Goal: Task Accomplishment & Management: Use online tool/utility

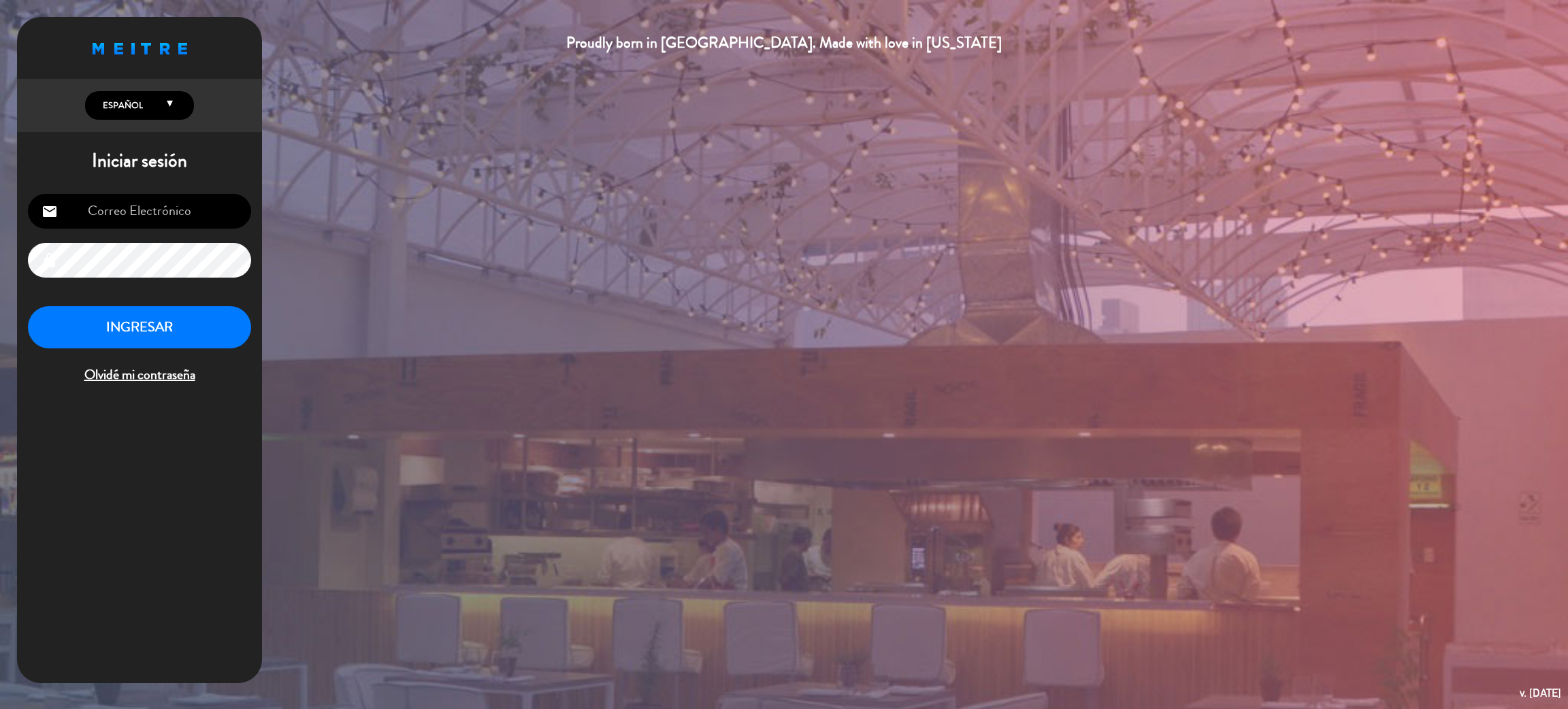
type input "[EMAIL_ADDRESS][DOMAIN_NAME]"
click at [95, 338] on button "INGRESAR" at bounding box center [139, 328] width 223 height 43
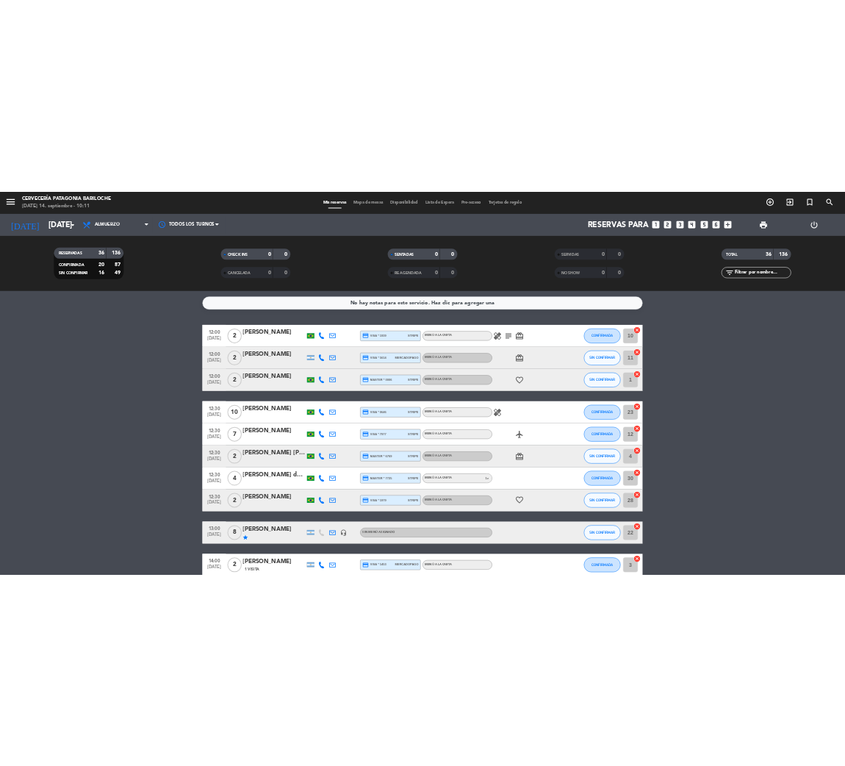
scroll to position [220, 0]
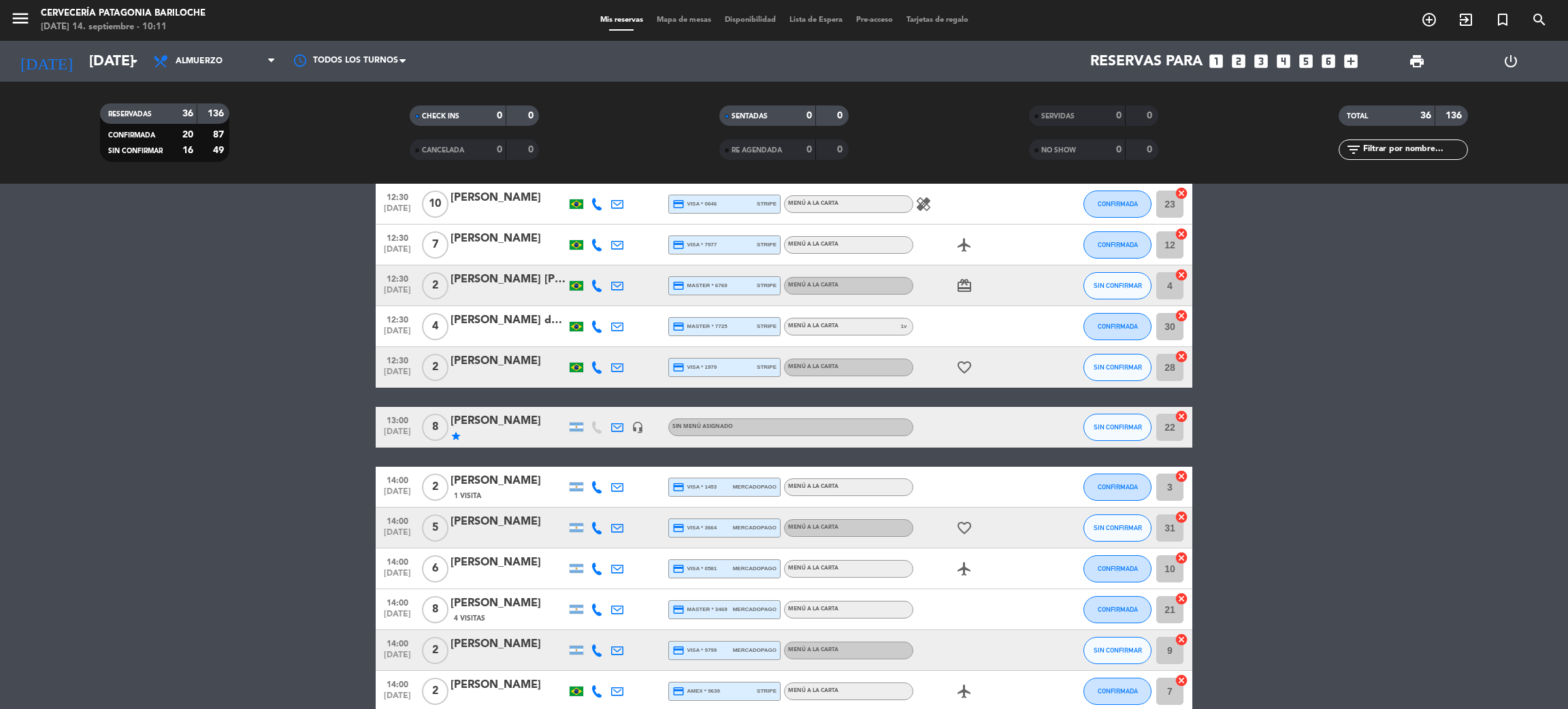
click at [435, 420] on span "8" at bounding box center [435, 427] width 27 height 27
click at [465, 419] on div "[PERSON_NAME]" at bounding box center [508, 420] width 116 height 18
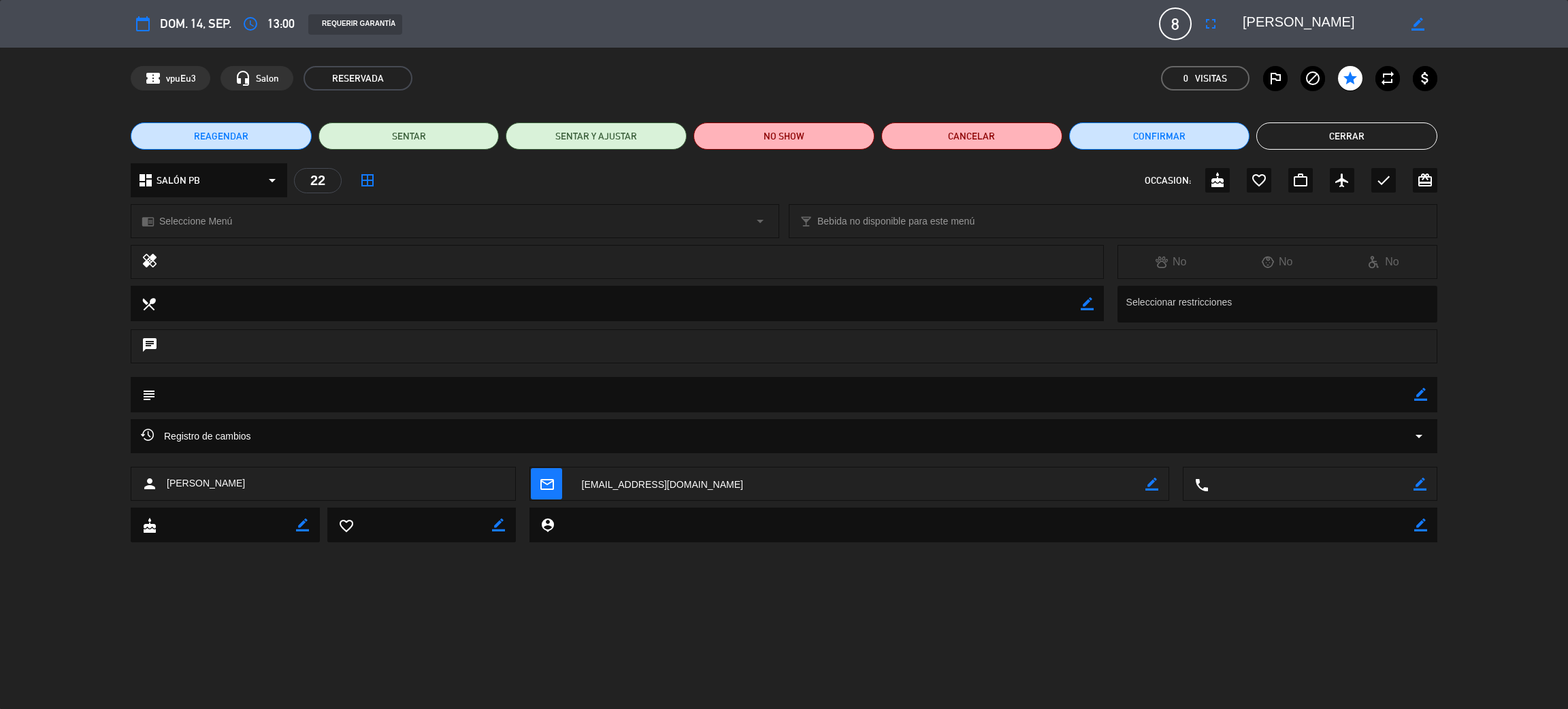
click at [207, 447] on div "Registro de cambios arrow_drop_down" at bounding box center [784, 436] width 1307 height 34
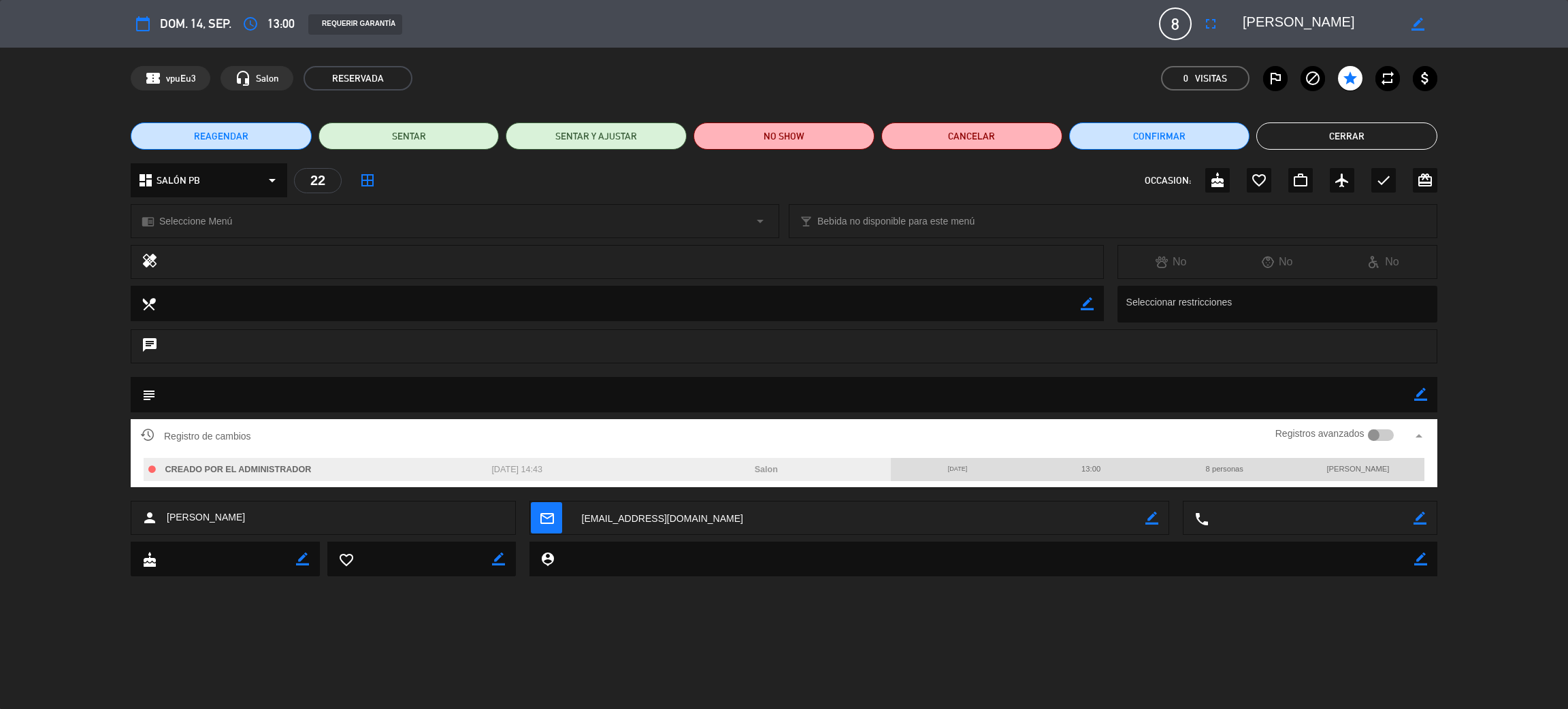
type input "recepcionbrc247@gmail.com"
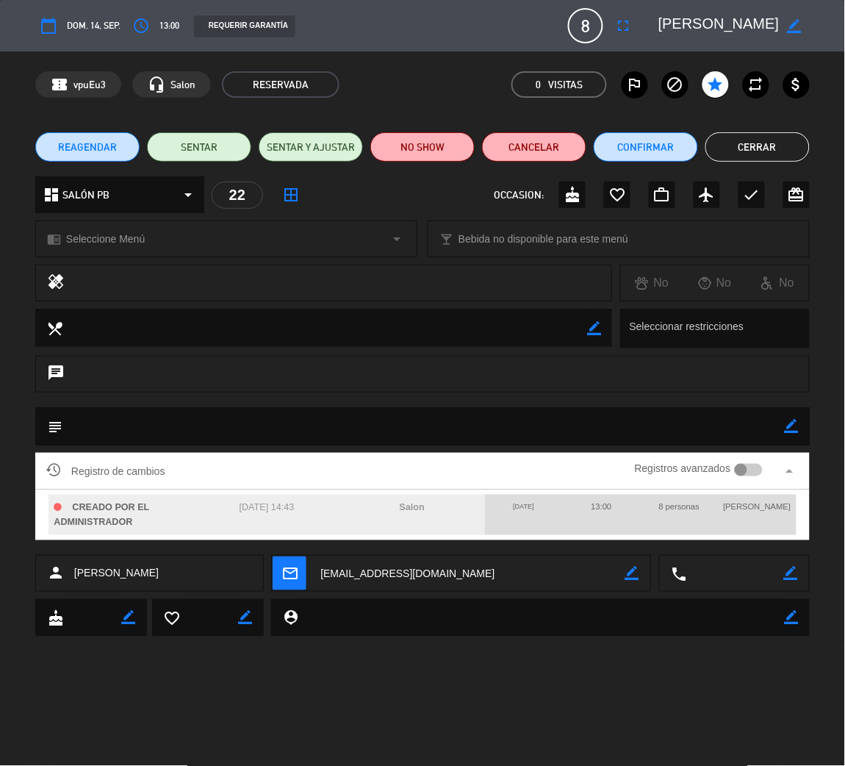
click at [737, 147] on button "Cerrar" at bounding box center [758, 146] width 104 height 29
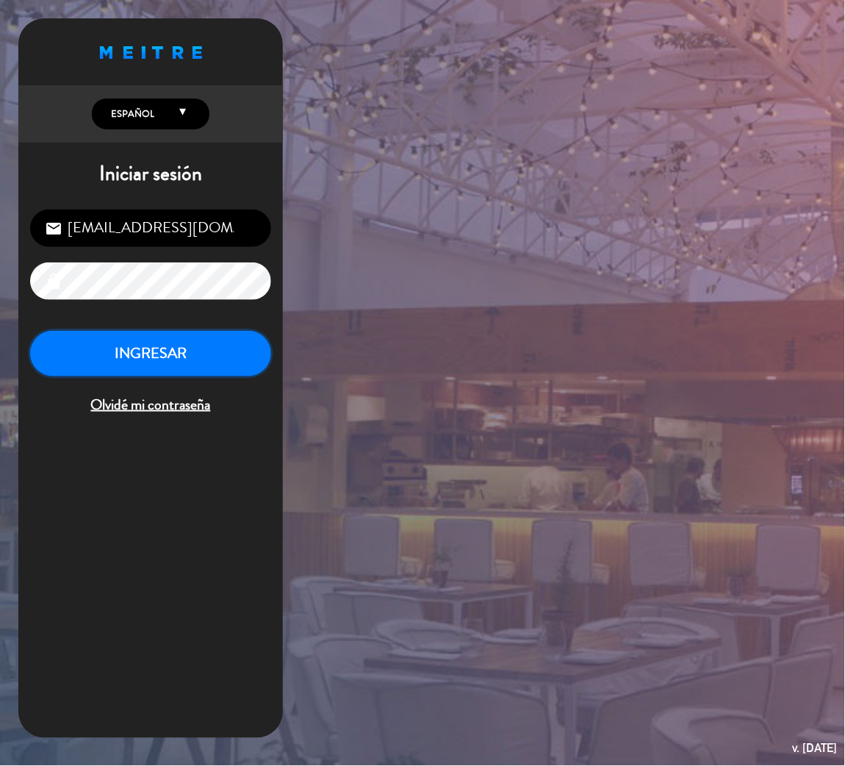
click at [195, 367] on button "INGRESAR" at bounding box center [150, 354] width 241 height 46
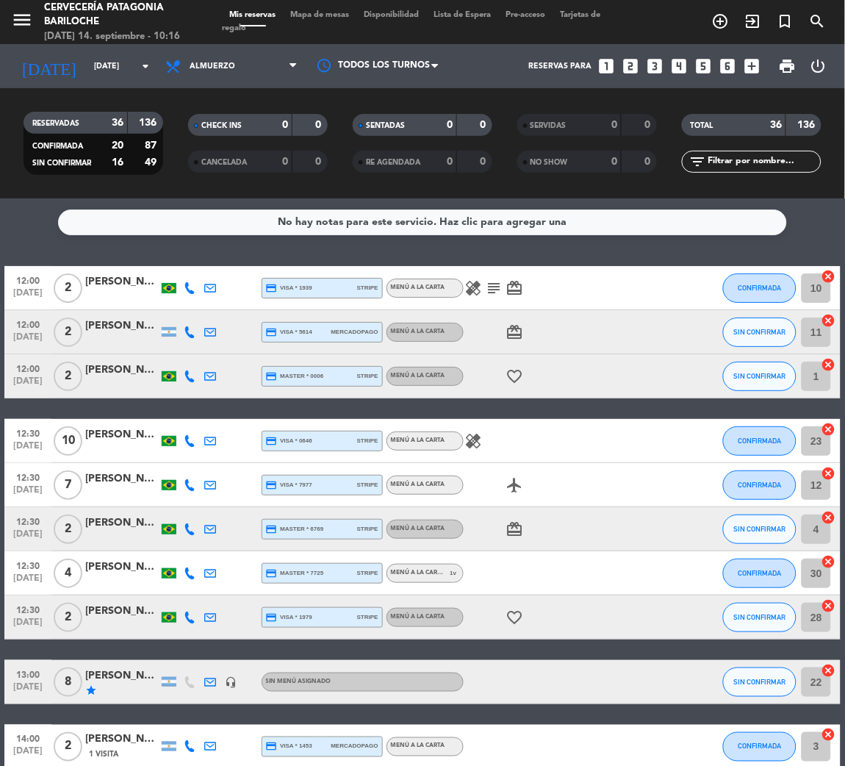
click at [495, 290] on icon "subject" at bounding box center [495, 288] width 18 height 18
click at [464, 287] on span "healing" at bounding box center [474, 288] width 21 height 18
click at [473, 291] on icon "healing" at bounding box center [474, 288] width 18 height 18
click at [514, 288] on icon "card_giftcard" at bounding box center [515, 288] width 18 height 18
click at [193, 291] on icon at bounding box center [190, 288] width 12 height 12
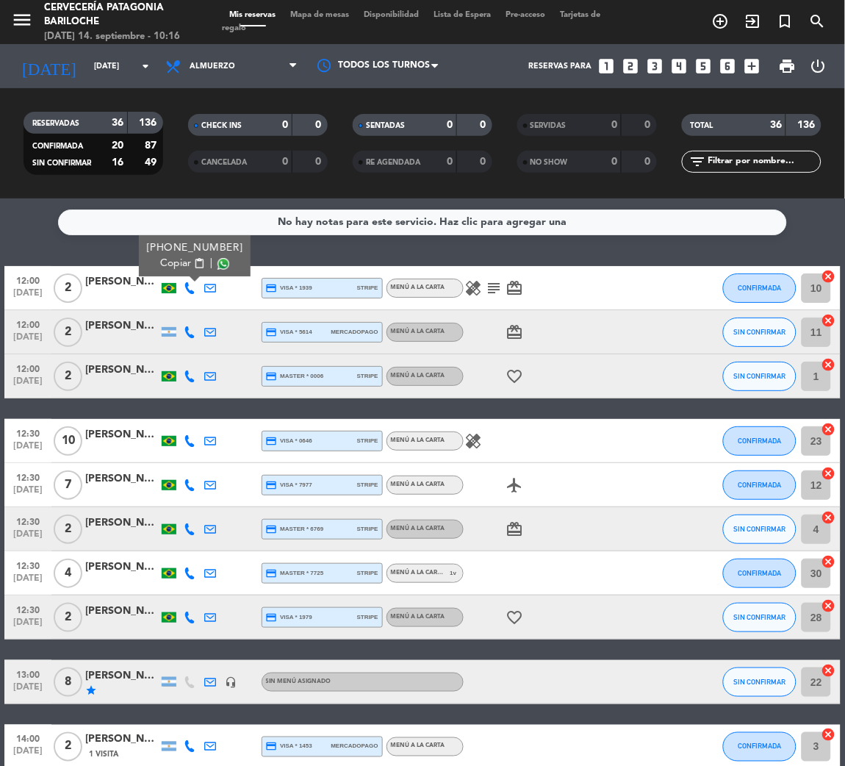
click at [187, 265] on button "Copiar content_paste" at bounding box center [182, 263] width 45 height 15
click at [193, 258] on span "content_paste" at bounding box center [198, 263] width 11 height 11
click at [90, 510] on icon "star" at bounding box center [91, 690] width 12 height 12
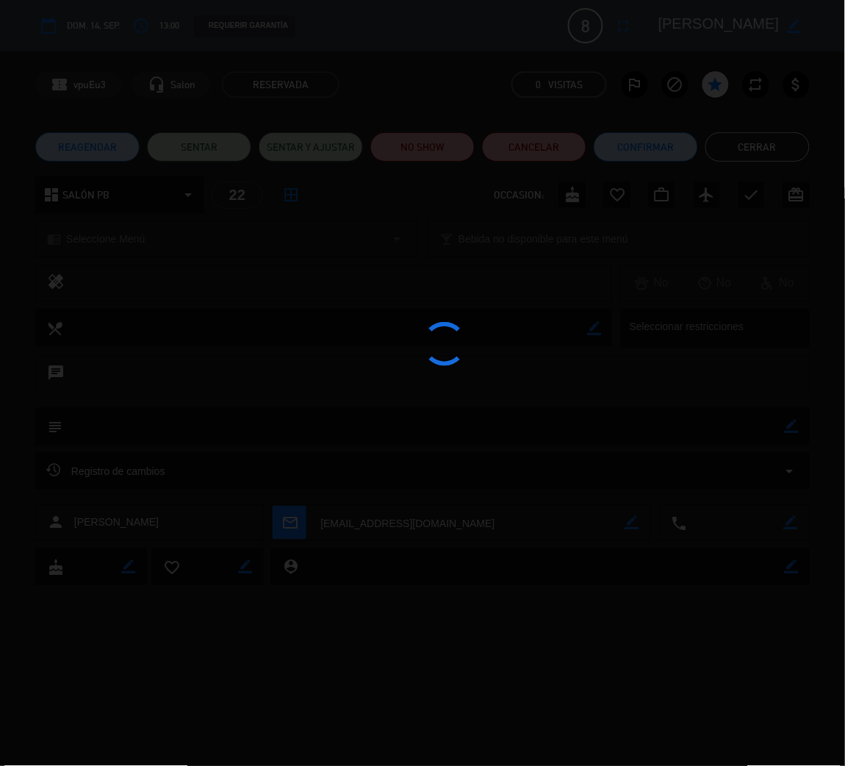
click at [82, 60] on div at bounding box center [422, 383] width 845 height 766
click at [518, 231] on edit-booking-info-modal "calendar_today dom. 14, sep. access_time 13:00 REQUERIR GARANTÍA 8 Nico Martine…" at bounding box center [422, 383] width 845 height 766
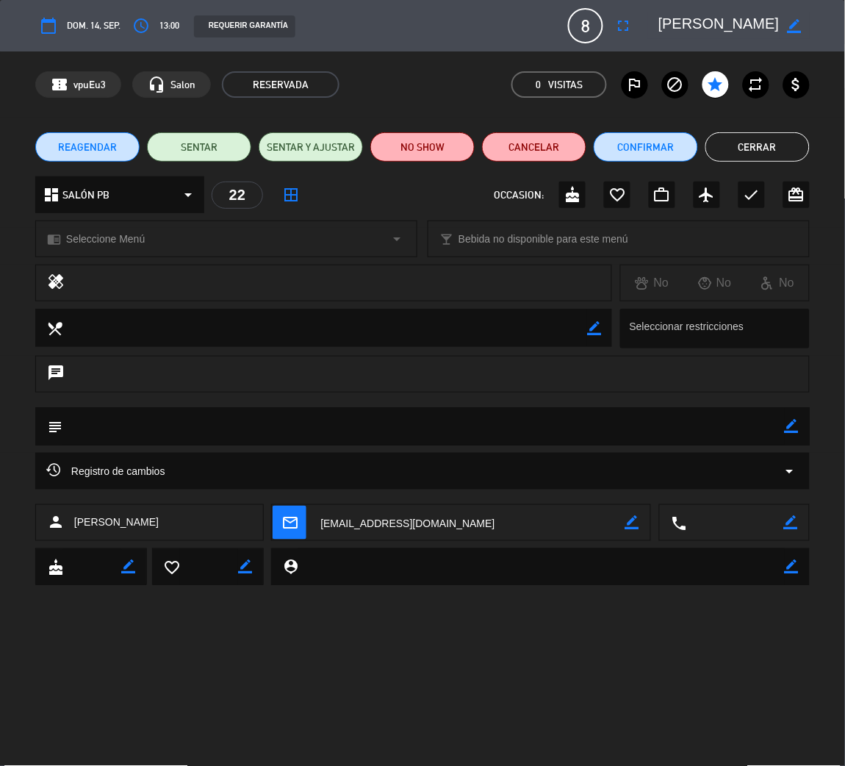
click at [777, 143] on button "Cerrar" at bounding box center [758, 146] width 104 height 29
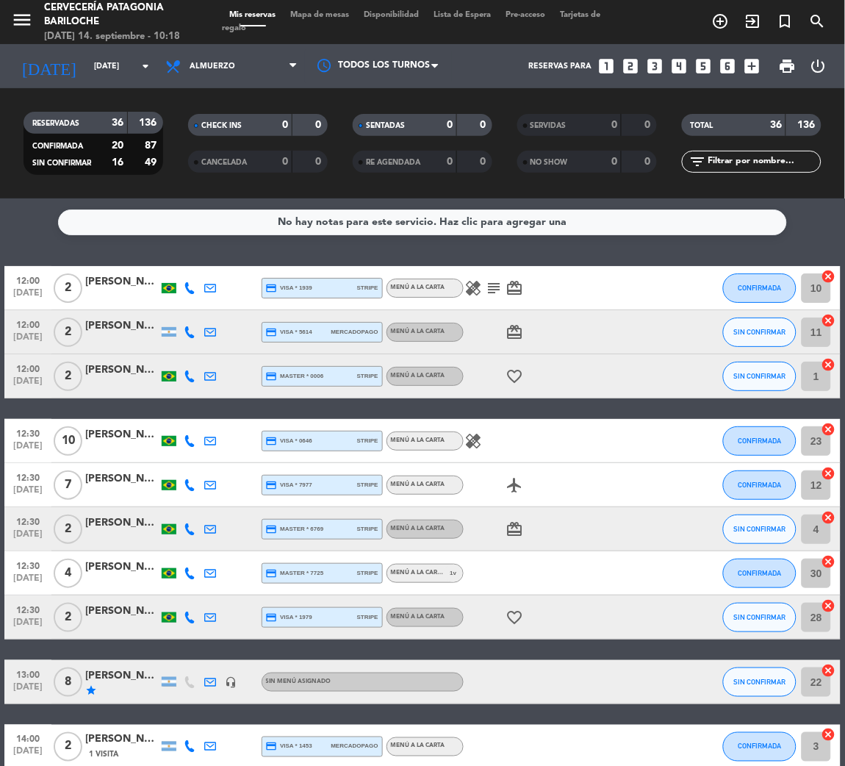
click at [186, 285] on icon at bounding box center [190, 288] width 12 height 12
click at [190, 256] on button "Copiar content_paste" at bounding box center [182, 263] width 45 height 15
click at [186, 339] on div at bounding box center [189, 331] width 21 height 43
click at [187, 337] on div at bounding box center [189, 331] width 21 height 43
click at [187, 337] on icon at bounding box center [190, 332] width 12 height 12
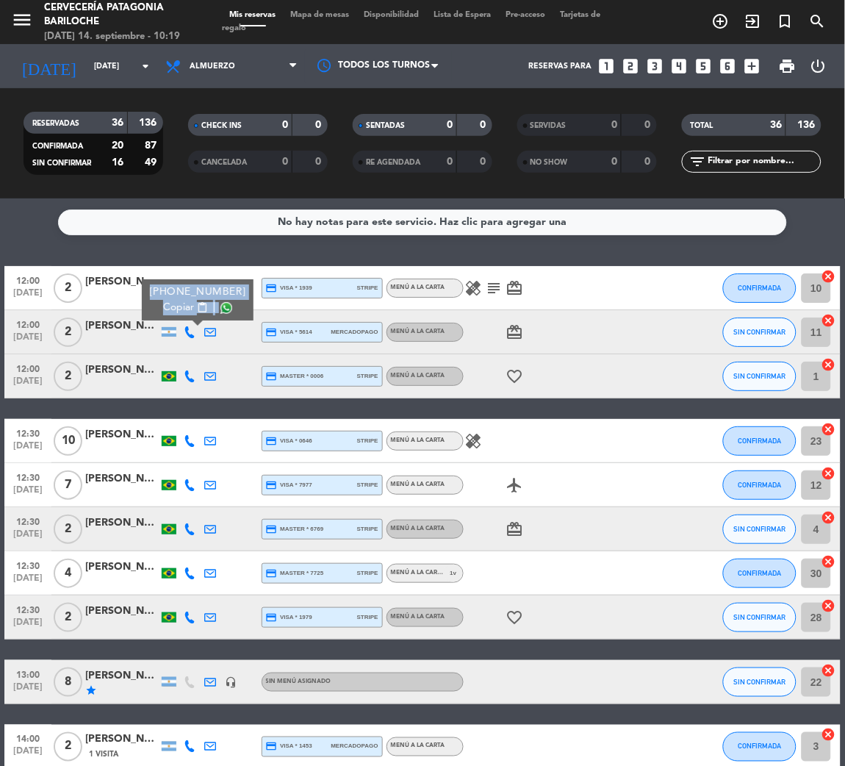
click at [178, 302] on span "Copiar" at bounding box center [178, 307] width 31 height 15
click at [171, 307] on span "Copiar" at bounding box center [178, 307] width 31 height 15
click at [173, 300] on span "Copiar" at bounding box center [178, 307] width 31 height 15
click at [180, 382] on div at bounding box center [189, 375] width 21 height 43
click at [191, 372] on icon at bounding box center [190, 376] width 12 height 12
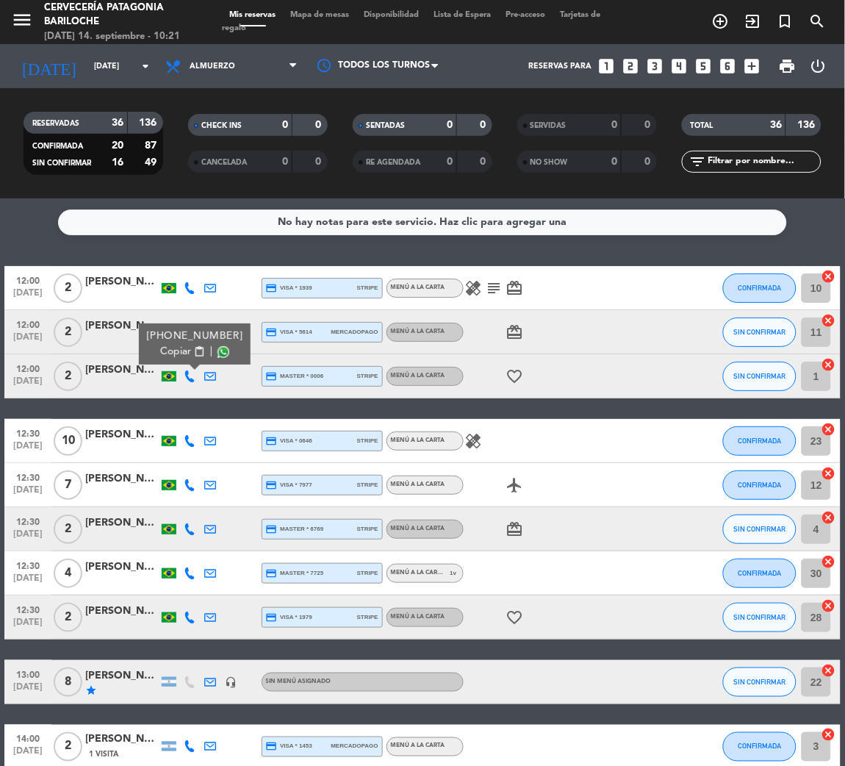
click at [164, 351] on span "Copiar" at bounding box center [175, 351] width 31 height 15
click at [184, 450] on div at bounding box center [189, 440] width 21 height 43
click at [184, 448] on div at bounding box center [189, 440] width 21 height 43
click at [186, 443] on icon at bounding box center [190, 441] width 12 height 12
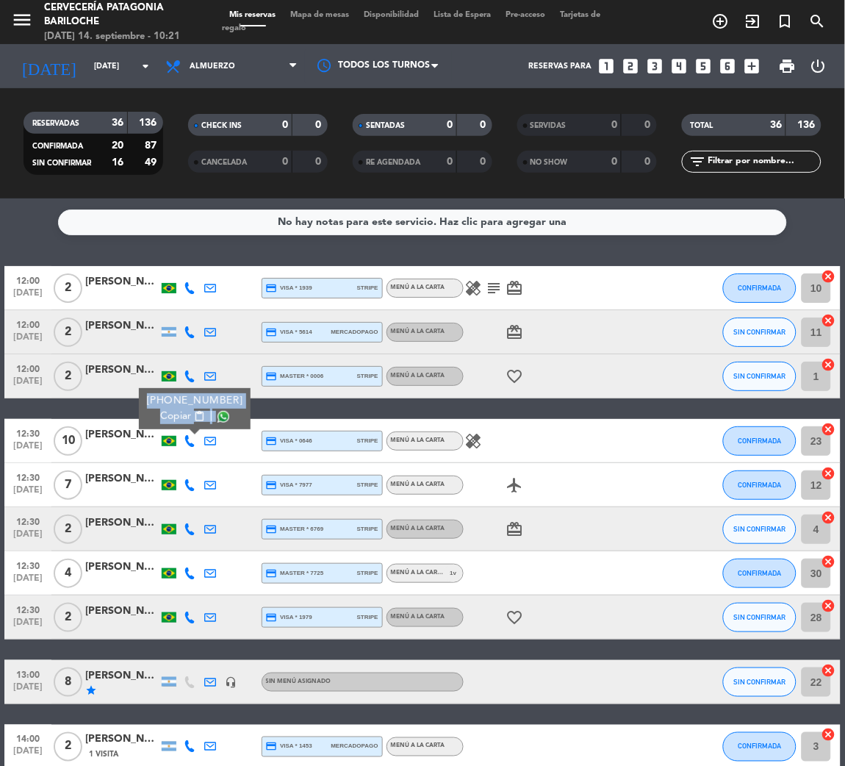
click at [175, 422] on span "Copiar" at bounding box center [175, 416] width 31 height 15
click at [192, 480] on icon at bounding box center [190, 485] width 12 height 12
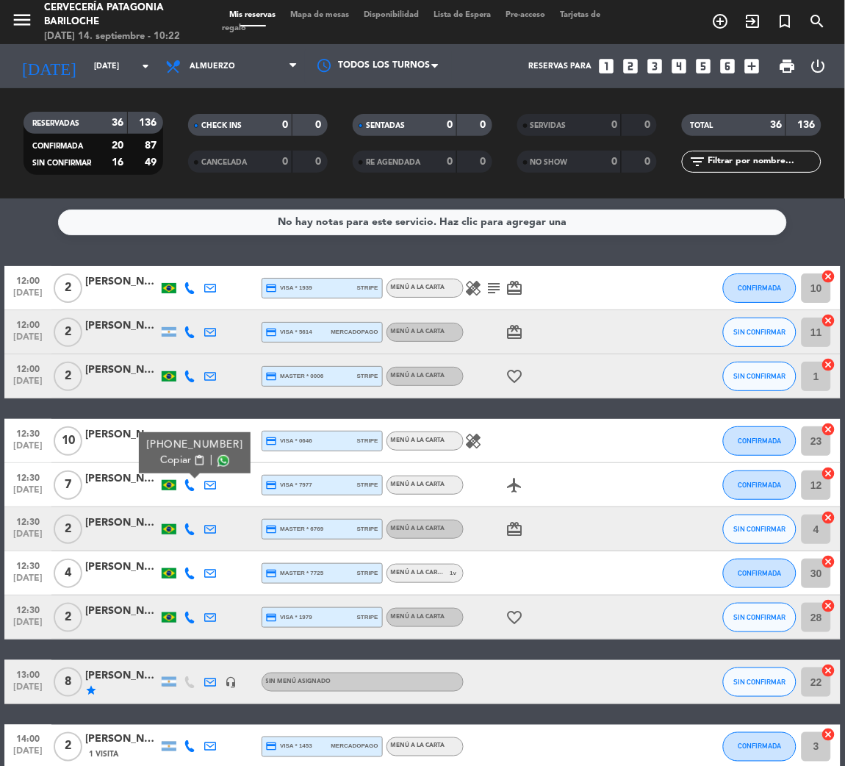
click at [182, 459] on span "Copiar" at bounding box center [175, 460] width 31 height 15
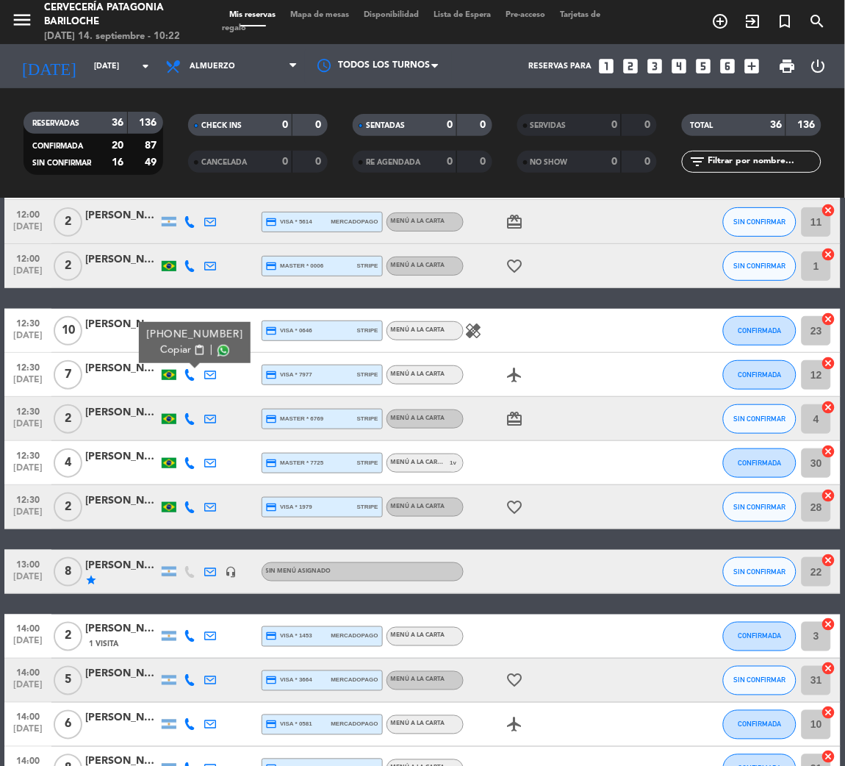
click at [212, 470] on div at bounding box center [210, 462] width 21 height 43
click at [189, 471] on div at bounding box center [189, 462] width 21 height 43
click at [187, 460] on icon at bounding box center [190, 463] width 12 height 12
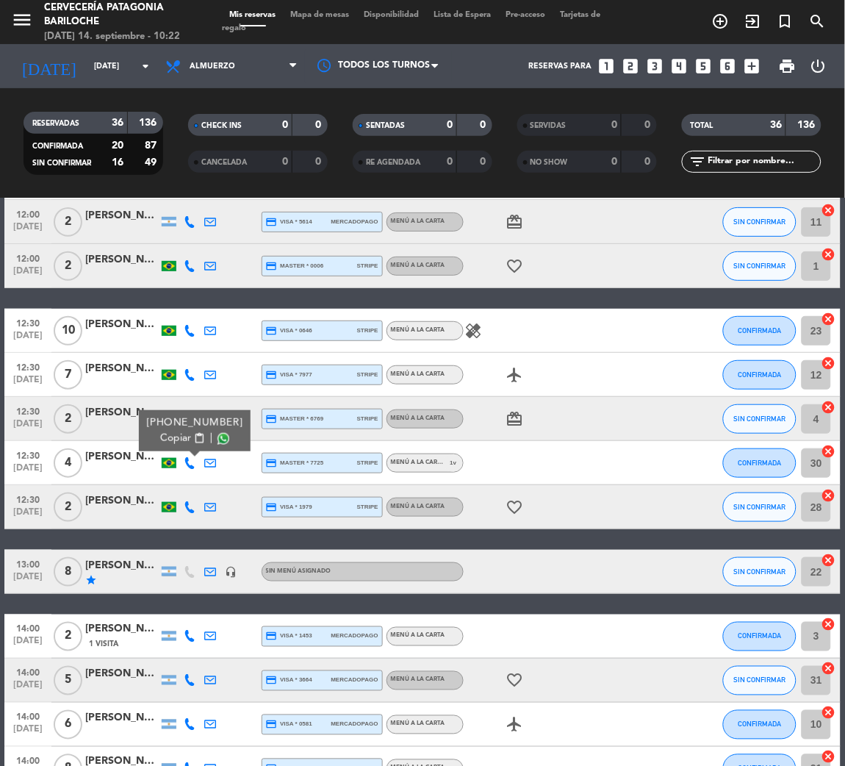
click at [187, 434] on button "Copiar content_paste" at bounding box center [182, 438] width 45 height 15
click at [182, 510] on div at bounding box center [189, 571] width 21 height 43
click at [189, 510] on icon at bounding box center [190, 572] width 12 height 12
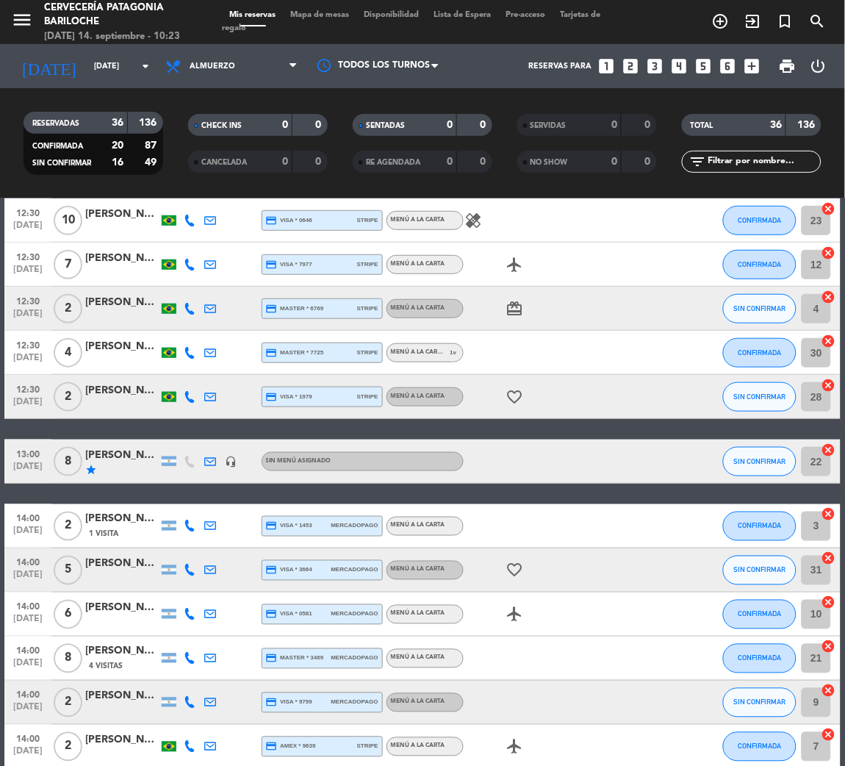
scroll to position [330, 0]
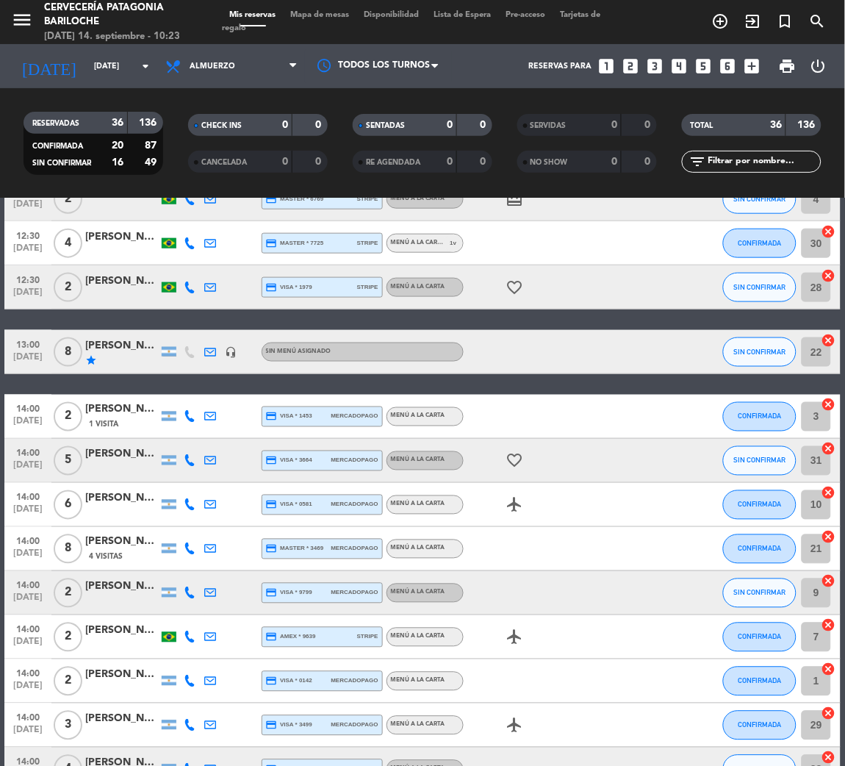
click at [80, 353] on div "13:00 sep. 14 8 Nico Martinez star headset_mic Sin menú asignado SIN CONFIRMAR …" at bounding box center [422, 352] width 837 height 44
click at [195, 461] on icon at bounding box center [190, 461] width 12 height 12
click at [176, 436] on span "Copiar" at bounding box center [178, 435] width 31 height 15
click at [206, 499] on icon at bounding box center [210, 505] width 12 height 12
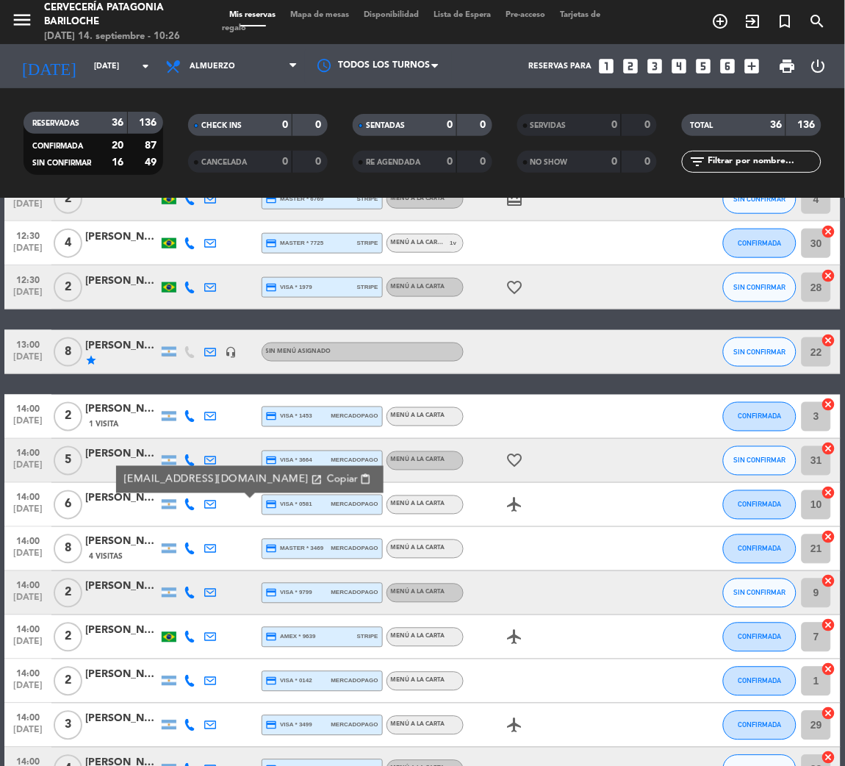
click at [187, 501] on icon at bounding box center [190, 505] width 12 height 12
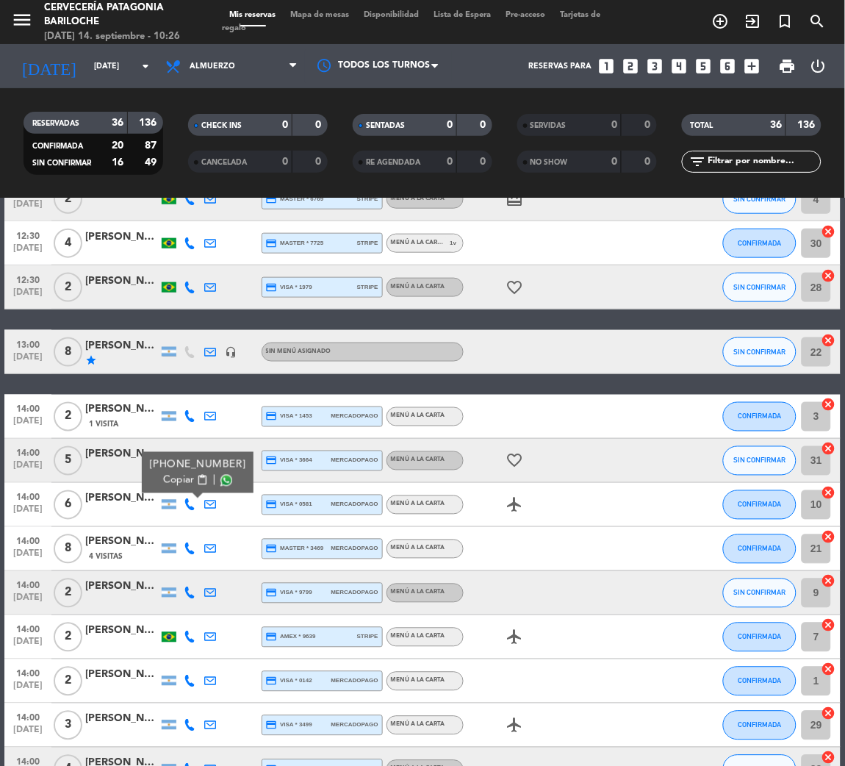
click at [187, 481] on button "Copiar content_paste" at bounding box center [185, 480] width 45 height 15
click at [189, 510] on icon at bounding box center [190, 549] width 12 height 12
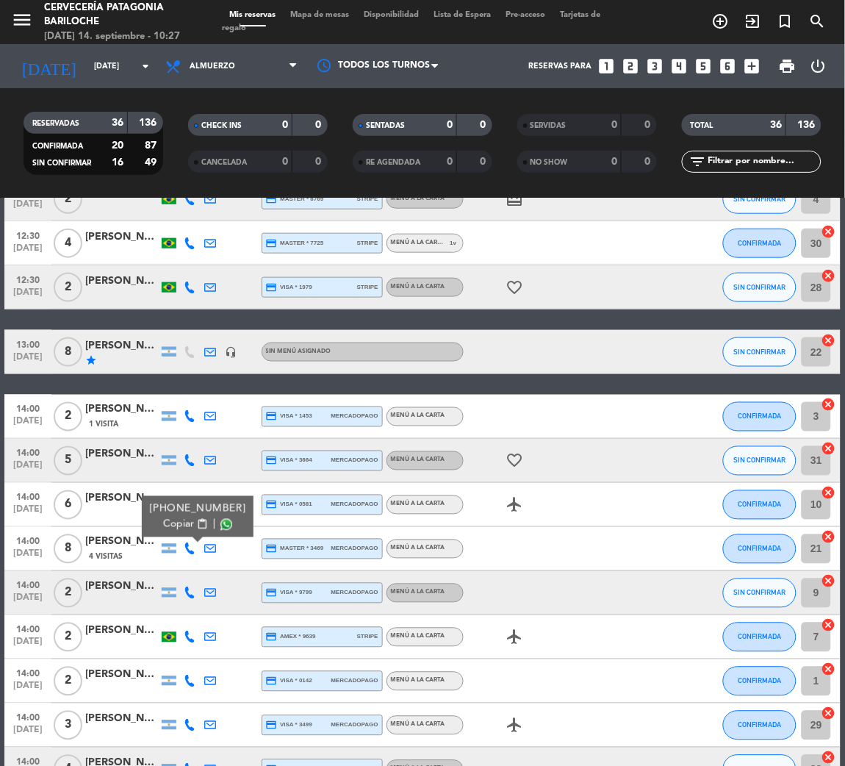
click at [187, 510] on button "Copiar content_paste" at bounding box center [185, 524] width 45 height 15
click at [173, 510] on span "Copiar" at bounding box center [178, 524] width 31 height 15
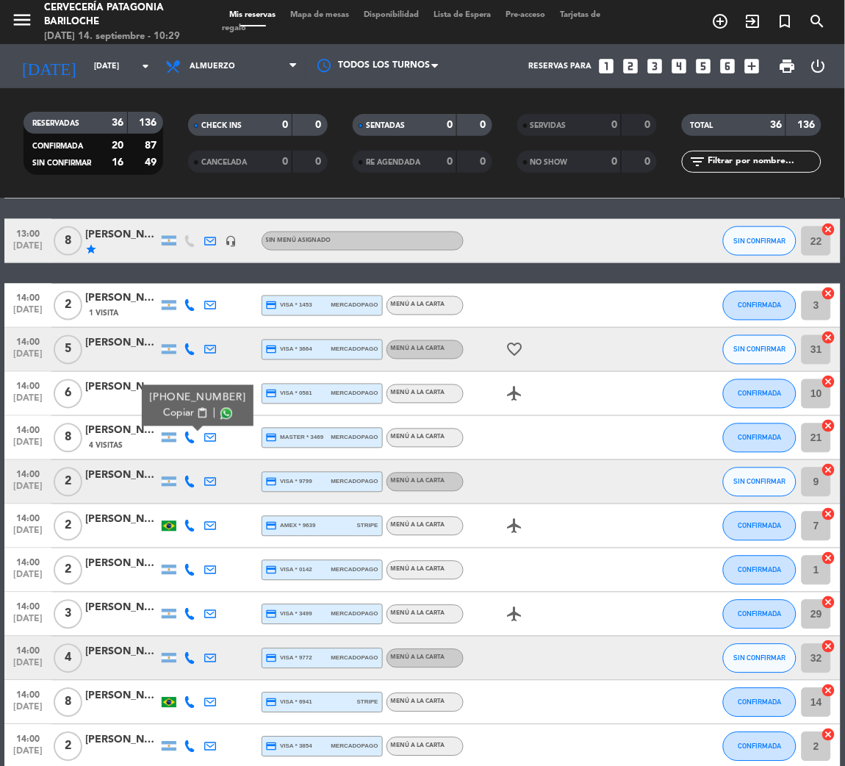
scroll to position [550, 0]
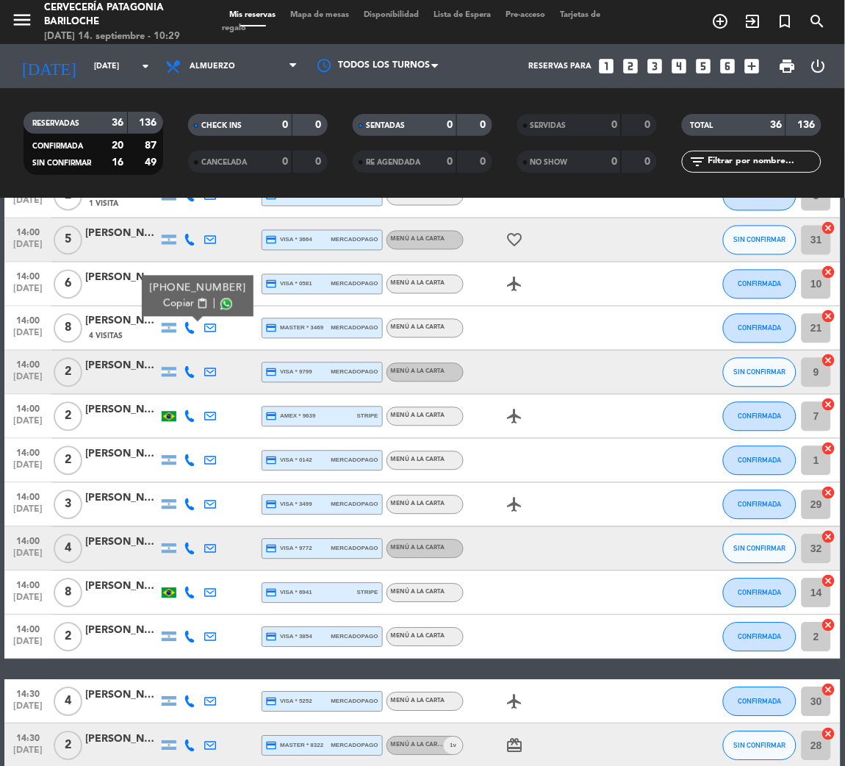
click at [197, 510] on div at bounding box center [189, 548] width 21 height 43
click at [196, 510] on div at bounding box center [189, 548] width 21 height 43
click at [192, 510] on icon at bounding box center [190, 549] width 12 height 12
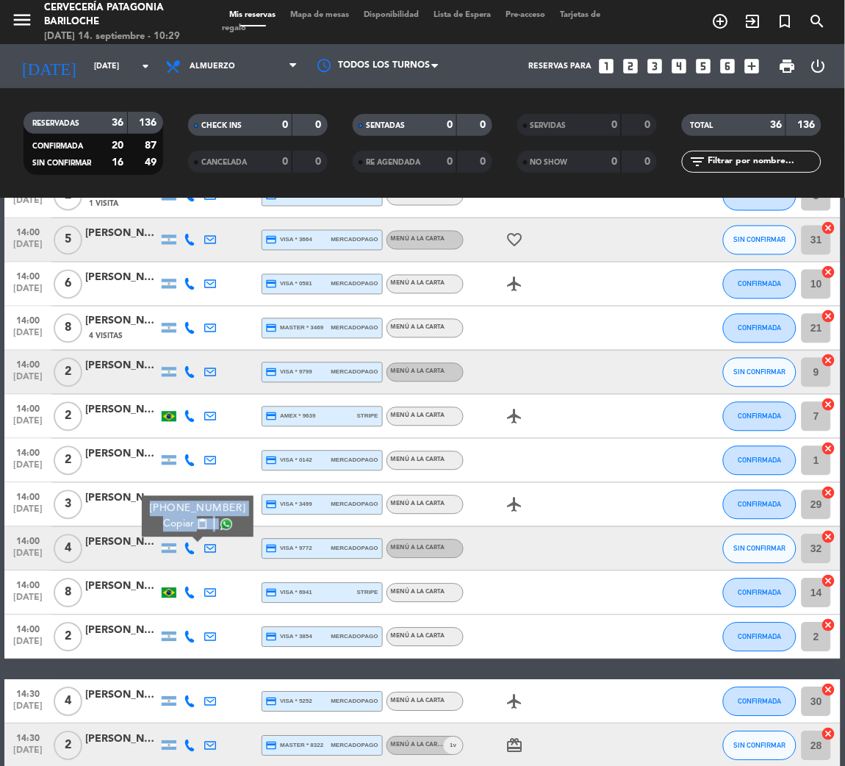
click at [179, 510] on span "Copiar" at bounding box center [178, 524] width 31 height 15
click at [184, 510] on icon at bounding box center [190, 593] width 12 height 12
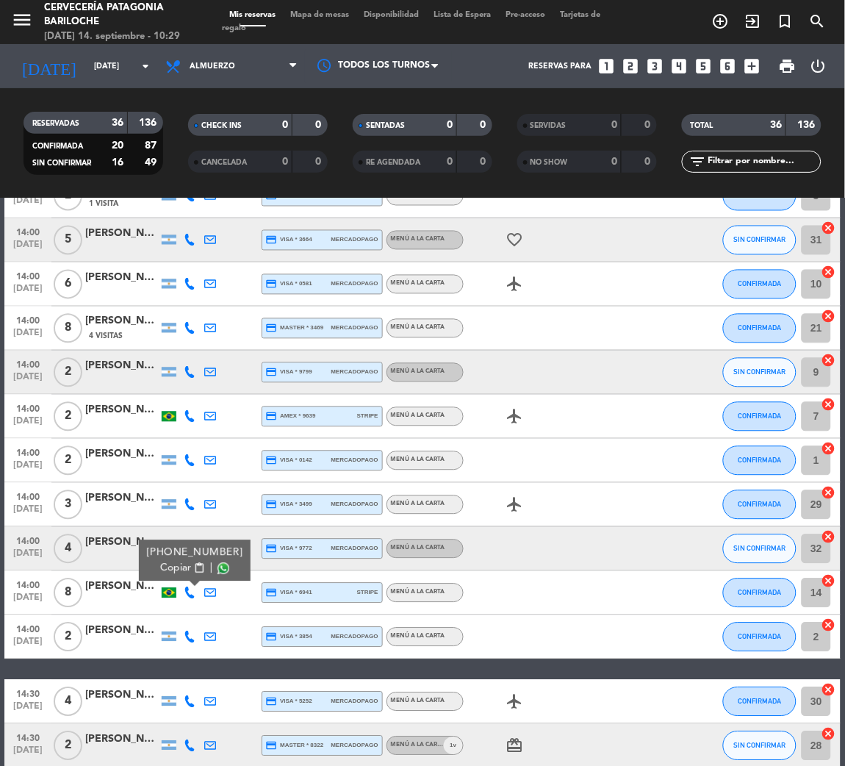
click at [193, 510] on span "content_paste" at bounding box center [198, 568] width 11 height 11
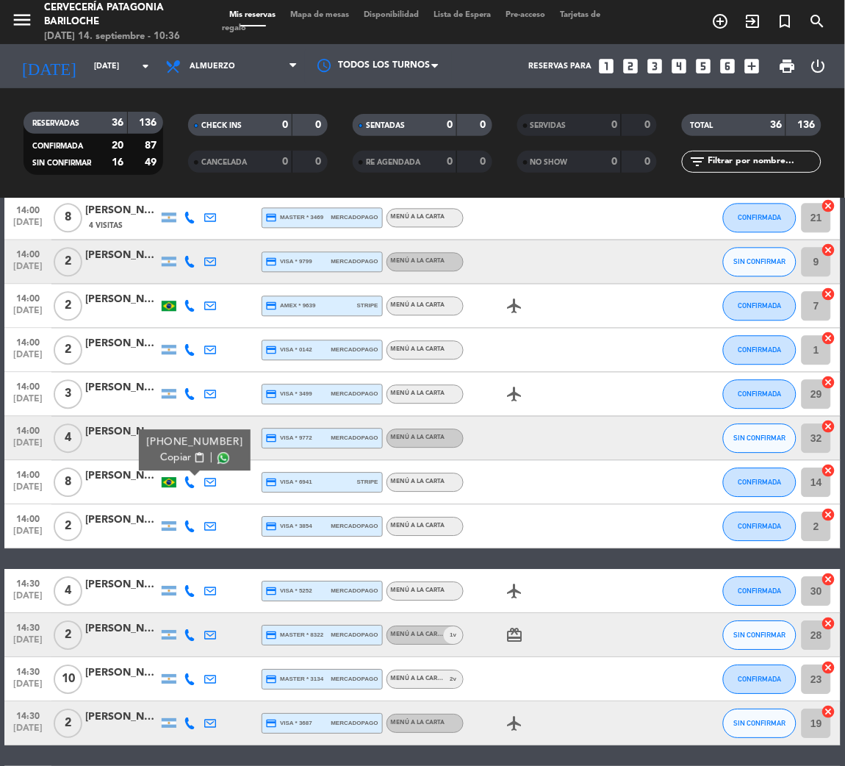
scroll to position [772, 0]
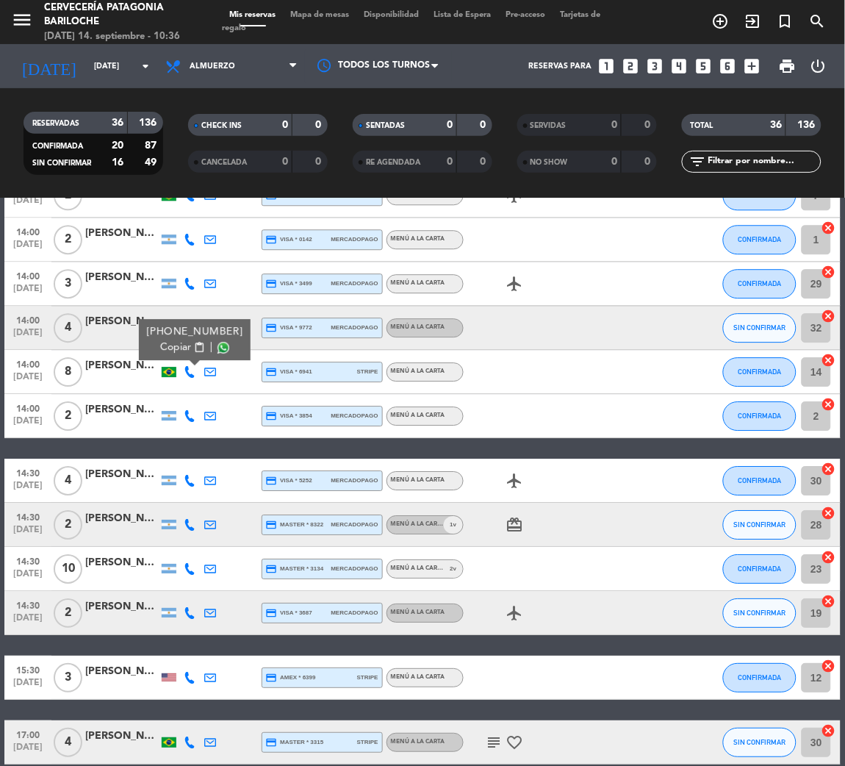
click at [184, 510] on icon at bounding box center [190, 569] width 12 height 12
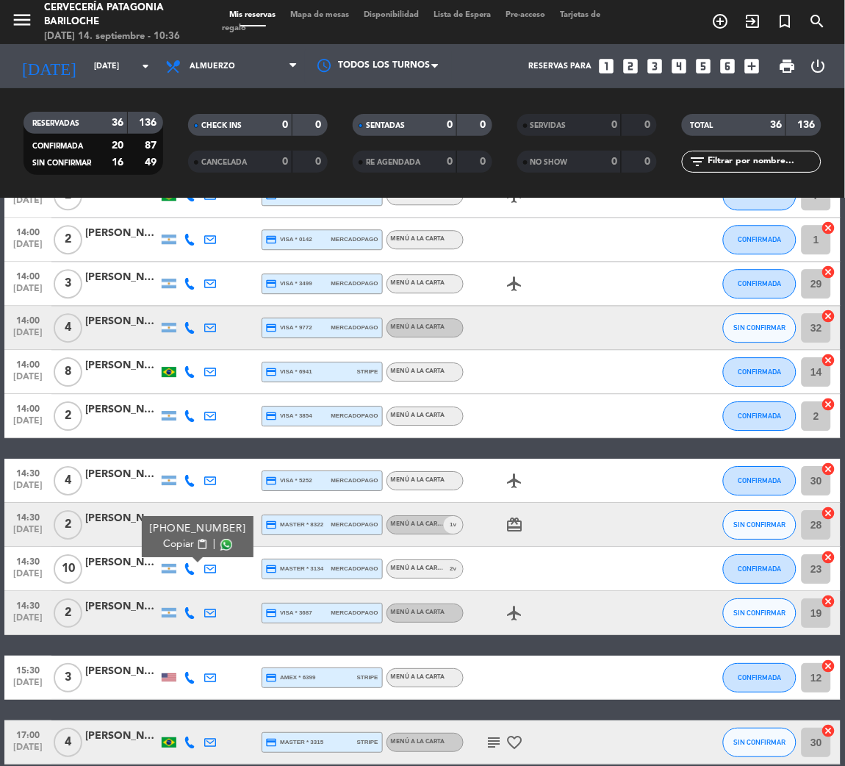
click at [147, 510] on div "14:30 sep. 14 10 Nicolás Mazzalupo +541149911180 Copiar content_paste | credit_…" at bounding box center [422, 569] width 837 height 44
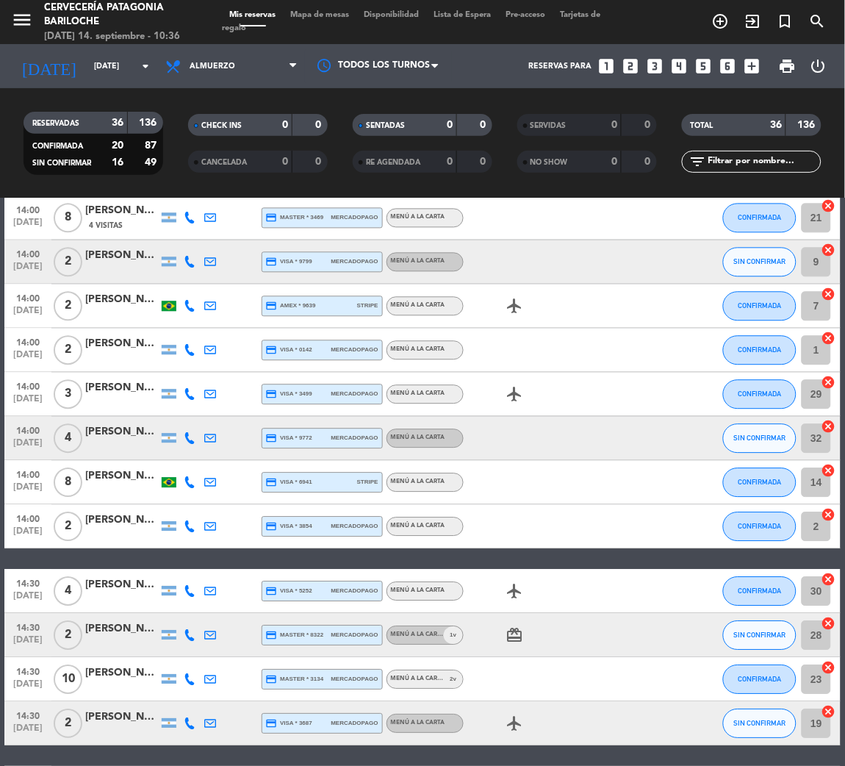
scroll to position [882, 0]
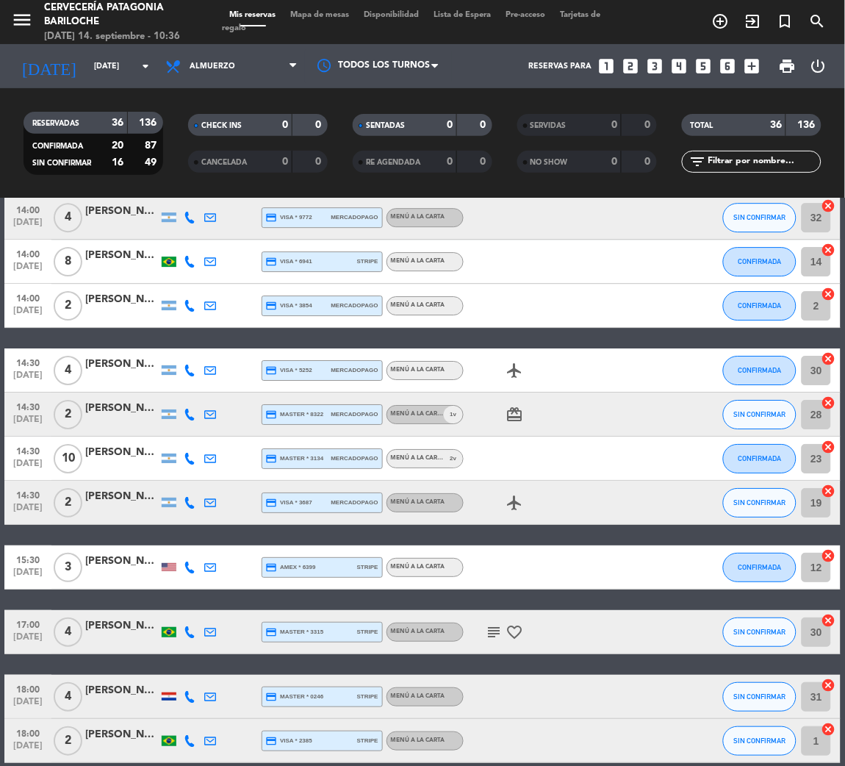
click at [499, 510] on icon "subject" at bounding box center [495, 632] width 18 height 18
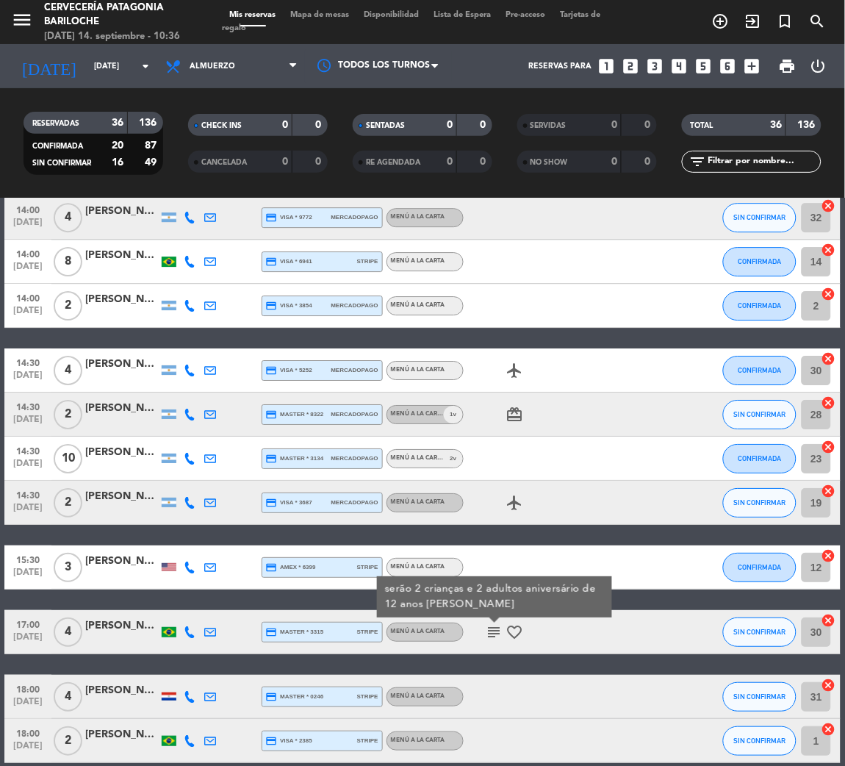
click at [491, 510] on icon "subject" at bounding box center [495, 632] width 18 height 18
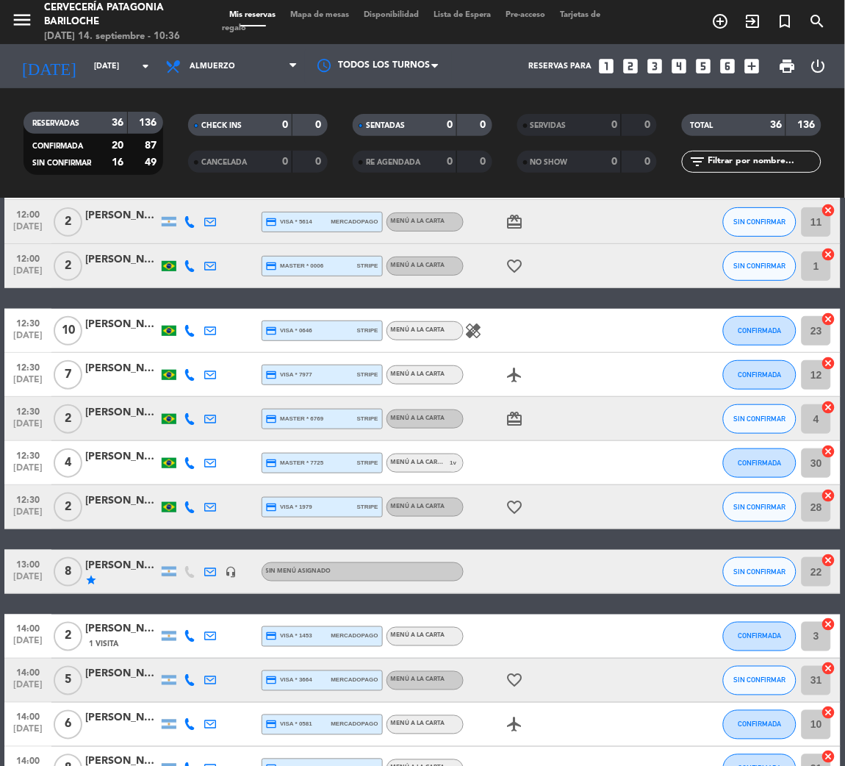
scroll to position [0, 0]
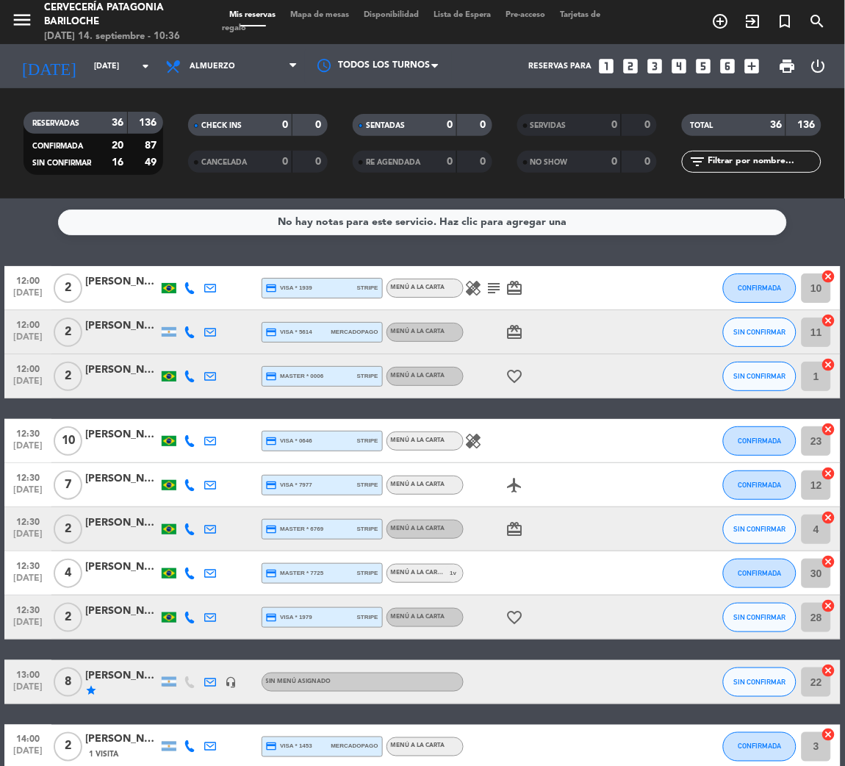
click at [514, 510] on icon "card_giftcard" at bounding box center [515, 529] width 18 height 18
click at [501, 510] on div at bounding box center [525, 572] width 123 height 43
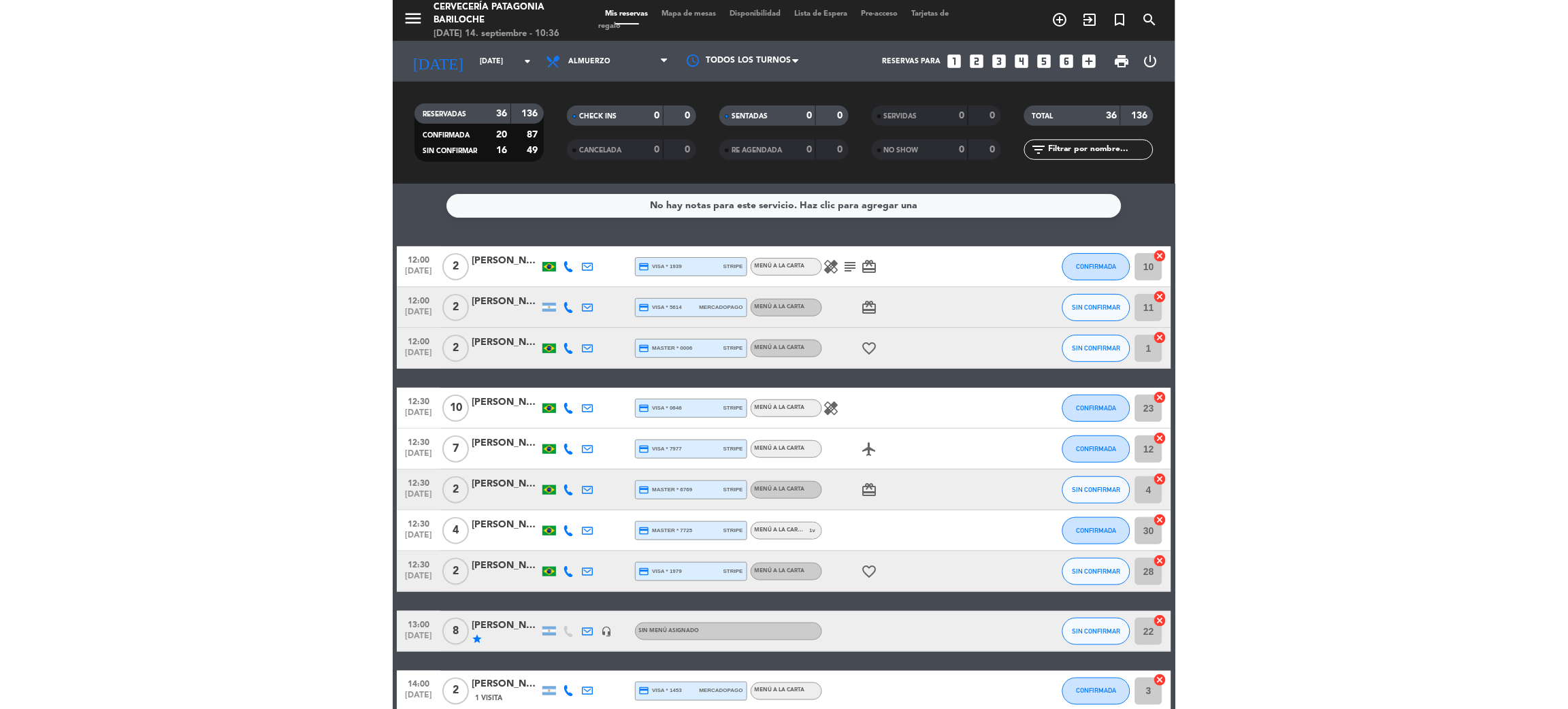
scroll to position [102, 0]
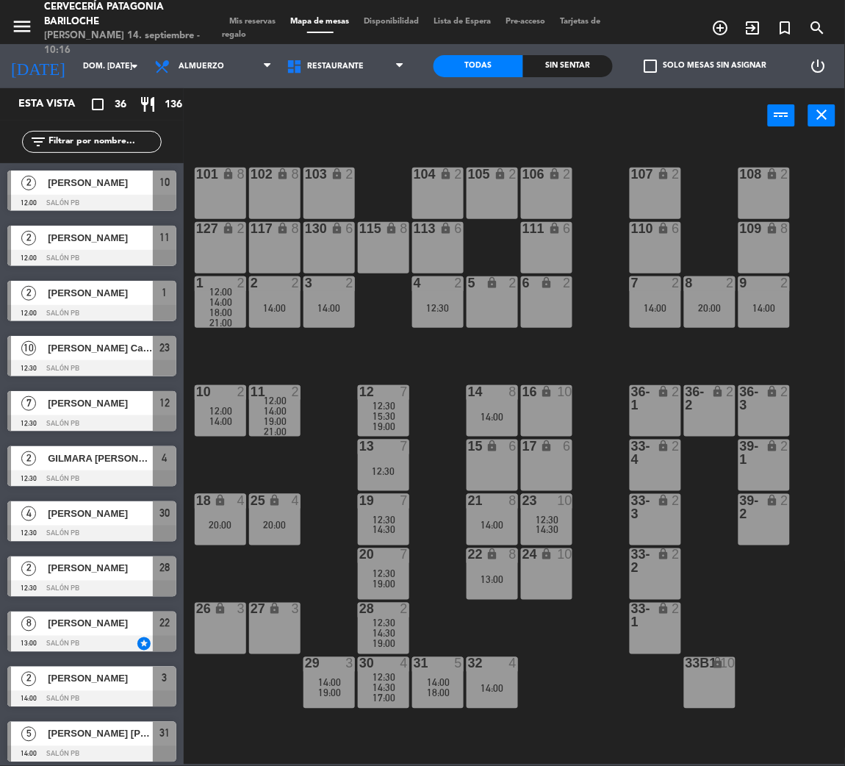
click at [257, 18] on span "Mis reservas" at bounding box center [253, 22] width 61 height 8
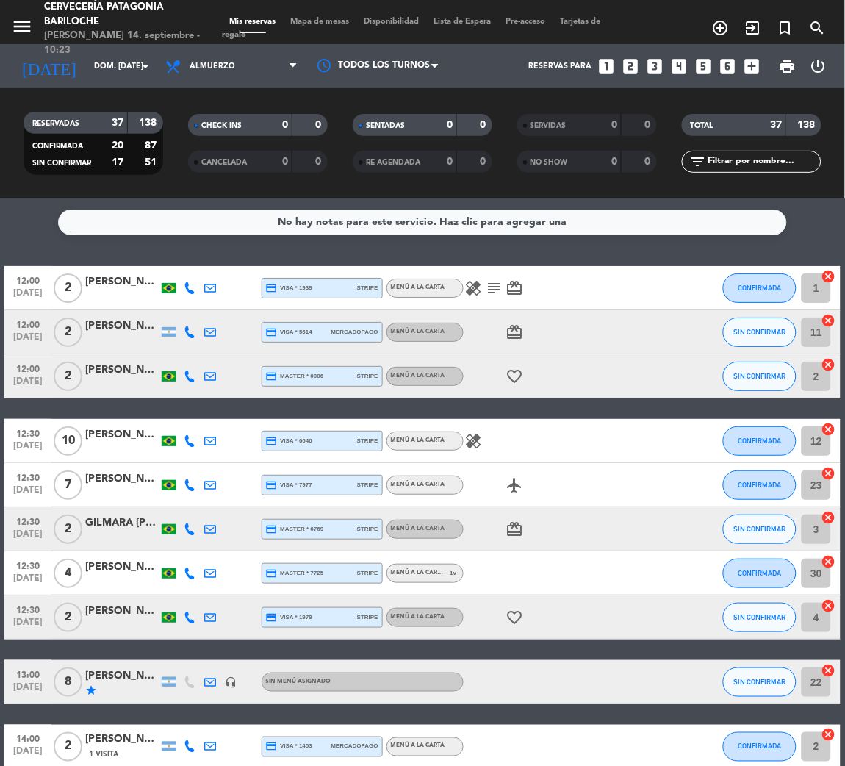
click at [315, 18] on span "Mapa de mesas" at bounding box center [320, 22] width 73 height 8
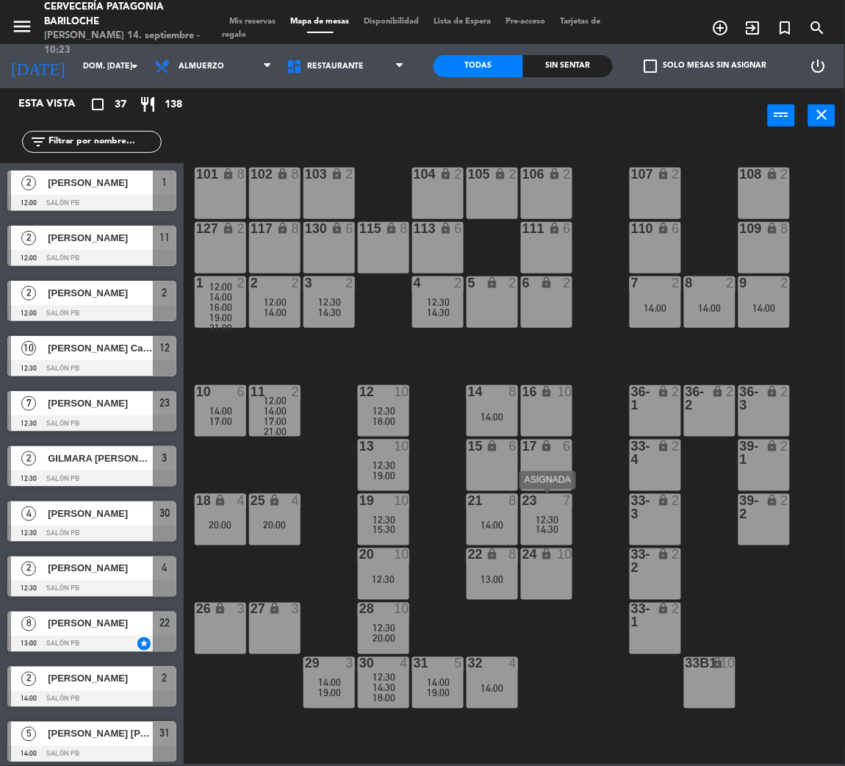
click at [552, 514] on span "12:30" at bounding box center [548, 520] width 23 height 12
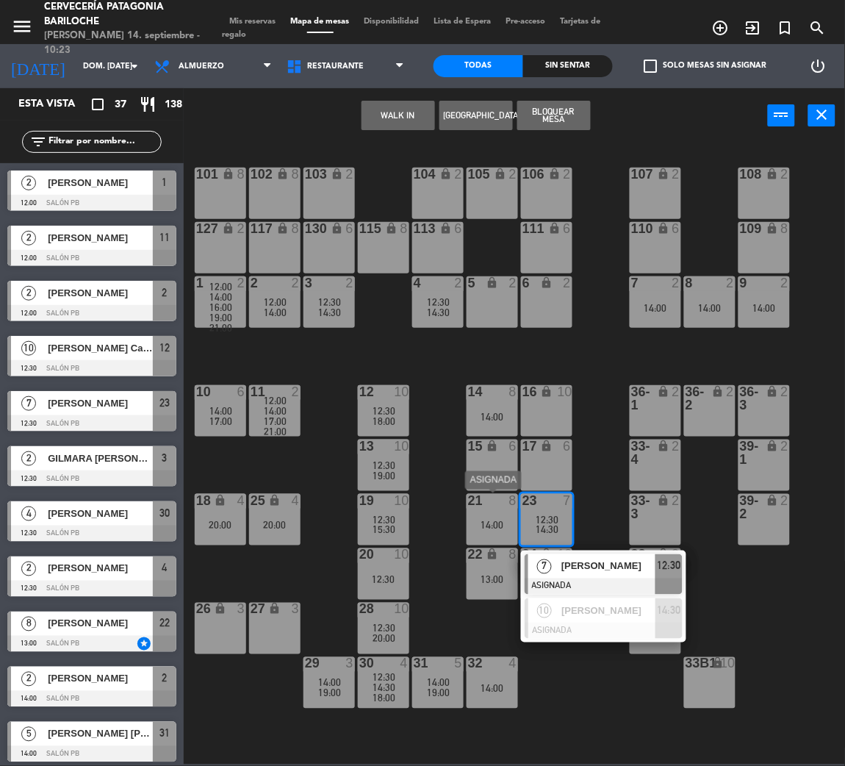
click at [504, 526] on div "14:00" at bounding box center [492, 525] width 51 height 10
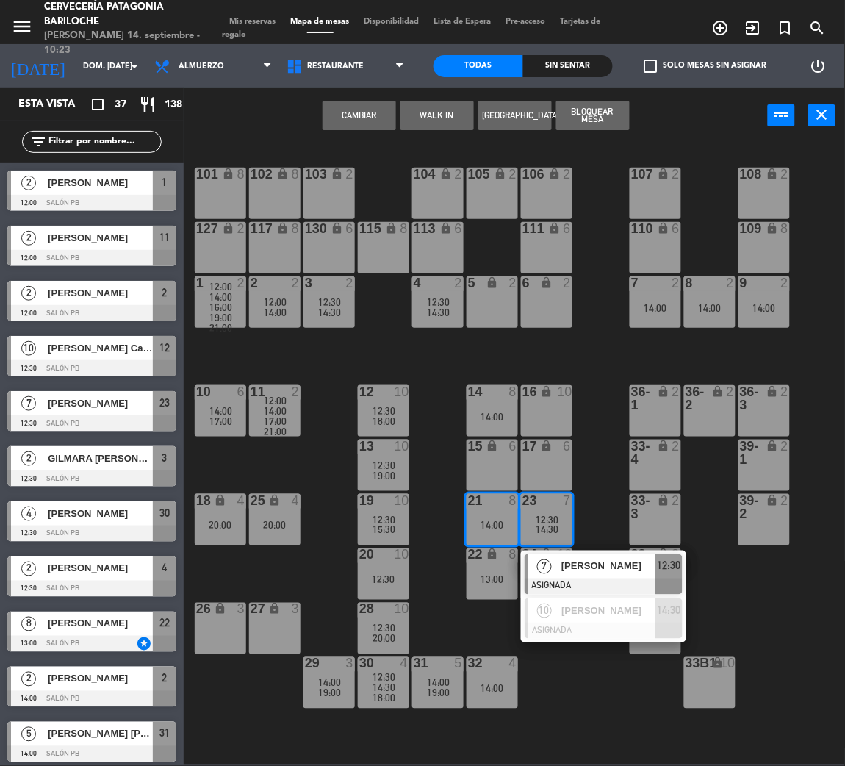
drag, startPoint x: 607, startPoint y: 487, endPoint x: 583, endPoint y: 497, distance: 26.1
click at [598, 489] on div "101 lock 8 102 lock 8 104 lock 2 105 lock 2 106 lock 2 103 lock 2 107 lock 2 10…" at bounding box center [519, 453] width 653 height 623
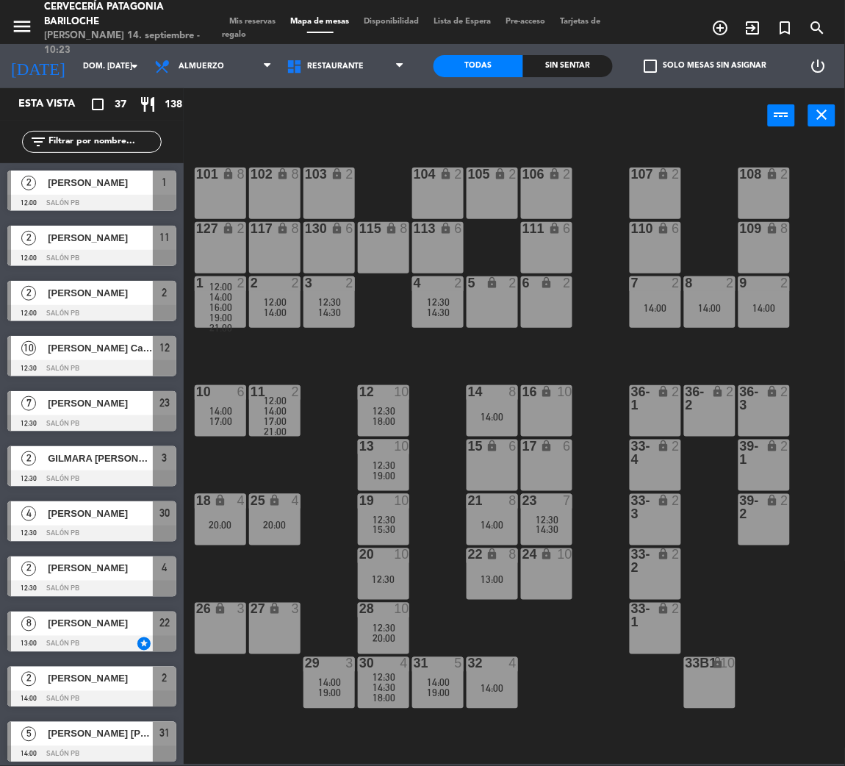
click at [479, 537] on div "21 8 14:00" at bounding box center [492, 519] width 51 height 51
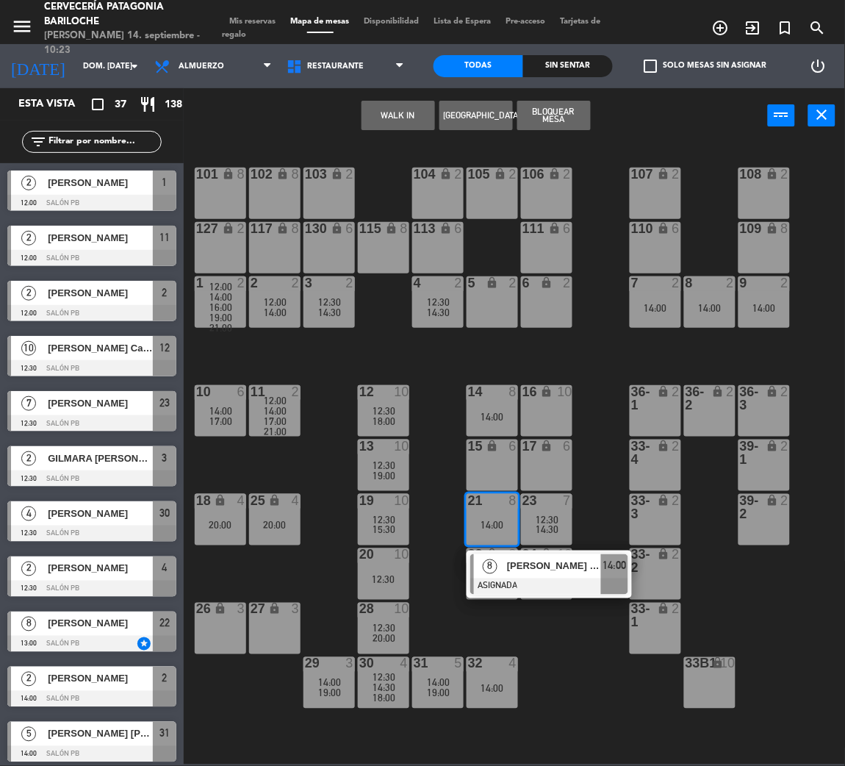
click at [541, 569] on span "[PERSON_NAME] [PERSON_NAME]" at bounding box center [554, 566] width 94 height 15
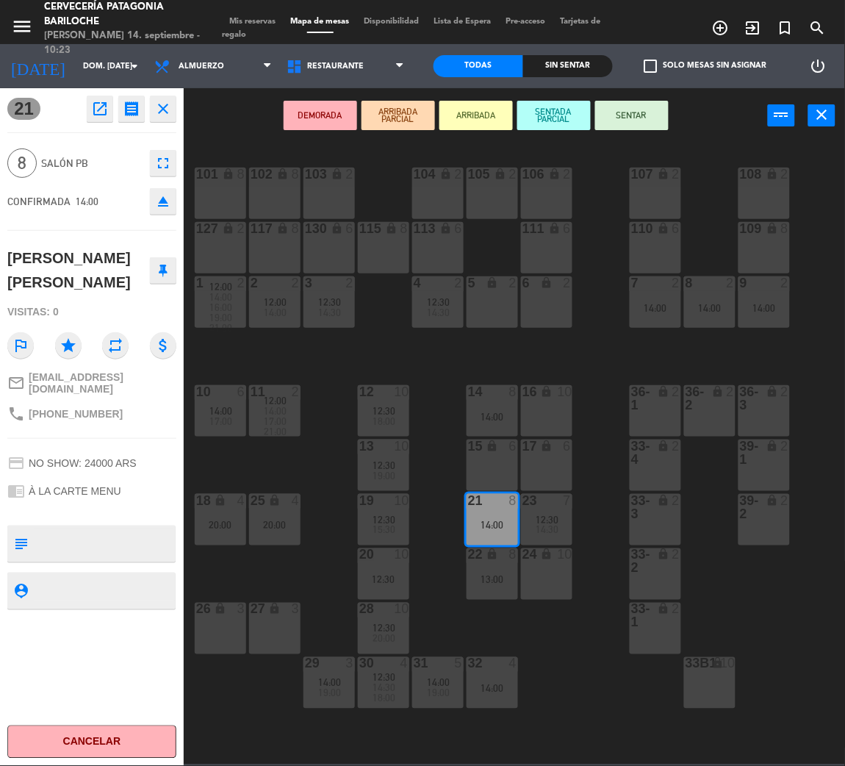
drag, startPoint x: 593, startPoint y: 445, endPoint x: 487, endPoint y: 440, distance: 106.7
click at [588, 445] on div "101 lock 8 102 lock 8 104 lock 2 105 lock 2 106 lock 2 103 lock 2 107 lock 2 10…" at bounding box center [519, 453] width 653 height 623
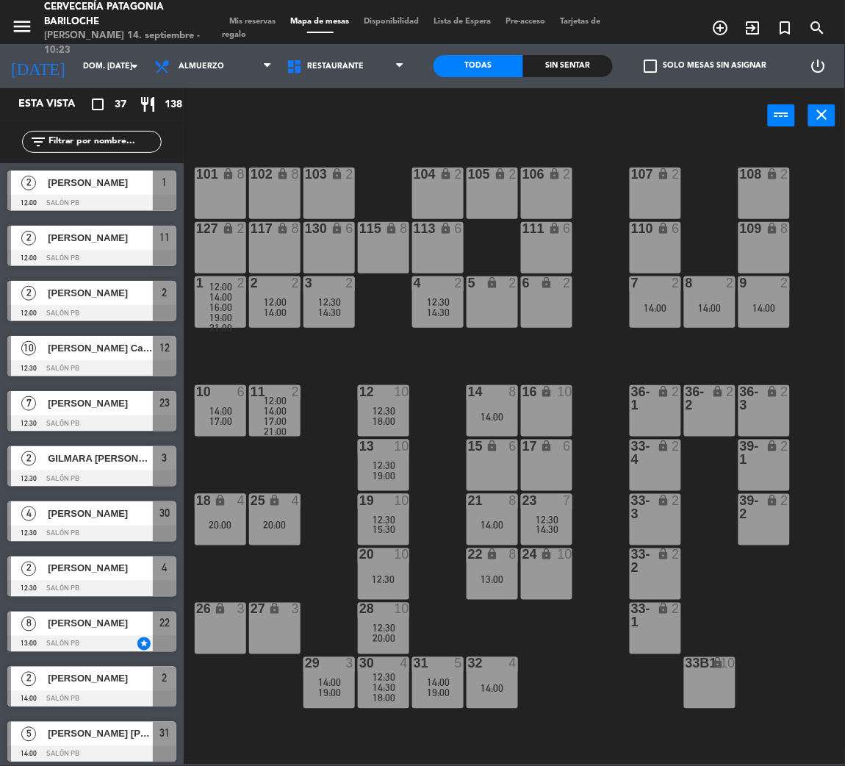
click at [474, 422] on div "14 8 14:00" at bounding box center [492, 410] width 51 height 51
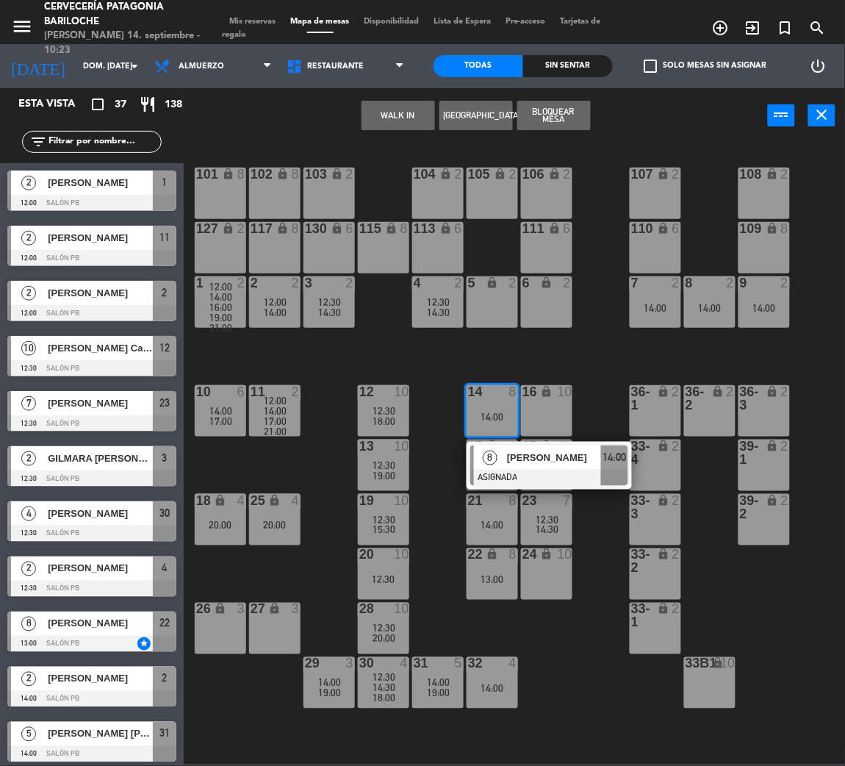
click at [496, 456] on span "8" at bounding box center [490, 458] width 15 height 15
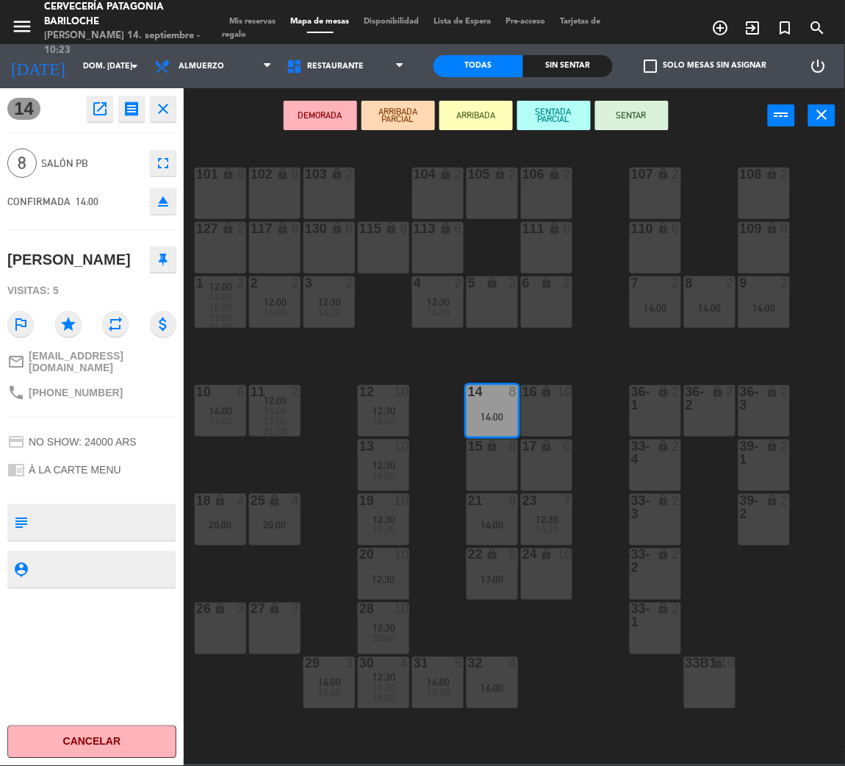
click at [533, 410] on div "16 lock 10" at bounding box center [546, 410] width 51 height 51
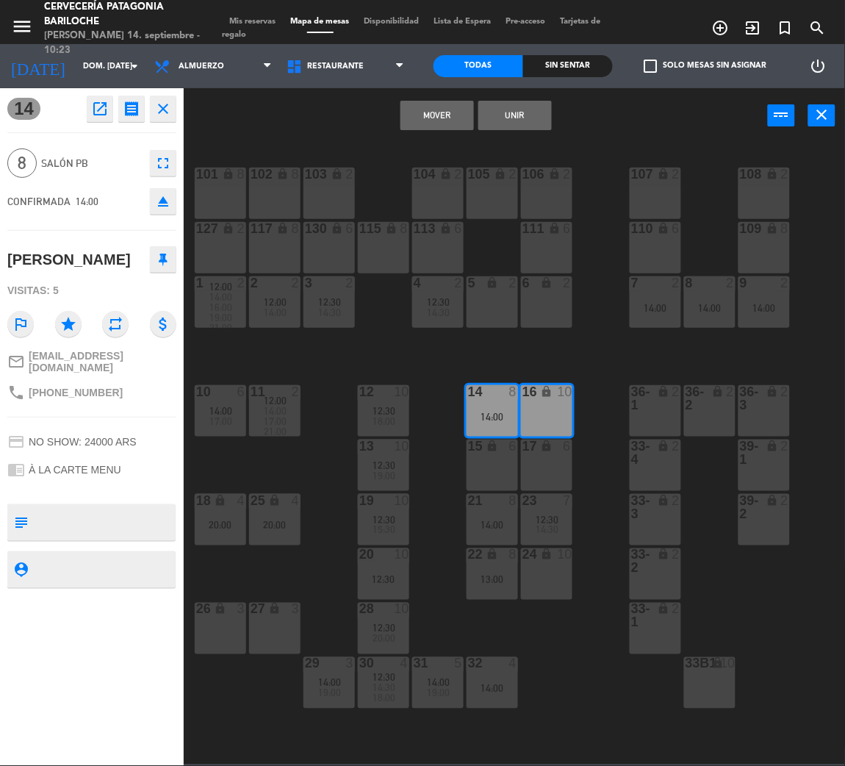
click at [541, 465] on div "17 lock 6" at bounding box center [546, 465] width 51 height 51
click at [638, 374] on div "101 lock 8 102 lock 8 104 lock 2 105 lock 2 106 lock 2 103 lock 2 107 lock 2 10…" at bounding box center [519, 453] width 653 height 623
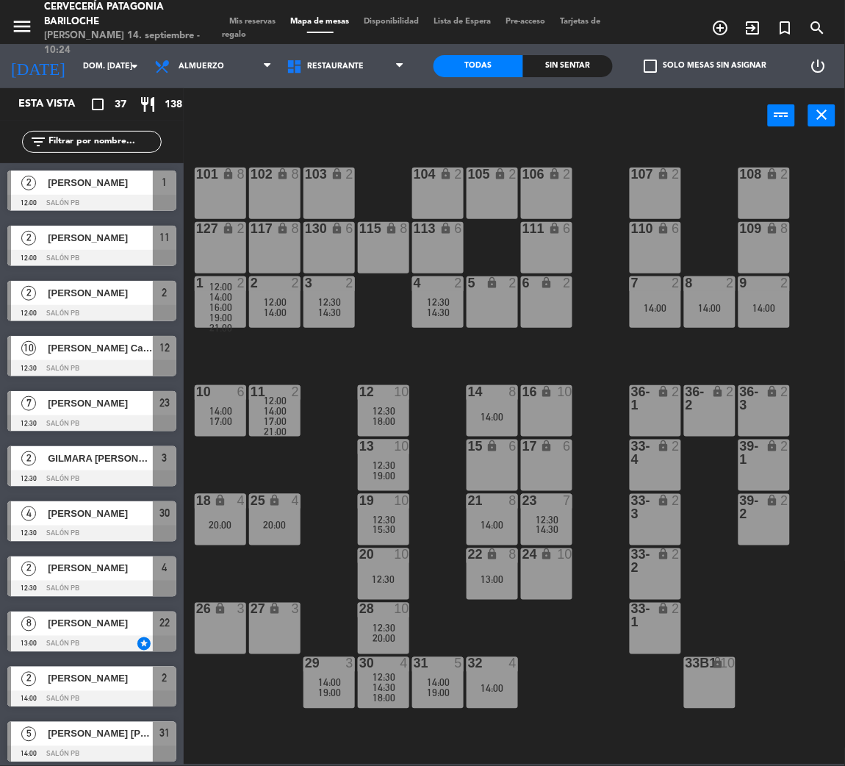
click at [565, 514] on div "12:30" at bounding box center [546, 519] width 51 height 10
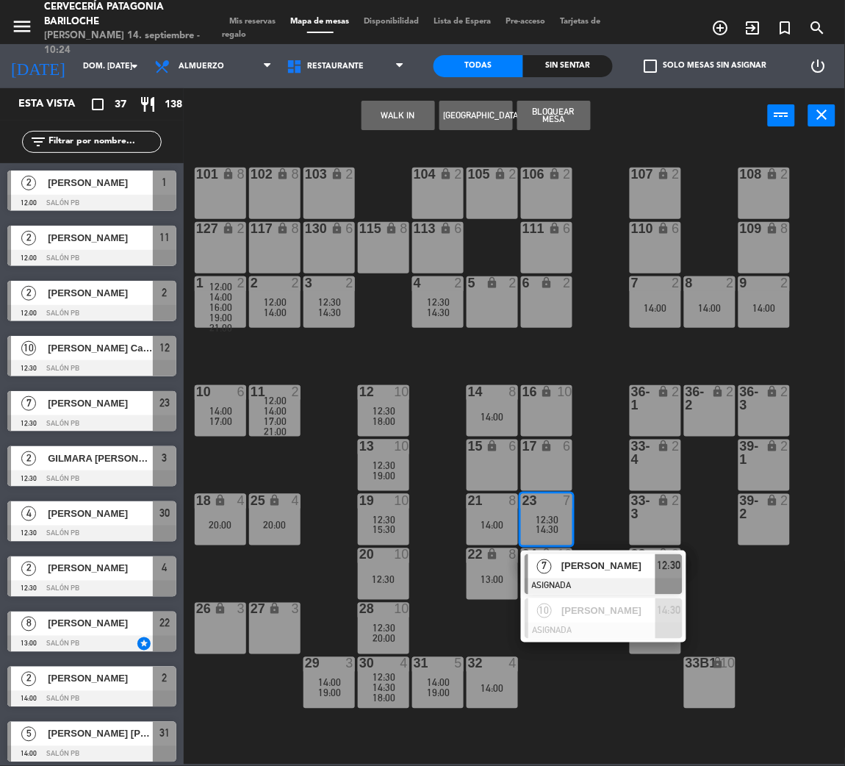
click at [592, 483] on div "101 lock 8 102 lock 8 104 lock 2 105 lock 2 106 lock 2 103 lock 2 107 lock 2 10…" at bounding box center [519, 453] width 653 height 623
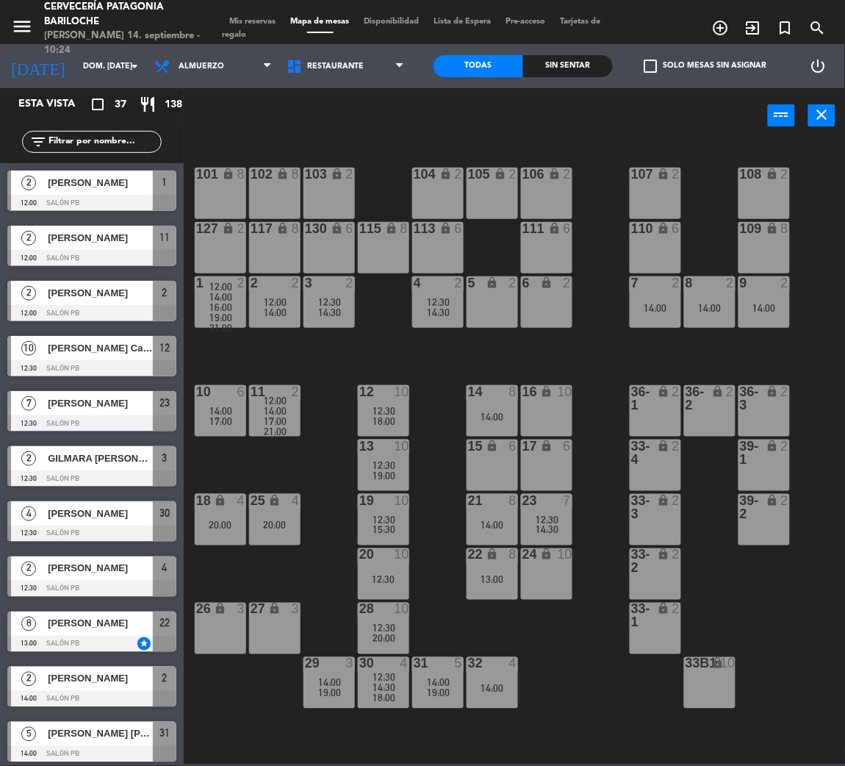
click at [487, 422] on div "14 8 14:00" at bounding box center [492, 410] width 51 height 51
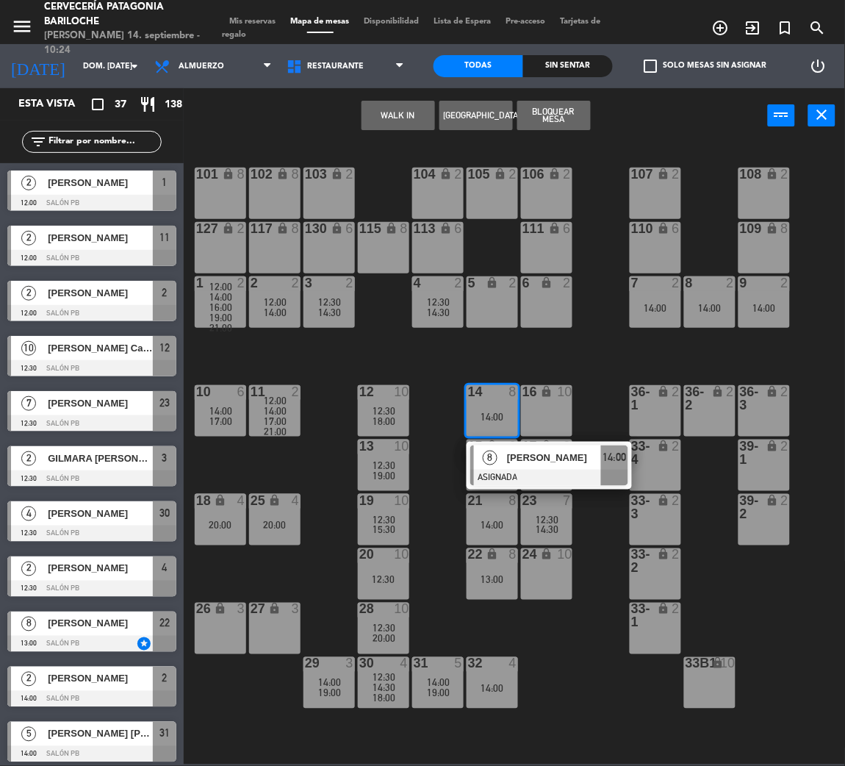
drag, startPoint x: 517, startPoint y: 473, endPoint x: 503, endPoint y: 475, distance: 13.3
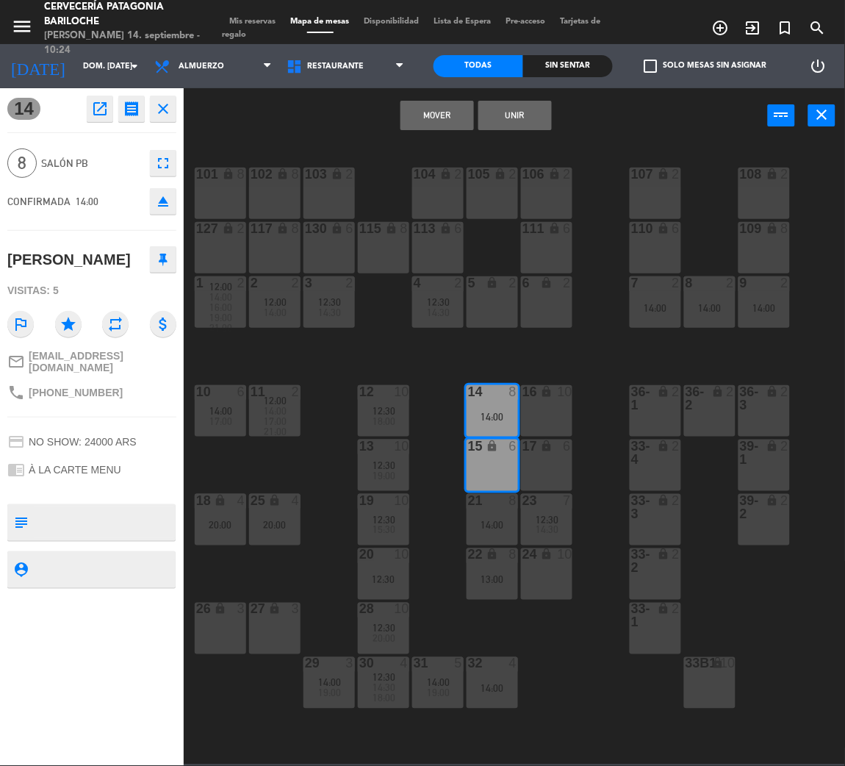
click at [442, 439] on div "101 lock 8 102 lock 8 104 lock 2 105 lock 2 106 lock 2 103 lock 2 107 lock 2 10…" at bounding box center [519, 453] width 653 height 623
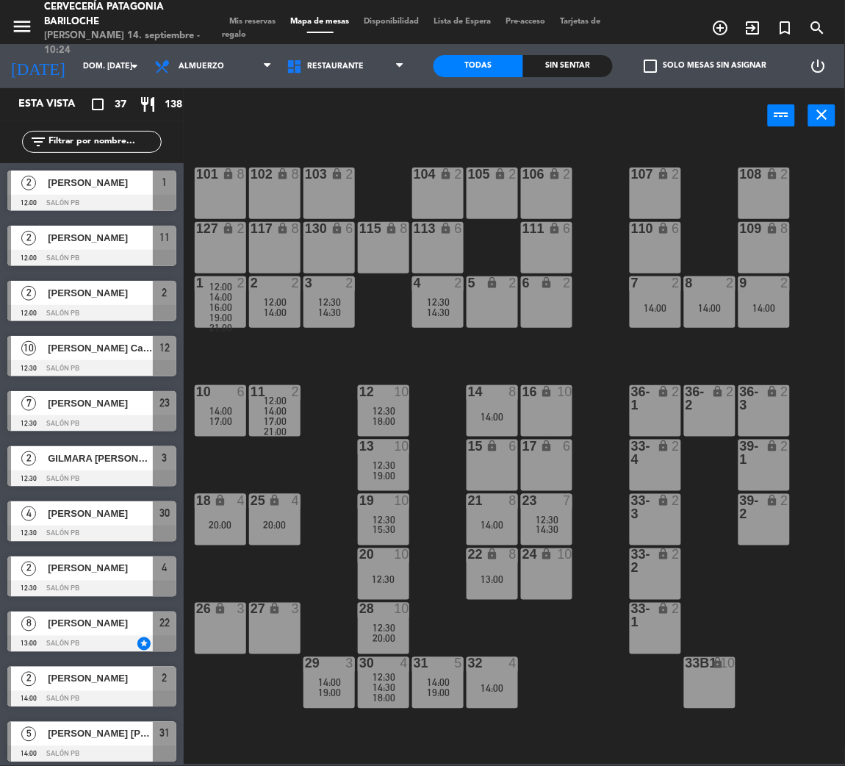
click at [458, 573] on div "101 lock 8 102 lock 8 104 lock 2 105 lock 2 106 lock 2 103 lock 2 107 lock 2 10…" at bounding box center [519, 453] width 653 height 623
click at [491, 570] on div "22 lock 8 13:00" at bounding box center [492, 573] width 51 height 51
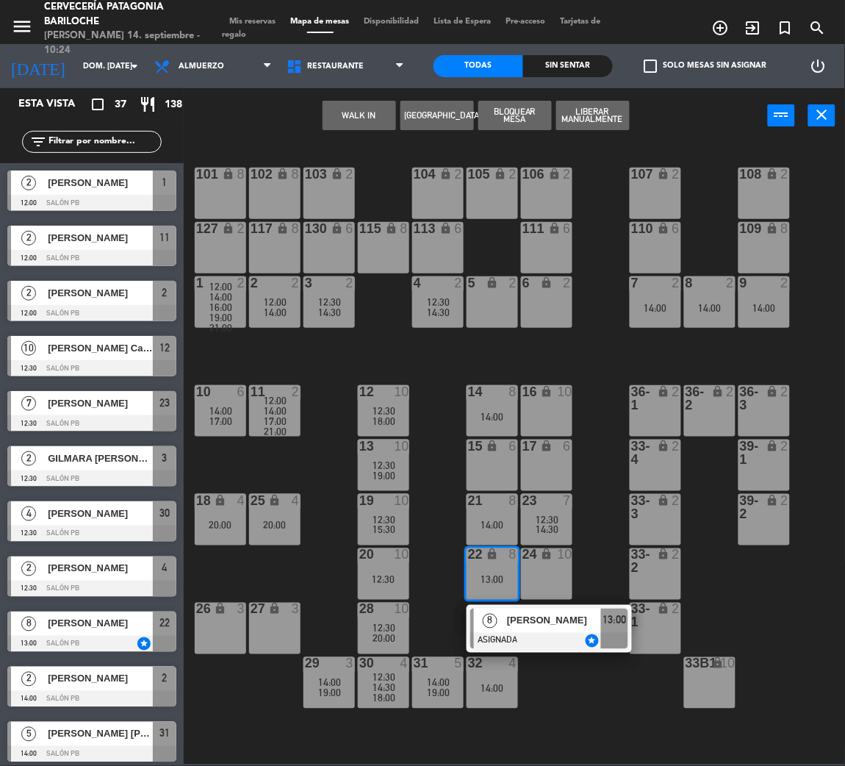
click at [537, 648] on div at bounding box center [549, 641] width 158 height 16
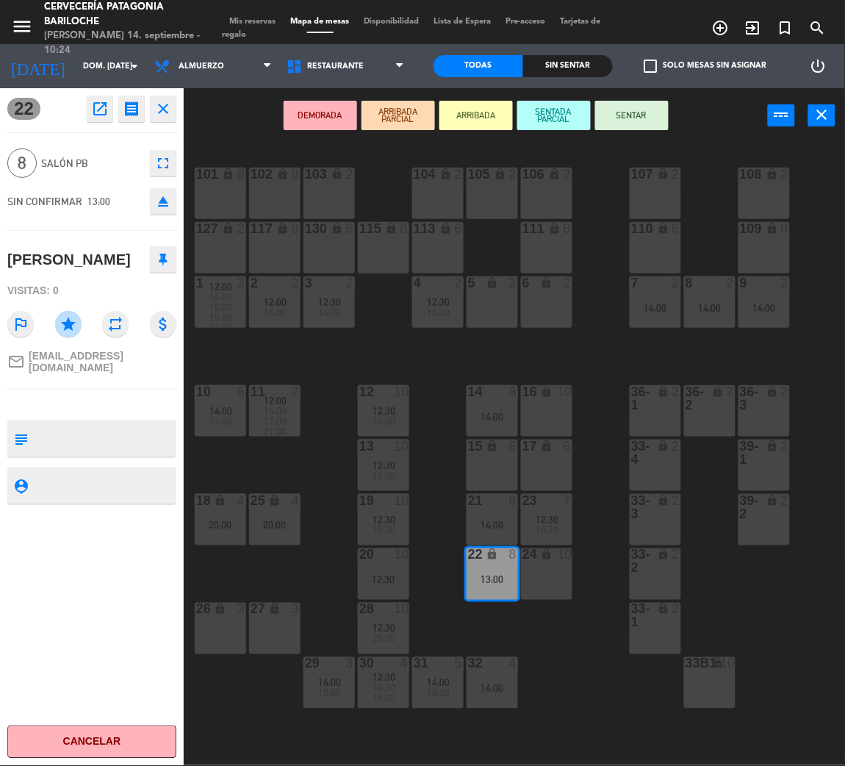
click at [540, 418] on div "16 lock 10" at bounding box center [546, 410] width 51 height 51
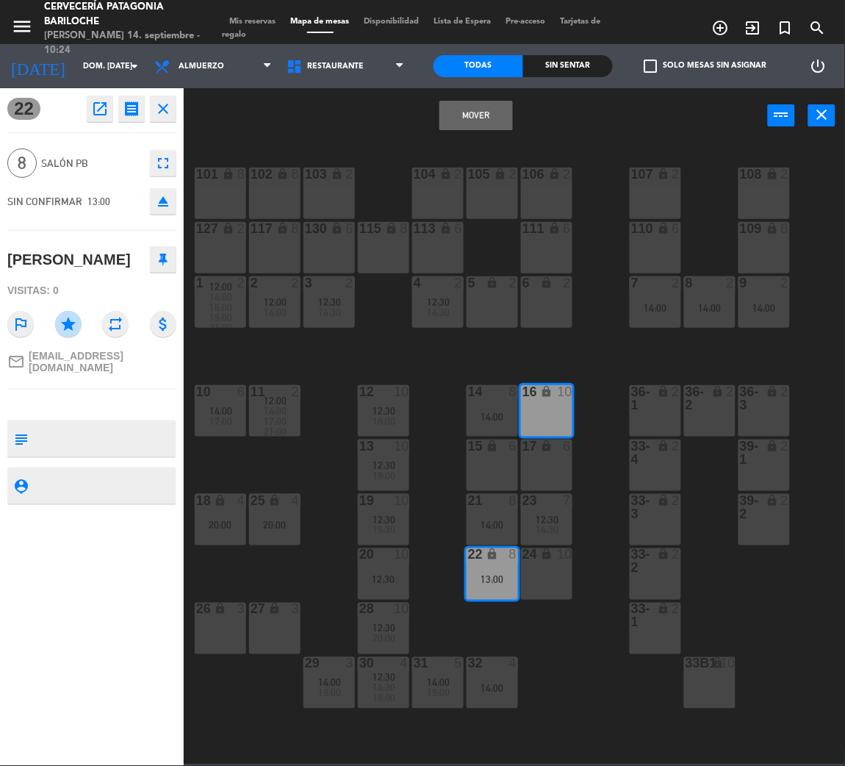
click at [561, 449] on div "6" at bounding box center [571, 447] width 24 height 14
click at [509, 110] on button "Mover y Unir" at bounding box center [476, 115] width 73 height 29
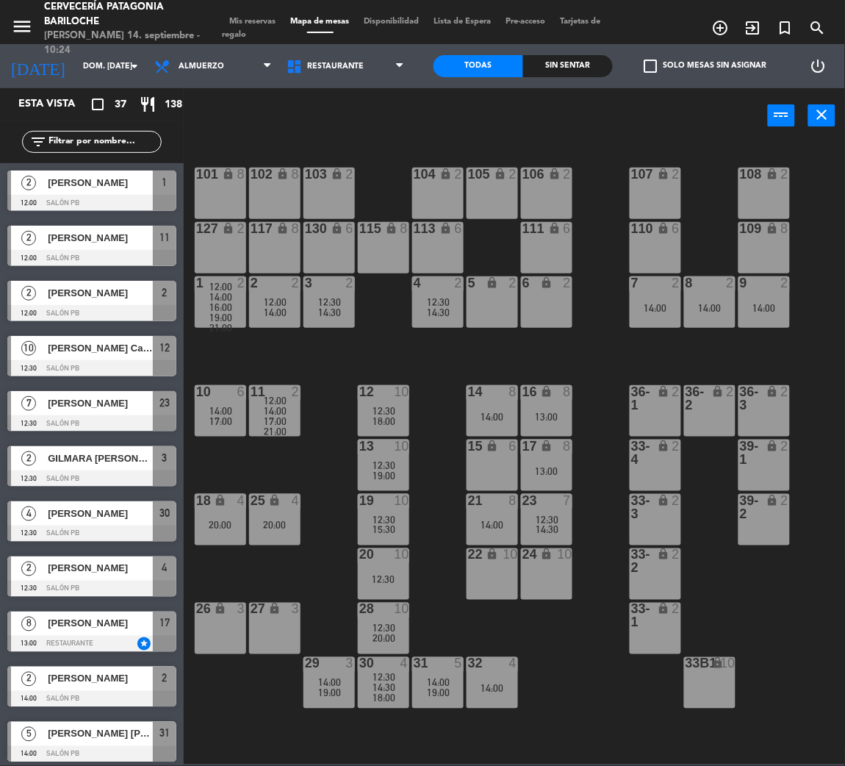
click at [488, 429] on div "14 8 14:00" at bounding box center [492, 410] width 51 height 51
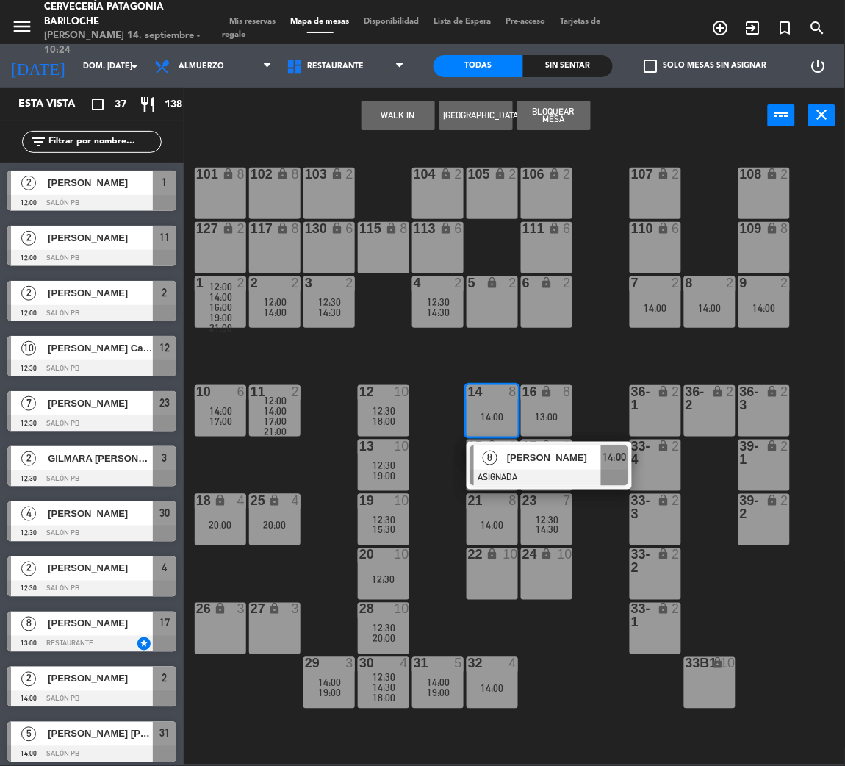
click at [507, 456] on span "[PERSON_NAME]" at bounding box center [554, 457] width 94 height 15
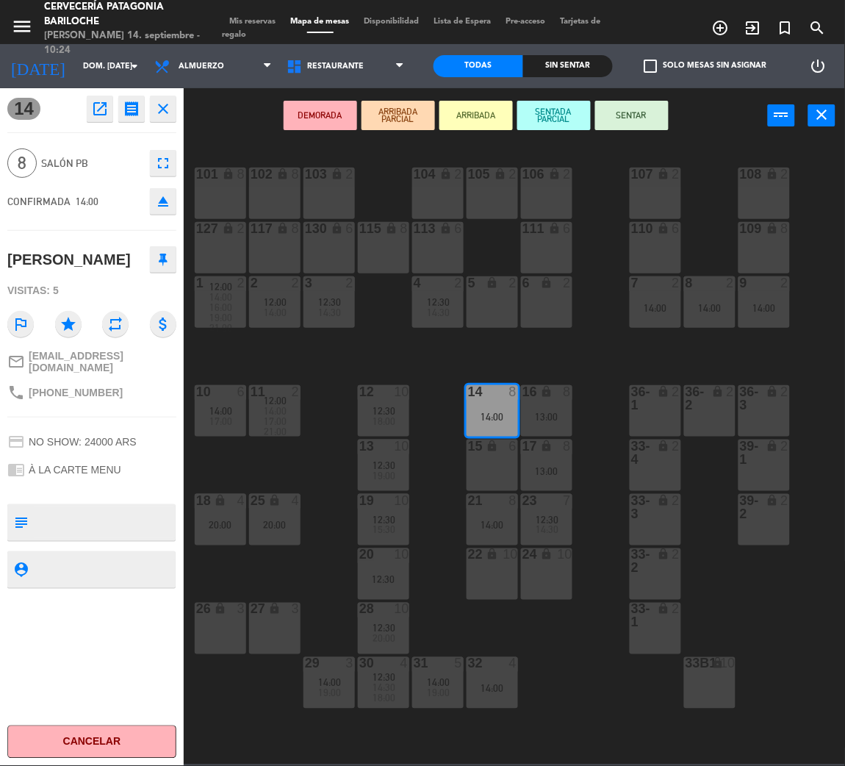
click at [504, 457] on div "15 lock 6" at bounding box center [492, 465] width 51 height 51
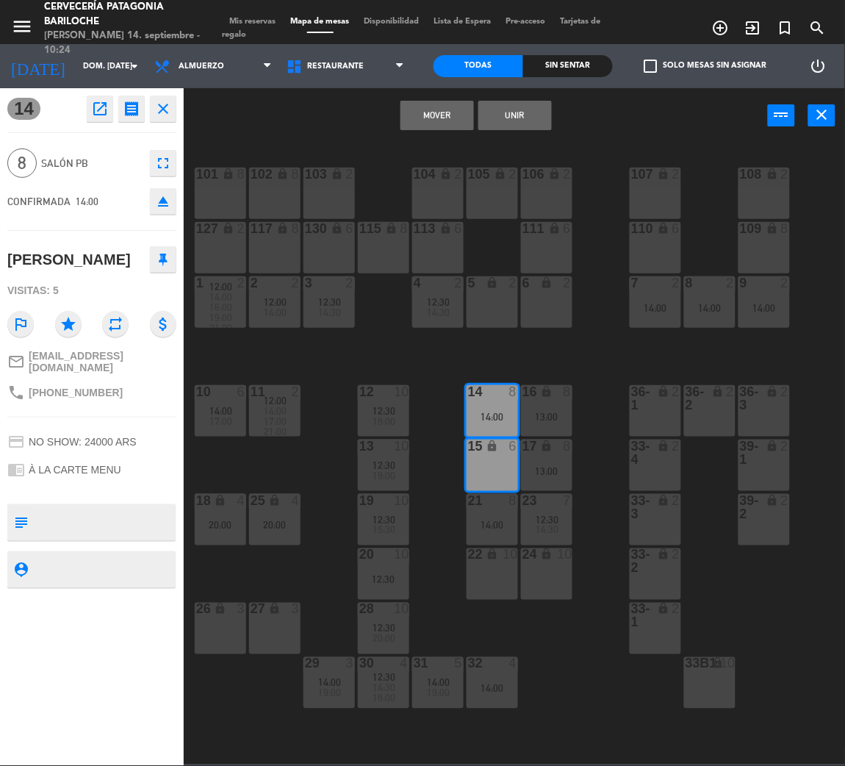
click at [497, 114] on button "Unir" at bounding box center [514, 115] width 73 height 29
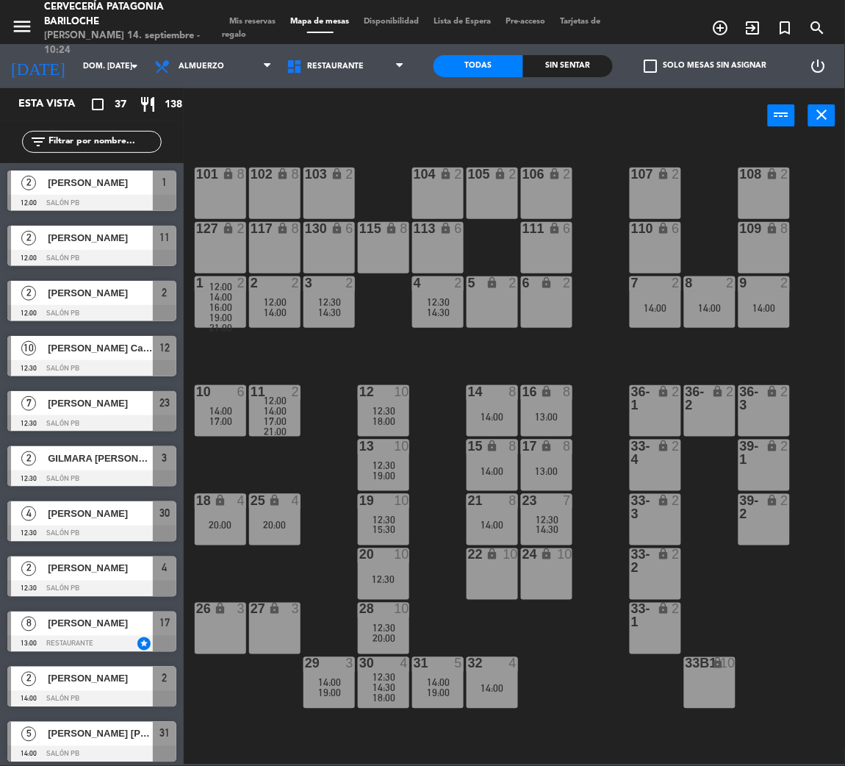
click at [496, 534] on div "21 8 14:00" at bounding box center [492, 519] width 51 height 51
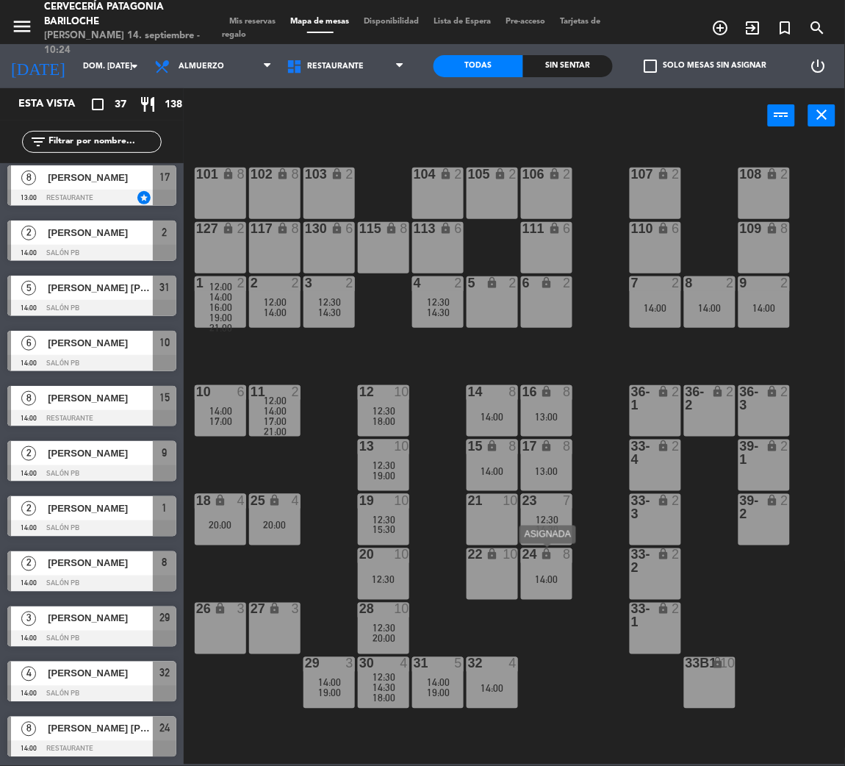
click at [544, 589] on div "24 lock 8 14:00" at bounding box center [546, 573] width 51 height 51
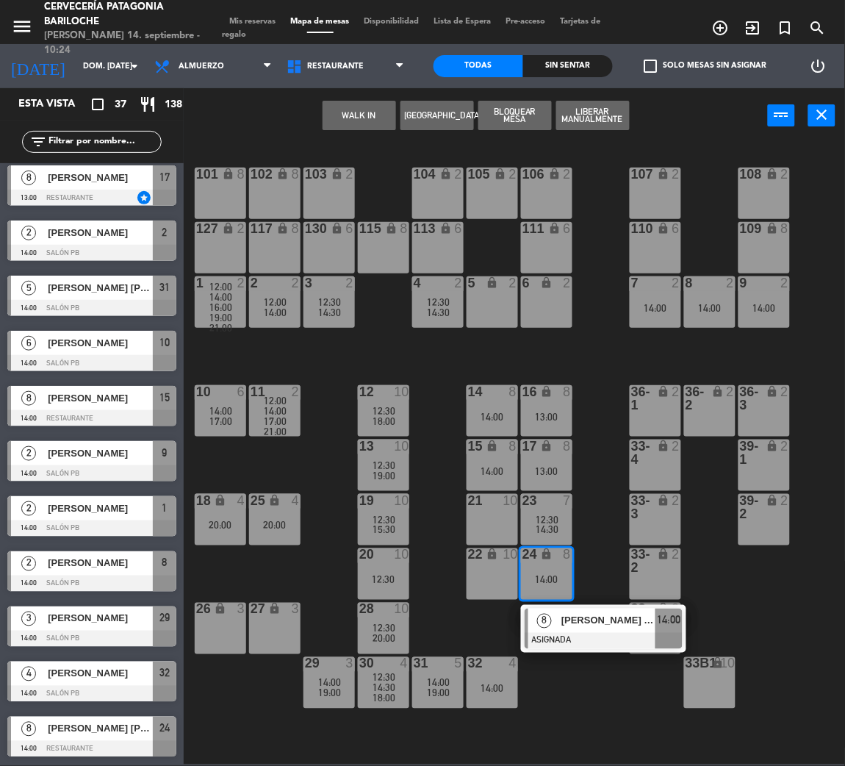
click at [575, 626] on span "[PERSON_NAME] [PERSON_NAME]" at bounding box center [609, 620] width 94 height 15
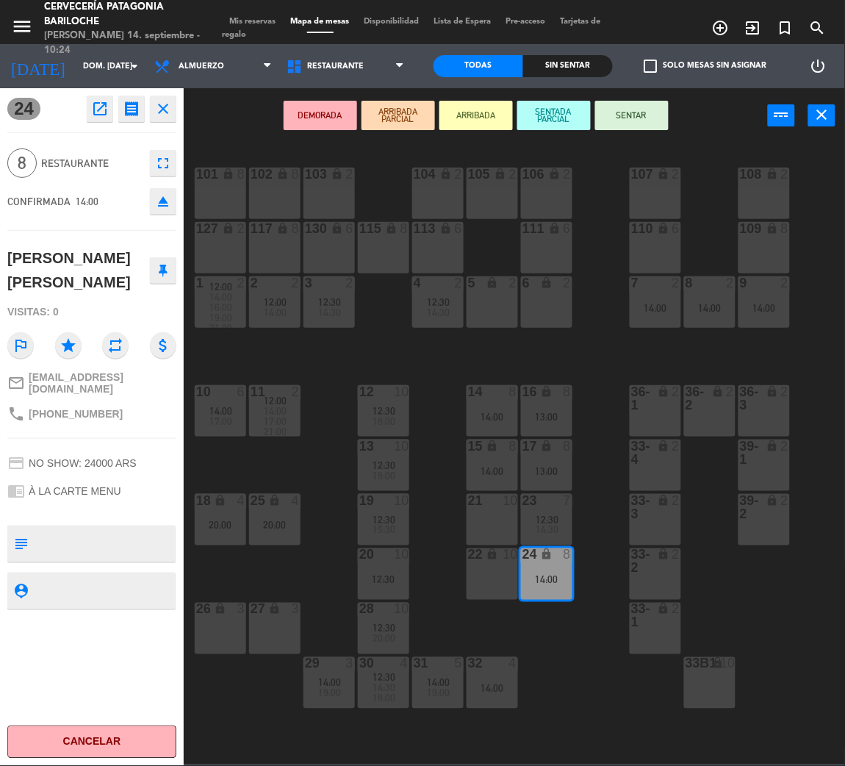
click at [473, 527] on div "21 10" at bounding box center [492, 519] width 51 height 51
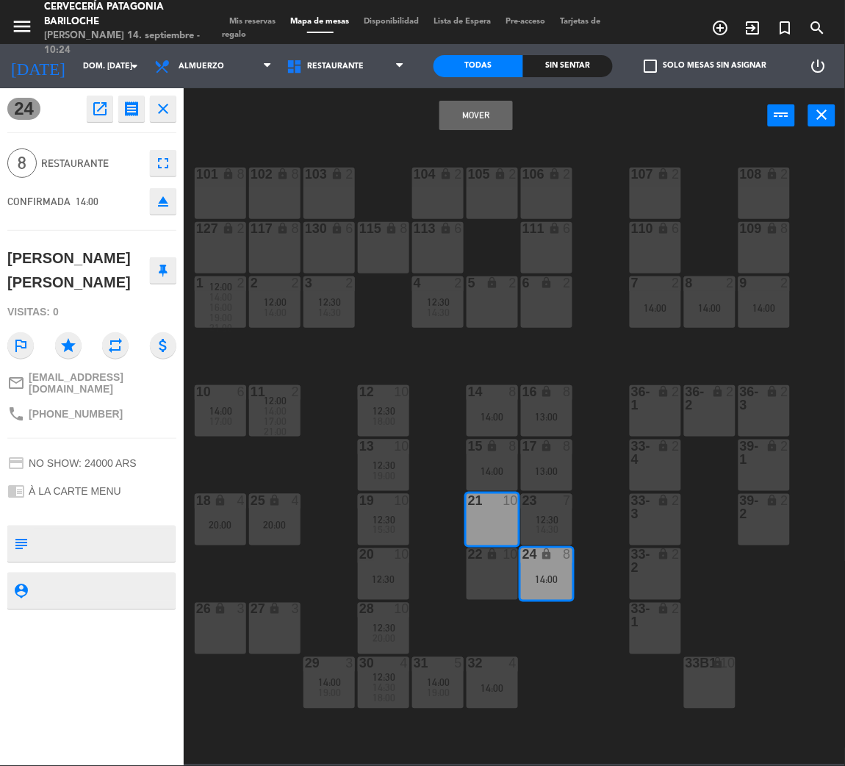
click at [490, 550] on icon "lock" at bounding box center [492, 554] width 12 height 12
click at [442, 122] on button "Mover y Unir" at bounding box center [437, 115] width 73 height 29
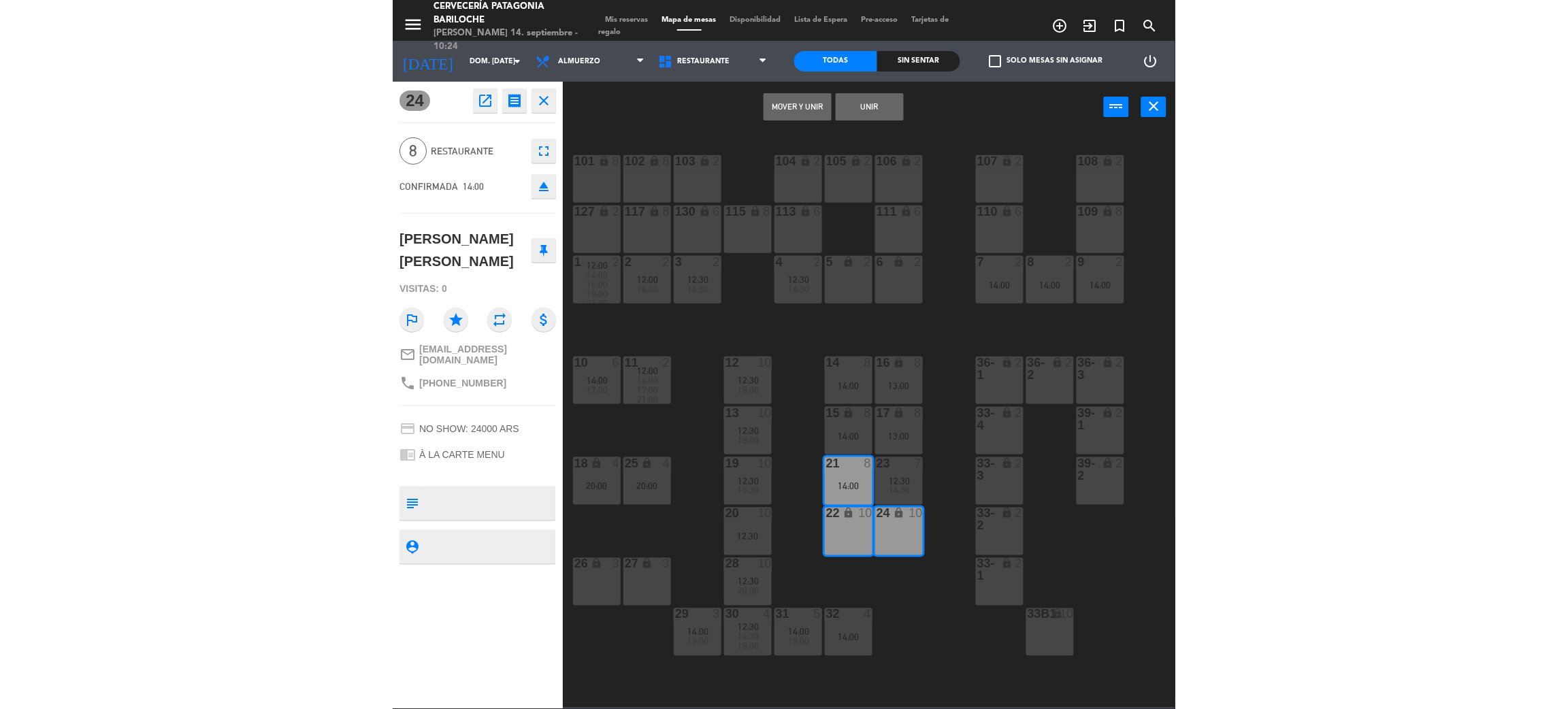
scroll to position [0, 0]
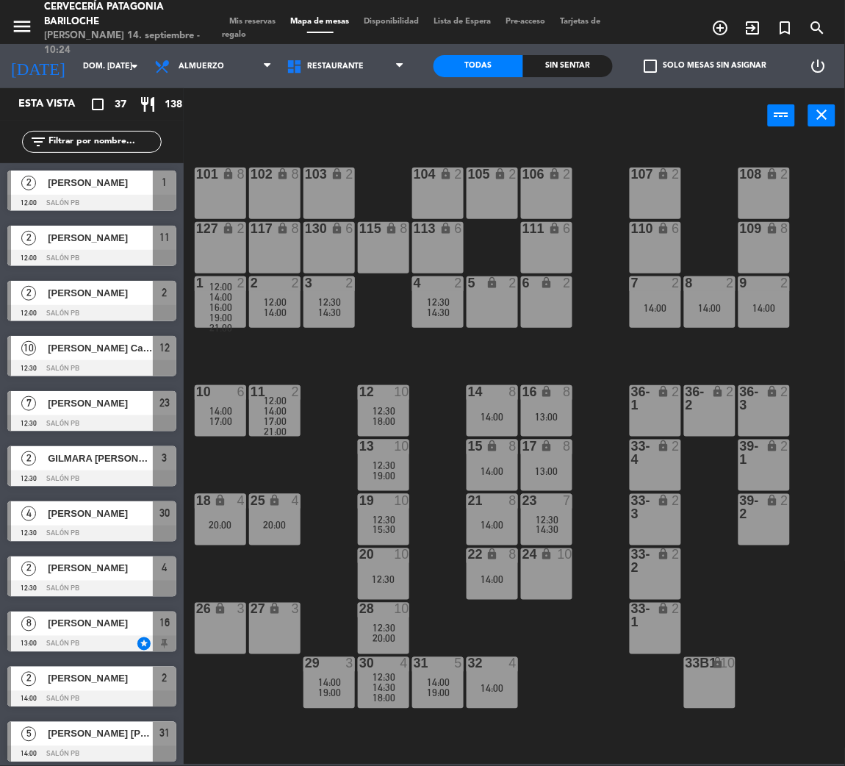
click at [540, 527] on span "14:30" at bounding box center [548, 530] width 23 height 12
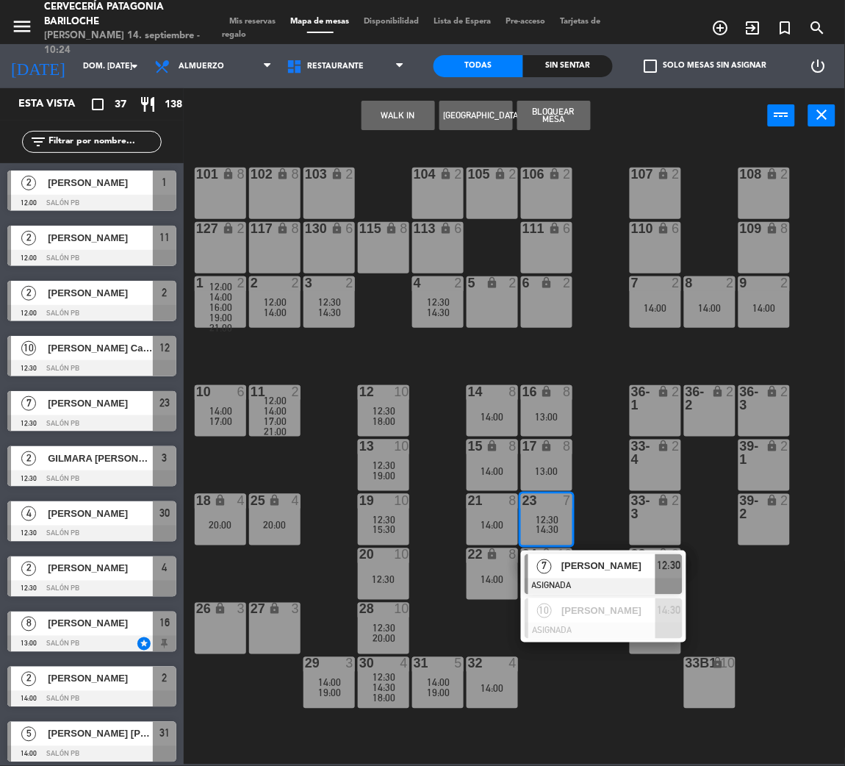
click at [589, 576] on div "[PERSON_NAME]" at bounding box center [608, 566] width 96 height 24
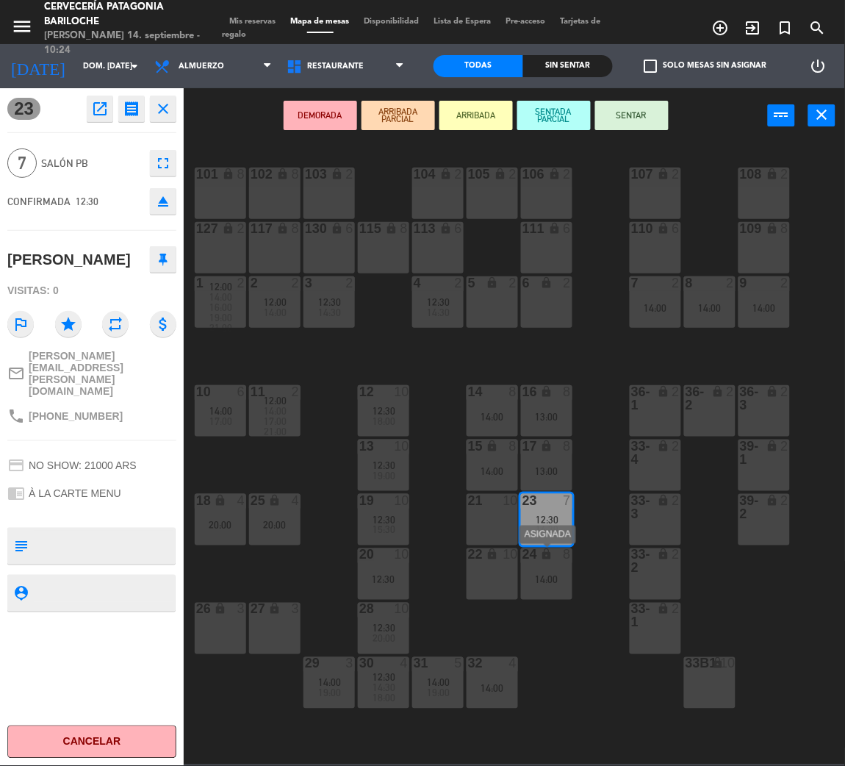
click at [564, 575] on div "14:00" at bounding box center [546, 580] width 51 height 10
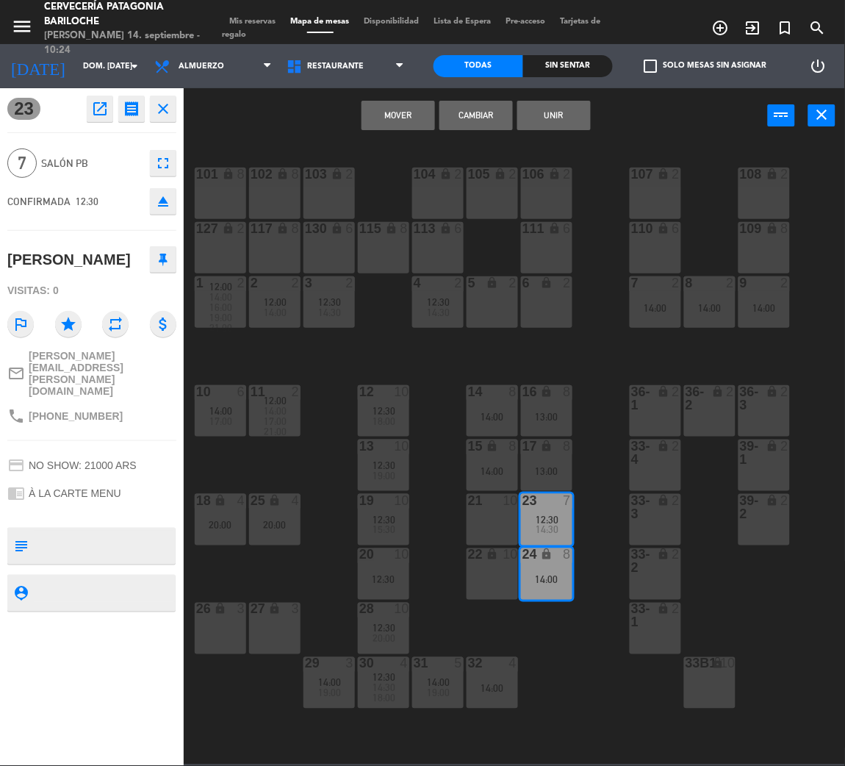
click at [576, 110] on button "Unir" at bounding box center [553, 115] width 73 height 29
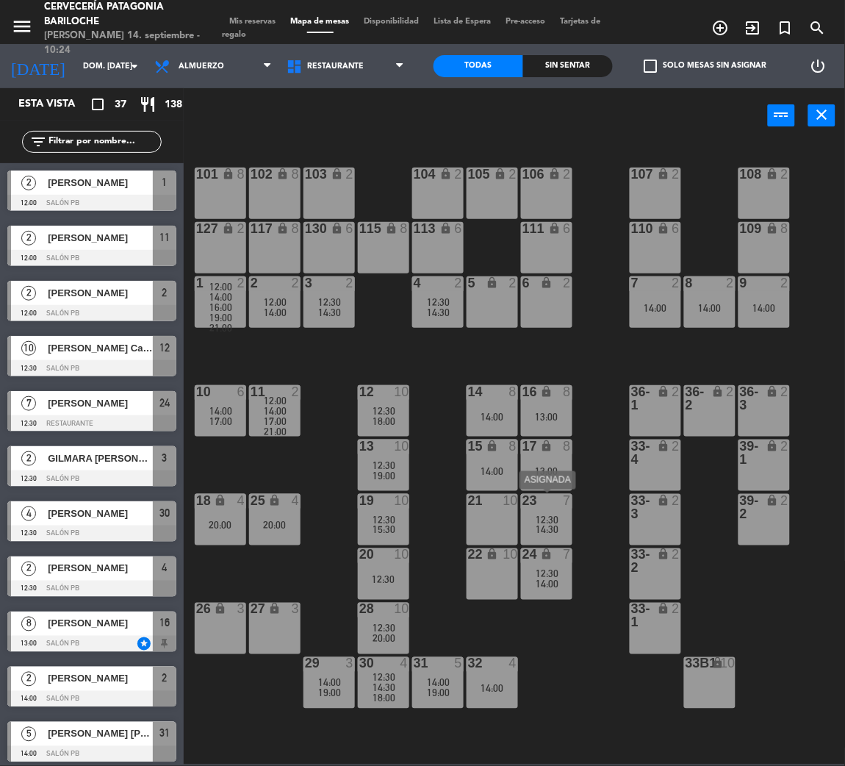
click at [558, 520] on div "12:30" at bounding box center [546, 519] width 51 height 10
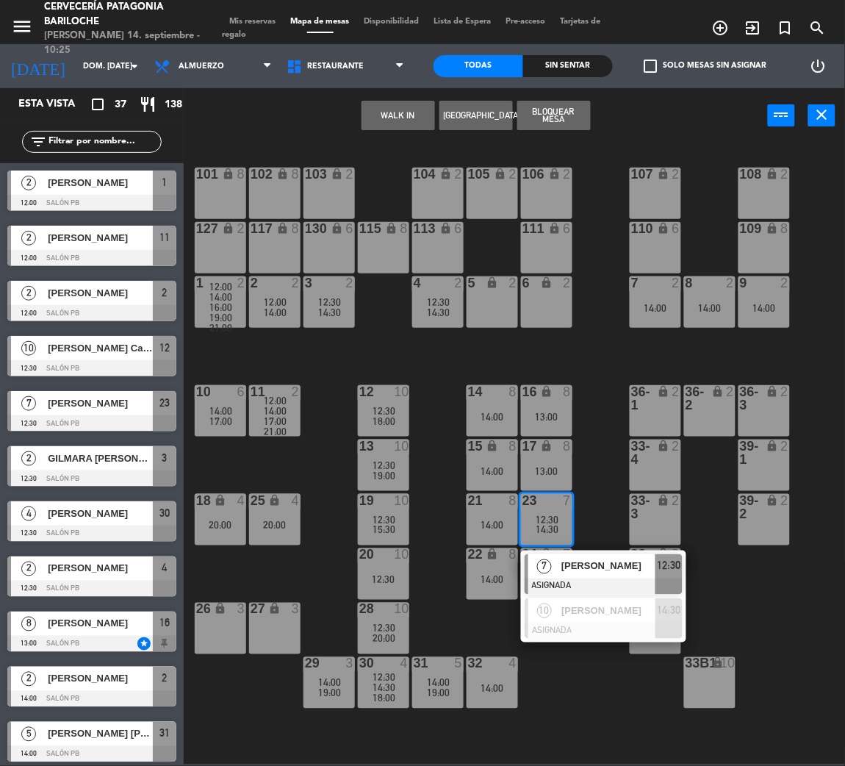
click at [587, 441] on div "101 lock 8 102 lock 8 104 lock 2 105 lock 2 106 lock 2 103 lock 2 107 lock 2 10…" at bounding box center [519, 453] width 653 height 623
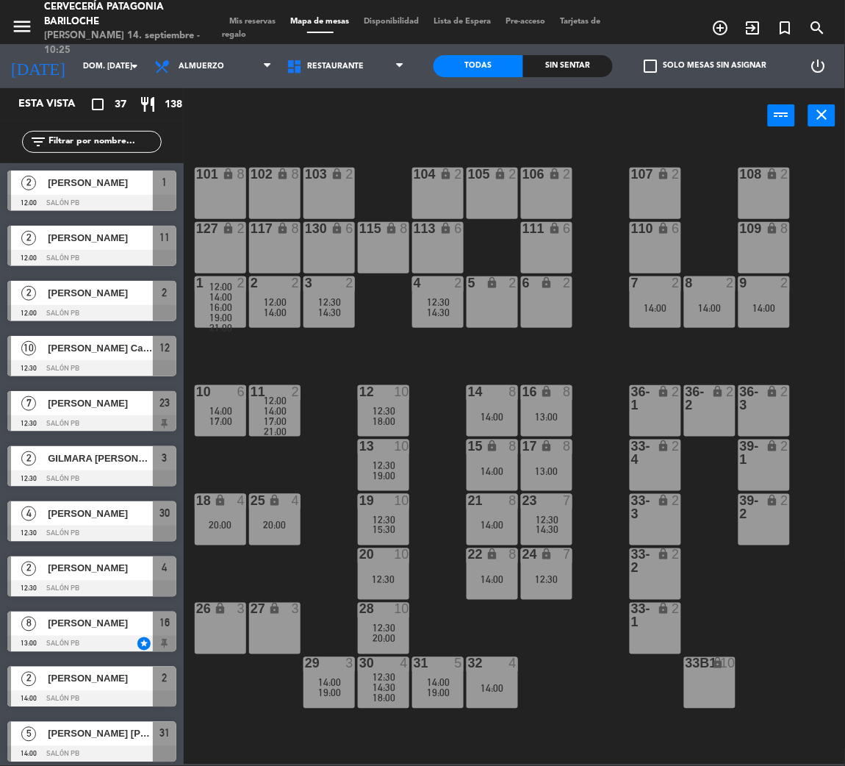
click at [810, 175] on div "101 lock 8 102 lock 8 104 lock 2 105 lock 2 106 lock 2 103 lock 2 107 lock 2 10…" at bounding box center [519, 453] width 653 height 623
click at [575, 356] on div "101 lock 8 102 lock 8 104 lock 2 105 lock 2 106 lock 2 103 lock 2 107 lock 2 10…" at bounding box center [519, 453] width 653 height 623
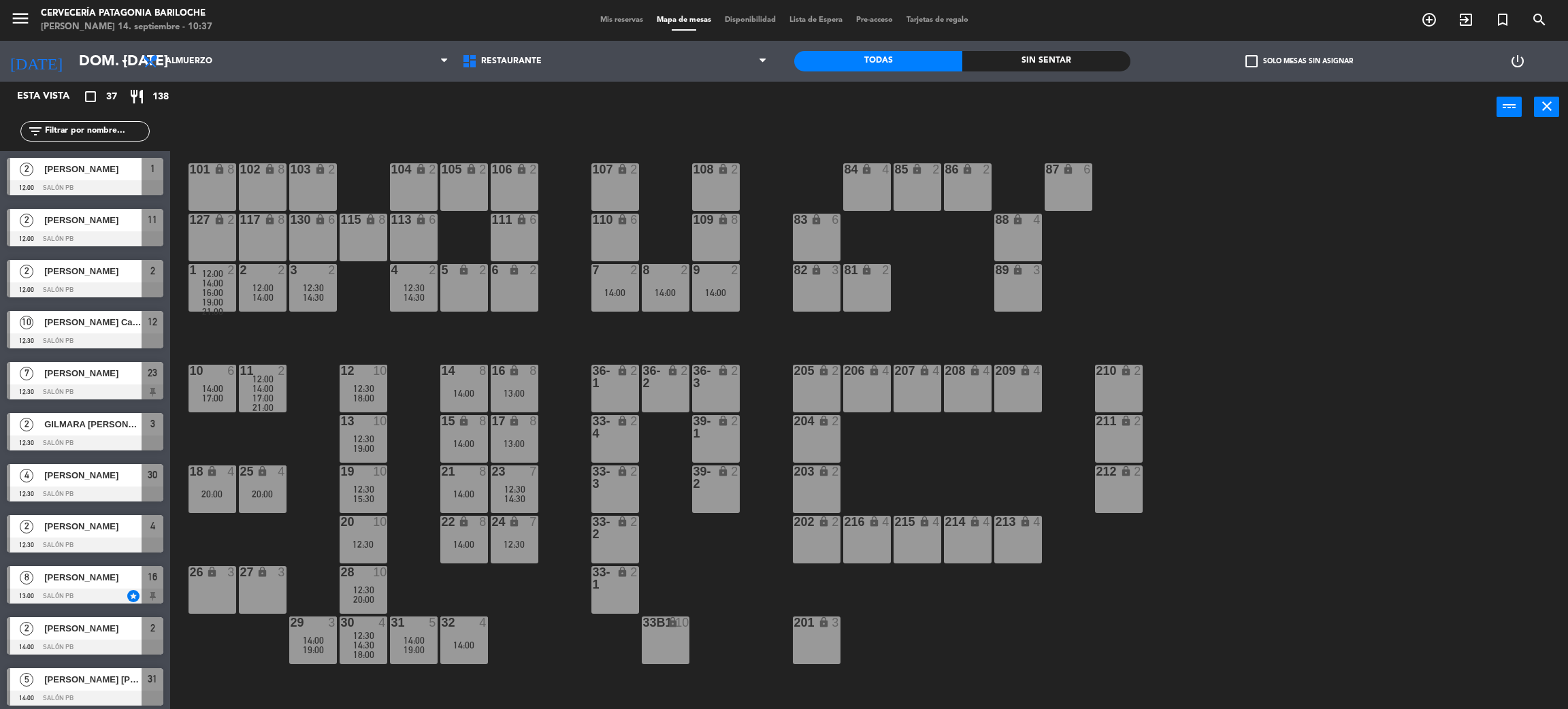
click at [113, 136] on input "text" at bounding box center [96, 131] width 106 height 15
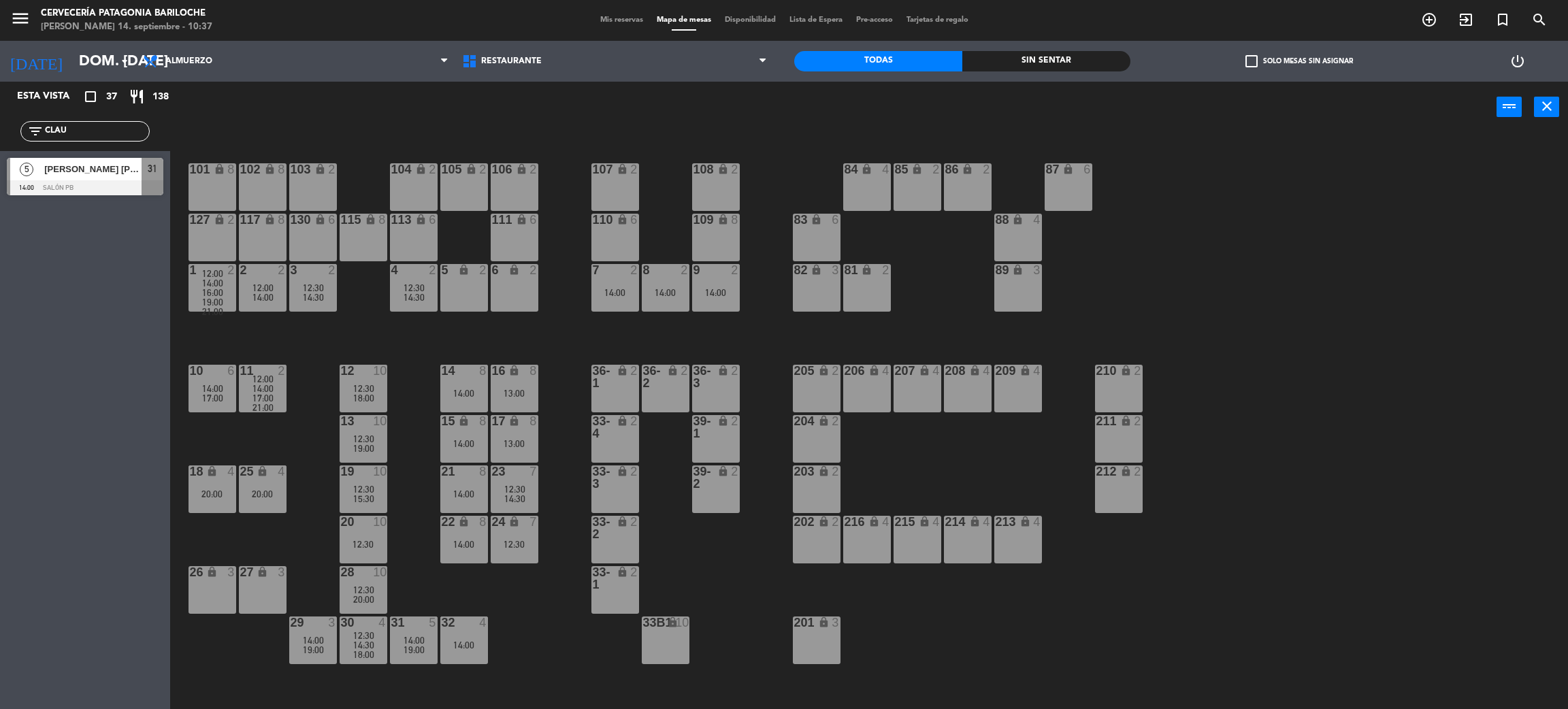
type input "CLAU"
click at [47, 169] on div "5 [PERSON_NAME] [PERSON_NAME] 14:00 SALÓN PB 31" at bounding box center [85, 176] width 170 height 51
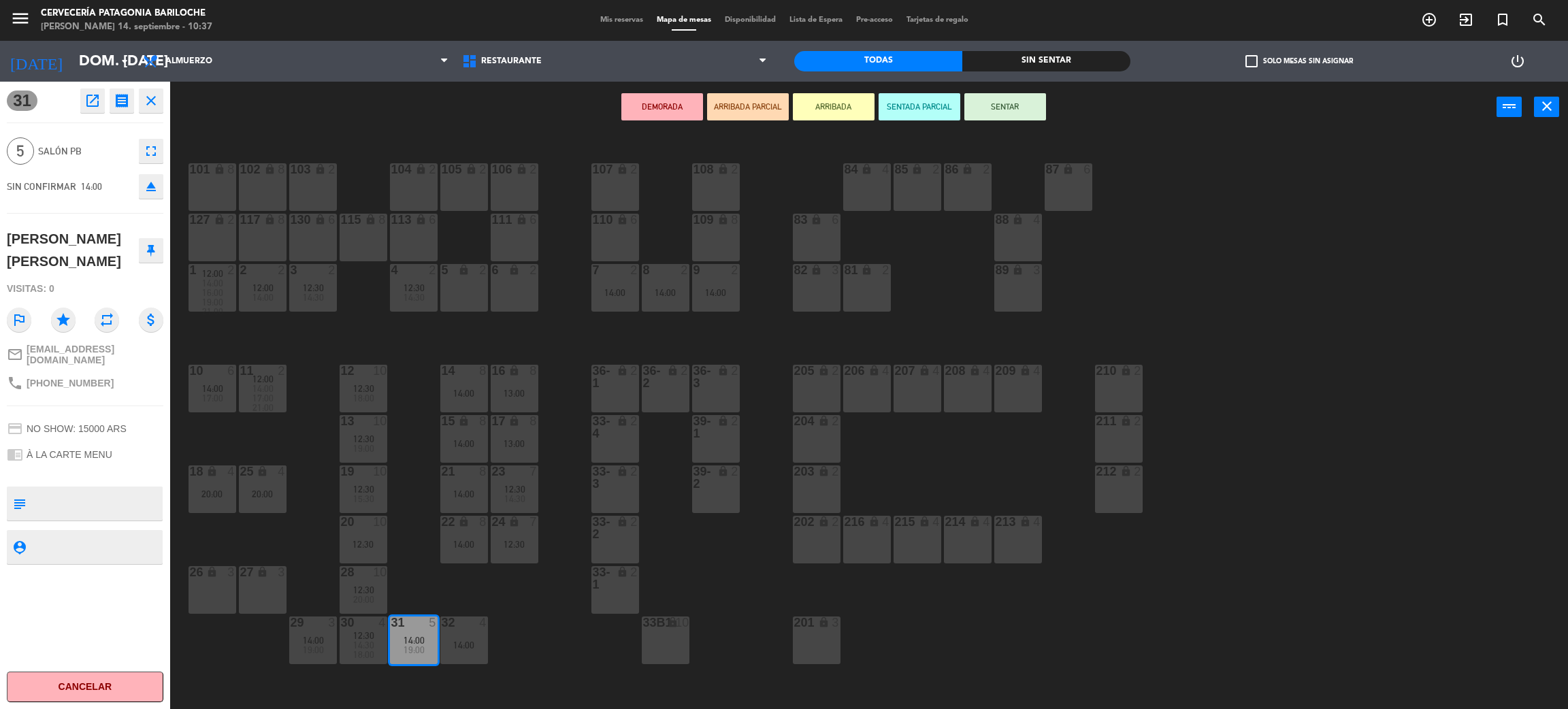
drag, startPoint x: 473, startPoint y: 578, endPoint x: 466, endPoint y: 581, distance: 7.6
click at [466, 581] on div "101 lock 8 102 lock 8 104 lock 2 105 lock 2 106 lock 2 103 lock 2 107 lock 2 10…" at bounding box center [877, 427] width 1383 height 577
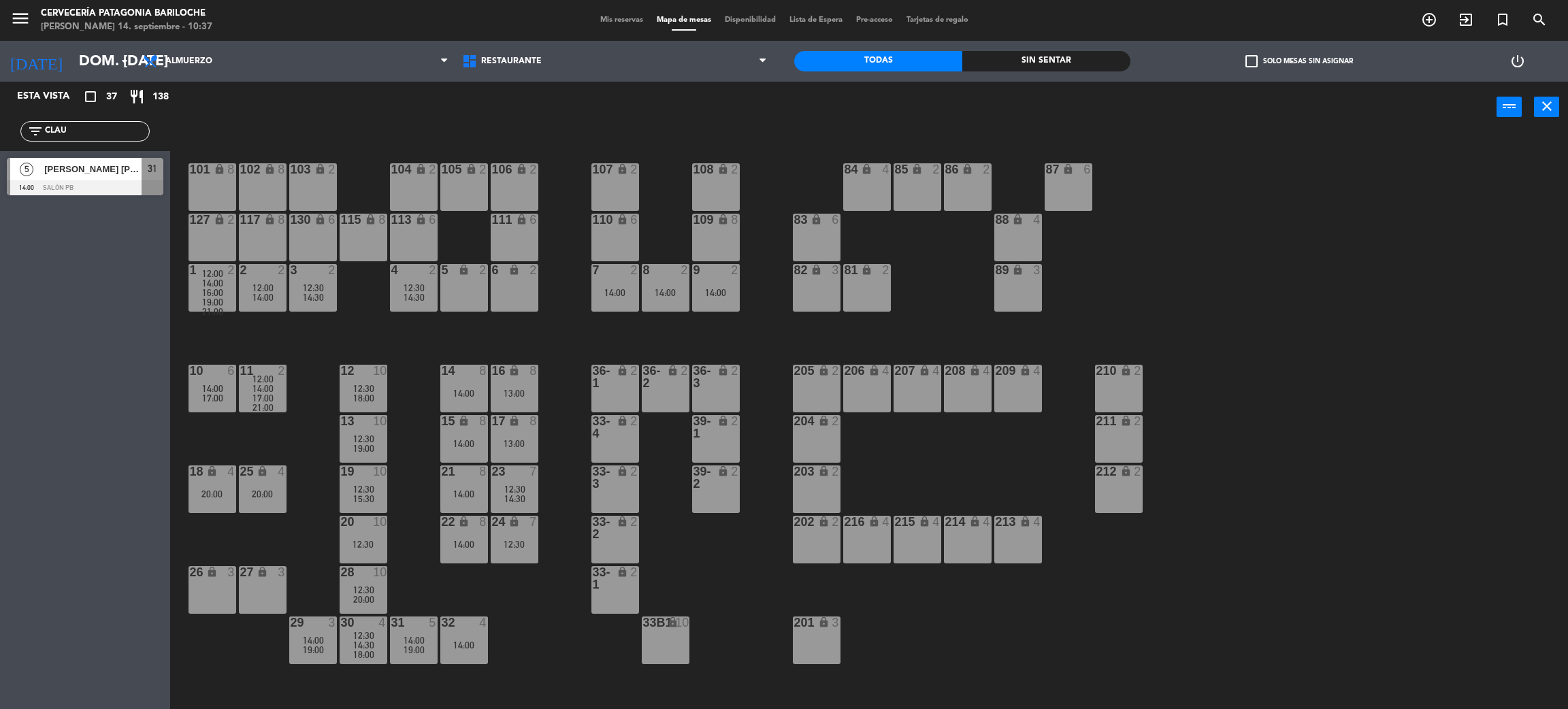
click at [251, 408] on div "21:00" at bounding box center [262, 407] width 47 height 9
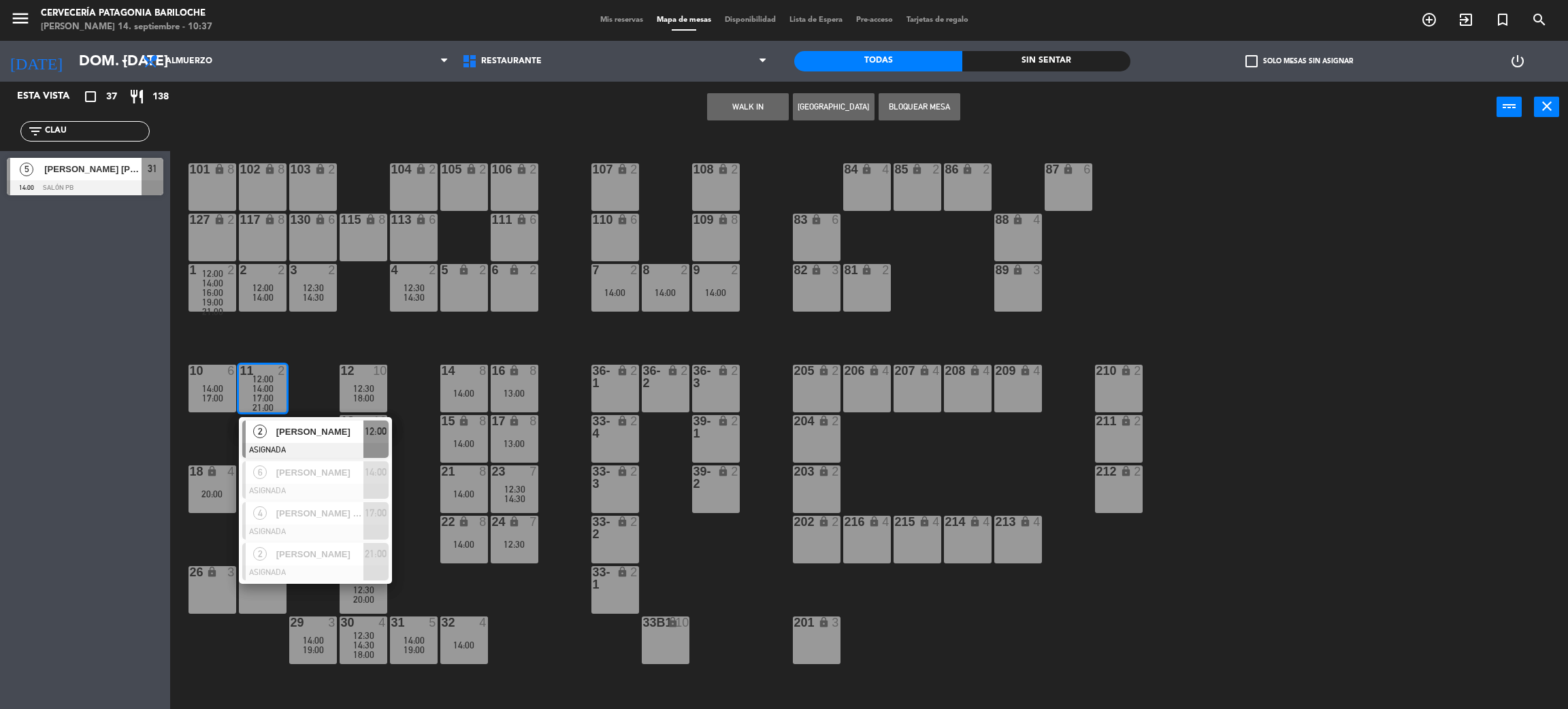
click at [296, 446] on div at bounding box center [316, 450] width 146 height 15
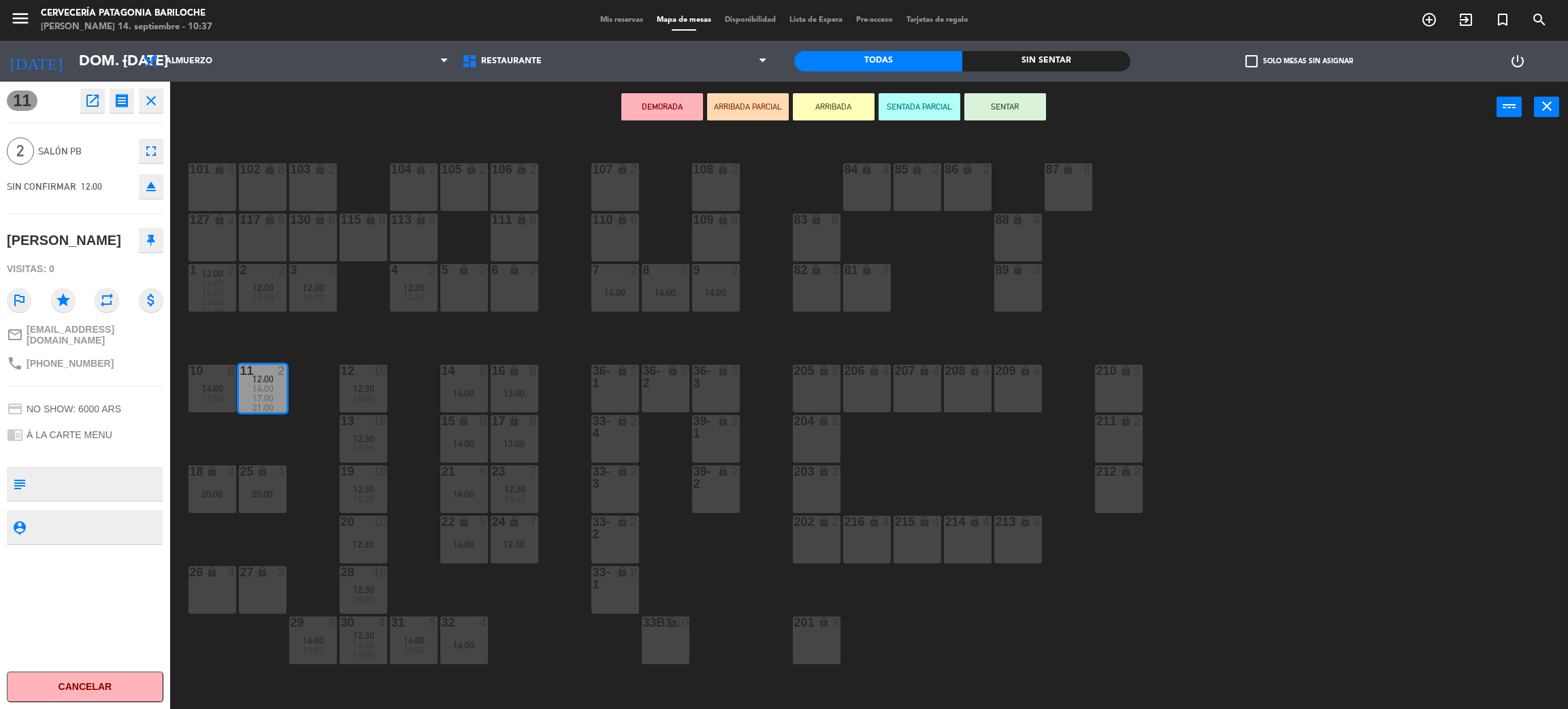
click at [461, 294] on div "5 lock 2" at bounding box center [464, 287] width 47 height 47
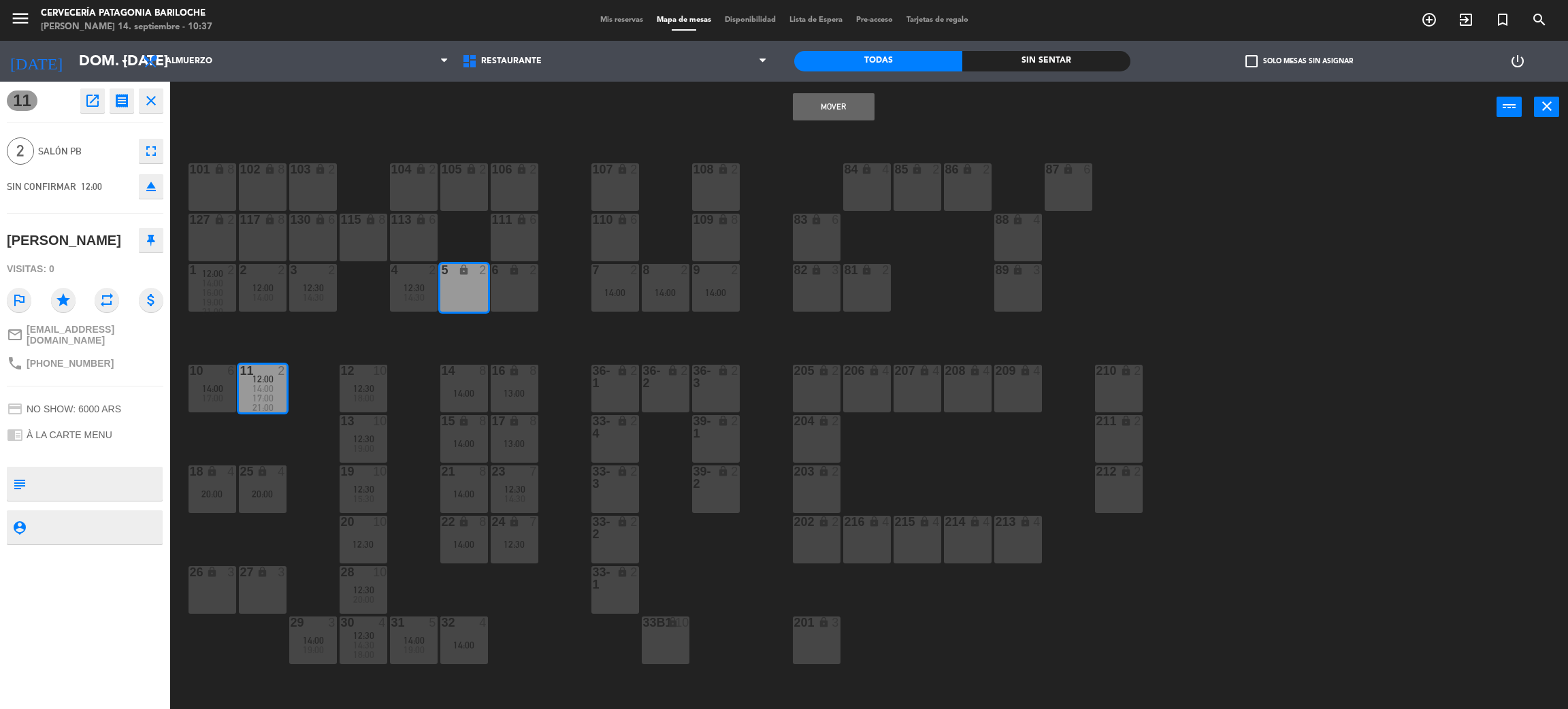
click at [834, 84] on div "Mover power_input close" at bounding box center [834, 107] width 1326 height 52
click at [836, 89] on div "Mover power_input close" at bounding box center [834, 107] width 1326 height 52
click at [827, 110] on button "Mover" at bounding box center [834, 106] width 82 height 27
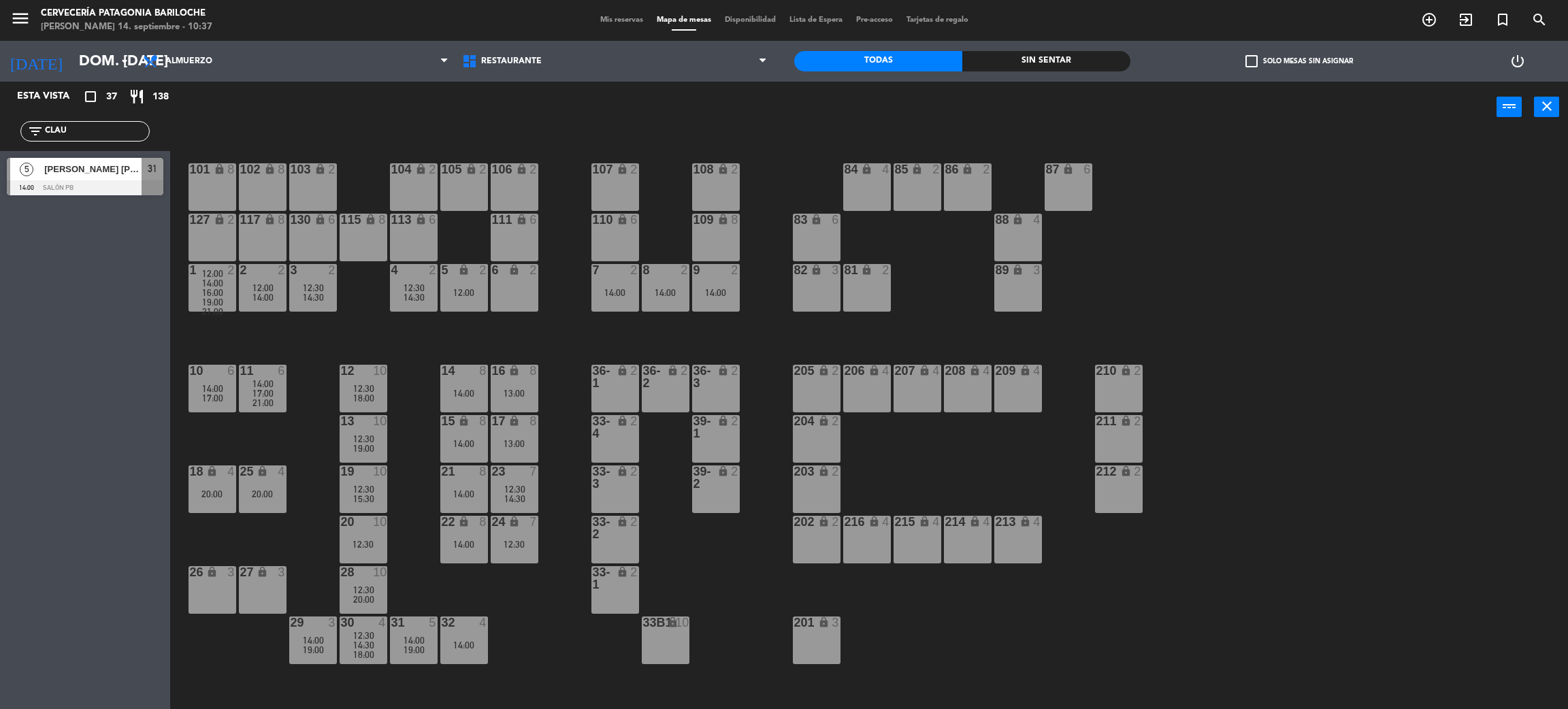
click at [213, 392] on span "17:00" at bounding box center [212, 398] width 21 height 11
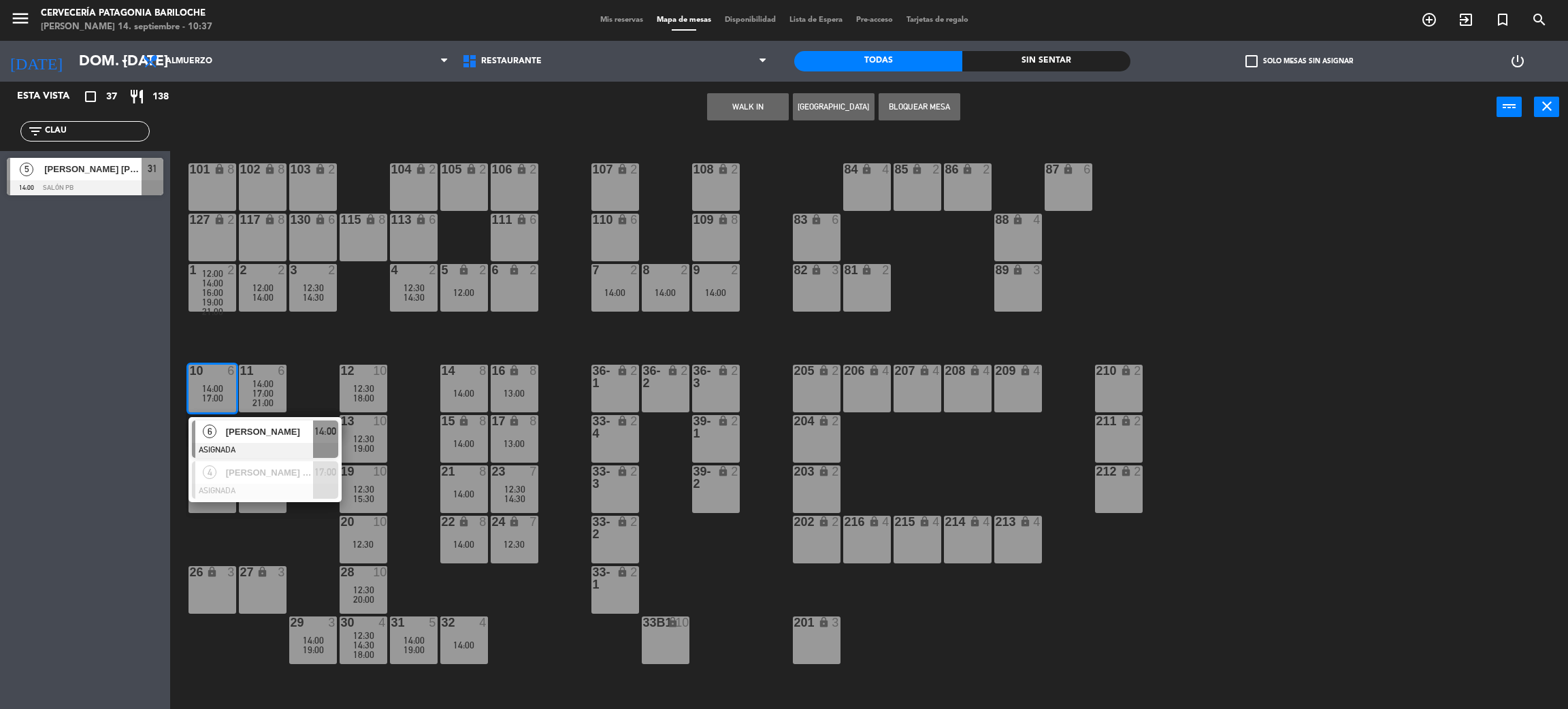
click at [572, 455] on div "101 lock 8 102 lock 8 104 lock 2 105 lock 2 106 lock 2 103 lock 2 107 lock 2 10…" at bounding box center [877, 427] width 1383 height 577
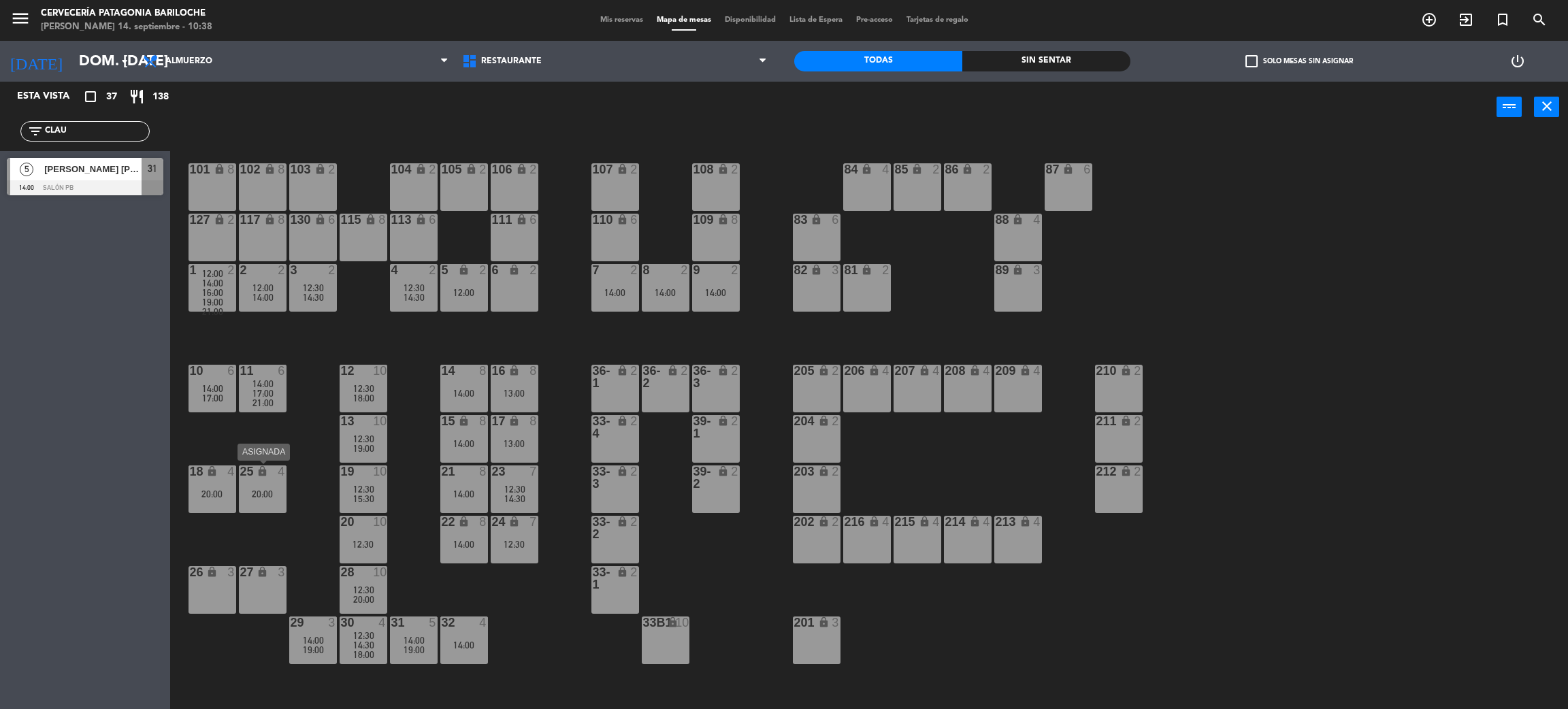
click at [272, 494] on div "20:00" at bounding box center [262, 493] width 47 height 9
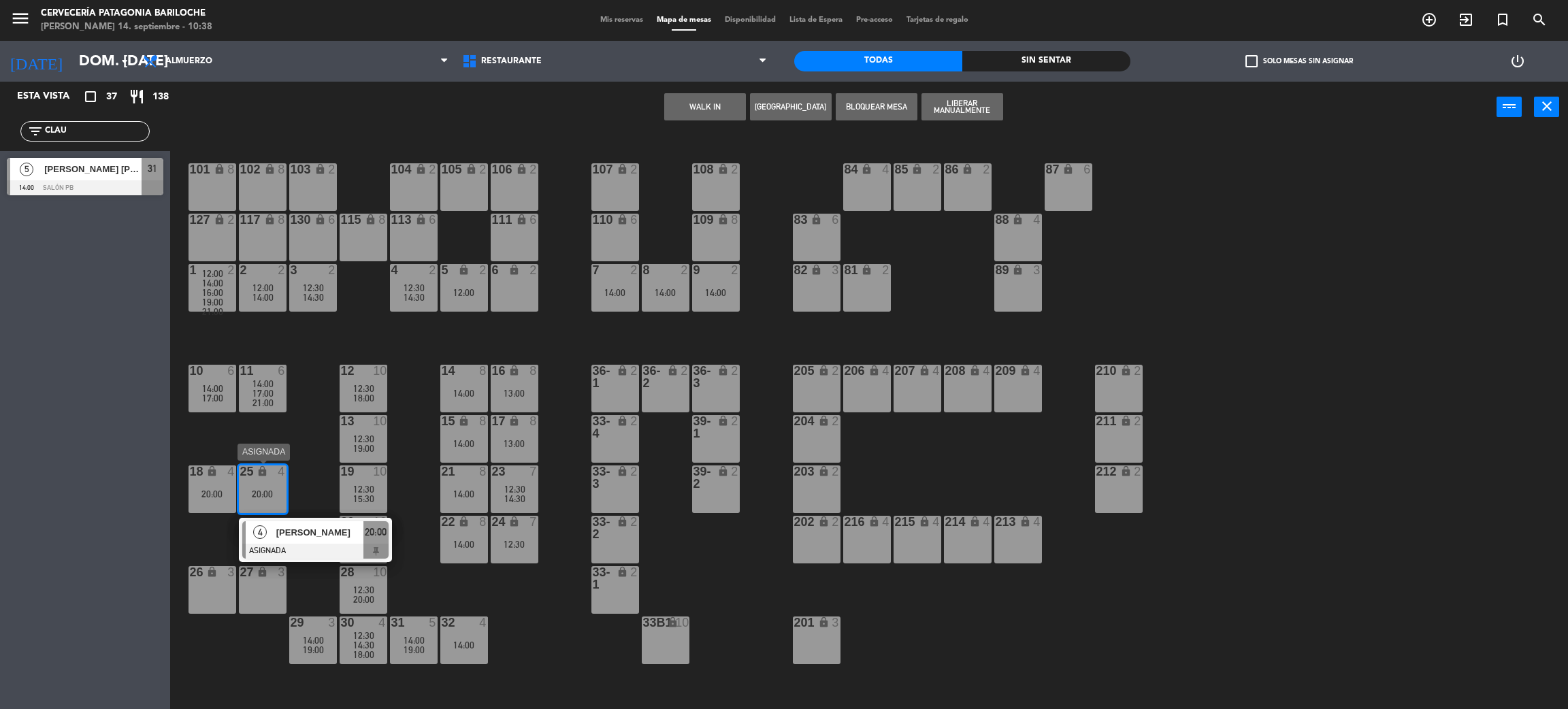
click at [294, 524] on div "[PERSON_NAME]" at bounding box center [320, 532] width 89 height 22
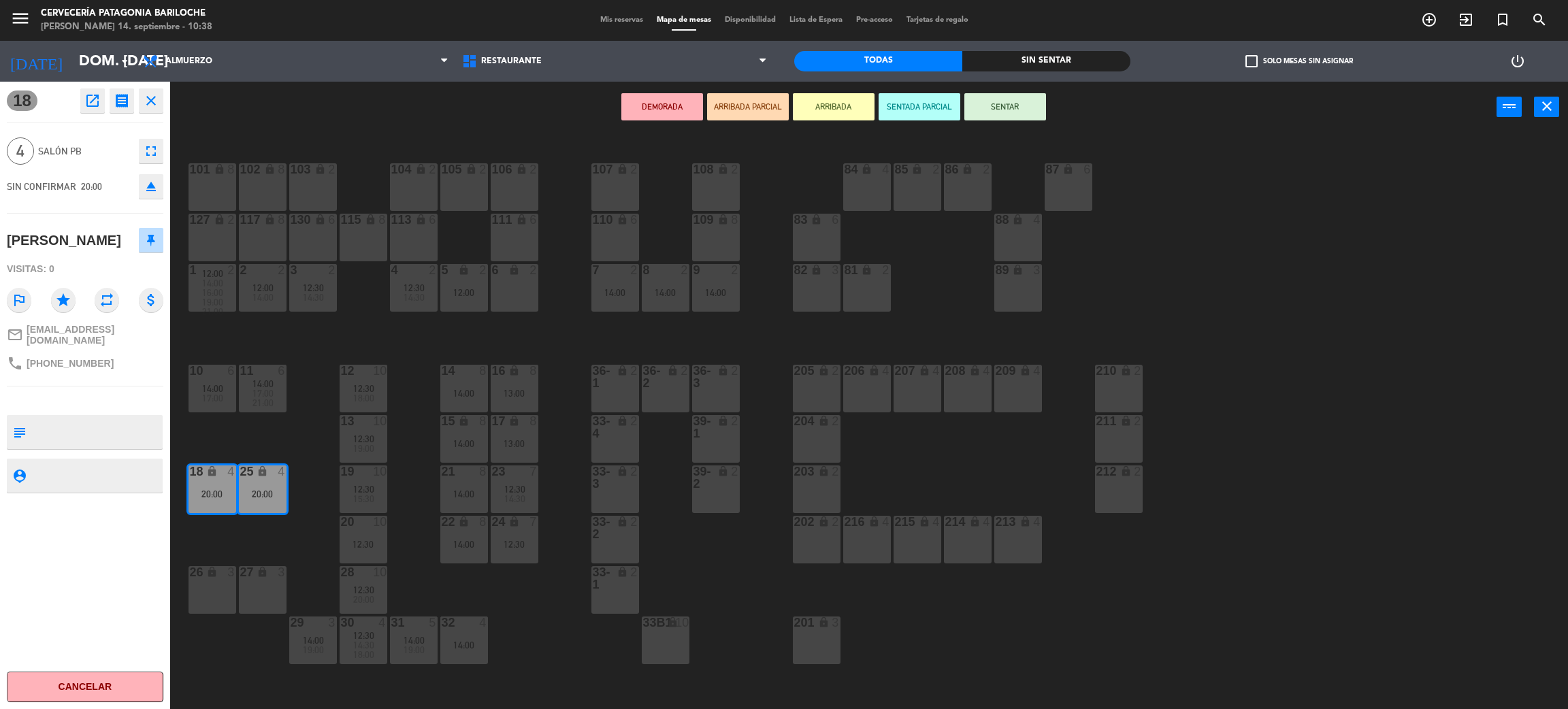
click at [260, 588] on div "27 lock 3" at bounding box center [262, 589] width 47 height 47
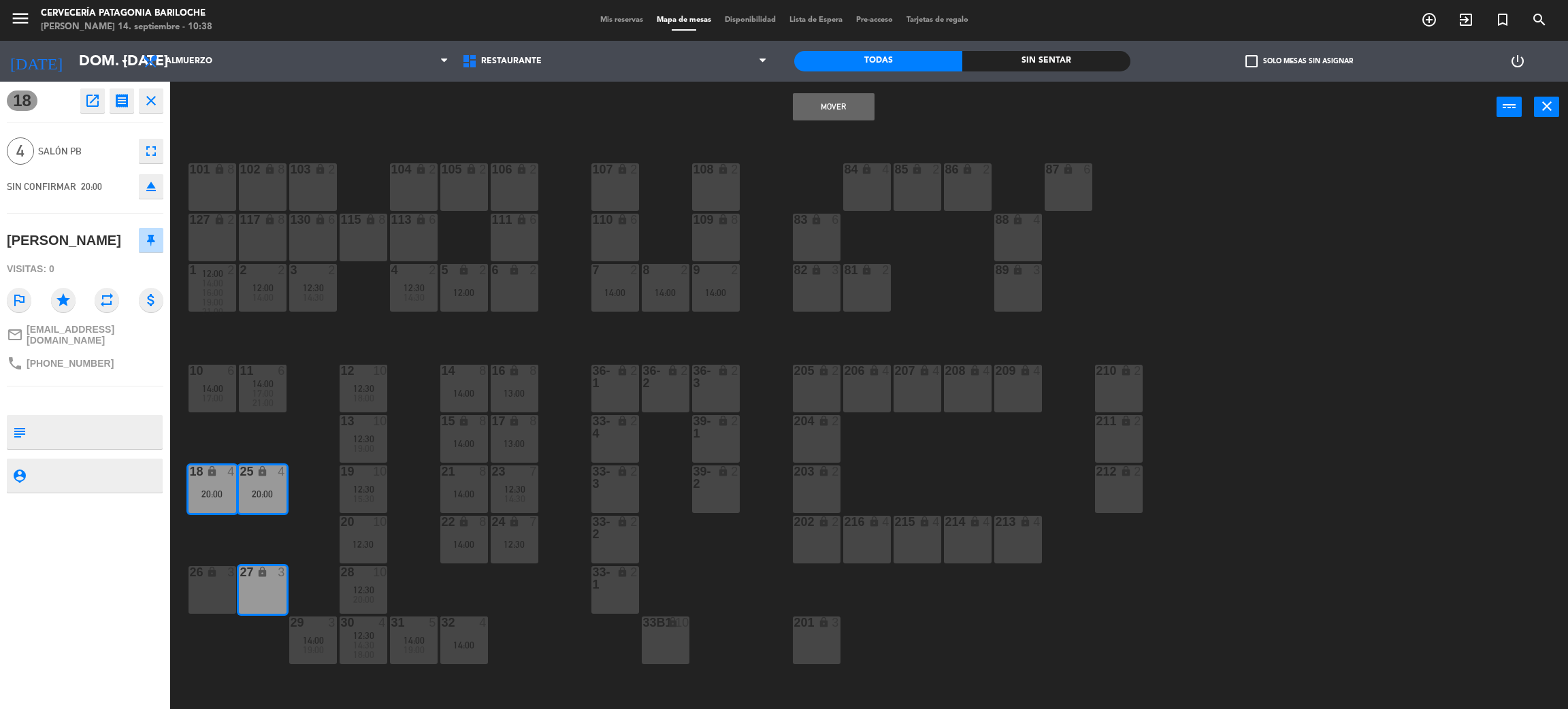
click at [845, 104] on button "Mover" at bounding box center [834, 106] width 82 height 27
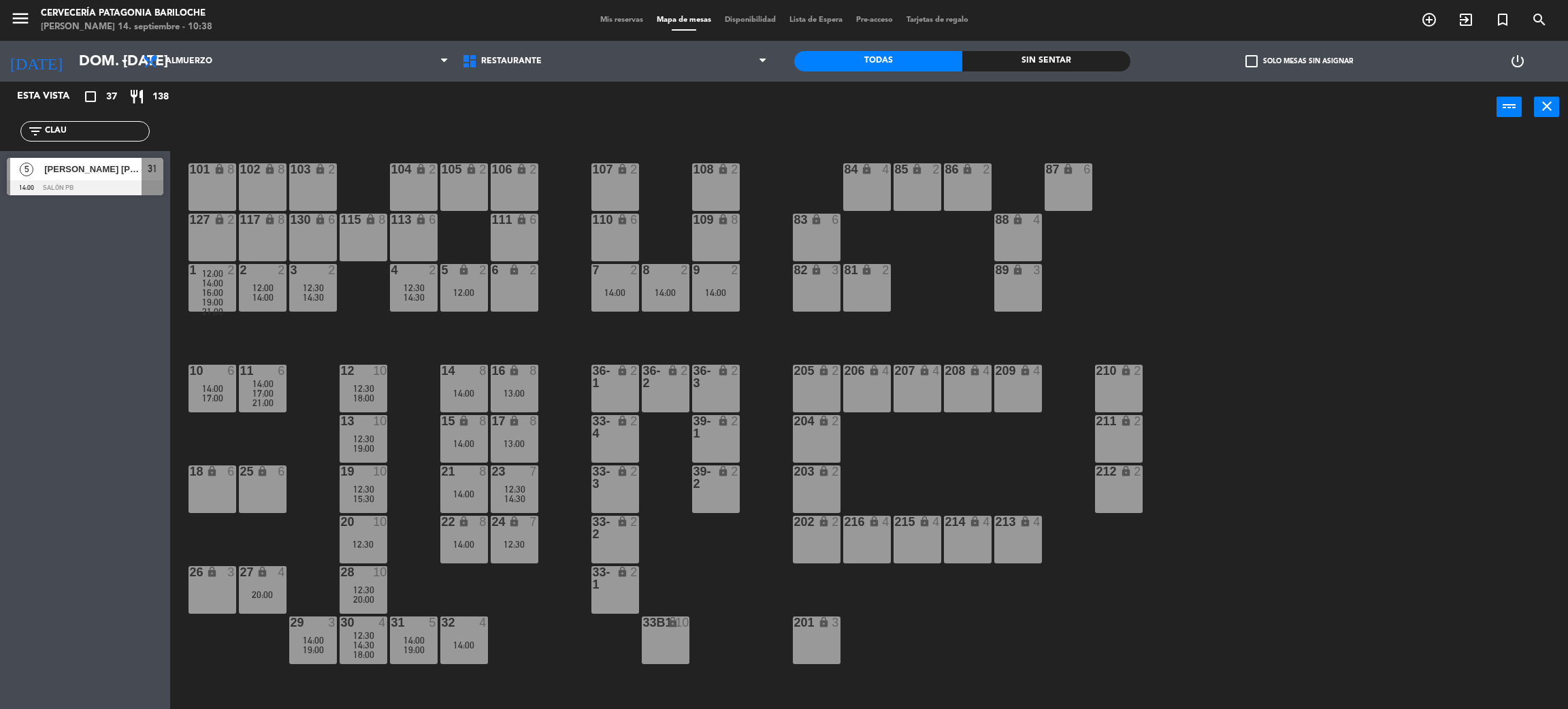
click at [288, 391] on div "101 lock 8 102 lock 8 104 lock 2 105 lock 2 106 lock 2 103 lock 2 107 lock 2 10…" at bounding box center [877, 427] width 1383 height 577
click at [279, 391] on div "17:00" at bounding box center [262, 393] width 47 height 9
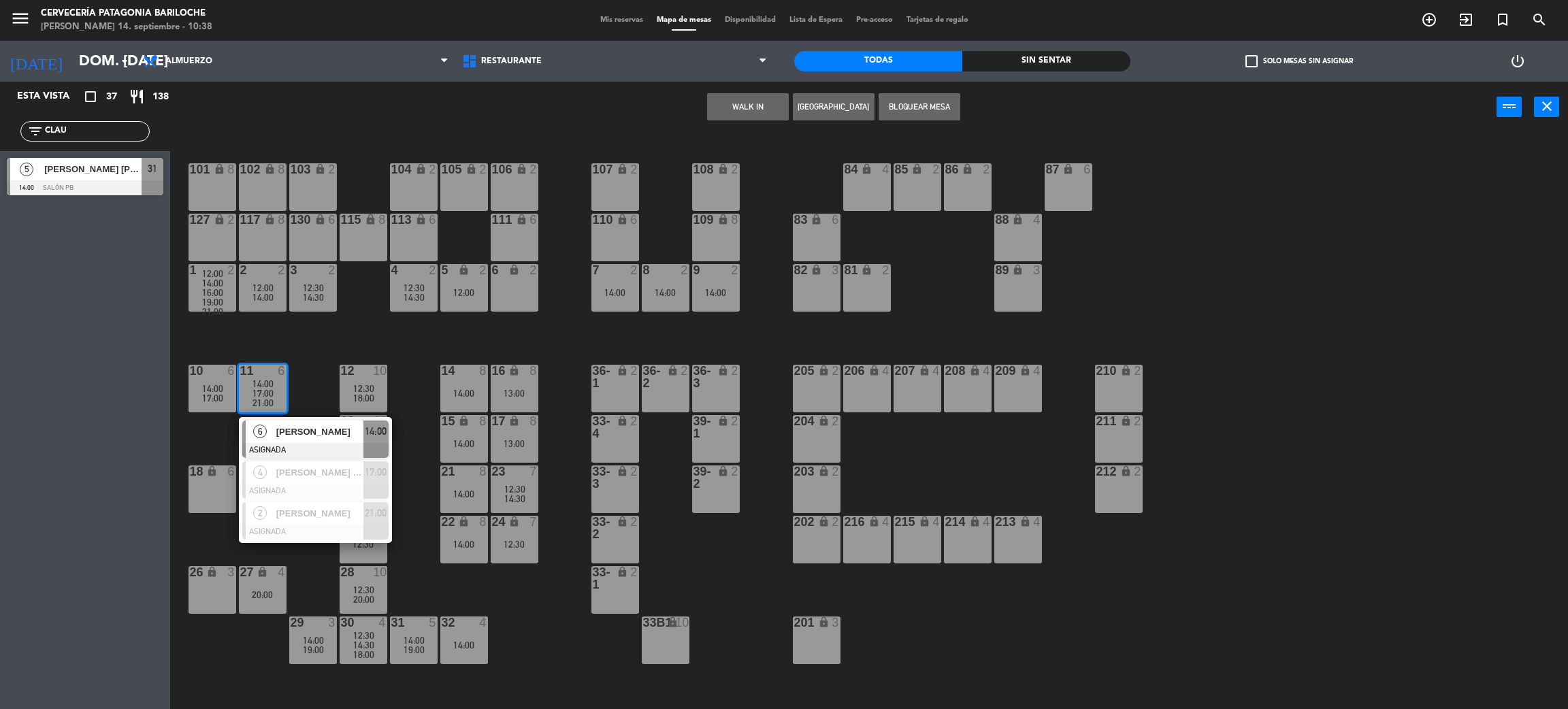
click at [295, 426] on span "[PERSON_NAME]" at bounding box center [320, 431] width 87 height 14
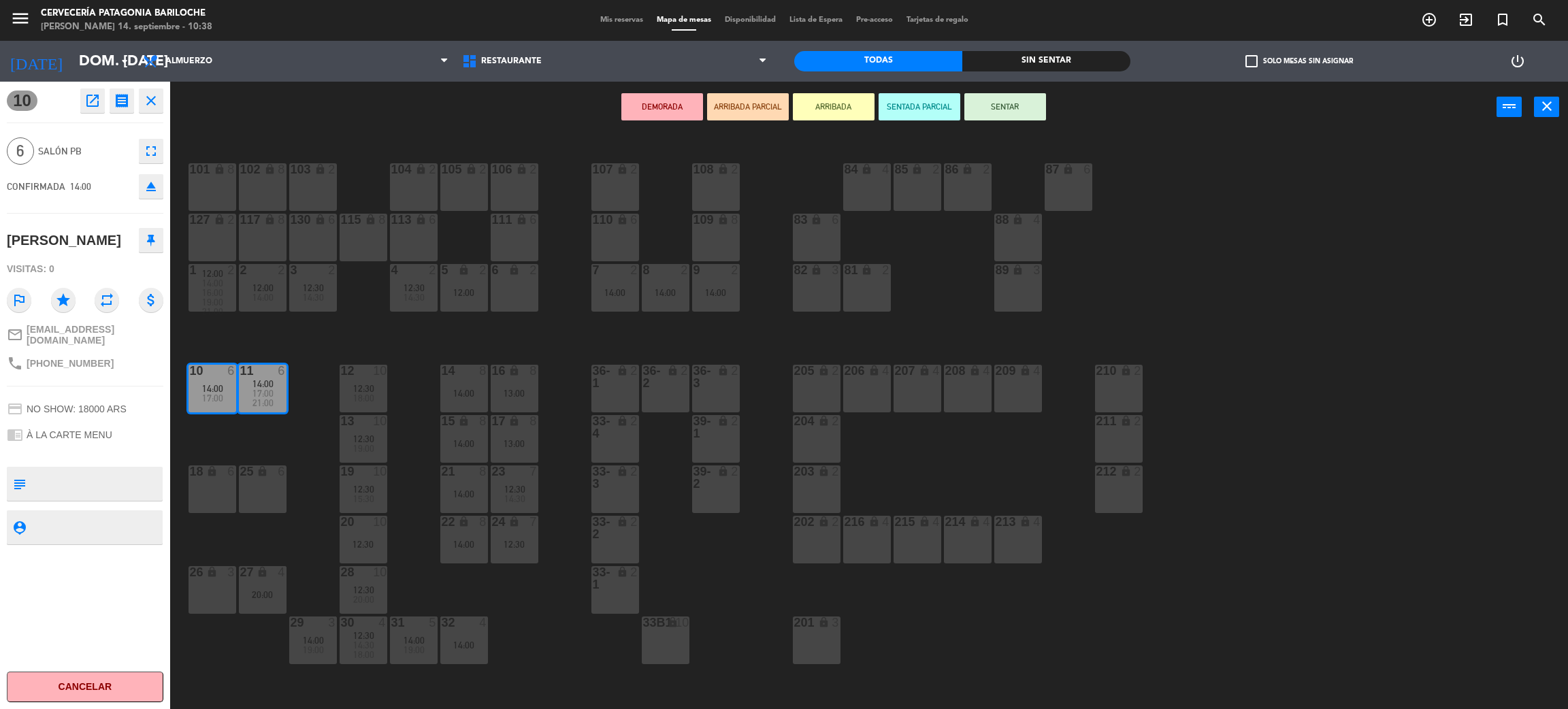
click at [212, 493] on div "18 lock 6" at bounding box center [212, 489] width 47 height 47
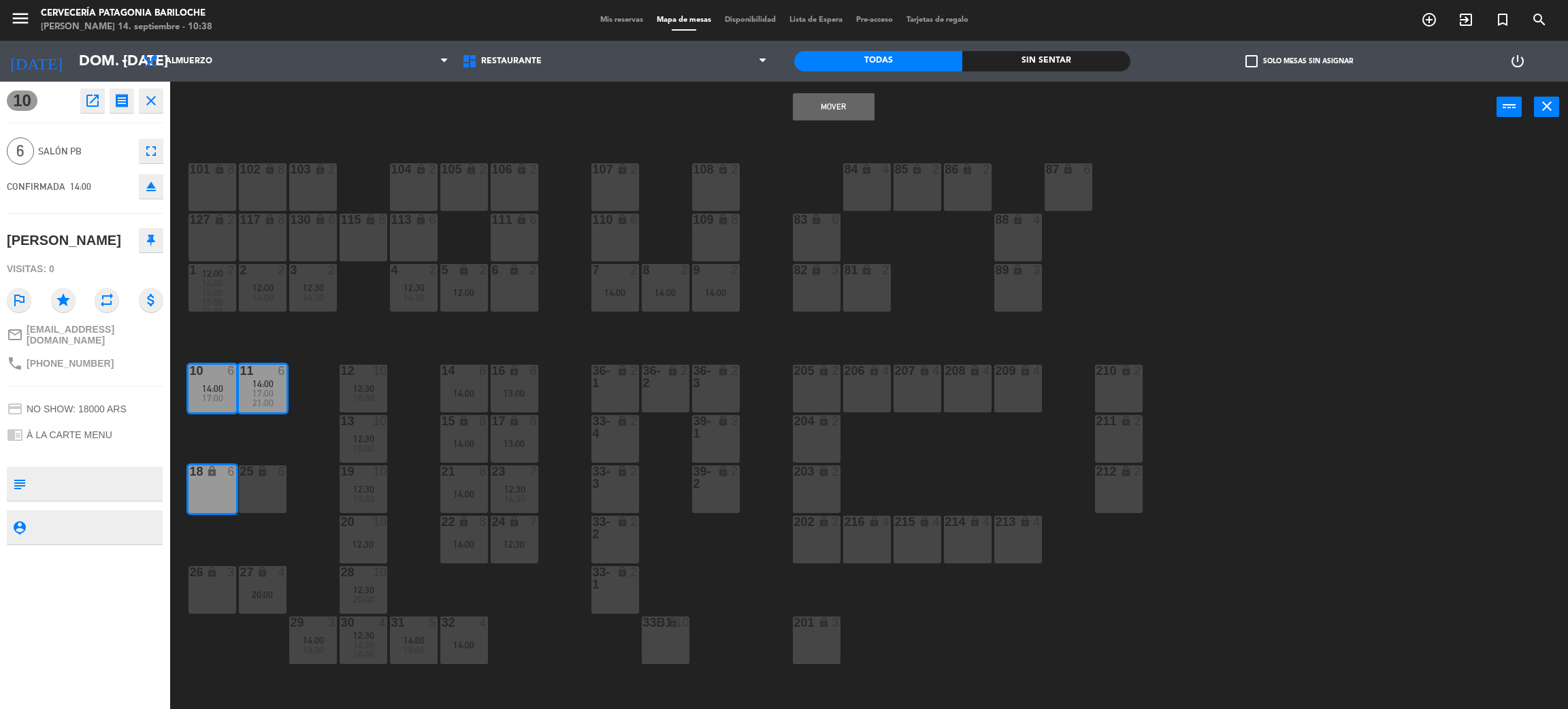
click at [245, 487] on div "25 lock 6" at bounding box center [262, 489] width 47 height 47
click at [859, 100] on button "Mover y Unir" at bounding box center [834, 106] width 82 height 27
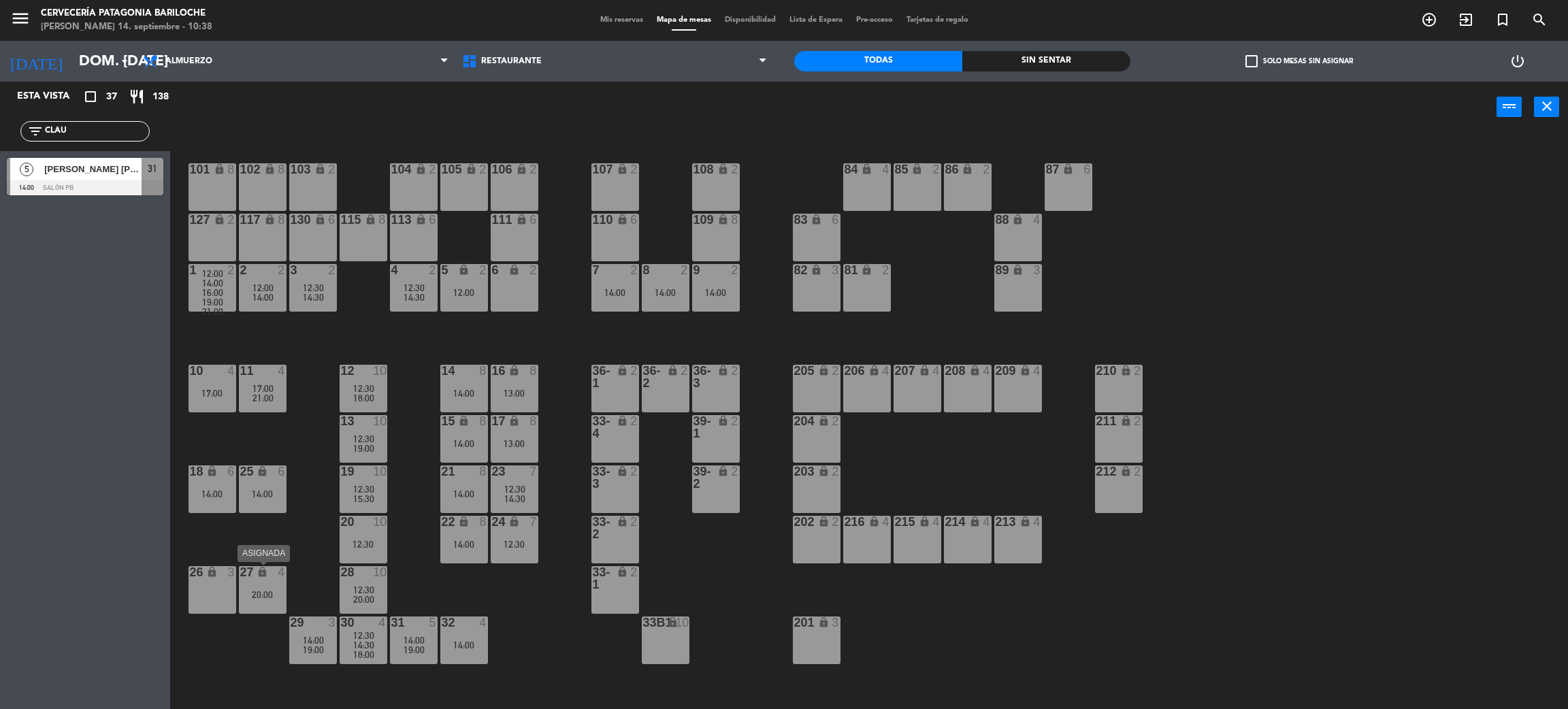
click at [250, 594] on div "20:00" at bounding box center [262, 594] width 47 height 9
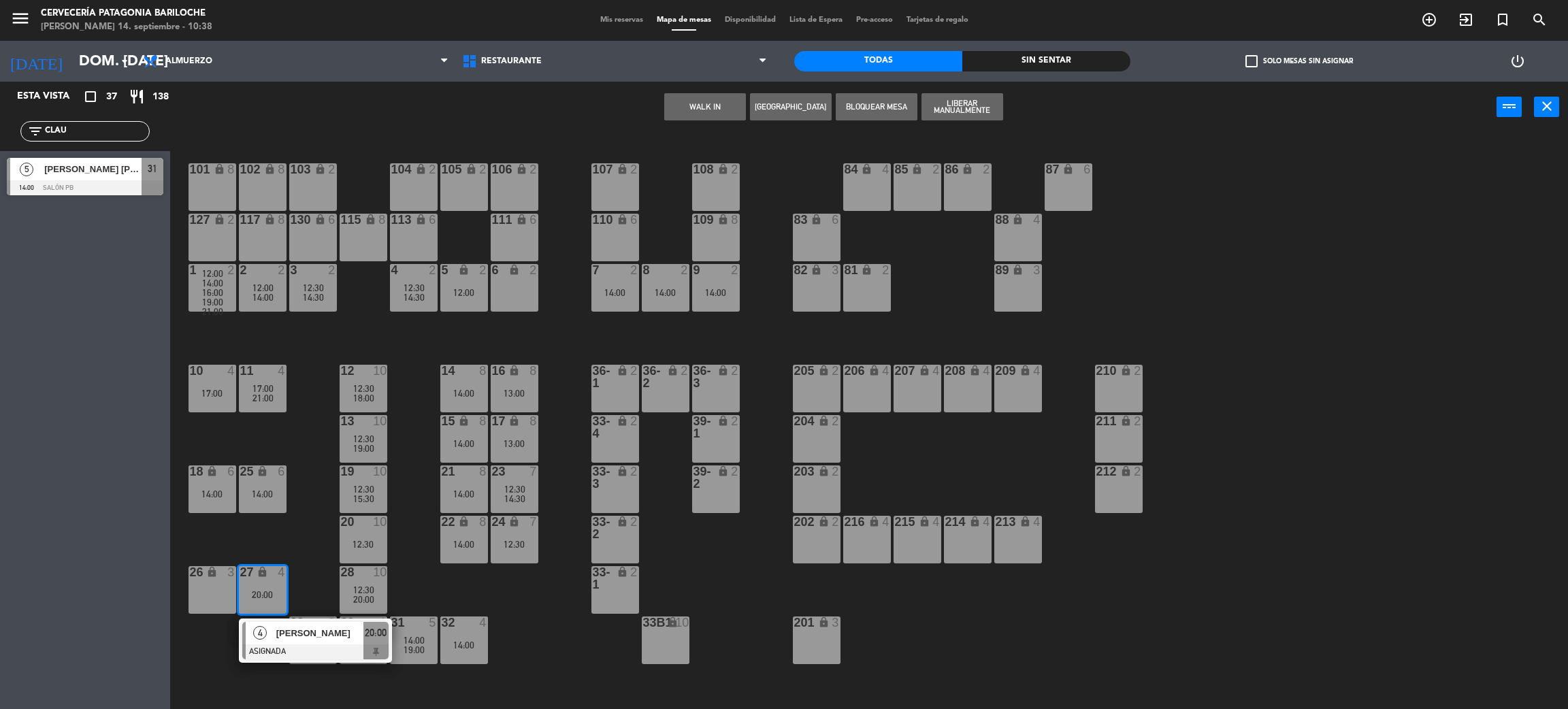
click at [322, 591] on div "101 lock 8 102 lock 8 104 lock 2 105 lock 2 106 lock 2 103 lock 2 107 lock 2 10…" at bounding box center [877, 427] width 1383 height 577
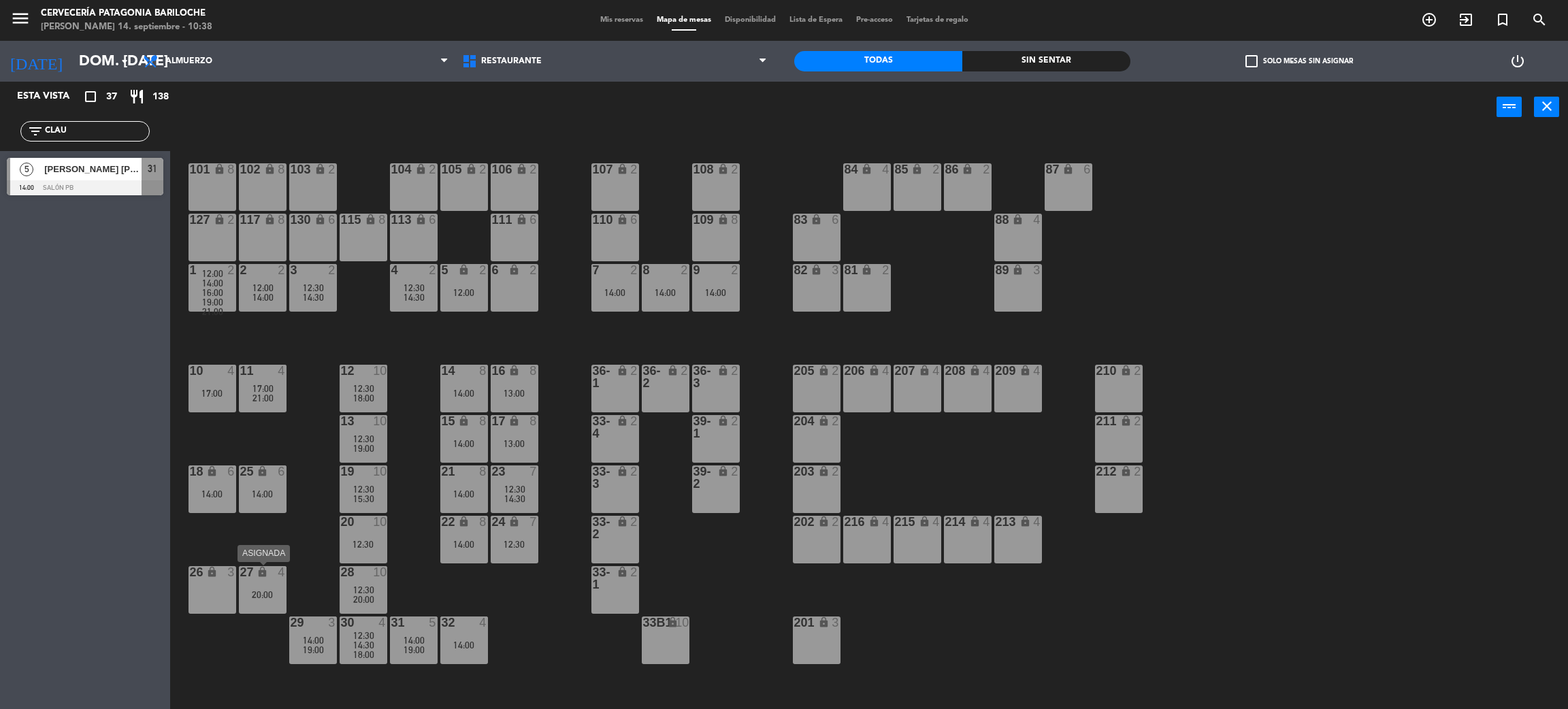
click at [270, 587] on div "27 lock 4 20:00" at bounding box center [262, 589] width 47 height 47
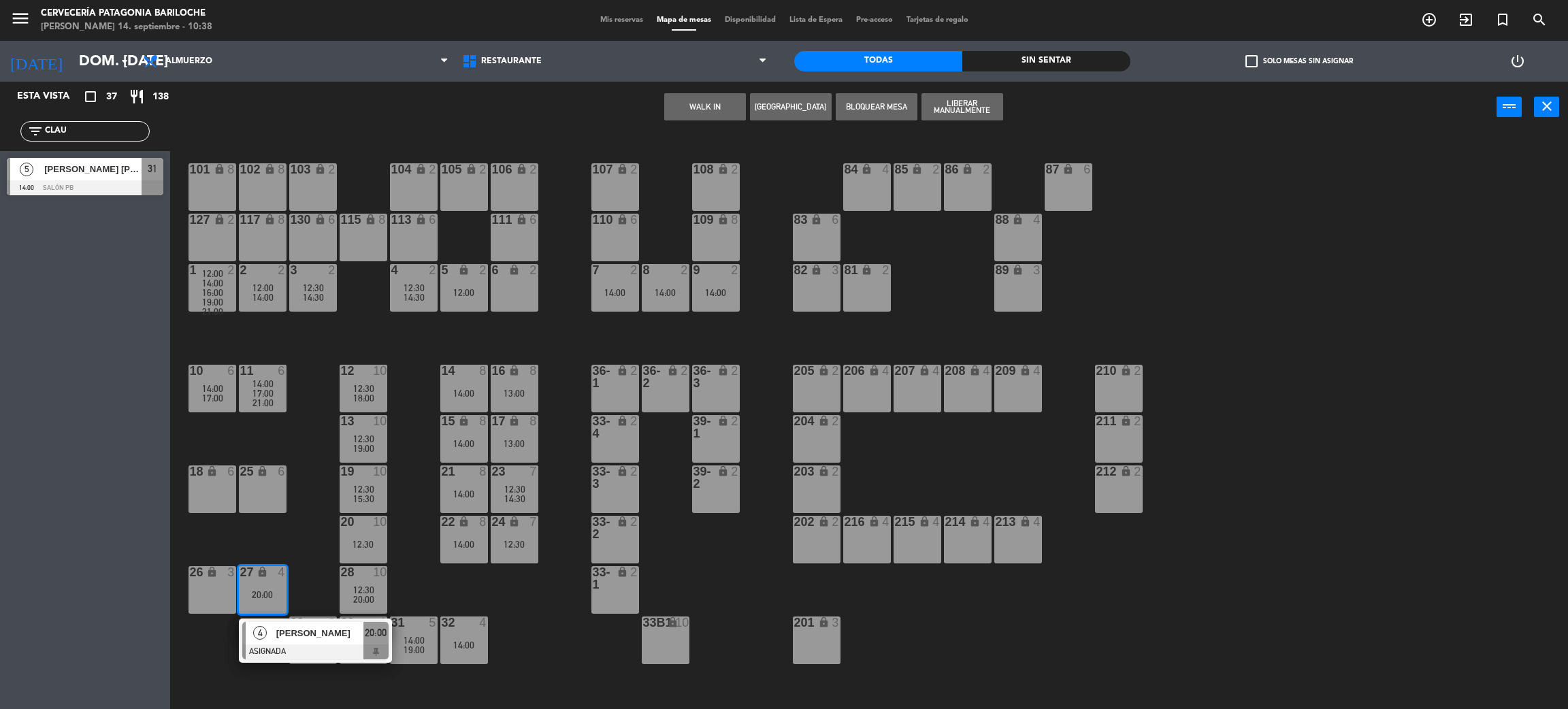
click at [296, 608] on div "101 lock 8 102 lock 8 104 lock 2 105 lock 2 106 lock 2 103 lock 2 107 lock 2 10…" at bounding box center [877, 427] width 1383 height 577
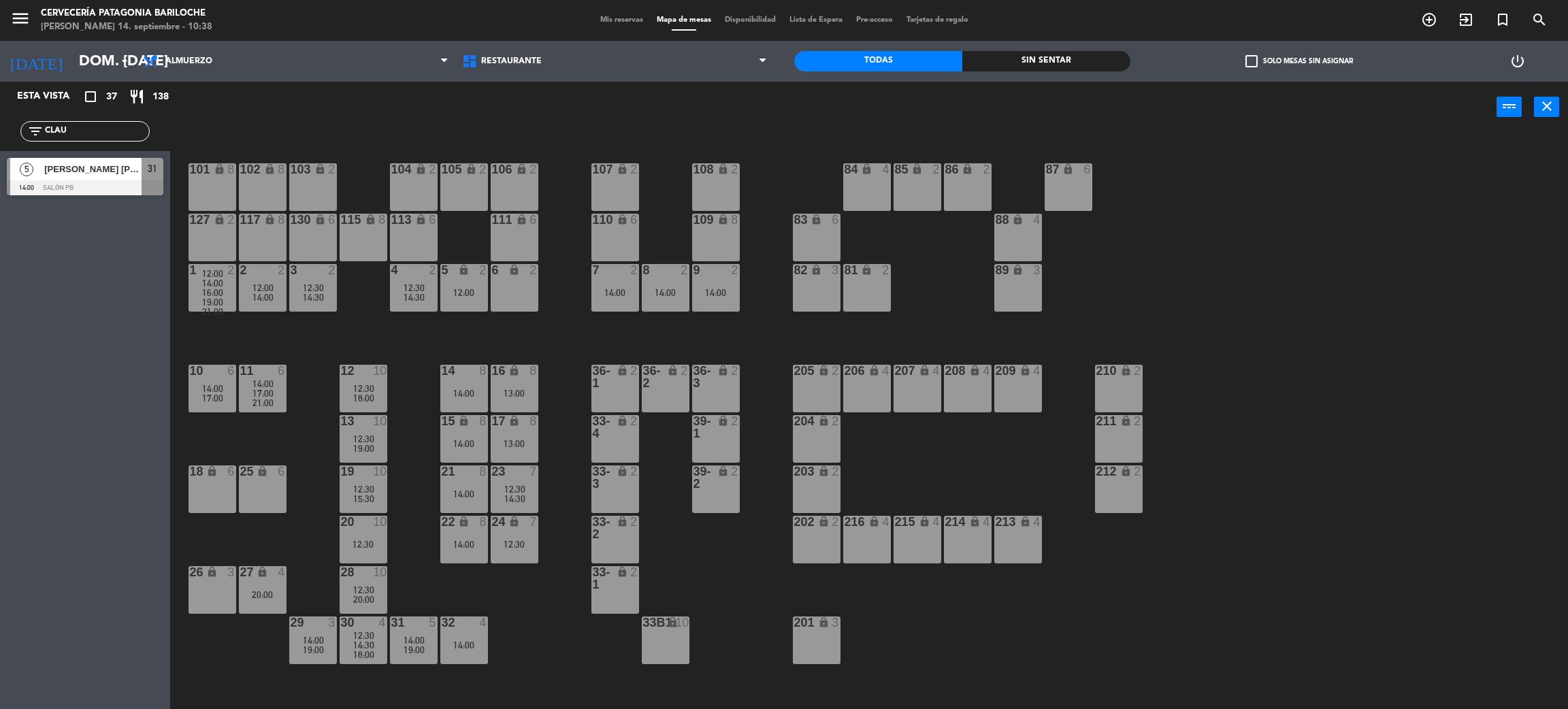
drag, startPoint x: 291, startPoint y: 587, endPoint x: 274, endPoint y: 586, distance: 17.0
click at [289, 587] on div "101 lock 8 102 lock 8 104 lock 2 105 lock 2 106 lock 2 103 lock 2 107 lock 2 10…" at bounding box center [877, 427] width 1383 height 577
click at [274, 586] on div "27 lock 4 20:00" at bounding box center [262, 589] width 47 height 47
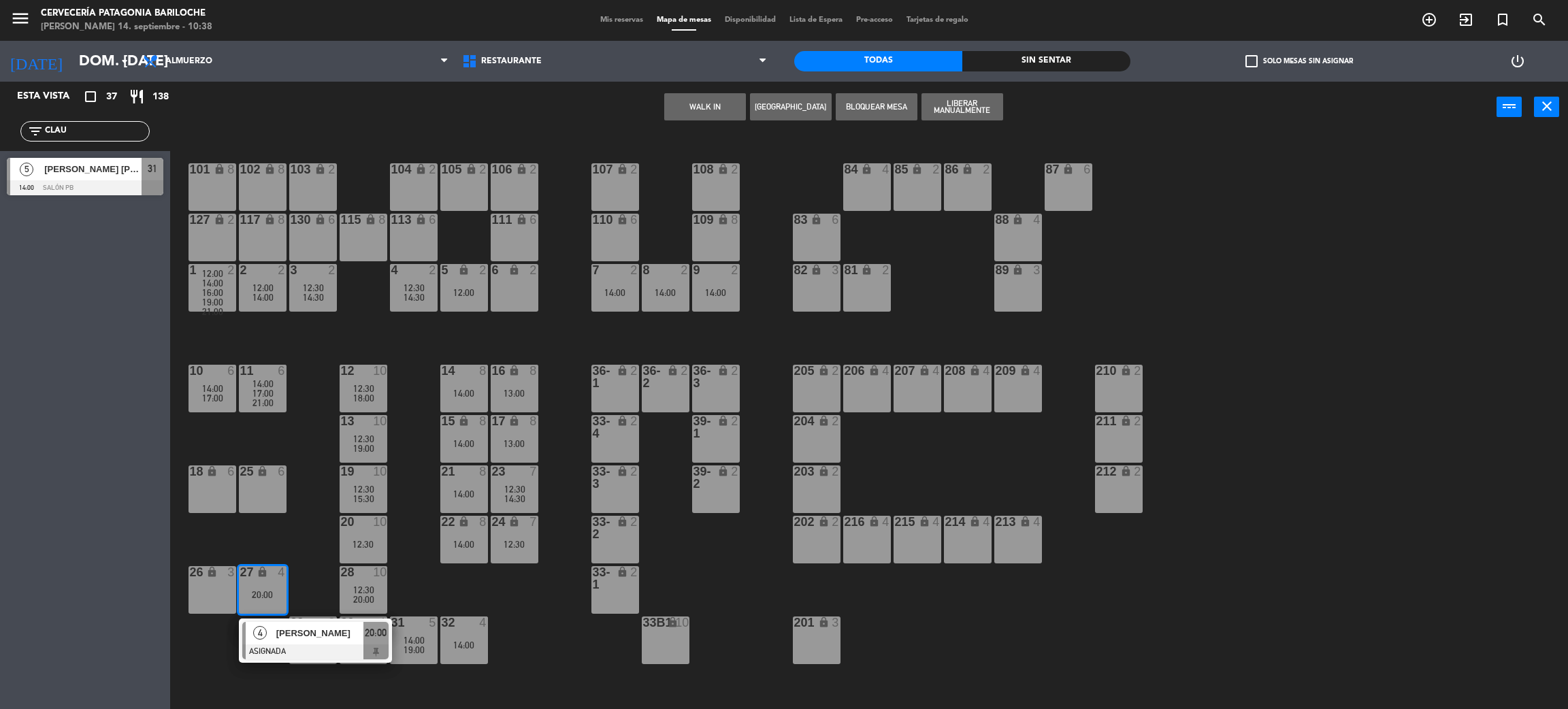
click at [317, 622] on div "[PERSON_NAME]" at bounding box center [320, 633] width 89 height 22
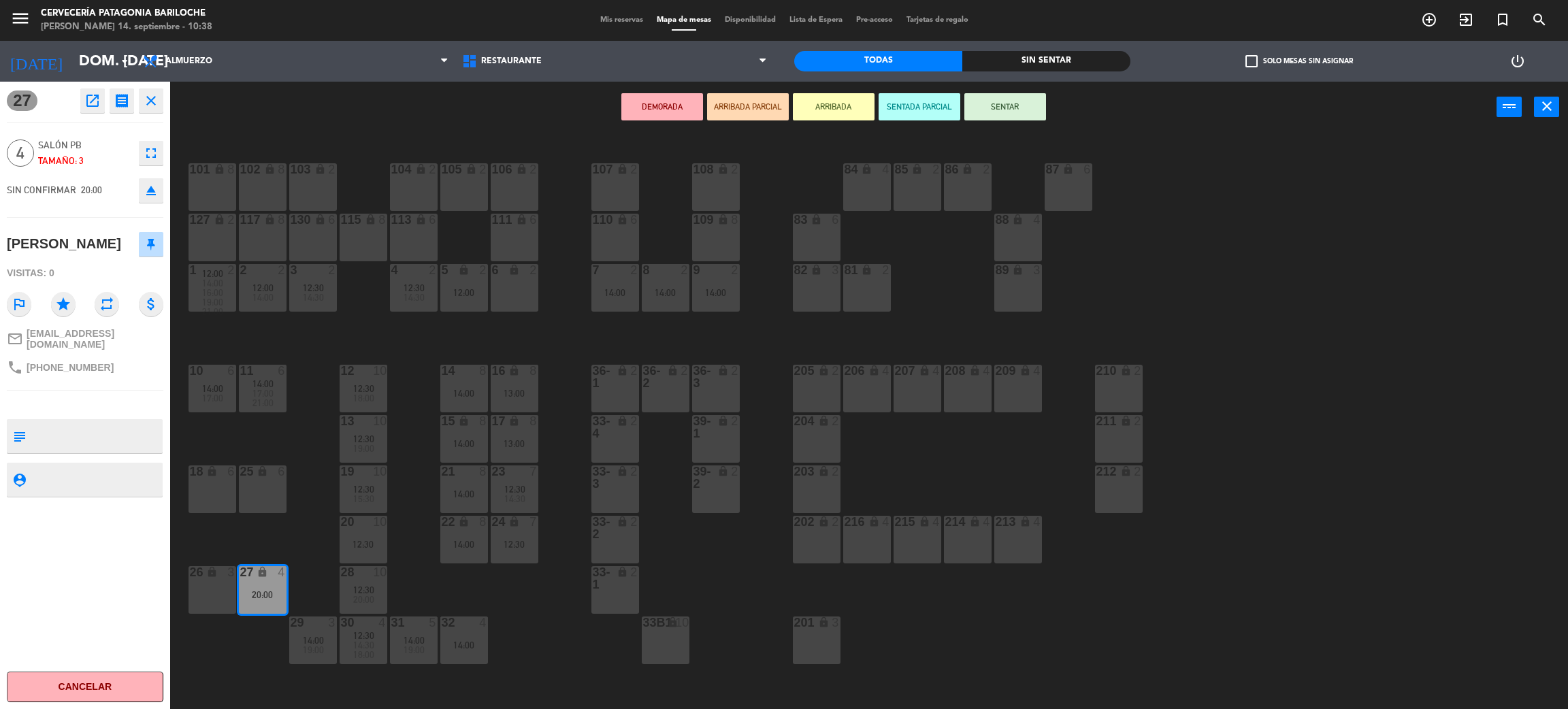
click at [451, 628] on div "32 4" at bounding box center [464, 623] width 47 height 14
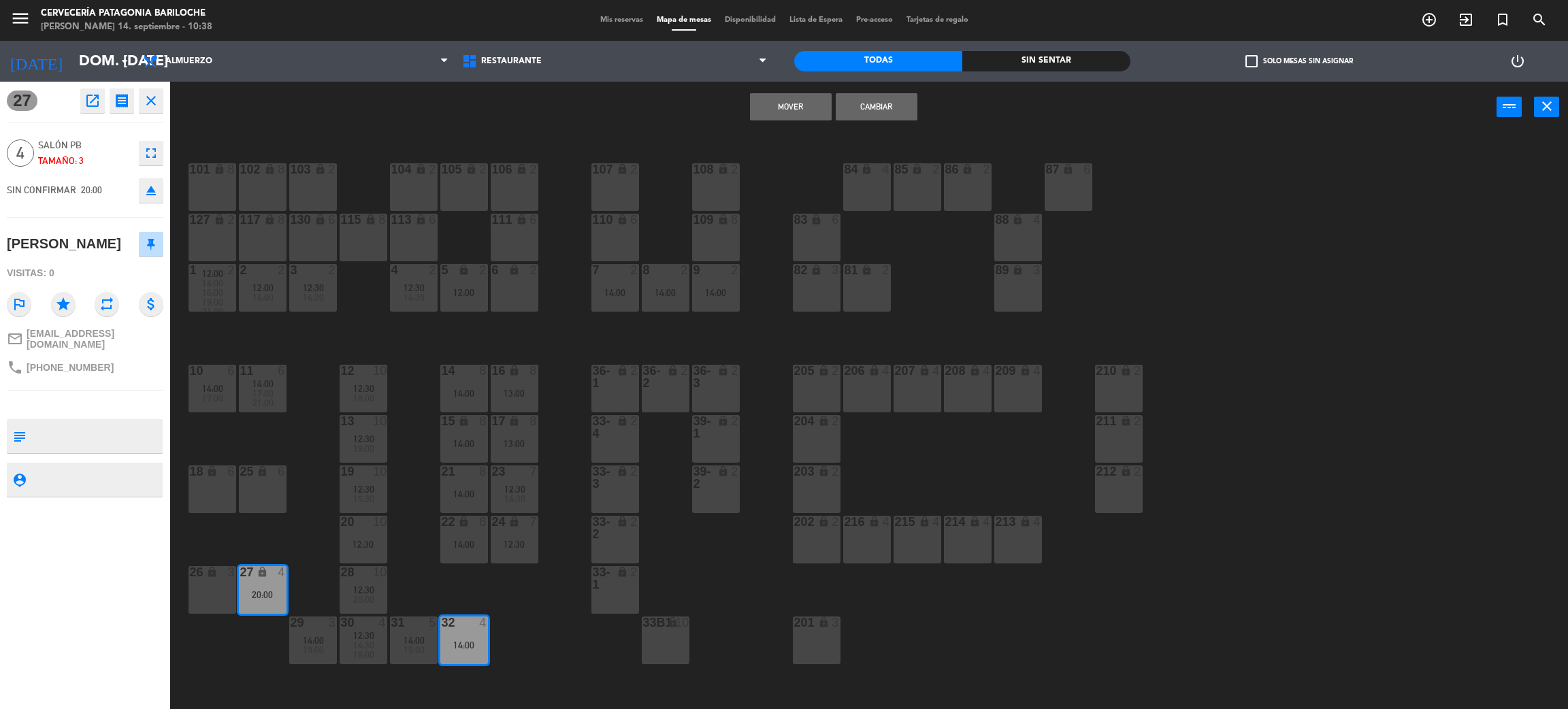
click at [791, 106] on button "Mover" at bounding box center [791, 106] width 82 height 27
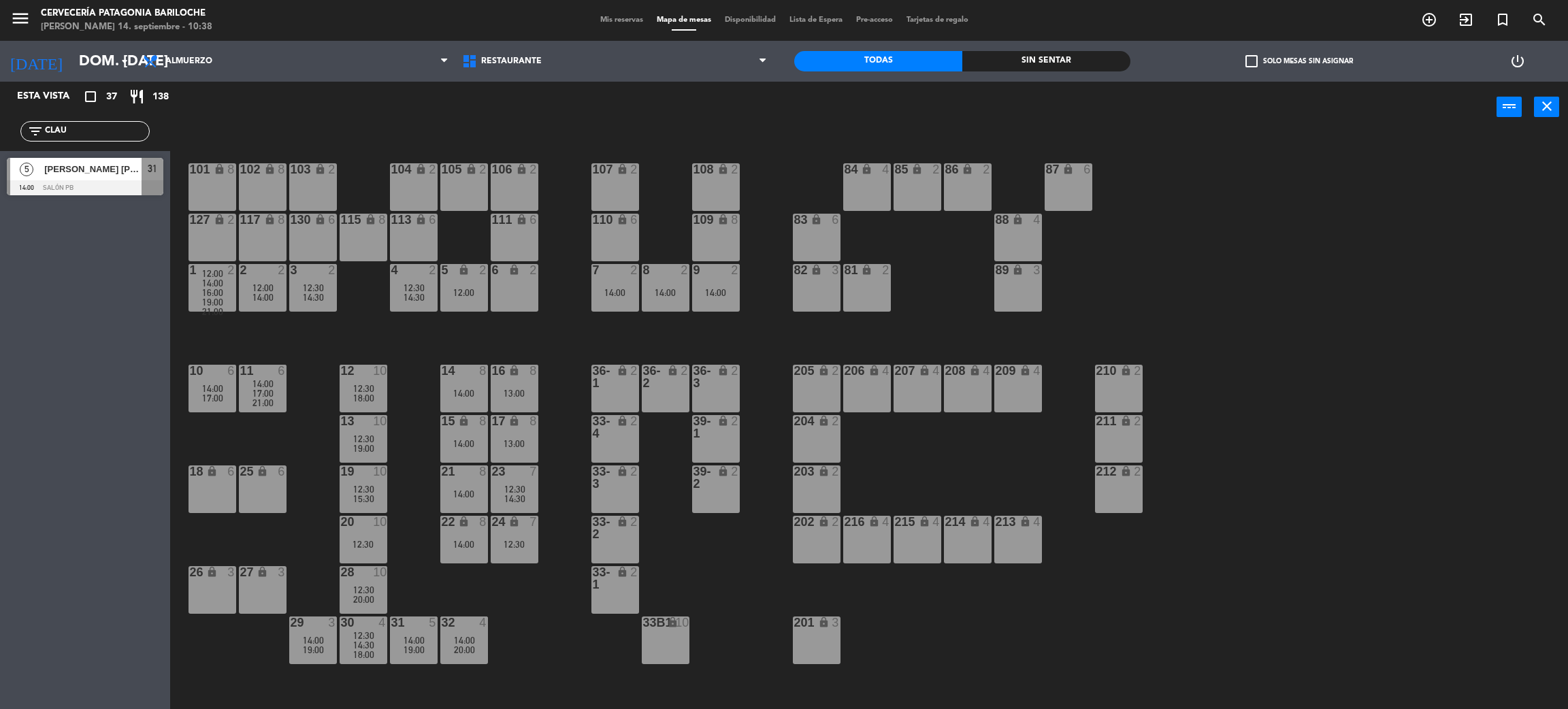
click at [354, 524] on div at bounding box center [363, 521] width 22 height 12
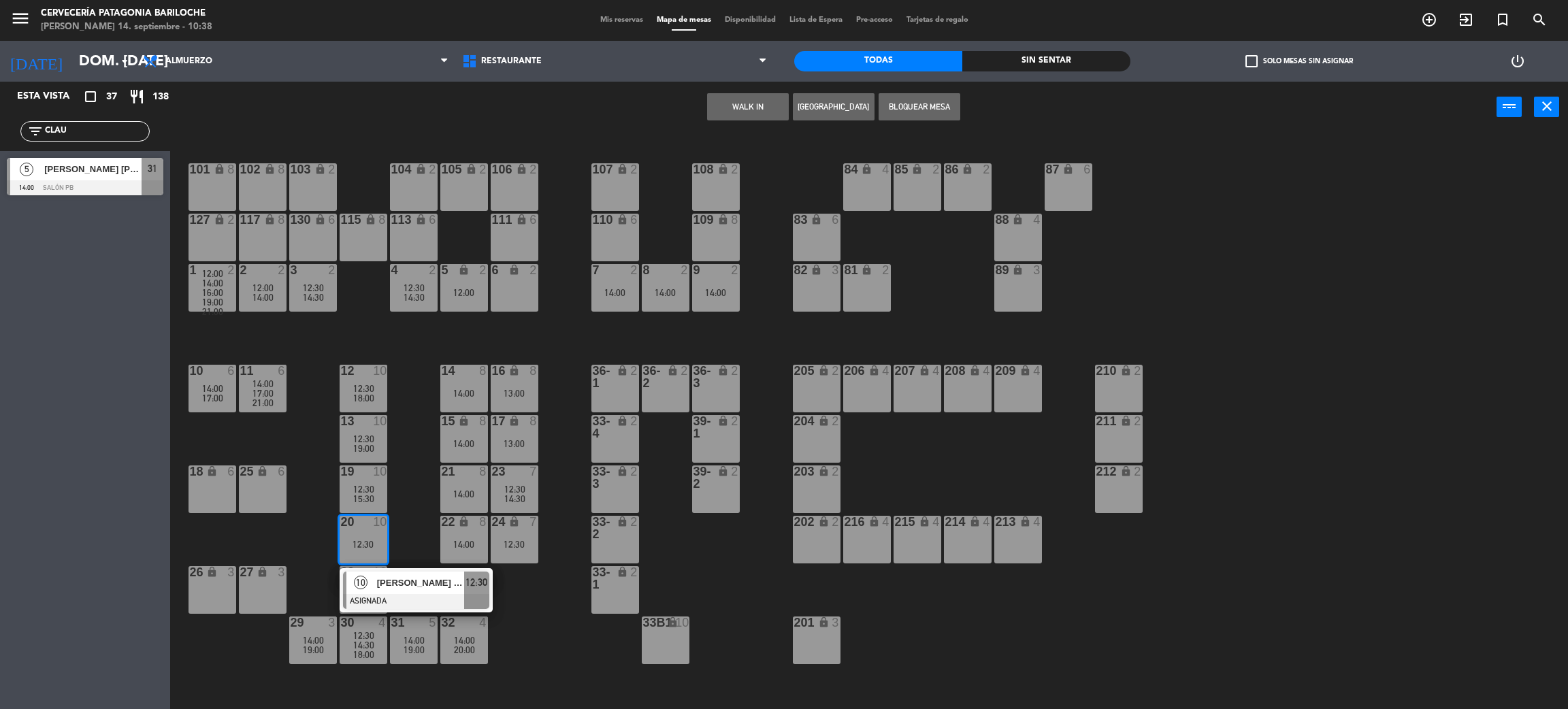
click at [402, 578] on span "[PERSON_NAME] Cajueiro [PERSON_NAME]" at bounding box center [420, 582] width 87 height 14
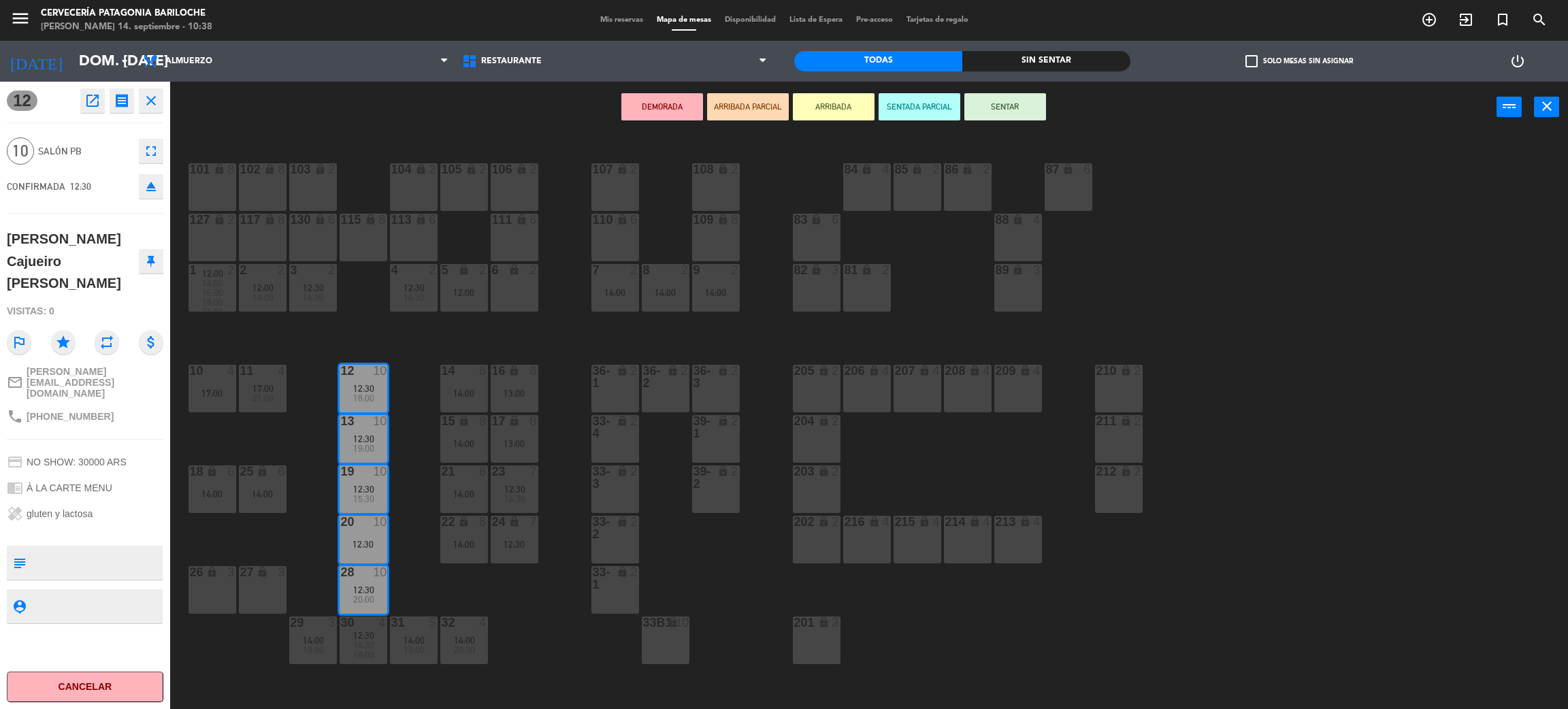
click at [616, 393] on div "36-1 lock 2" at bounding box center [615, 388] width 47 height 47
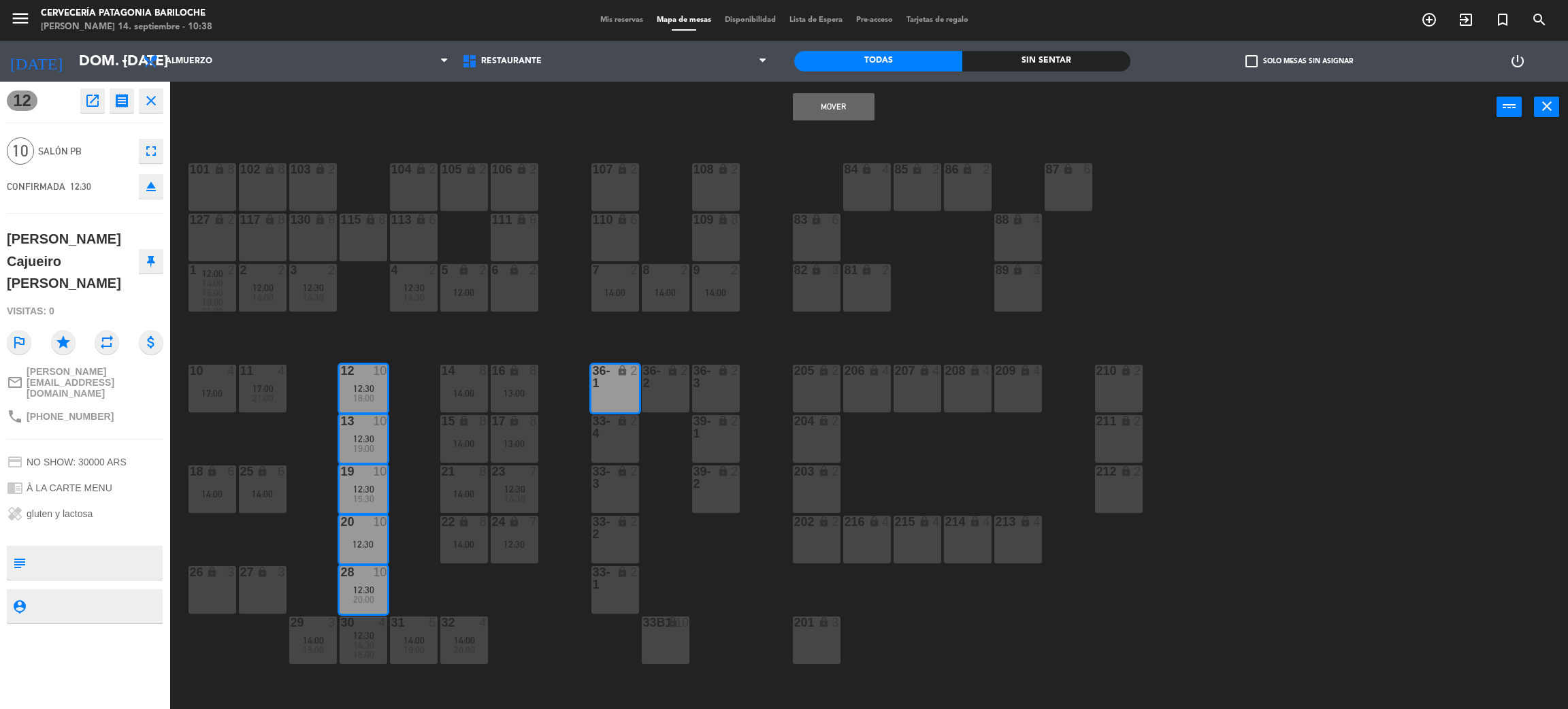
click at [828, 97] on button "Mover" at bounding box center [834, 106] width 82 height 27
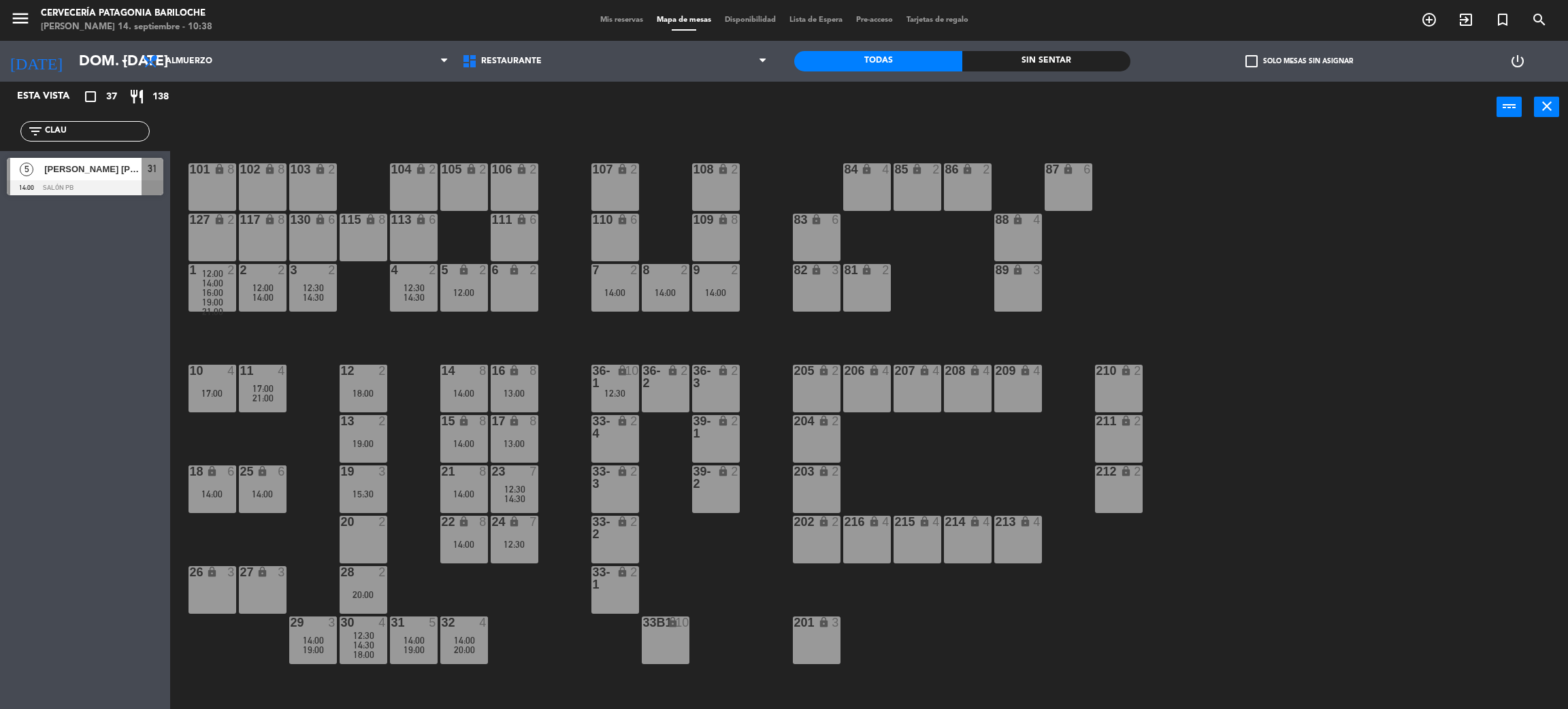
click at [508, 484] on span "12:30" at bounding box center [515, 490] width 21 height 11
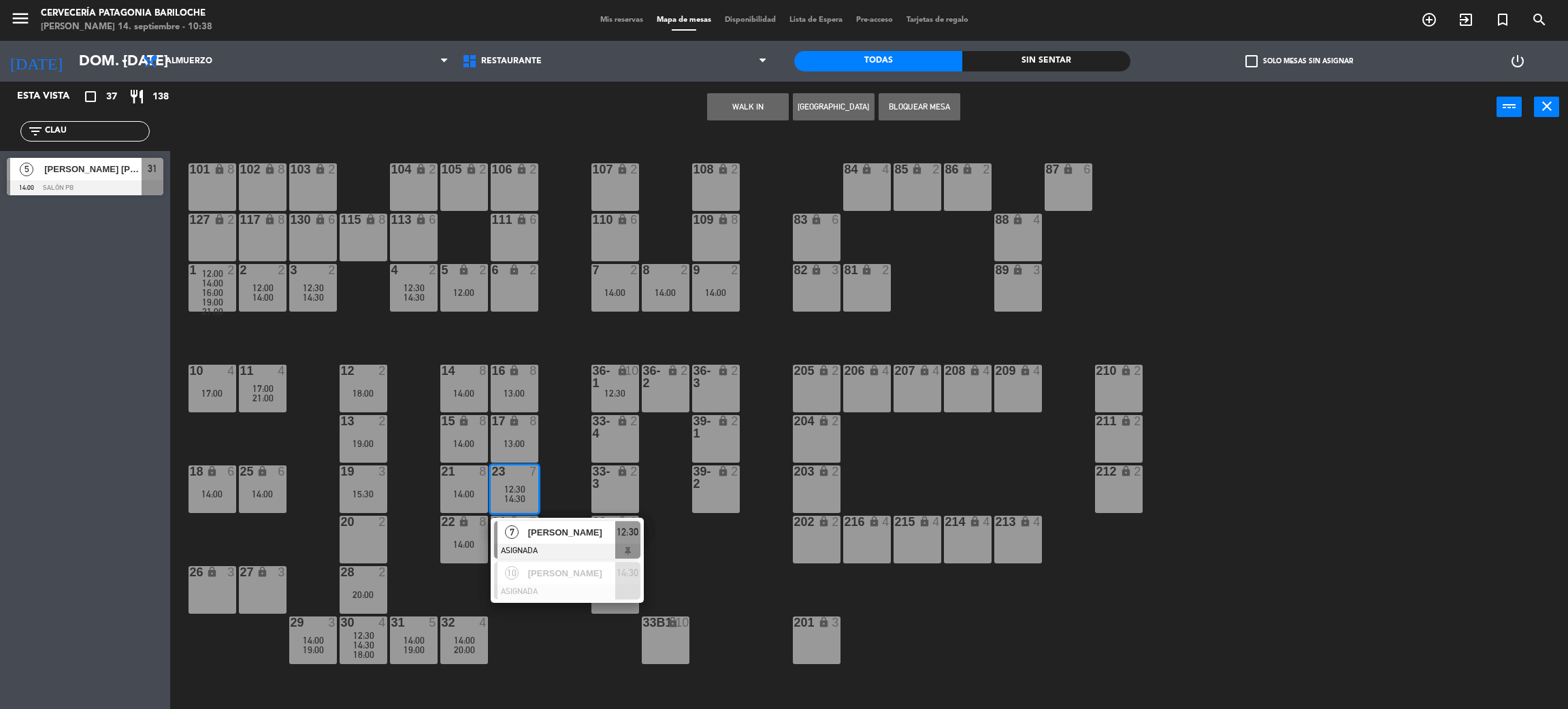
click at [552, 544] on div at bounding box center [568, 551] width 146 height 15
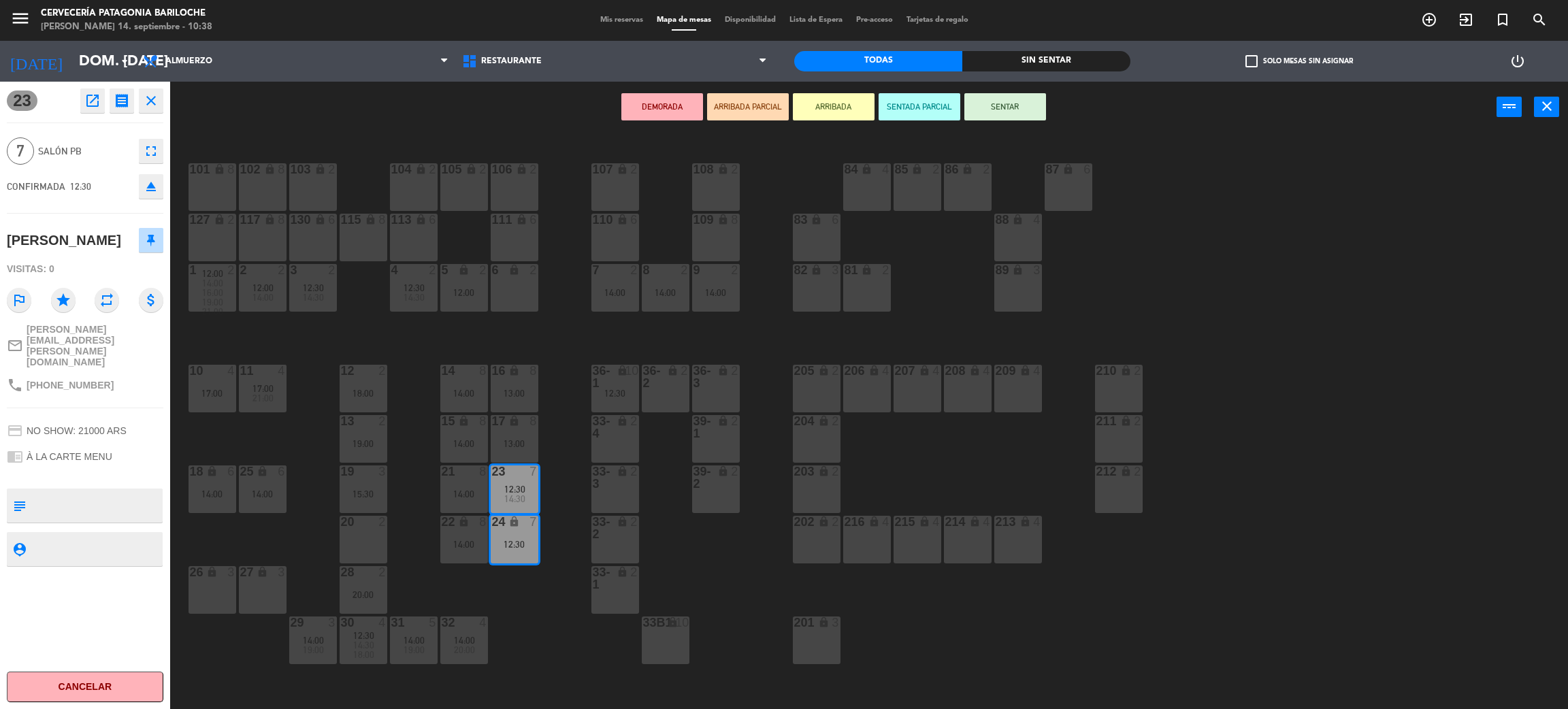
click at [399, 390] on div "101 lock 8 102 lock 8 104 lock 2 105 lock 2 106 lock 2 103 lock 2 107 lock 2 10…" at bounding box center [877, 427] width 1383 height 577
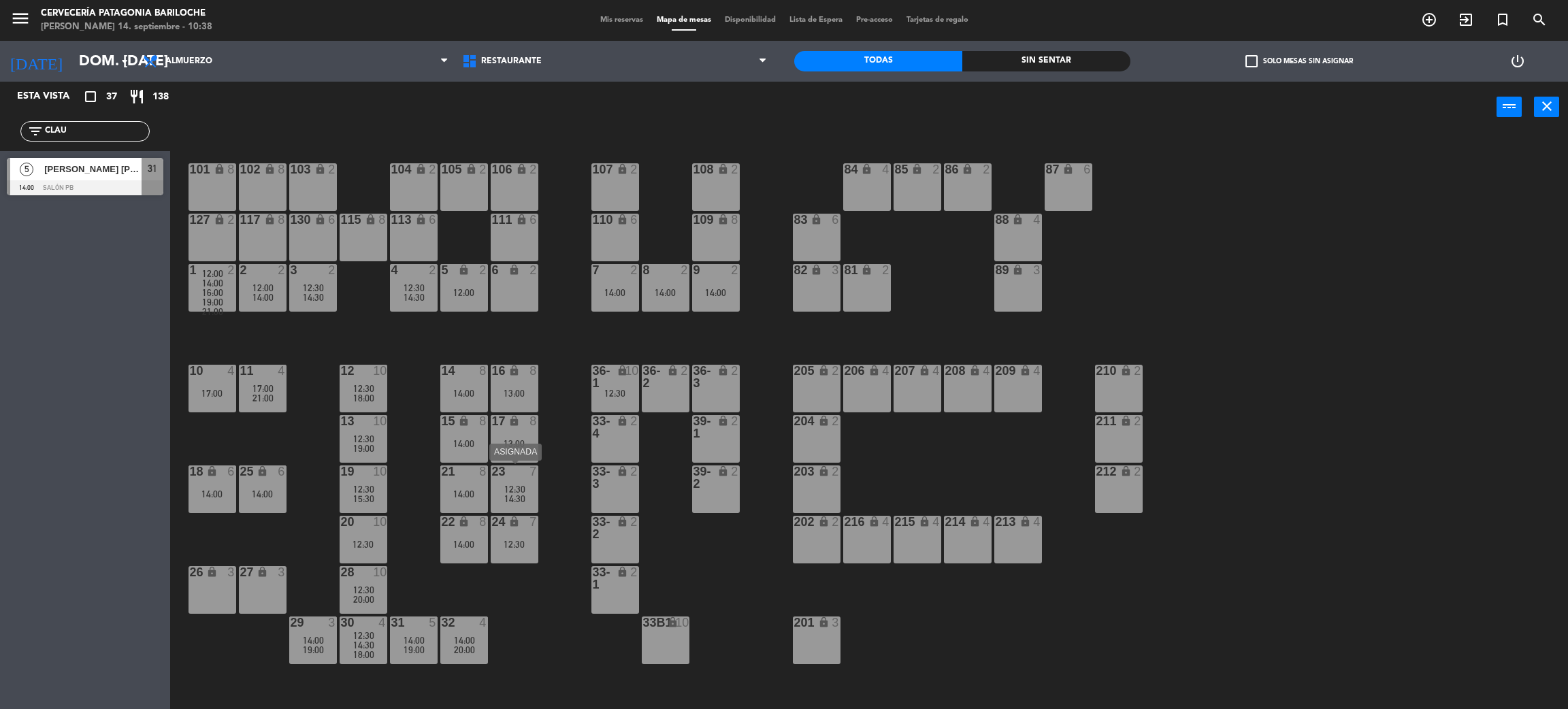
click at [525, 481] on div "23 7 12:30 14:30" at bounding box center [514, 489] width 47 height 47
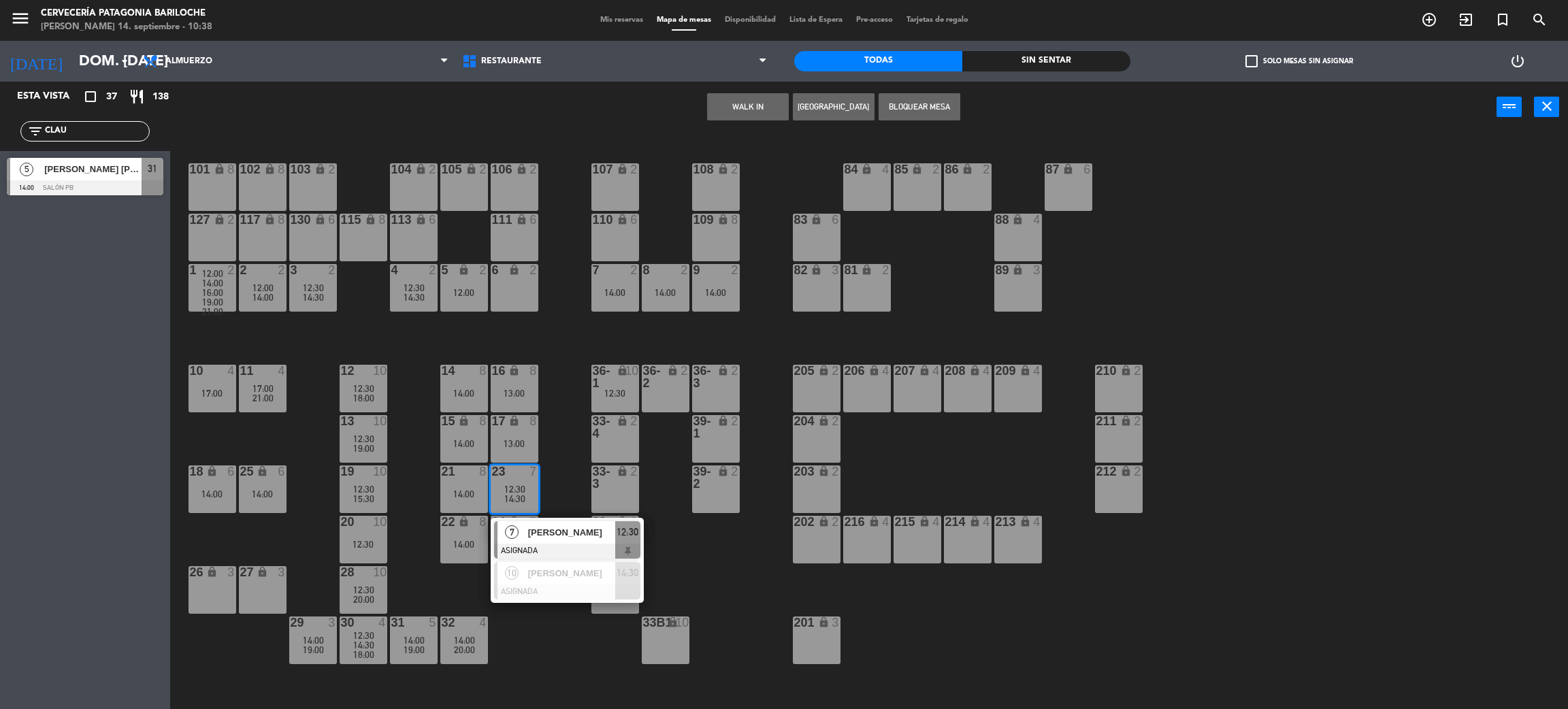
drag, startPoint x: 415, startPoint y: 468, endPoint x: 402, endPoint y: 446, distance: 25.6
click at [414, 468] on div "101 lock 8 102 lock 8 104 lock 2 105 lock 2 106 lock 2 103 lock 2 107 lock 2 10…" at bounding box center [877, 427] width 1383 height 577
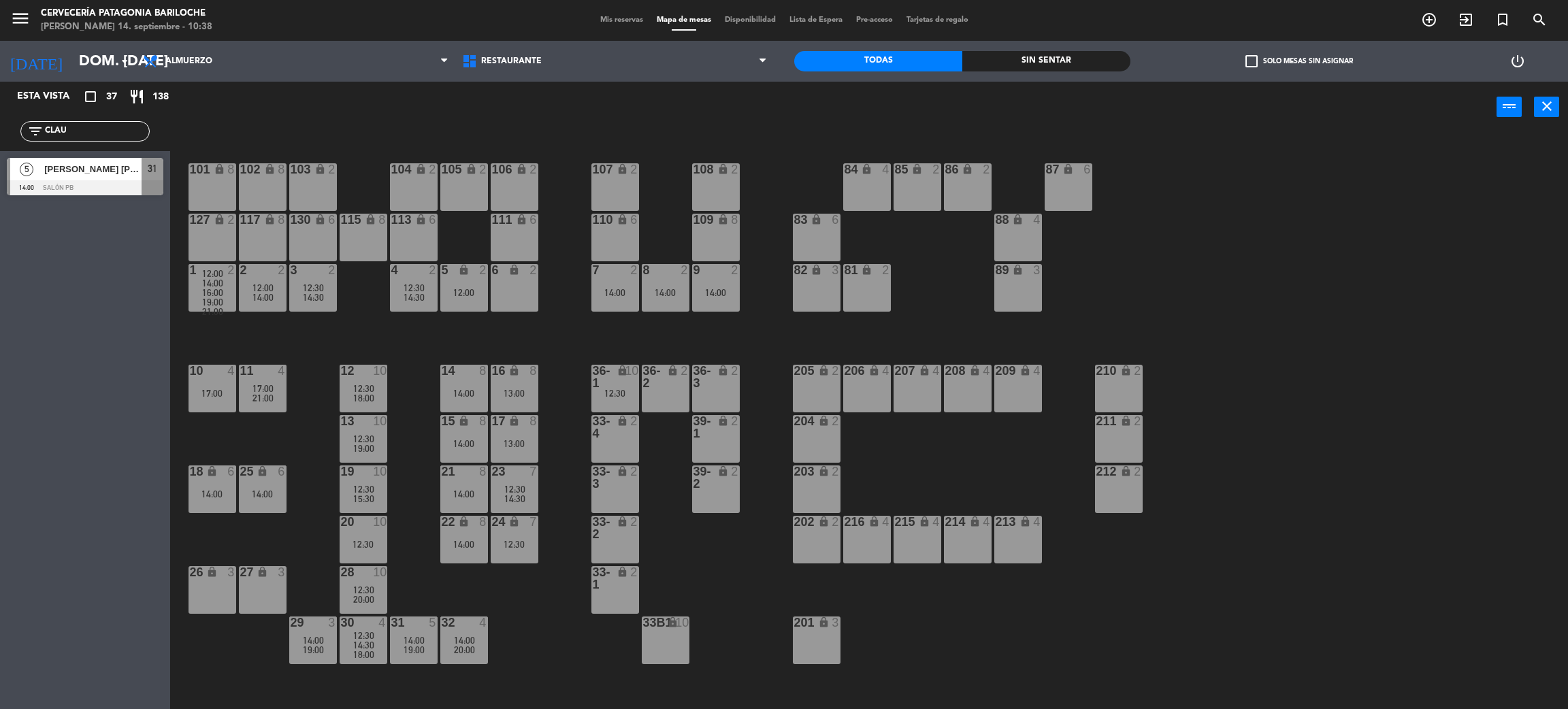
click at [367, 393] on span "18:00" at bounding box center [363, 398] width 21 height 11
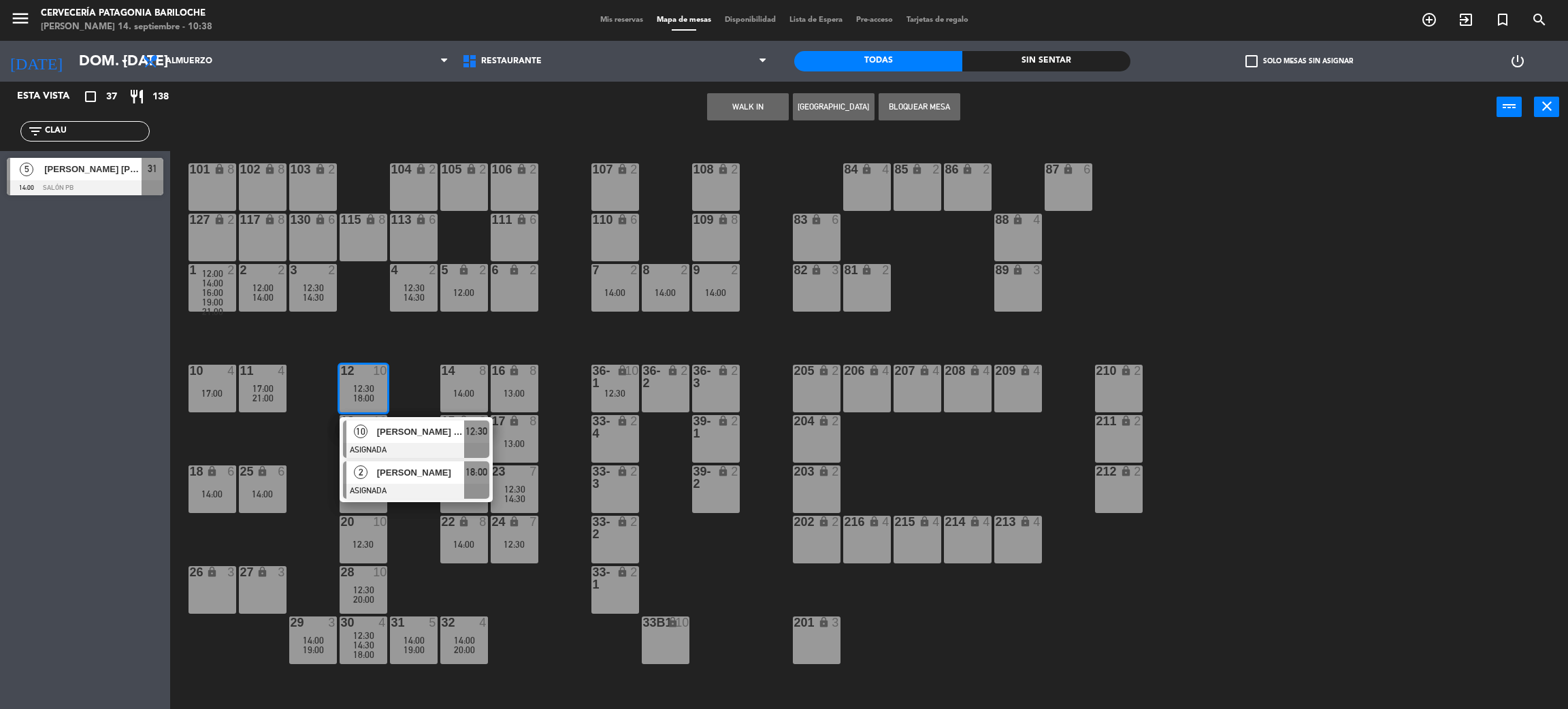
click at [428, 471] on span "[PERSON_NAME]" at bounding box center [420, 472] width 87 height 14
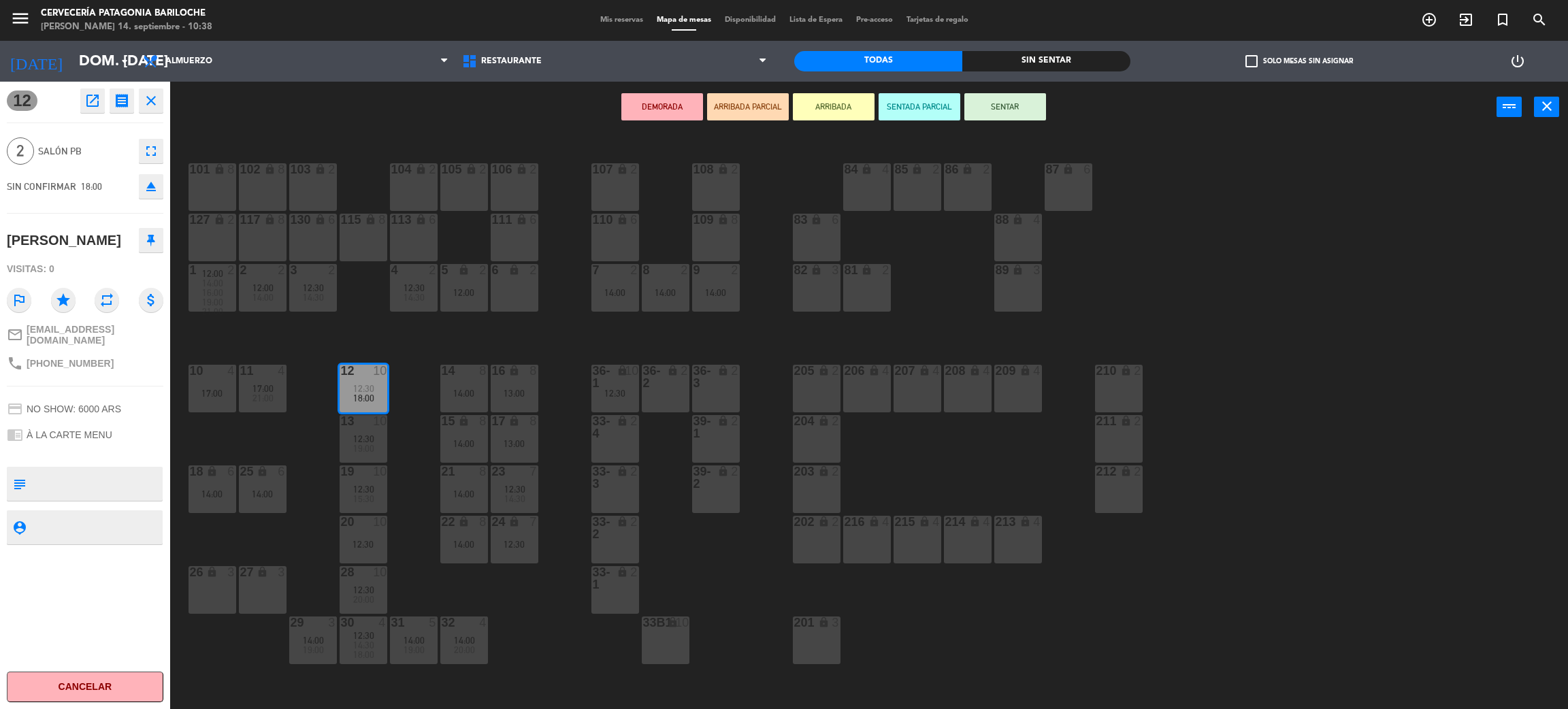
click at [428, 444] on div "101 lock 8 102 lock 8 104 lock 2 105 lock 2 106 lock 2 103 lock 2 107 lock 2 10…" at bounding box center [877, 427] width 1383 height 577
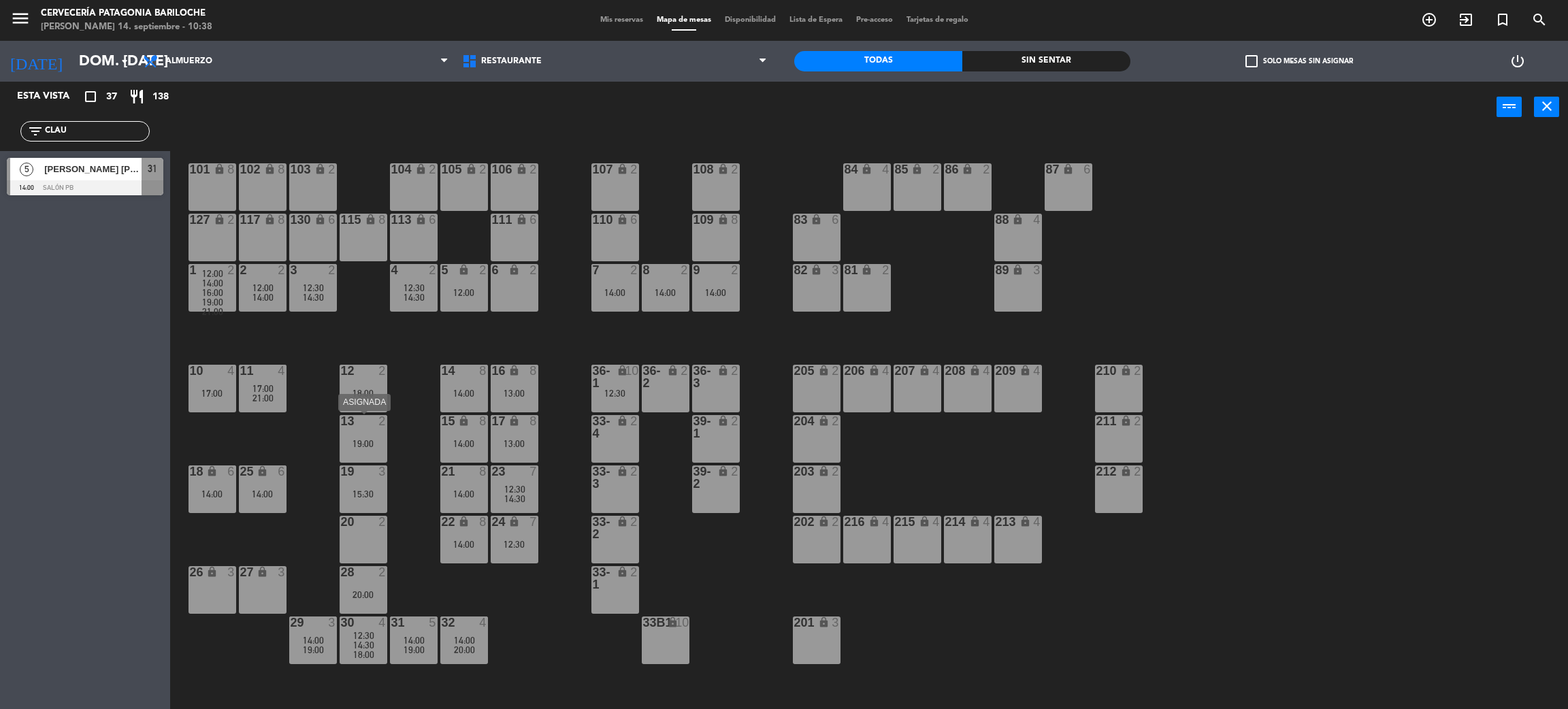
click at [379, 426] on div "2" at bounding box center [383, 420] width 8 height 12
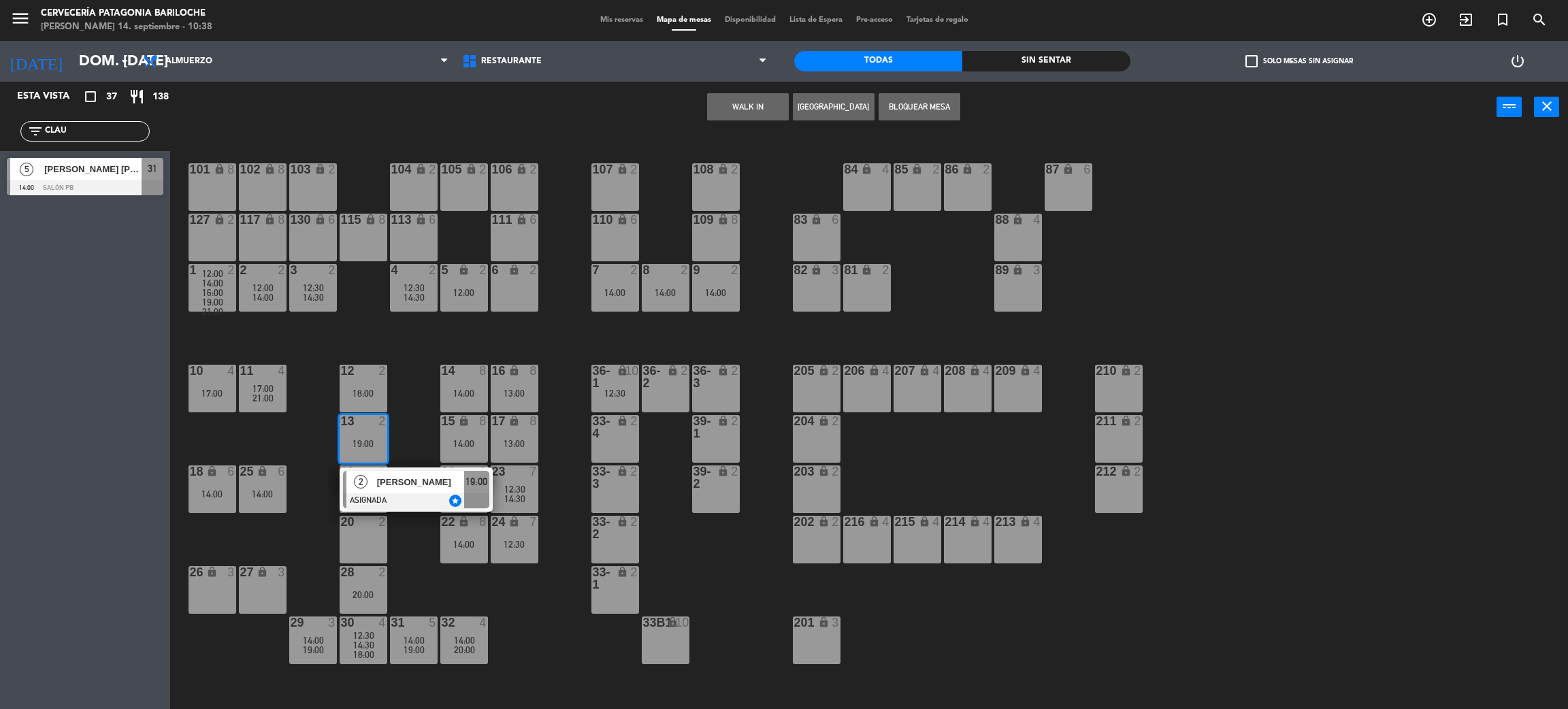
click at [409, 451] on div "101 lock 8 102 lock 8 104 lock 2 105 lock 2 106 lock 2 103 lock 2 107 lock 2 10…" at bounding box center [877, 427] width 1383 height 577
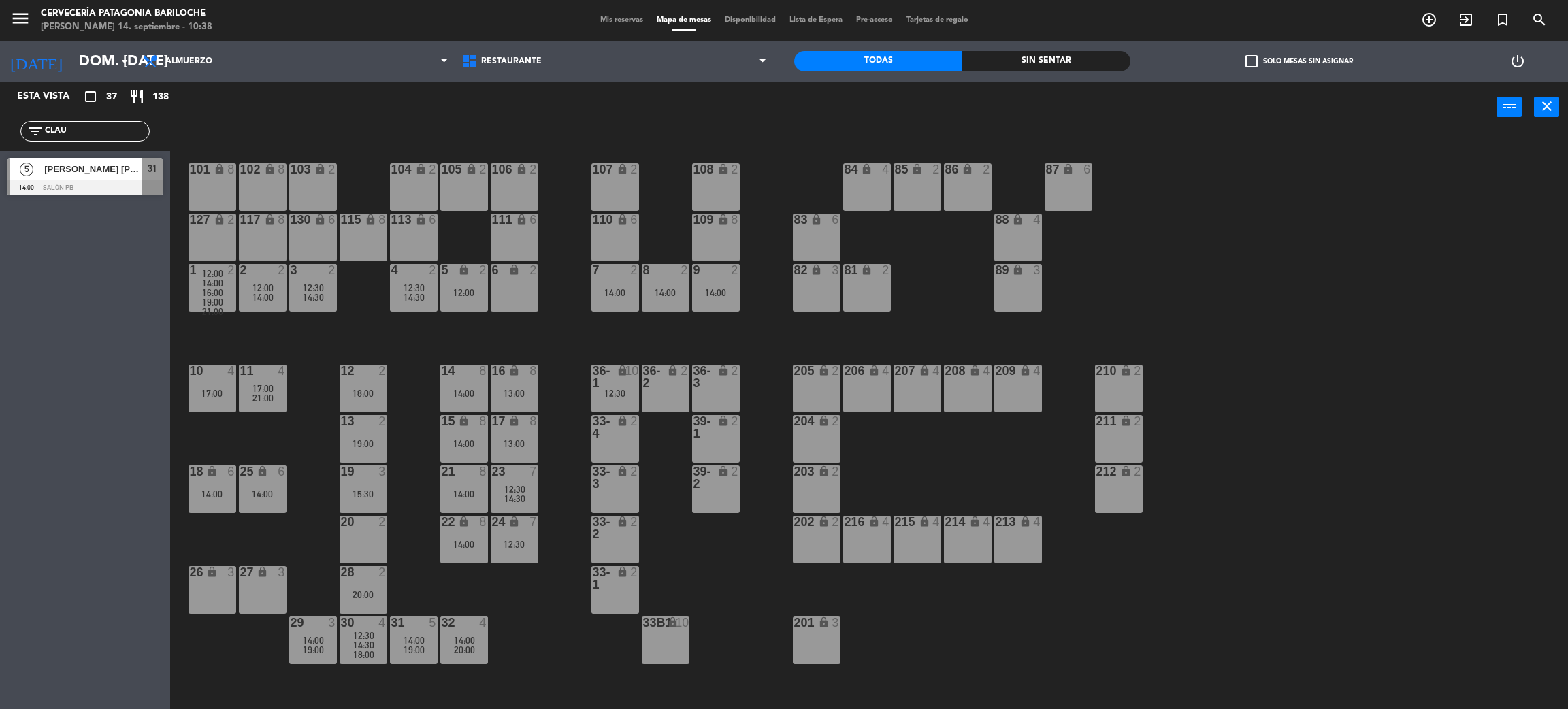
click at [377, 495] on div "15:30" at bounding box center [363, 493] width 47 height 9
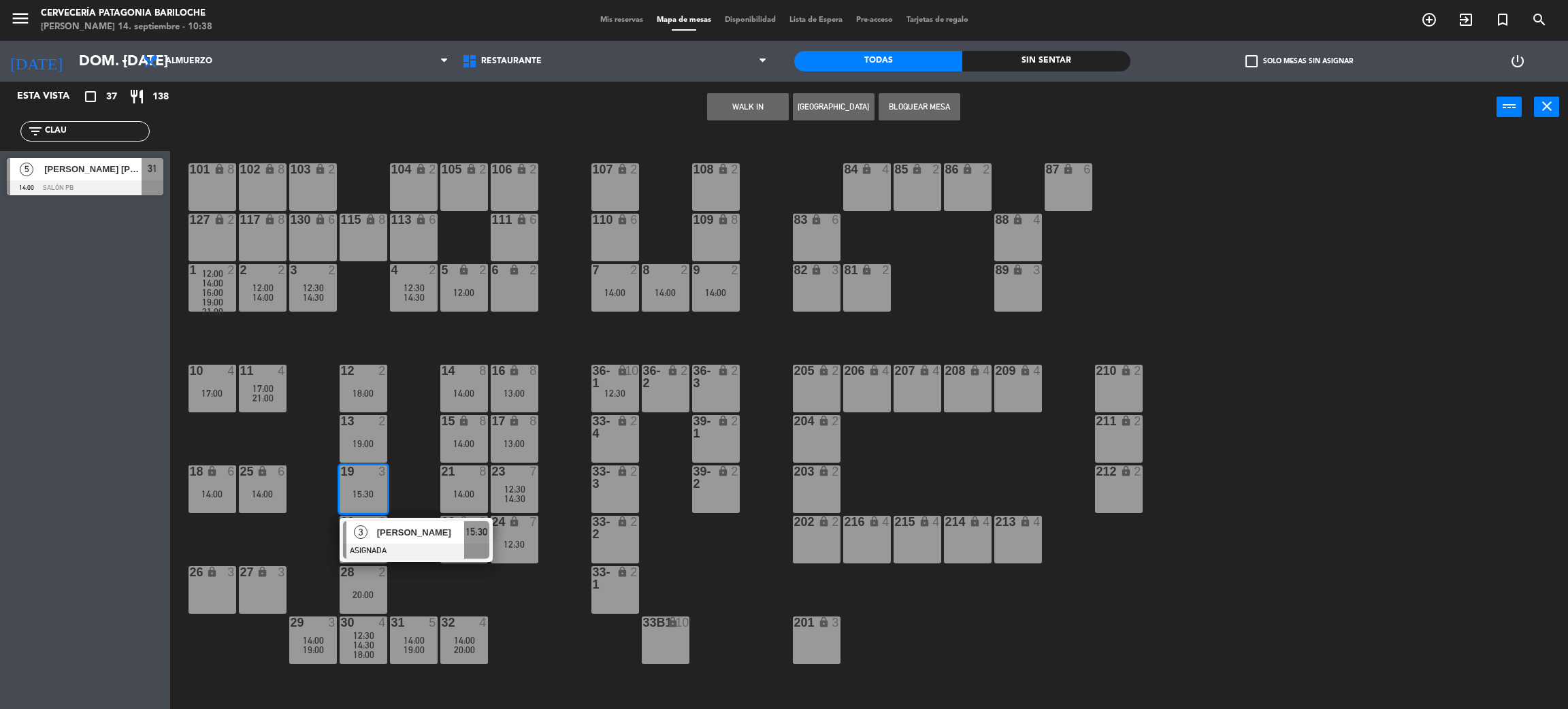
click at [411, 481] on div "101 lock 8 102 lock 8 104 lock 2 105 lock 2 106 lock 2 103 lock 2 107 lock 2 10…" at bounding box center [877, 427] width 1383 height 577
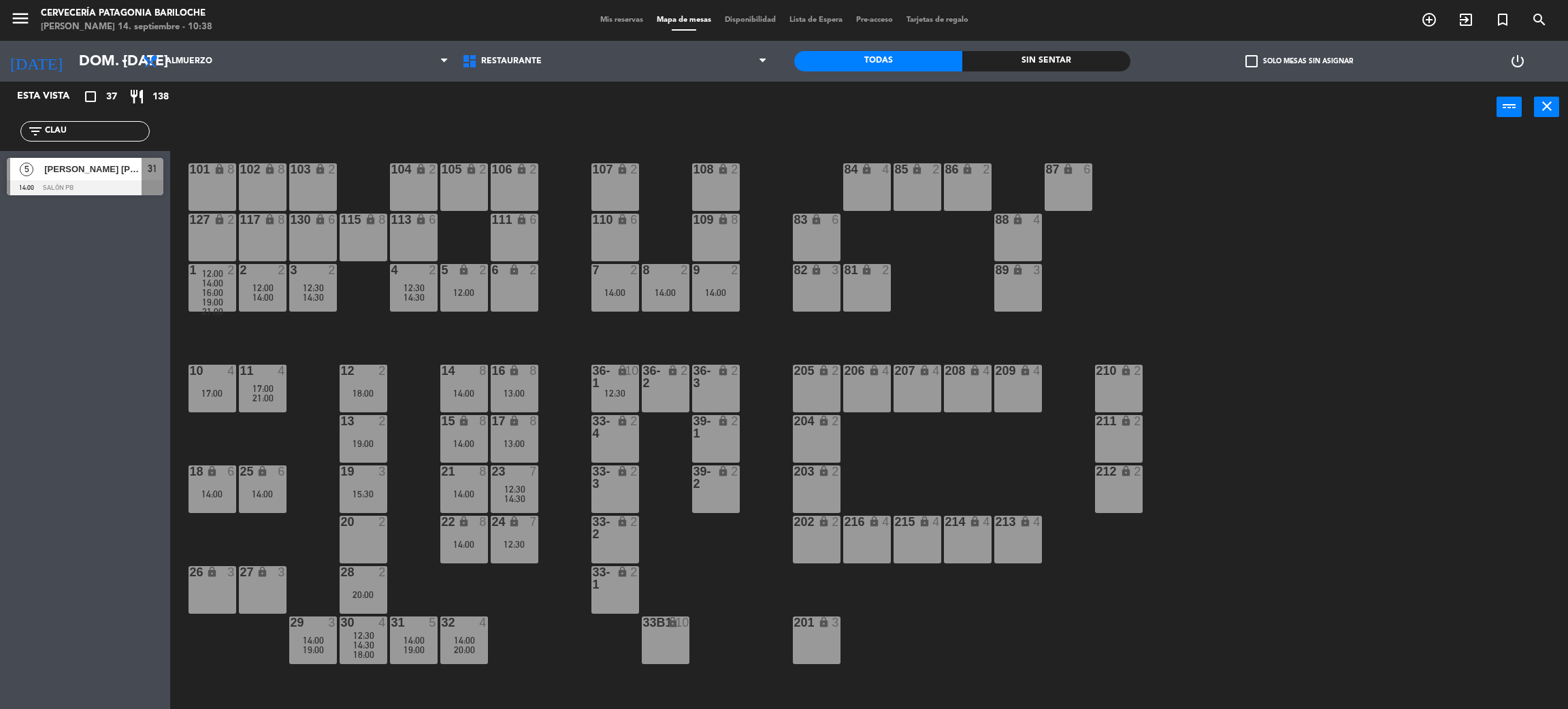
click at [521, 529] on div "24 lock 7 12:30" at bounding box center [514, 539] width 47 height 47
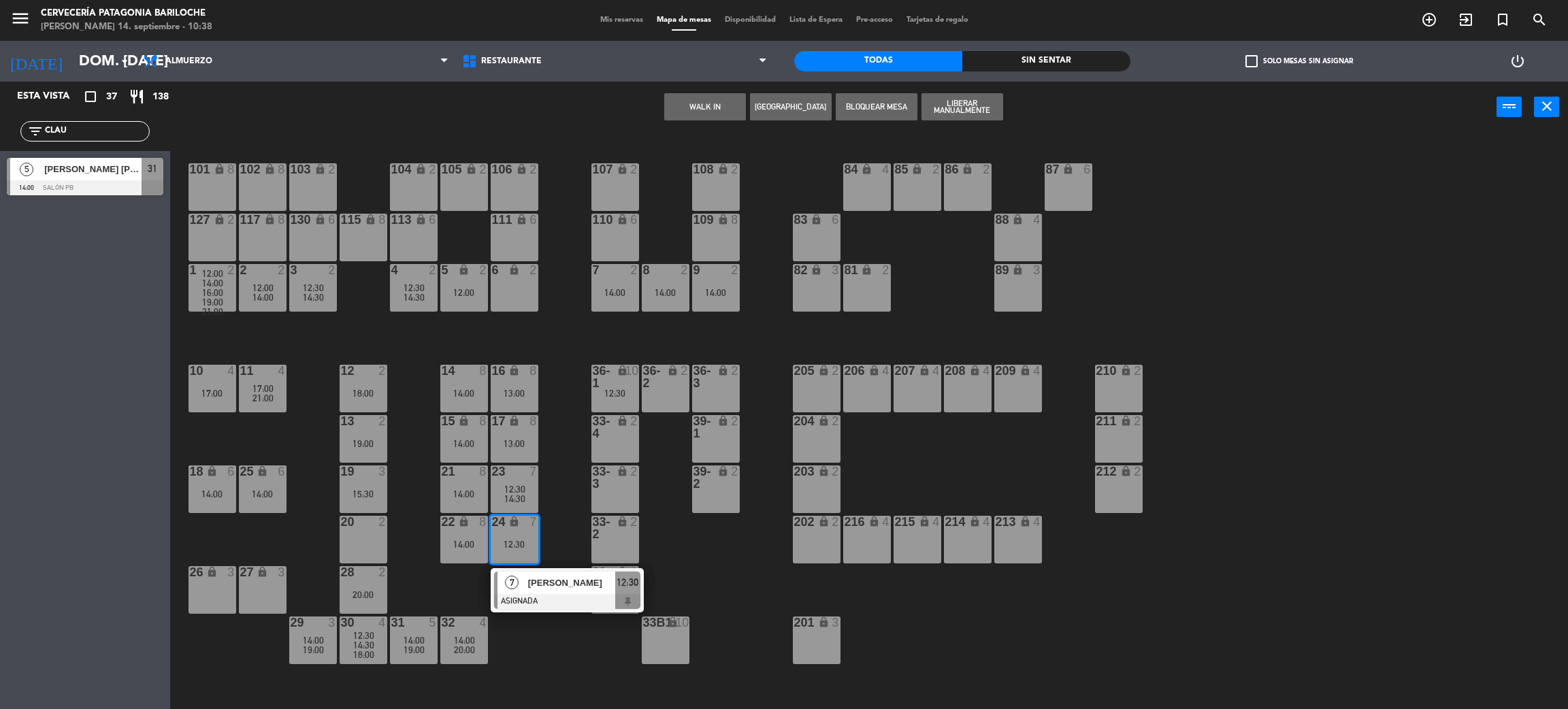
click at [408, 509] on div "101 lock 8 102 lock 8 104 lock 2 105 lock 2 106 lock 2 103 lock 2 107 lock 2 10…" at bounding box center [877, 427] width 1383 height 577
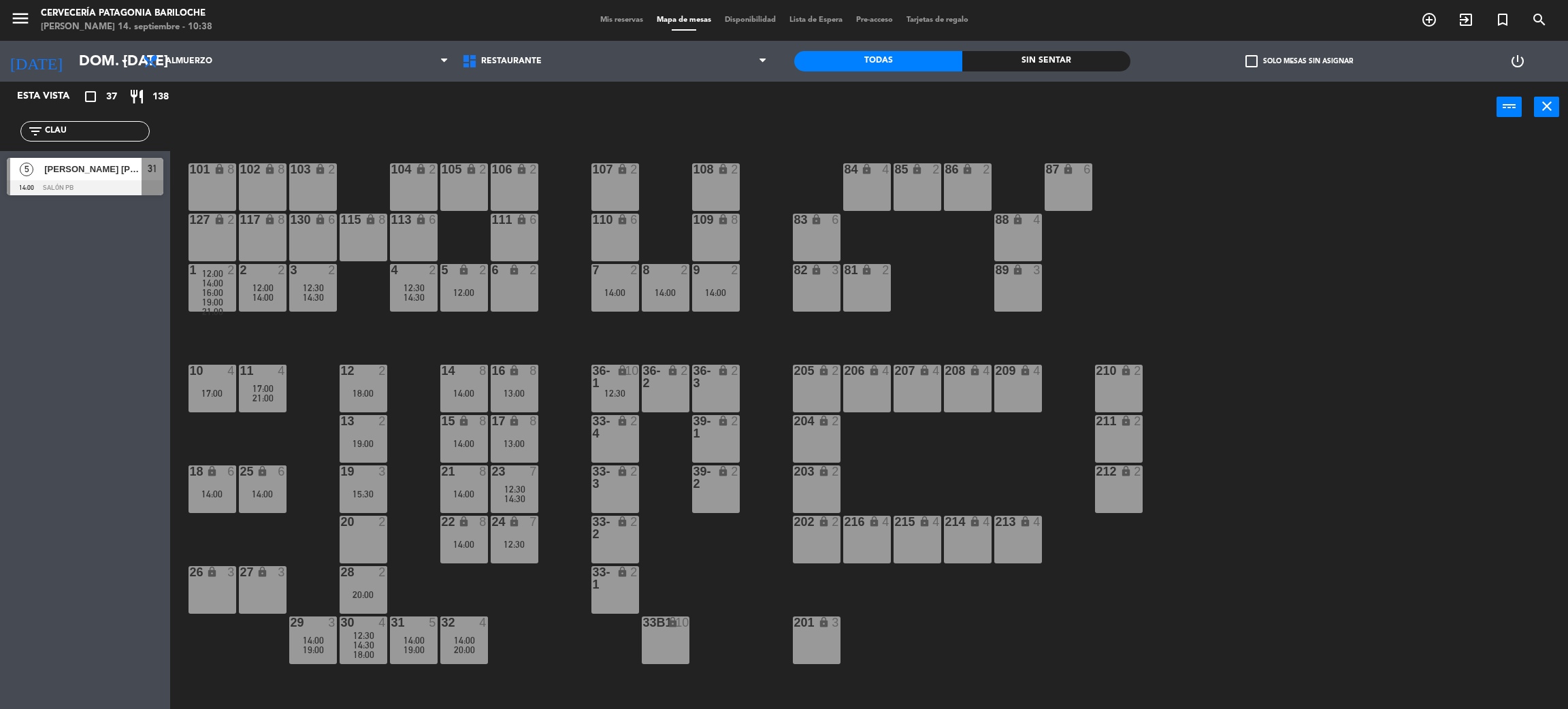
click at [382, 486] on div "19 3 15:30" at bounding box center [363, 489] width 47 height 47
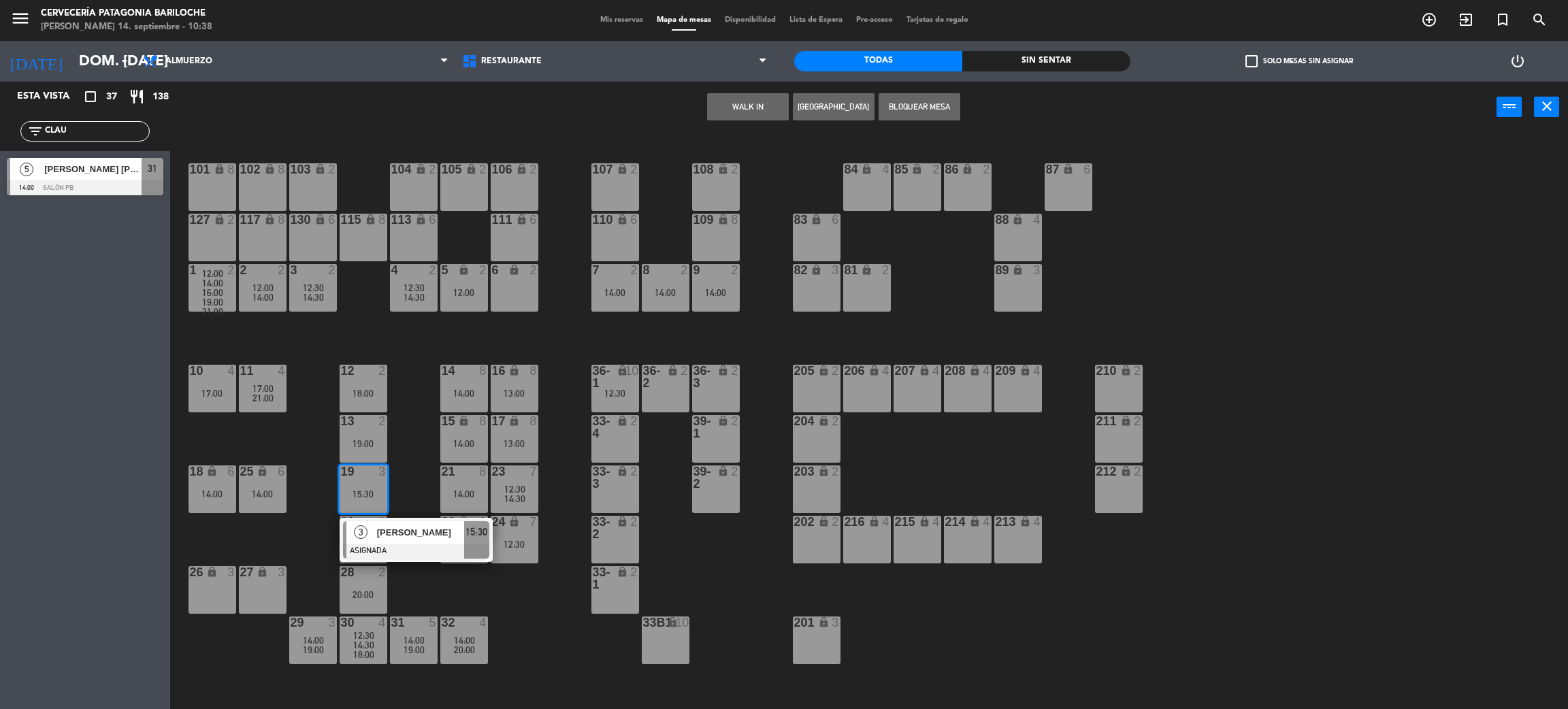
click at [404, 533] on span "[PERSON_NAME]" at bounding box center [420, 531] width 87 height 14
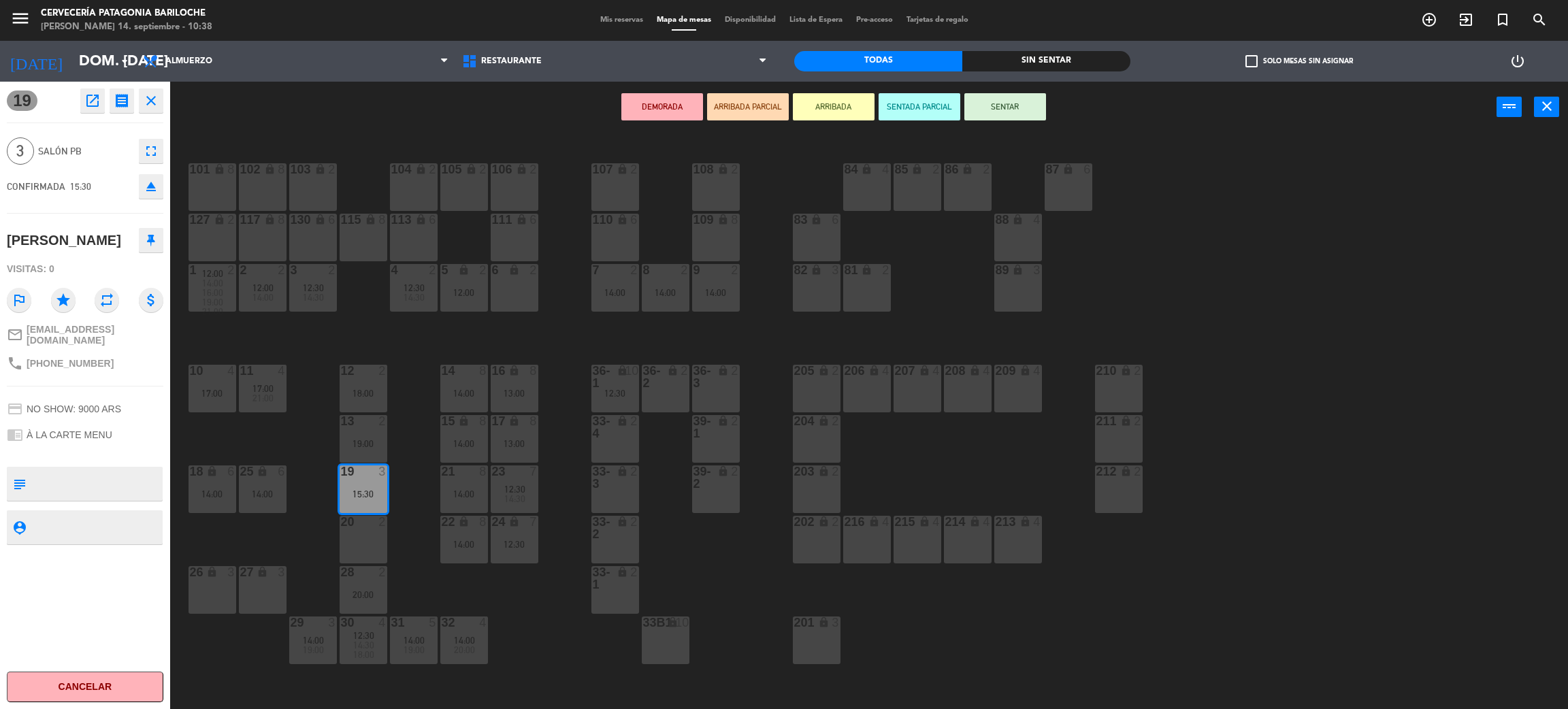
click at [220, 578] on div "26 lock 3" at bounding box center [212, 572] width 47 height 14
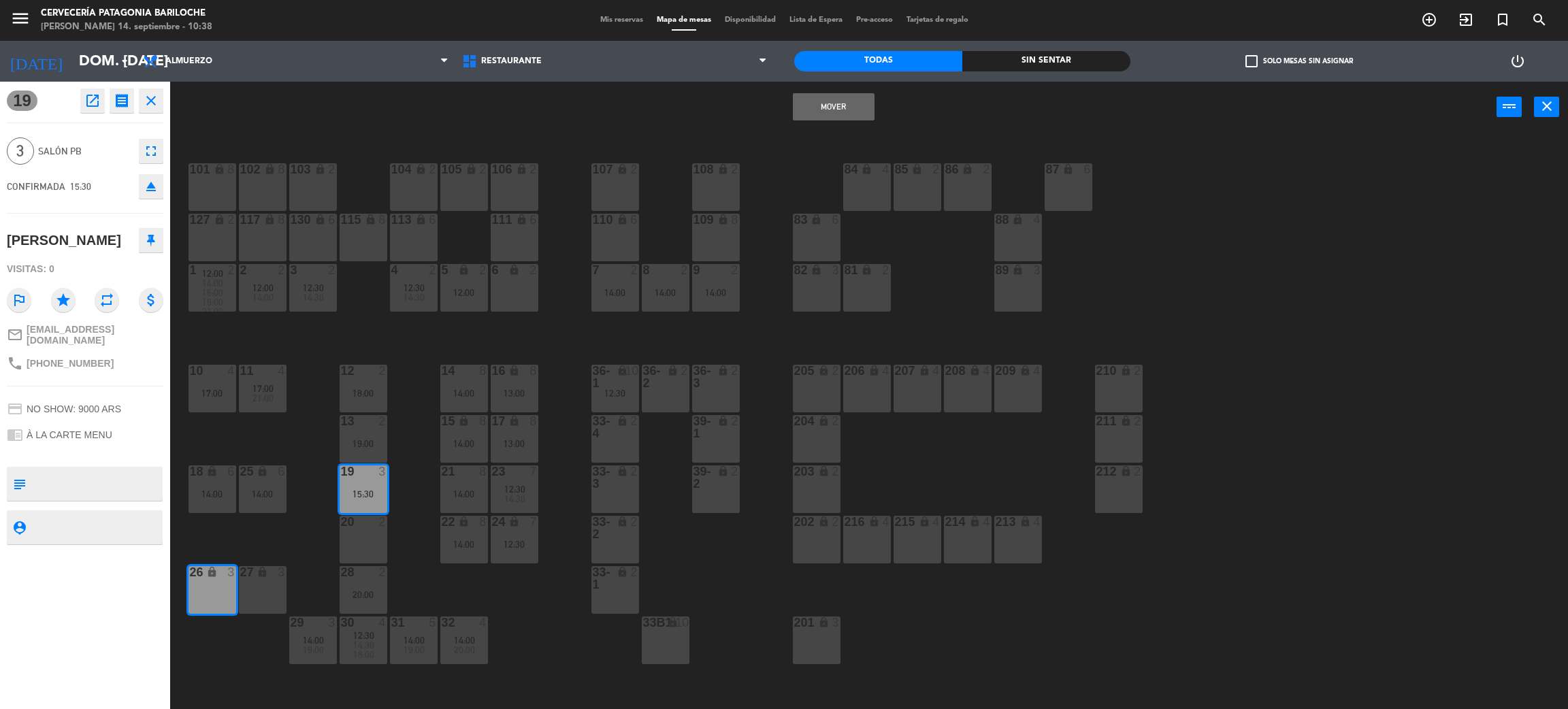
click at [847, 108] on button "Mover" at bounding box center [834, 106] width 82 height 27
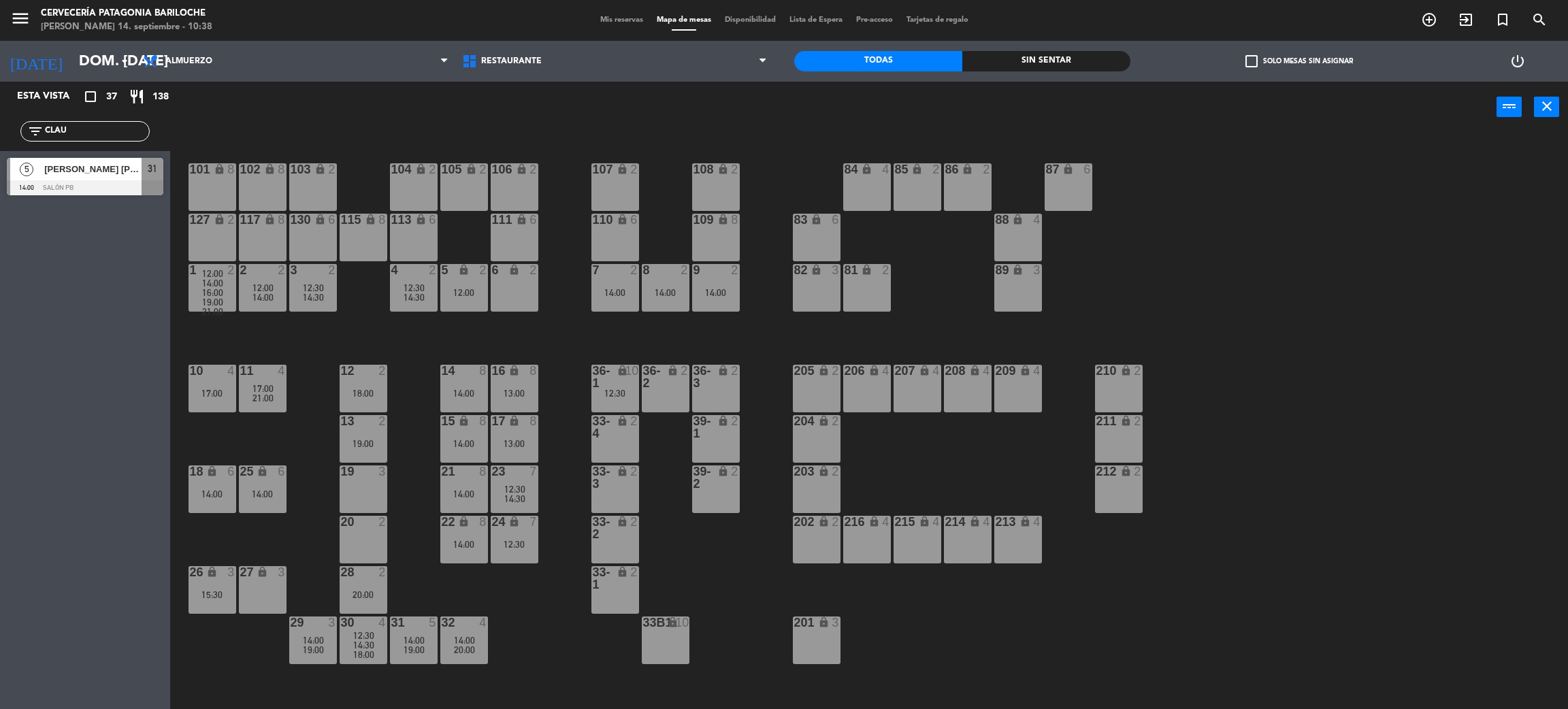
click at [531, 546] on div "12:30" at bounding box center [514, 544] width 47 height 9
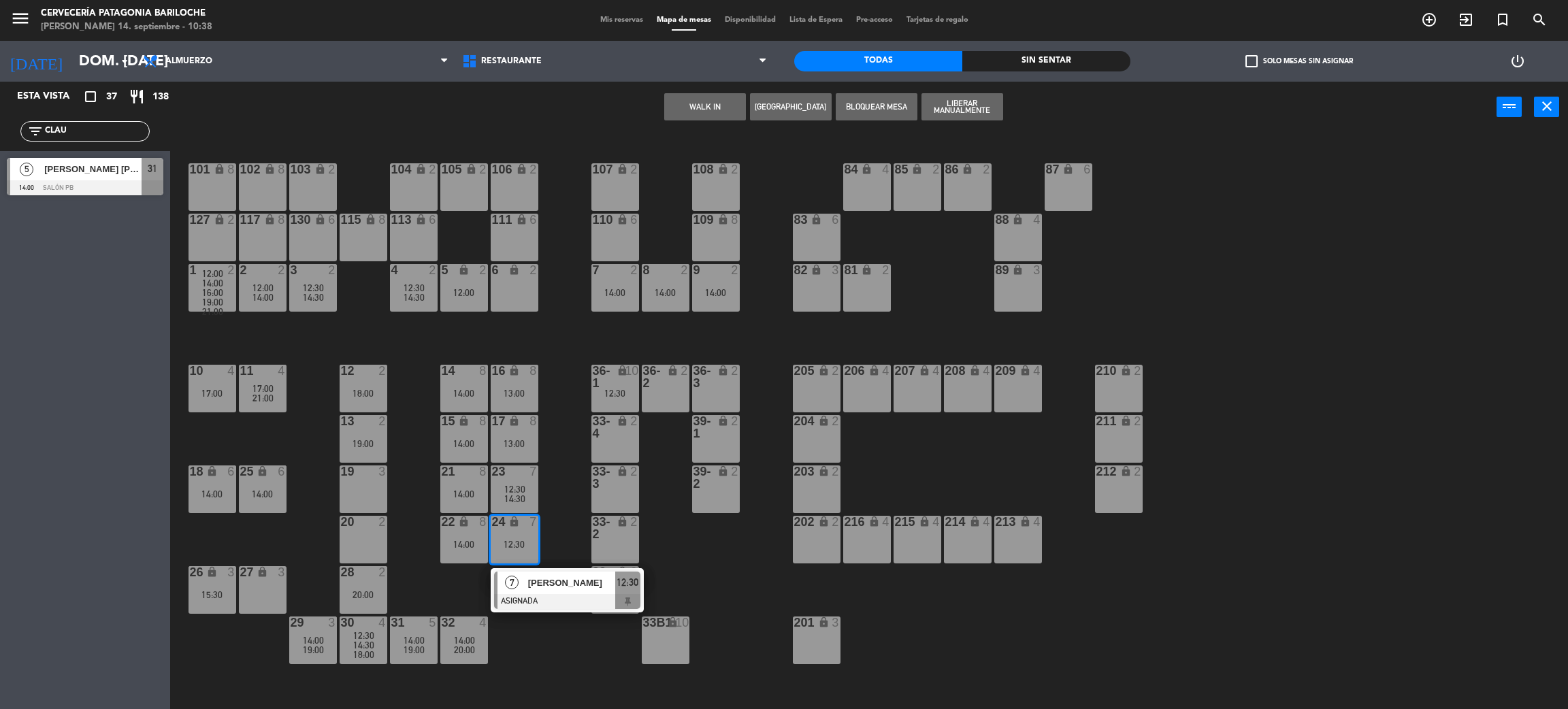
click at [555, 581] on span "[PERSON_NAME]" at bounding box center [571, 582] width 87 height 14
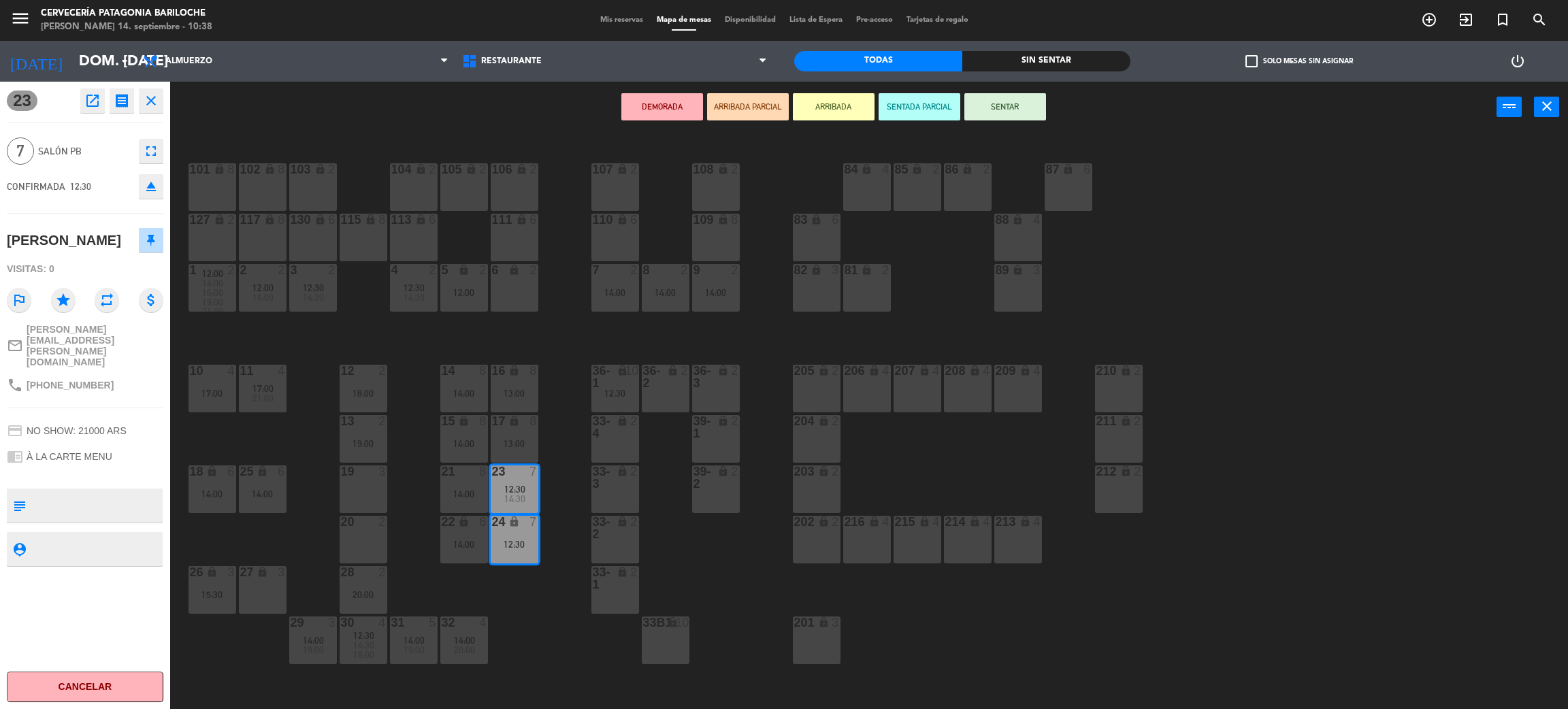
click at [373, 379] on div "12 2 18:00" at bounding box center [363, 388] width 47 height 47
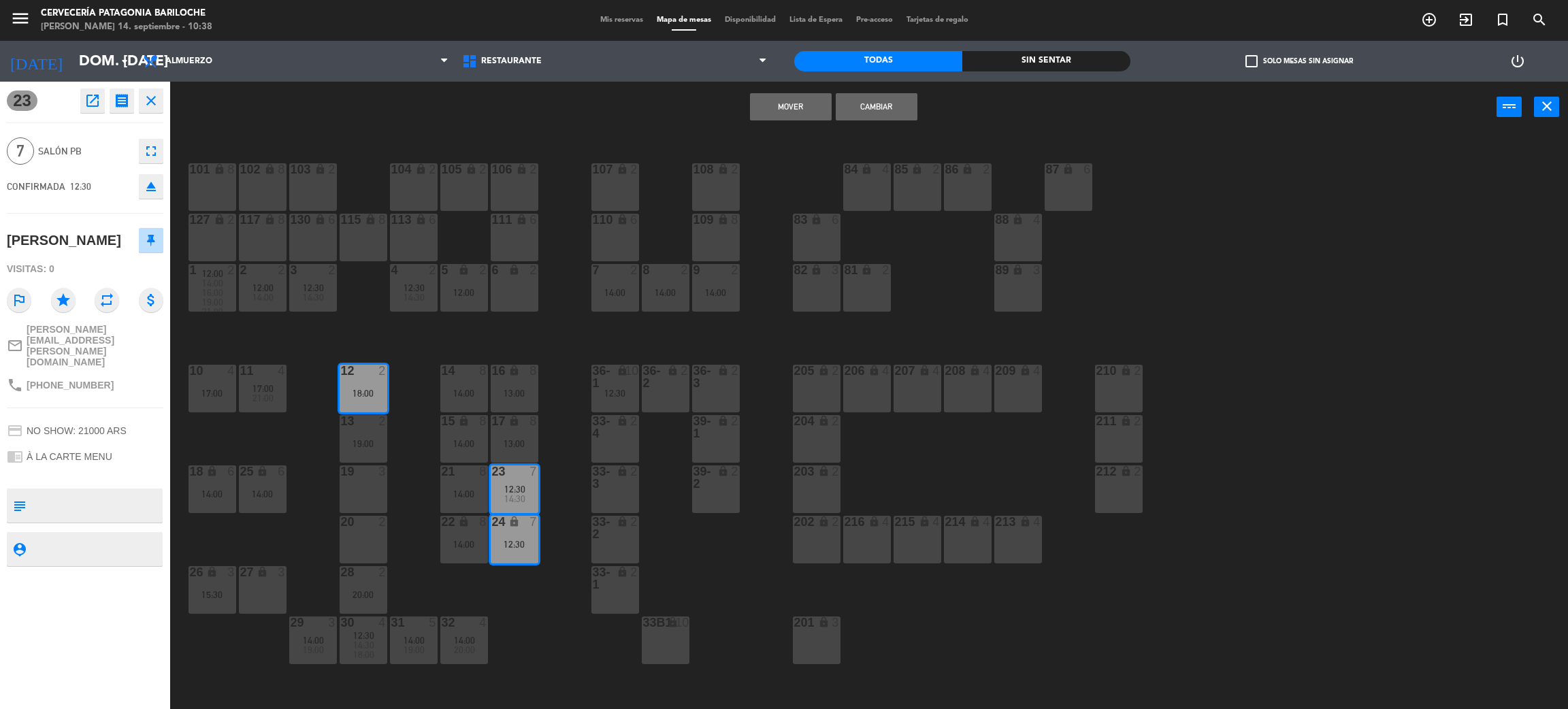
click at [373, 431] on div "13 2 19:00" at bounding box center [363, 438] width 47 height 47
click at [373, 481] on div "19 3" at bounding box center [363, 489] width 47 height 47
click at [810, 106] on button "Mover y Unir" at bounding box center [791, 106] width 82 height 27
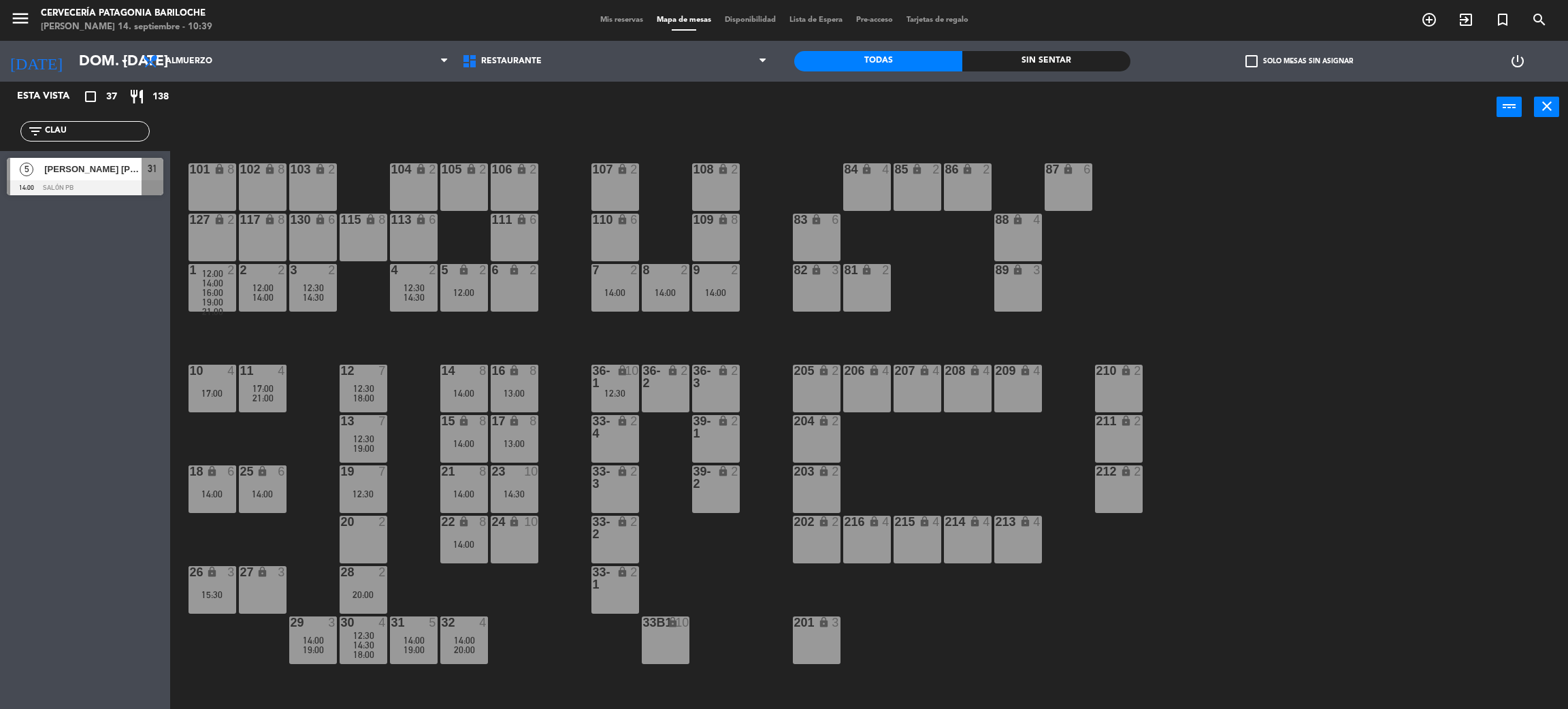
click at [610, 379] on div "lock" at bounding box center [615, 377] width 22 height 24
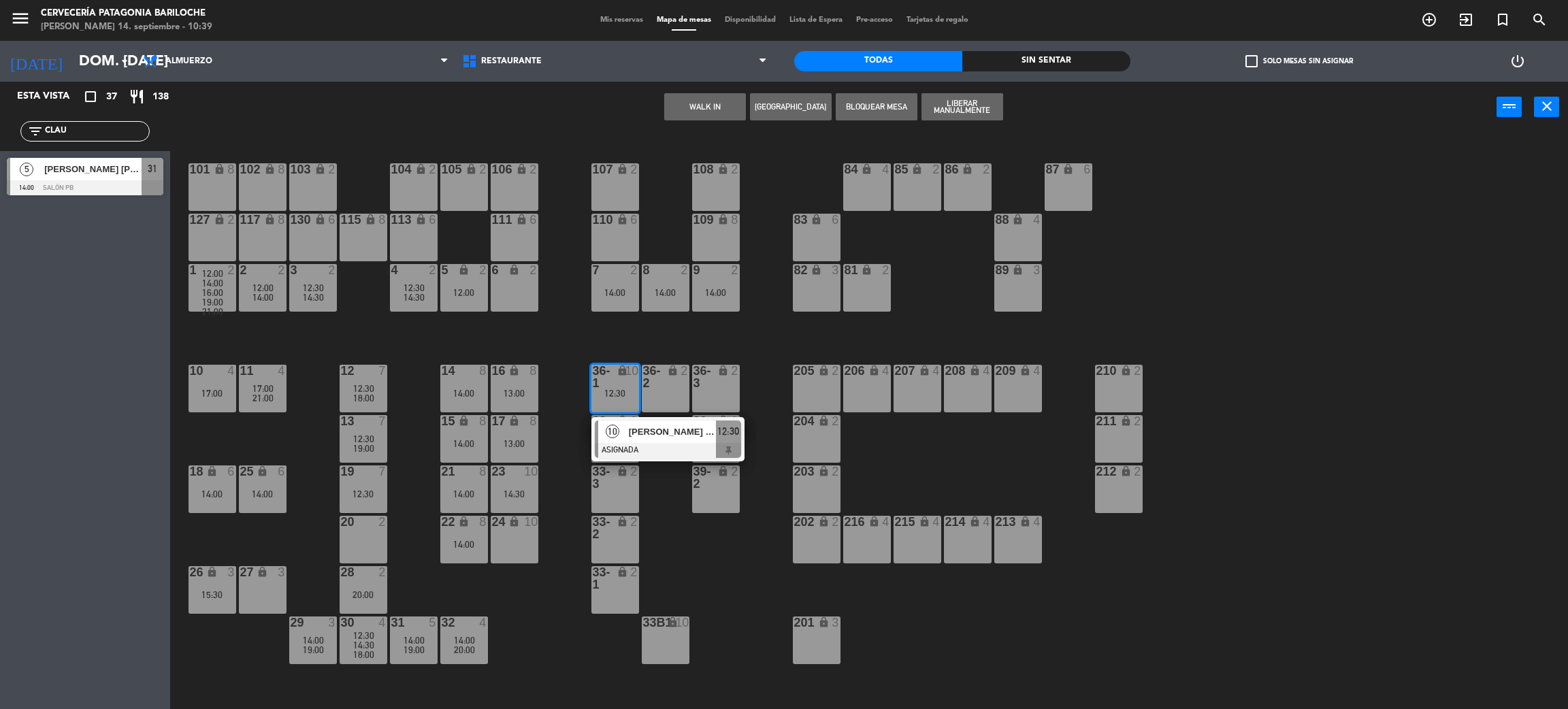
click at [632, 438] on span "[PERSON_NAME] Cajueiro [PERSON_NAME]" at bounding box center [672, 431] width 87 height 14
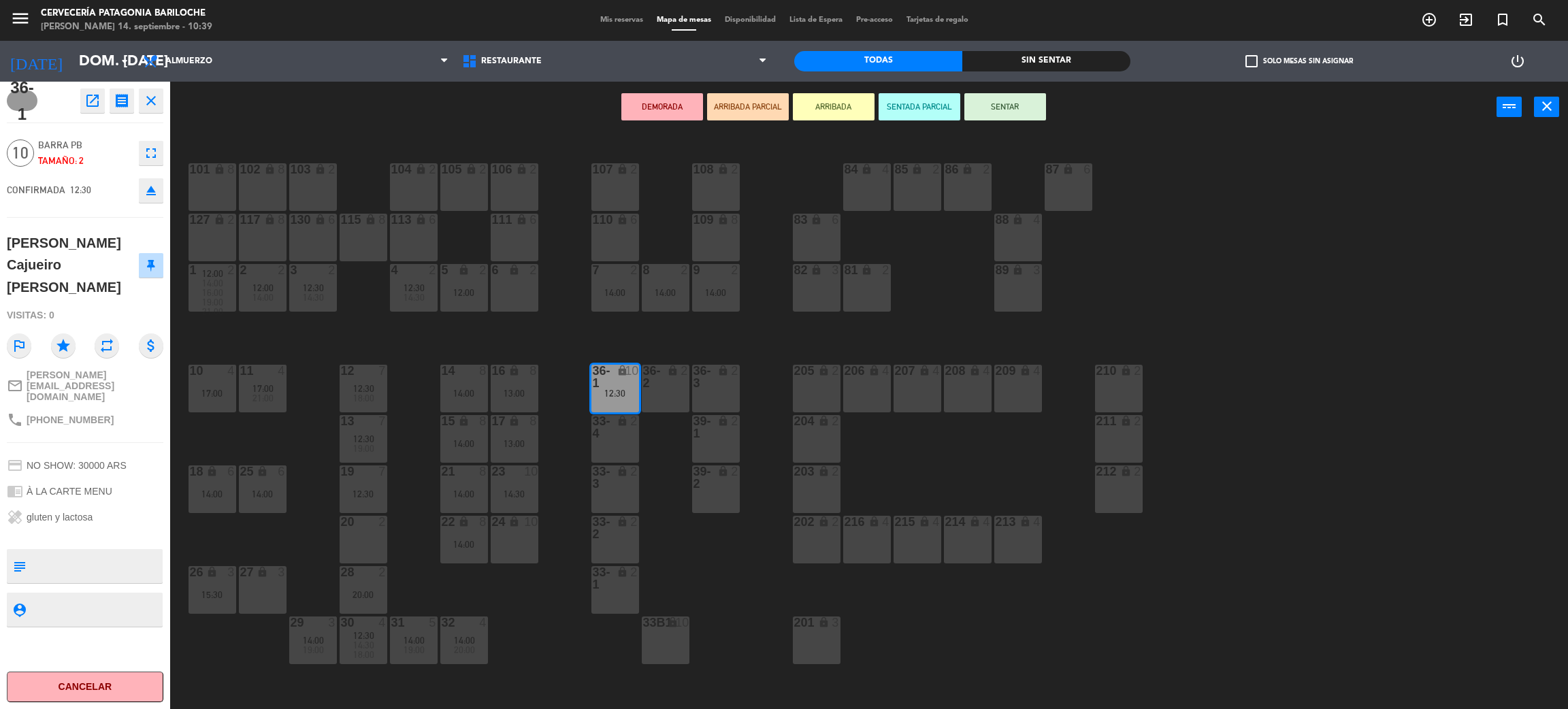
click at [565, 449] on div "101 lock 8 102 lock 8 104 lock 2 105 lock 2 106 lock 2 103 lock 2 107 lock 2 10…" at bounding box center [877, 427] width 1383 height 577
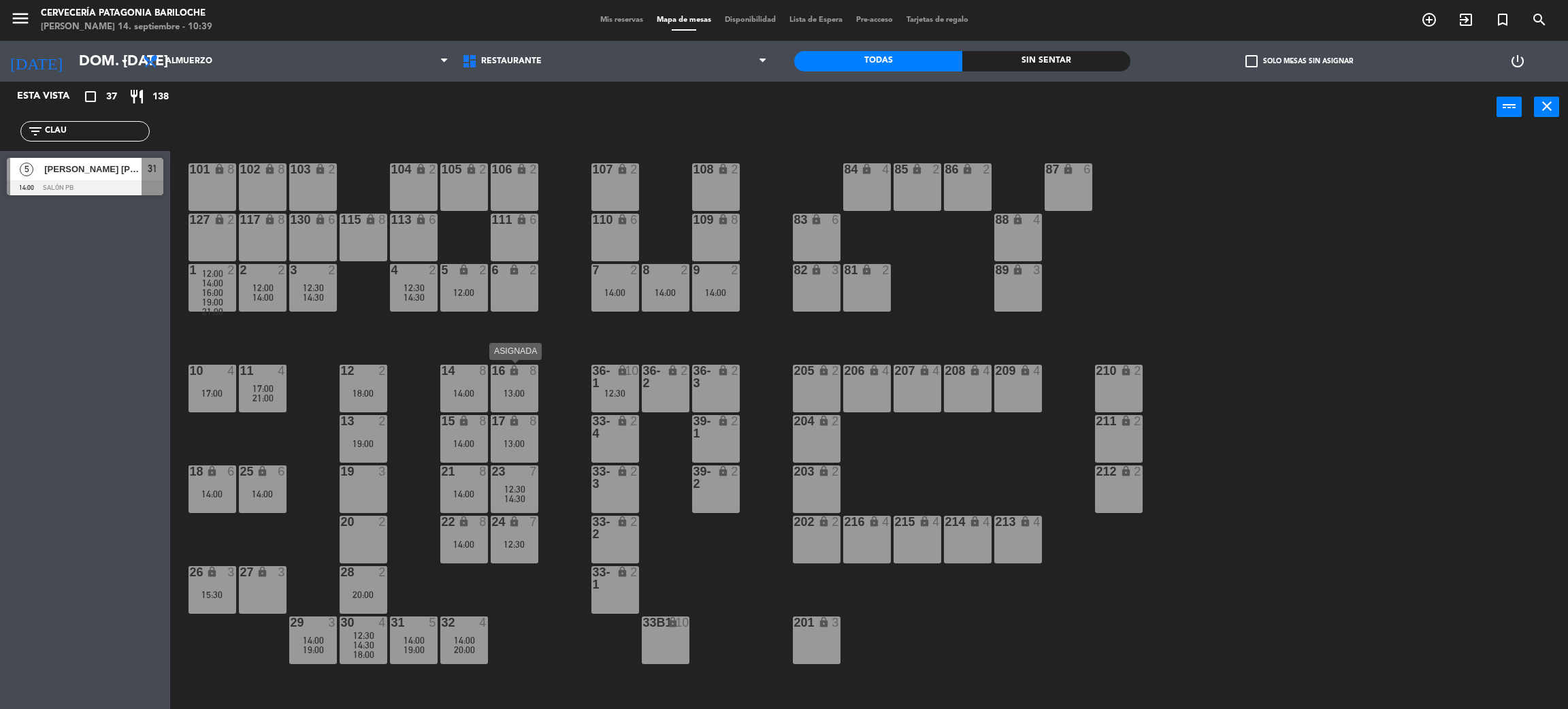
click at [503, 392] on div "13:00" at bounding box center [514, 393] width 47 height 9
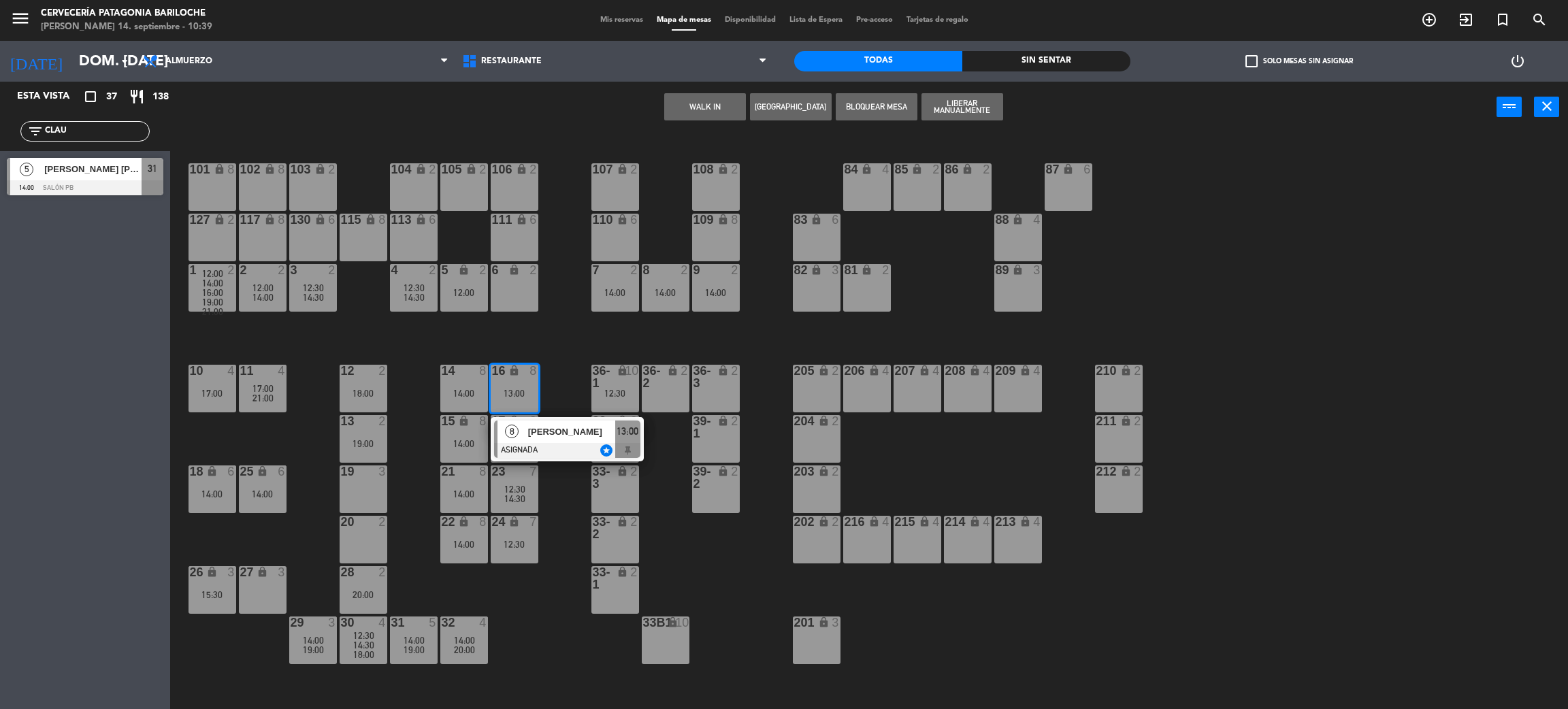
drag, startPoint x: 551, startPoint y: 409, endPoint x: 497, endPoint y: 399, distance: 54.9
click at [551, 409] on div "101 lock 8 102 lock 8 104 lock 2 105 lock 2 106 lock 2 103 lock 2 107 lock 2 10…" at bounding box center [877, 427] width 1383 height 577
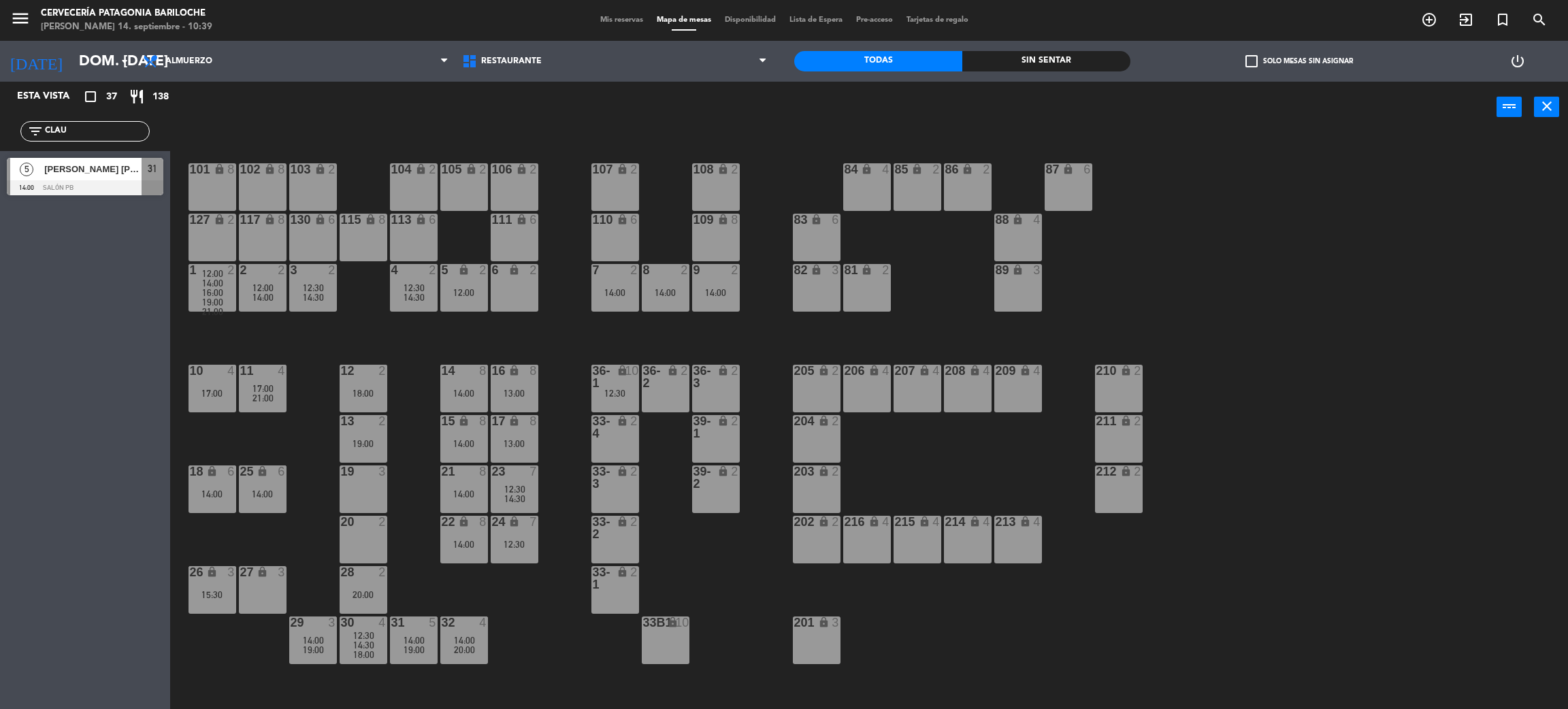
click at [464, 389] on div "14:00" at bounding box center [464, 393] width 47 height 9
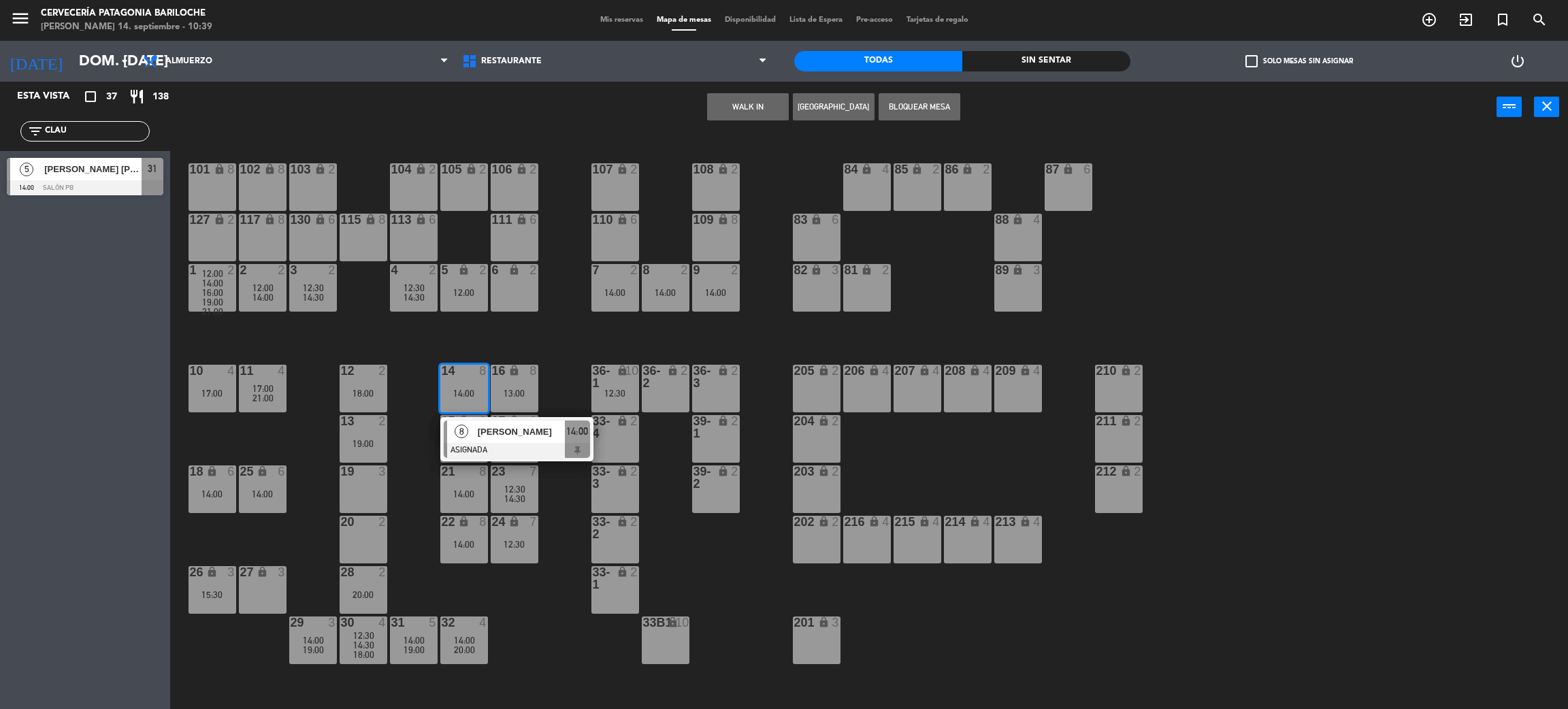
click at [501, 426] on span "[PERSON_NAME]" at bounding box center [521, 431] width 87 height 14
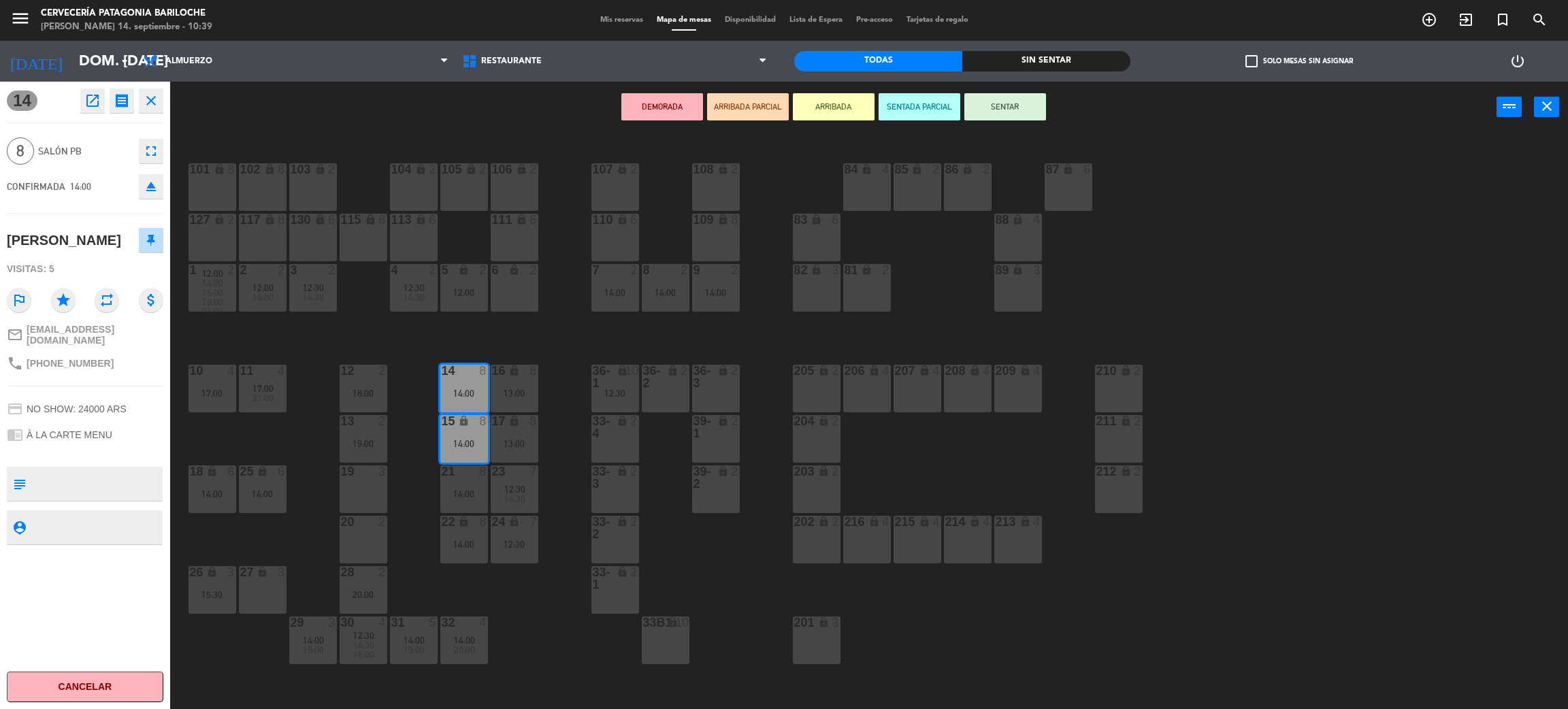
click at [606, 477] on div "lock" at bounding box center [615, 478] width 22 height 24
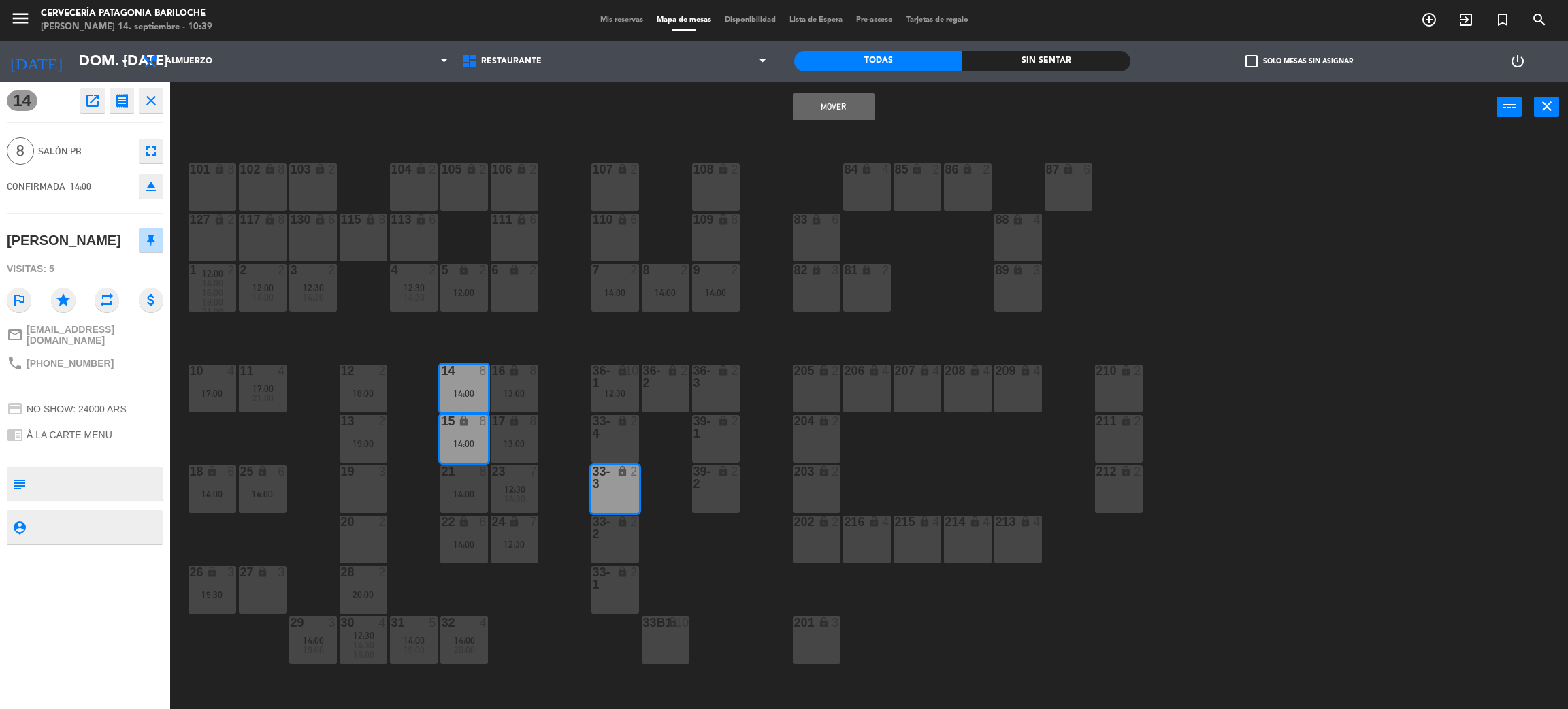
drag, startPoint x: 803, startPoint y: 109, endPoint x: 746, endPoint y: 187, distance: 96.6
click at [804, 109] on button "Mover" at bounding box center [834, 106] width 82 height 27
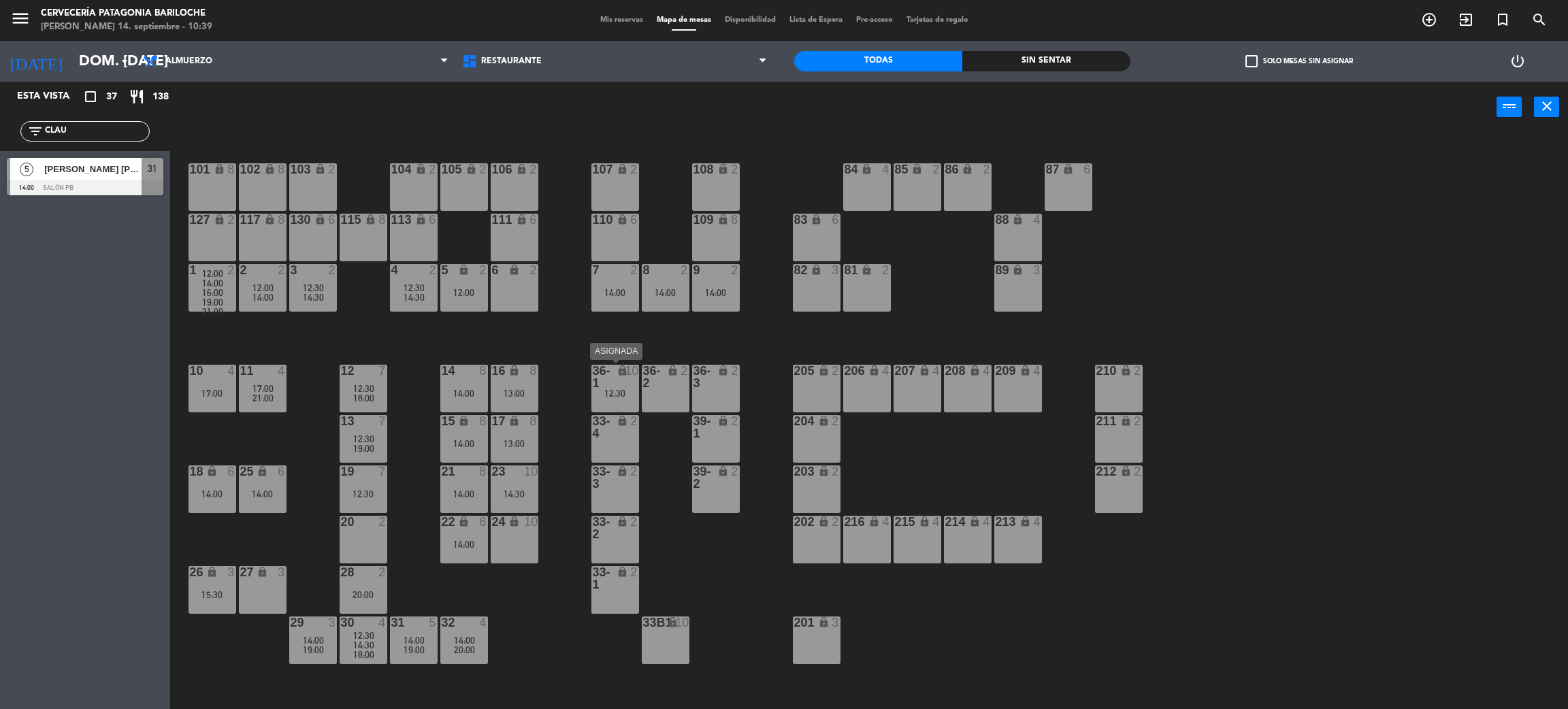
click at [608, 408] on div "36-1 lock 10 12:30" at bounding box center [615, 388] width 47 height 47
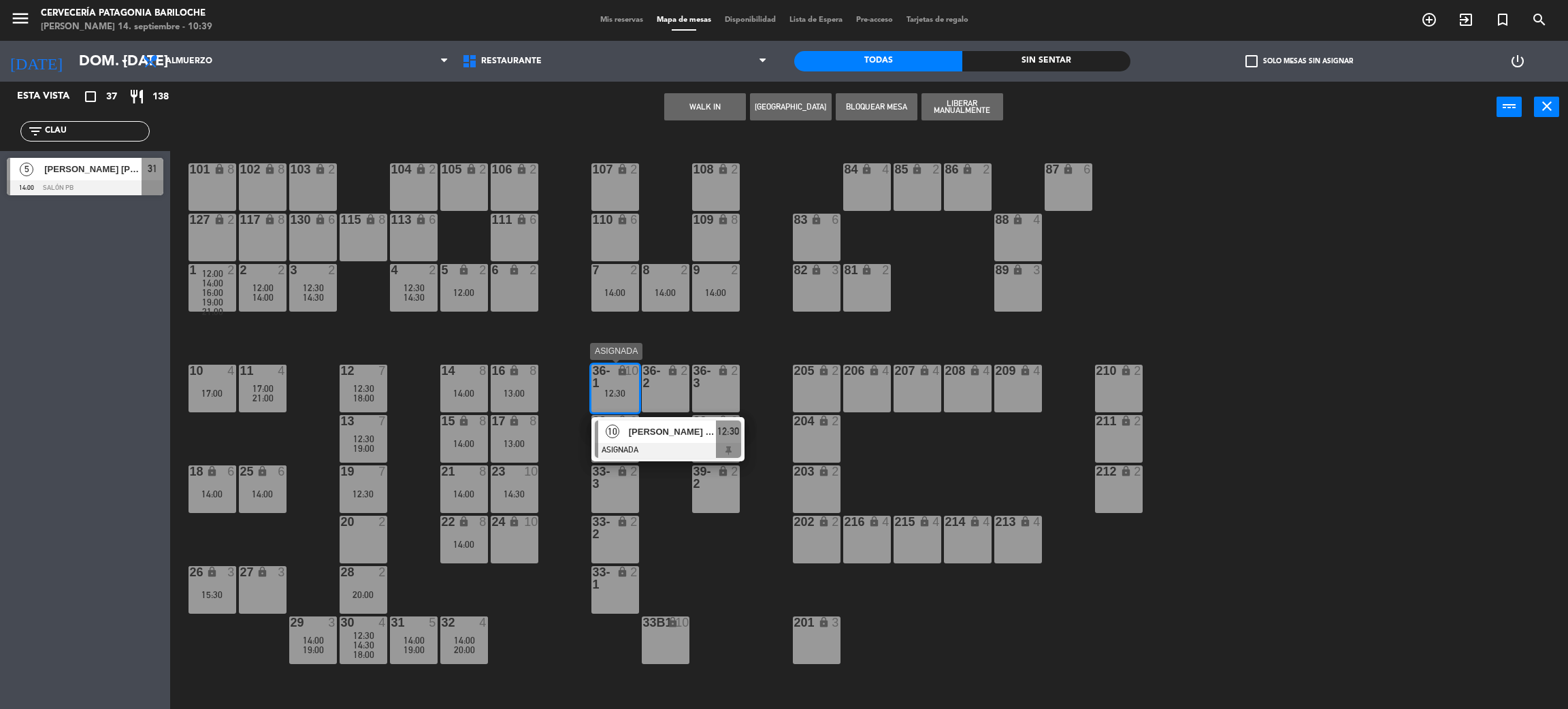
click at [618, 434] on span "10" at bounding box center [612, 431] width 14 height 14
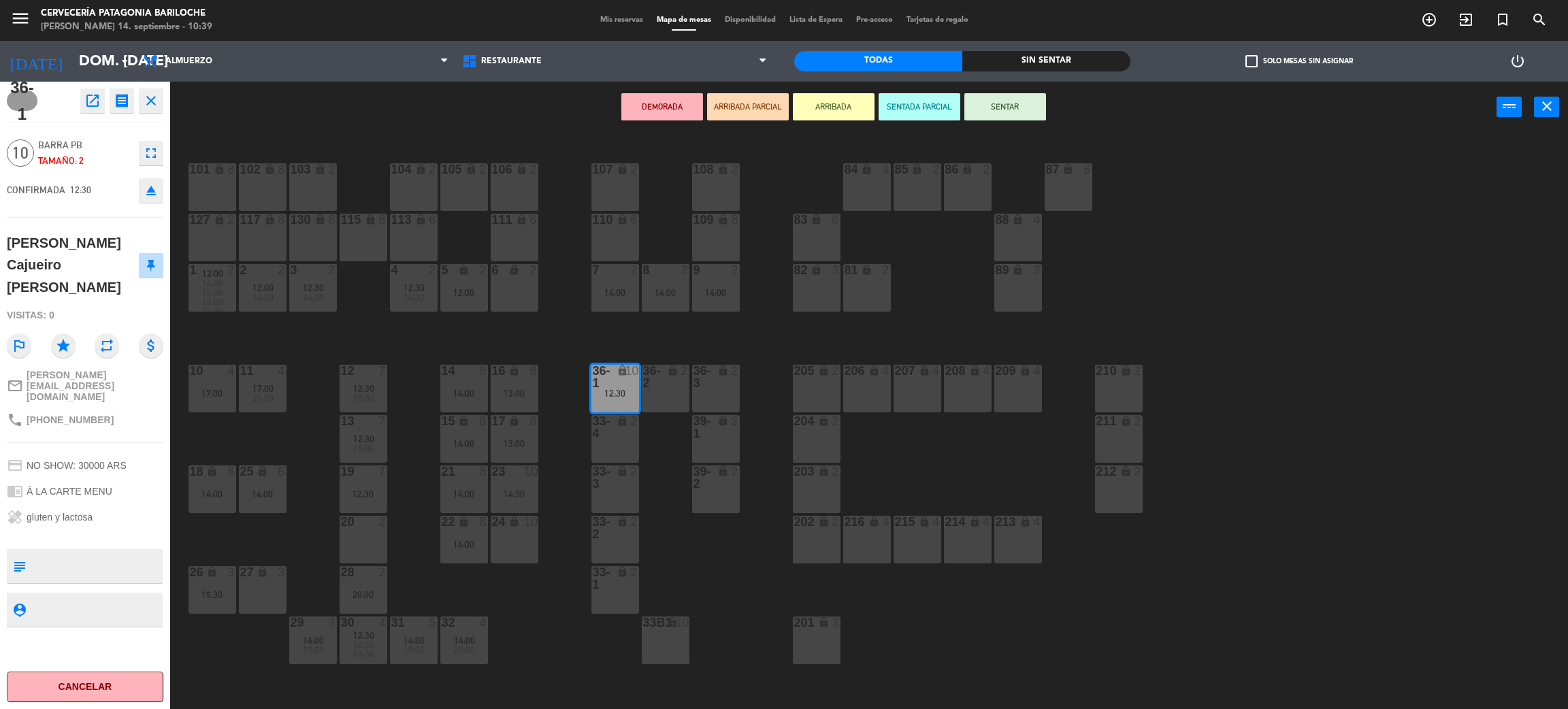
click at [456, 389] on div "14:00" at bounding box center [464, 393] width 47 height 9
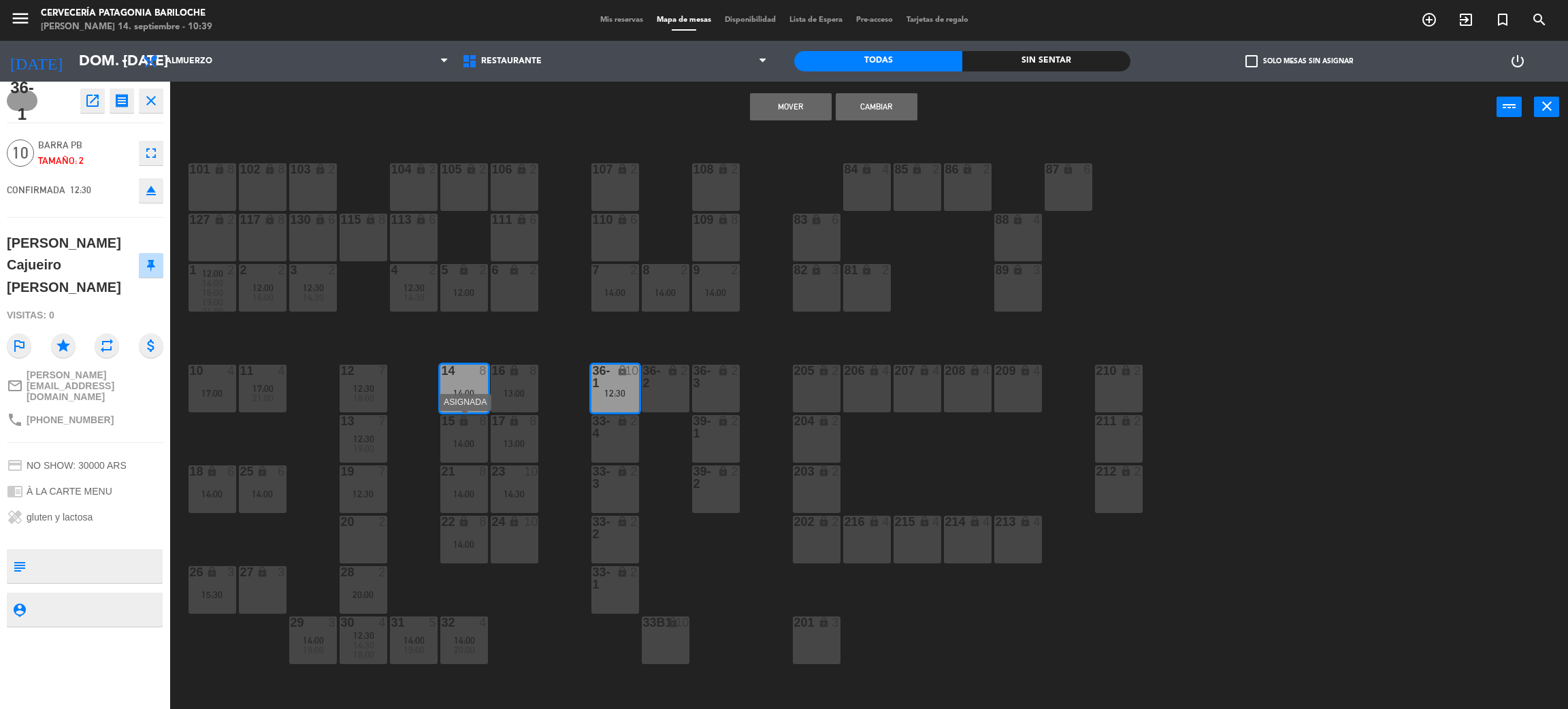
click at [469, 440] on div "14:00" at bounding box center [464, 443] width 47 height 9
click at [795, 98] on button "Mover y Unir" at bounding box center [791, 106] width 82 height 27
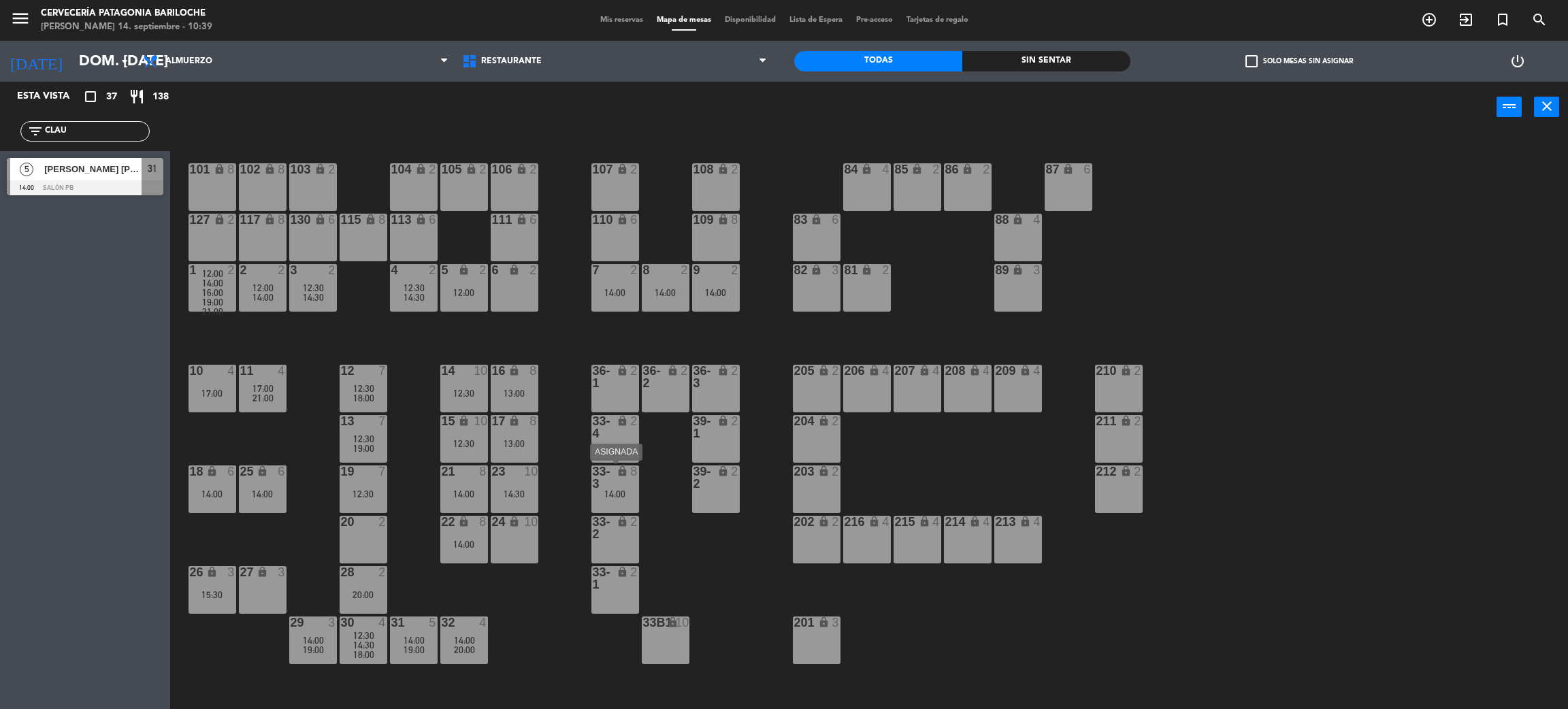
click at [624, 489] on div "14:00" at bounding box center [615, 493] width 47 height 9
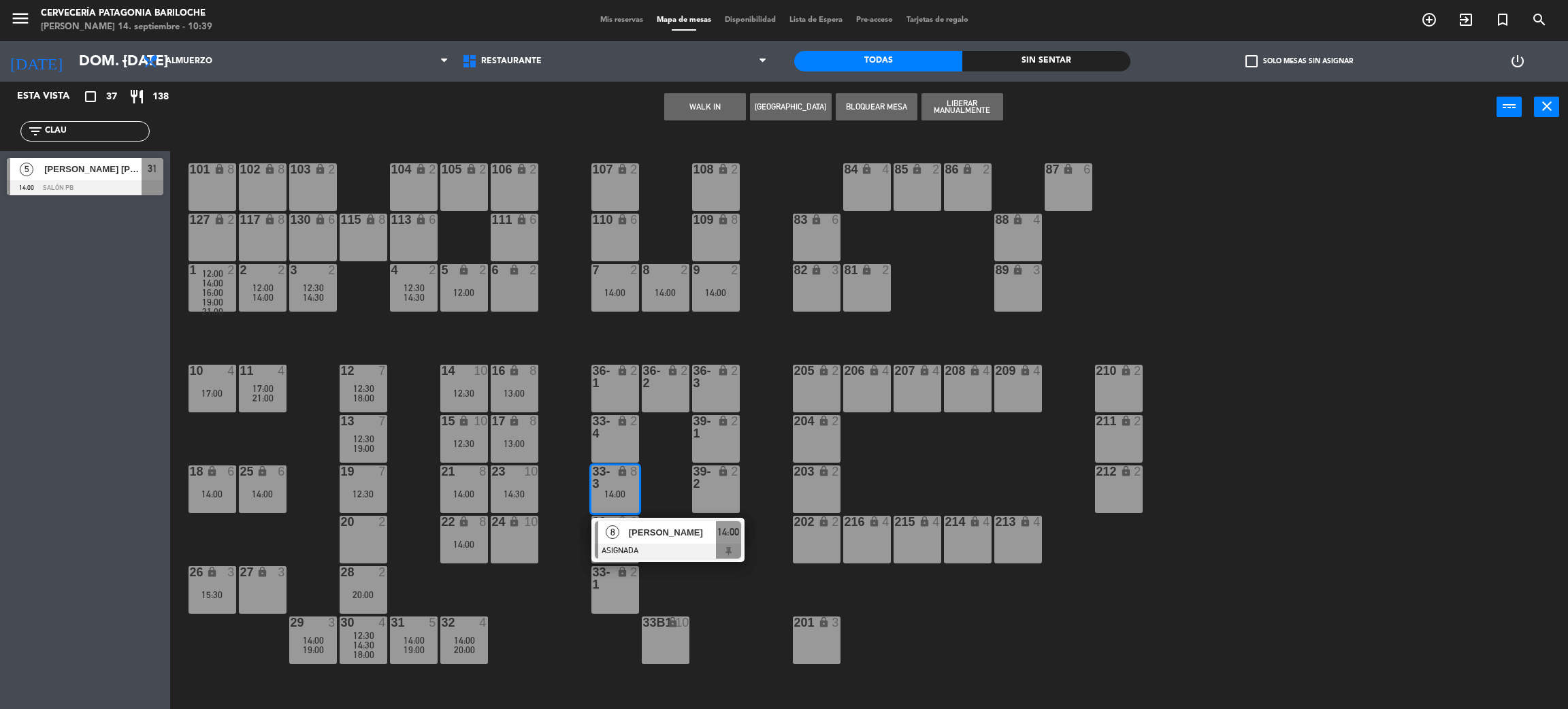
click at [558, 512] on div "101 lock 8 102 lock 8 104 lock 2 105 lock 2 106 lock 2 103 lock 2 107 lock 2 10…" at bounding box center [877, 427] width 1383 height 577
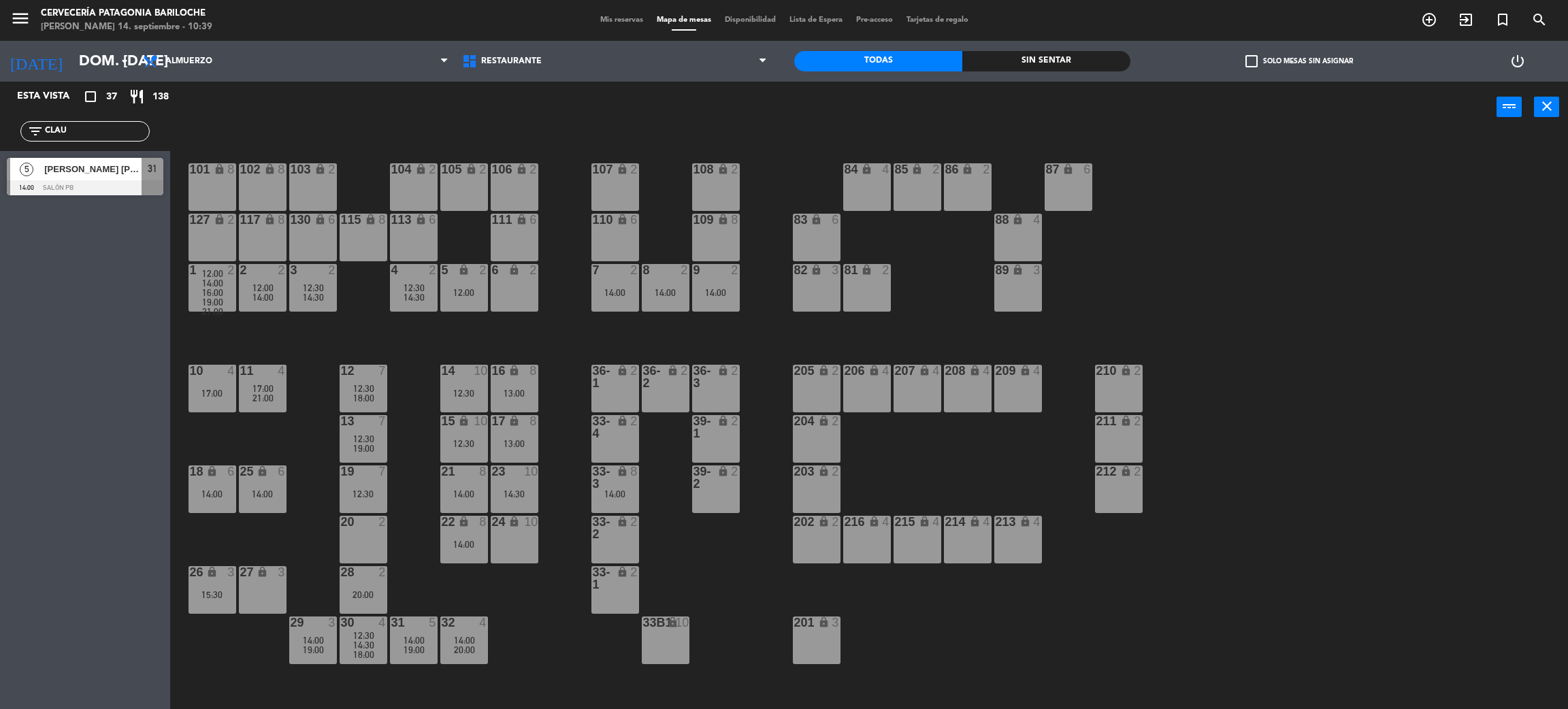
click at [521, 495] on div "14:30" at bounding box center [514, 493] width 47 height 9
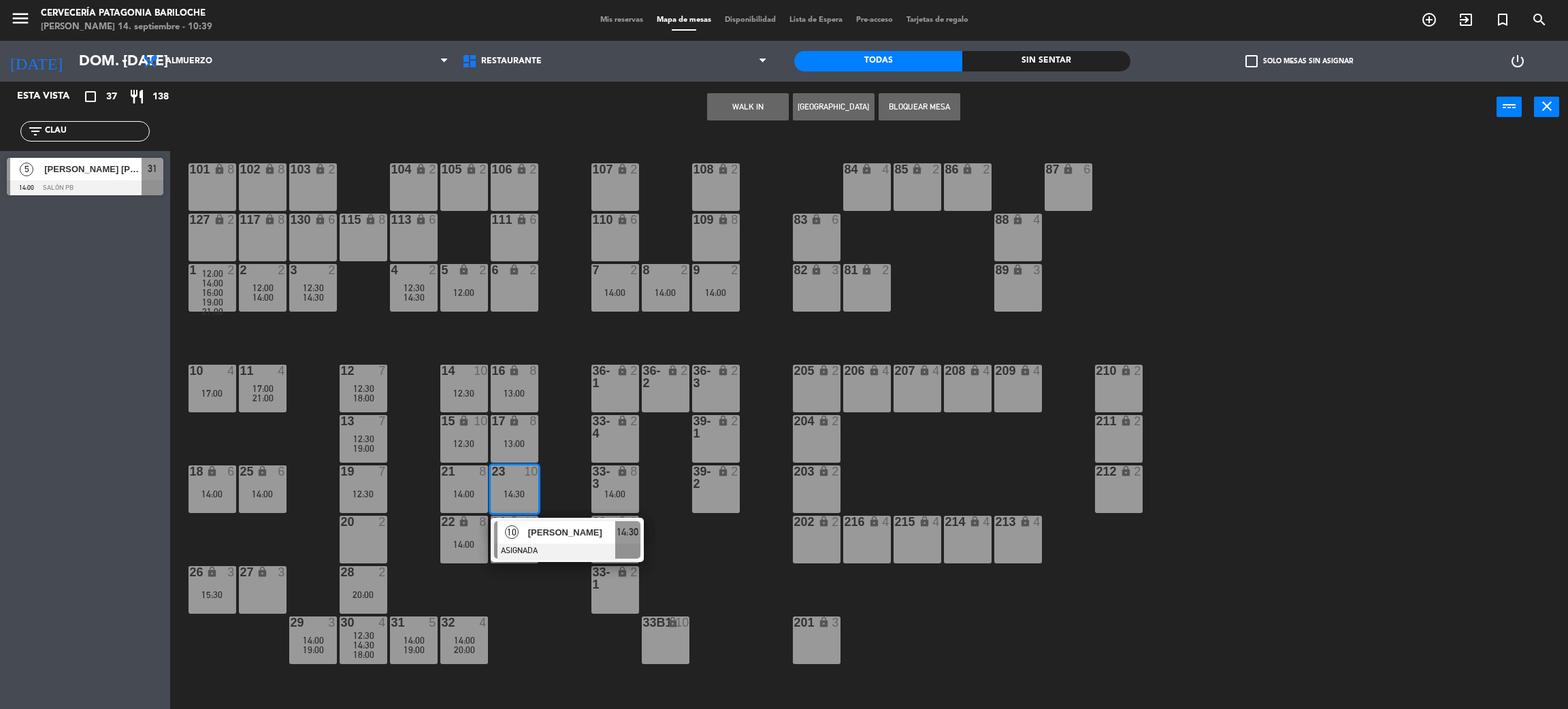
click at [543, 532] on div "101 lock 8 102 lock 8 104 lock 2 105 lock 2 106 lock 2 103 lock 2 107 lock 2 10…" at bounding box center [877, 427] width 1383 height 577
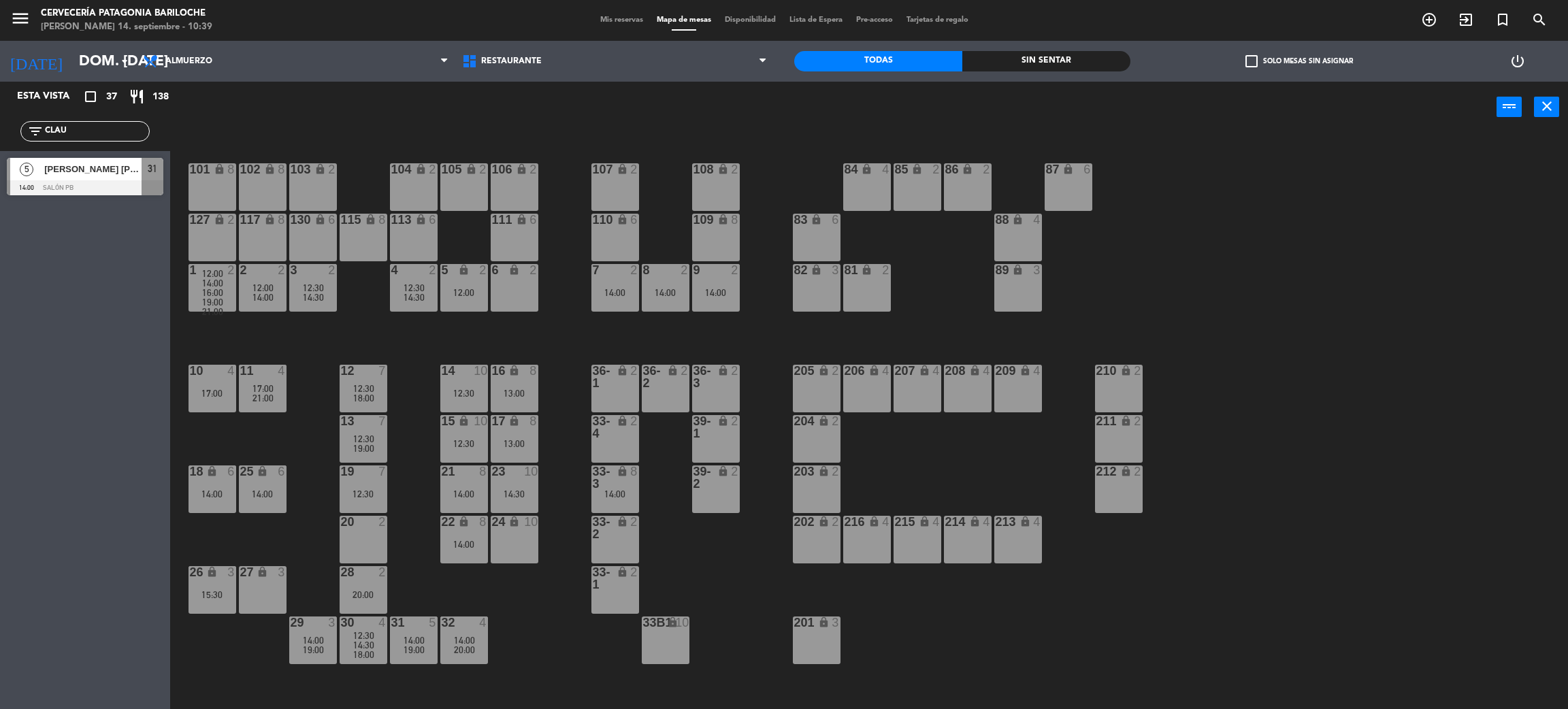
click at [521, 475] on div at bounding box center [514, 471] width 22 height 12
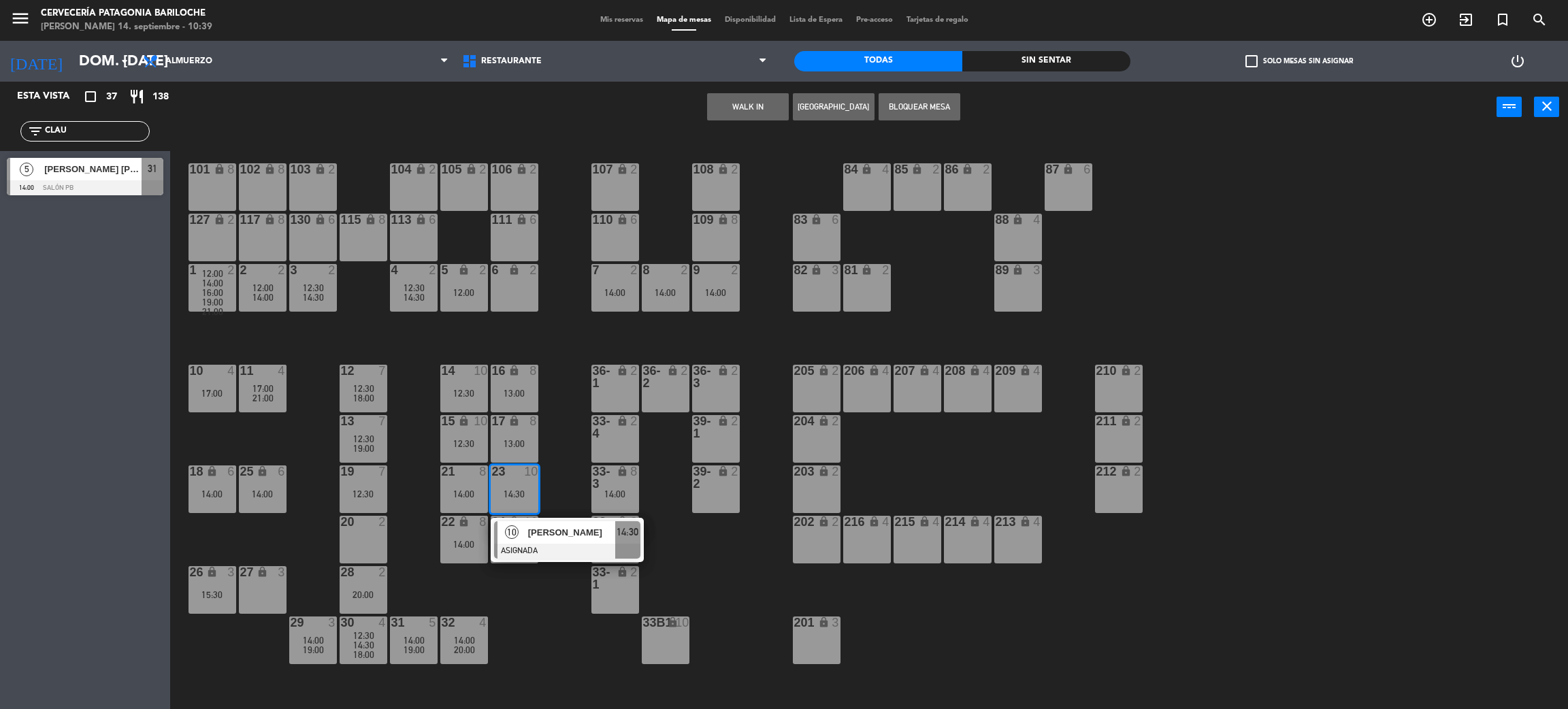
click at [543, 529] on span "[PERSON_NAME]" at bounding box center [571, 531] width 87 height 14
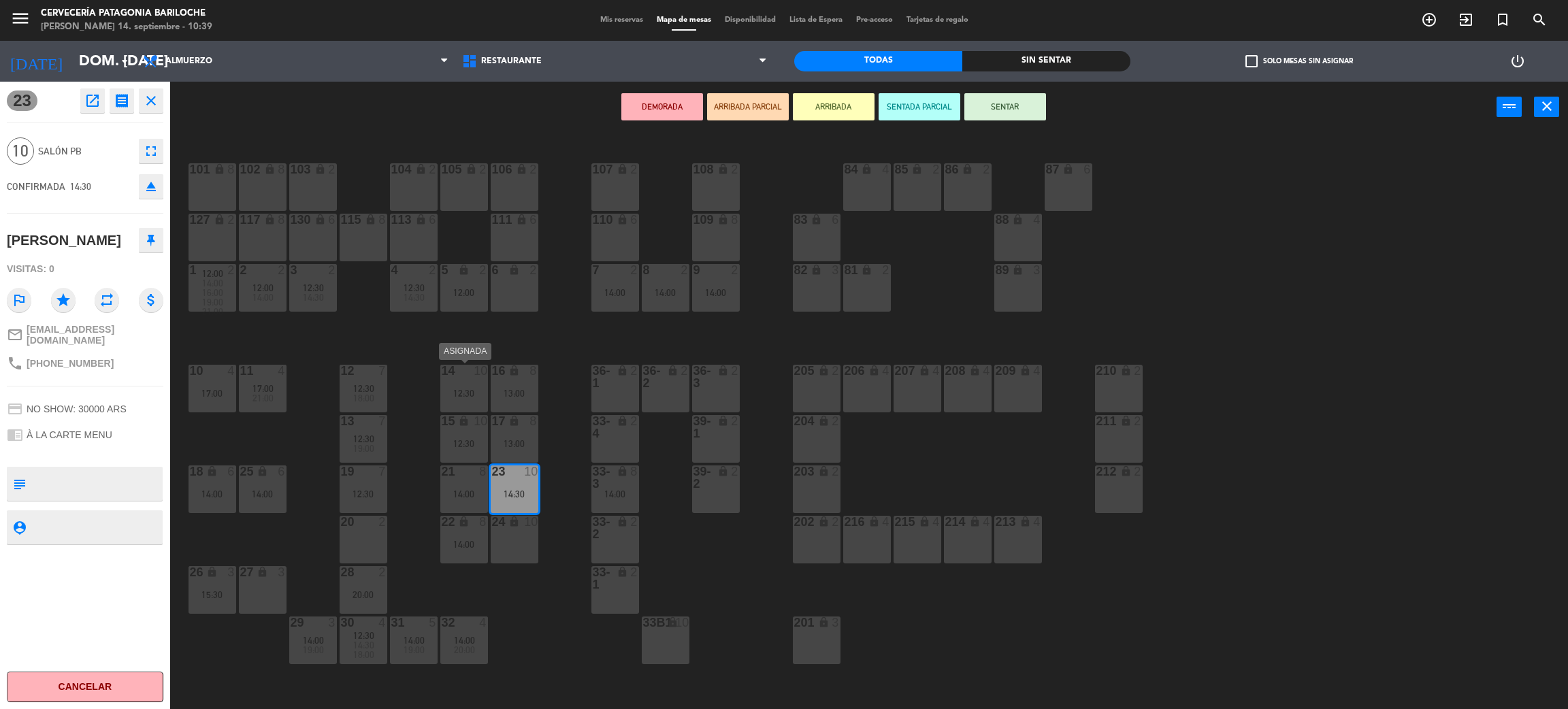
click at [460, 382] on div "14 10 12:30" at bounding box center [464, 388] width 47 height 47
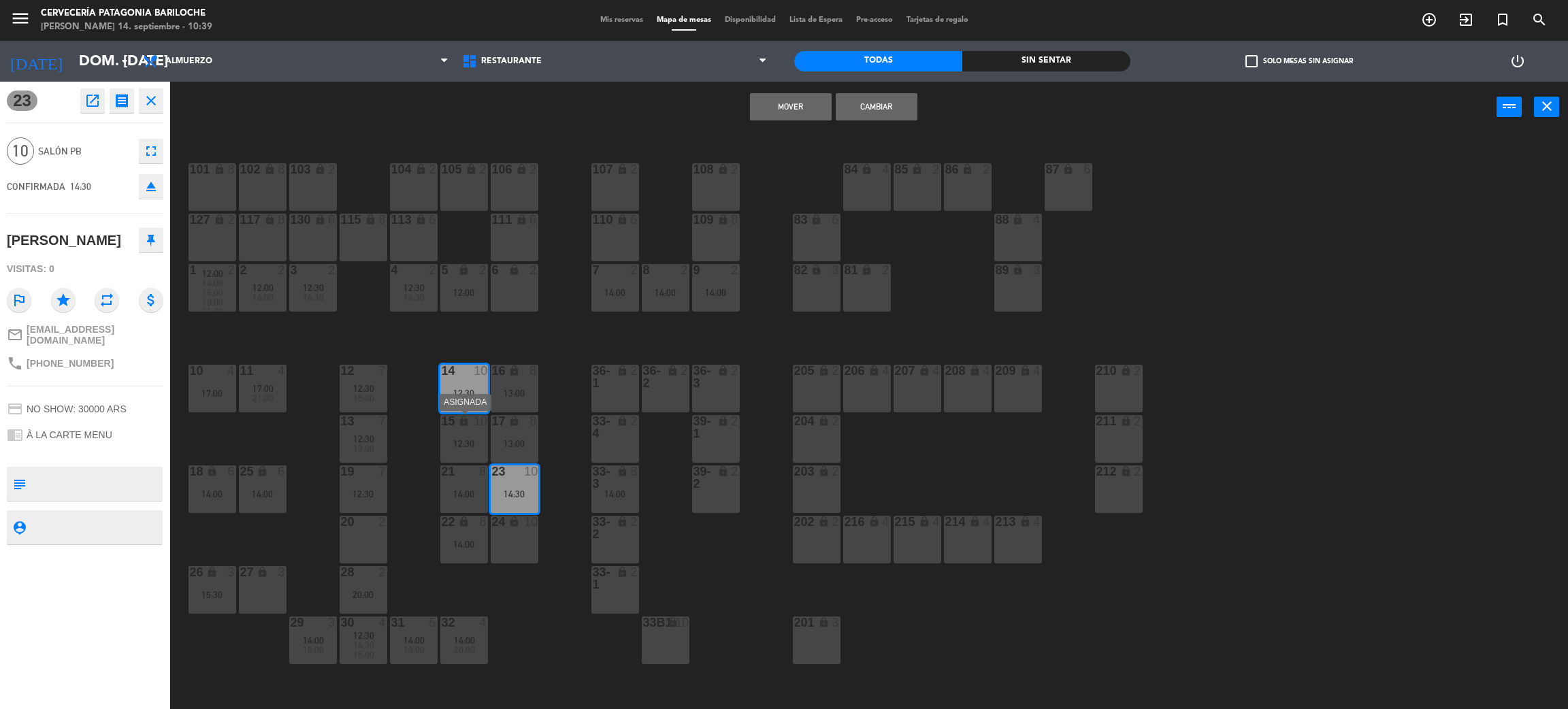
click at [472, 428] on div "15 lock 10" at bounding box center [464, 421] width 47 height 14
click at [777, 93] on button "Mover y Unir" at bounding box center [791, 106] width 82 height 27
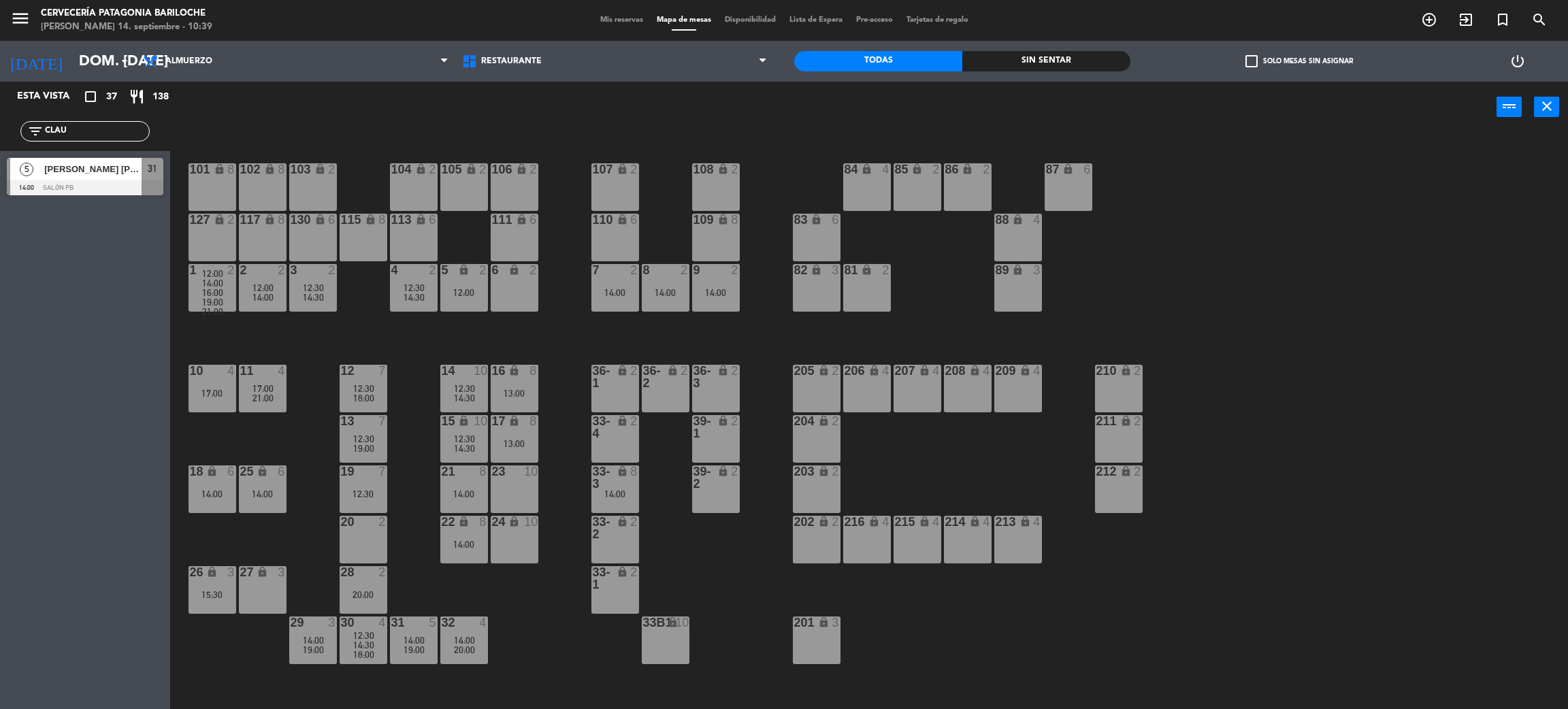
click at [622, 489] on div "14:00" at bounding box center [615, 493] width 47 height 9
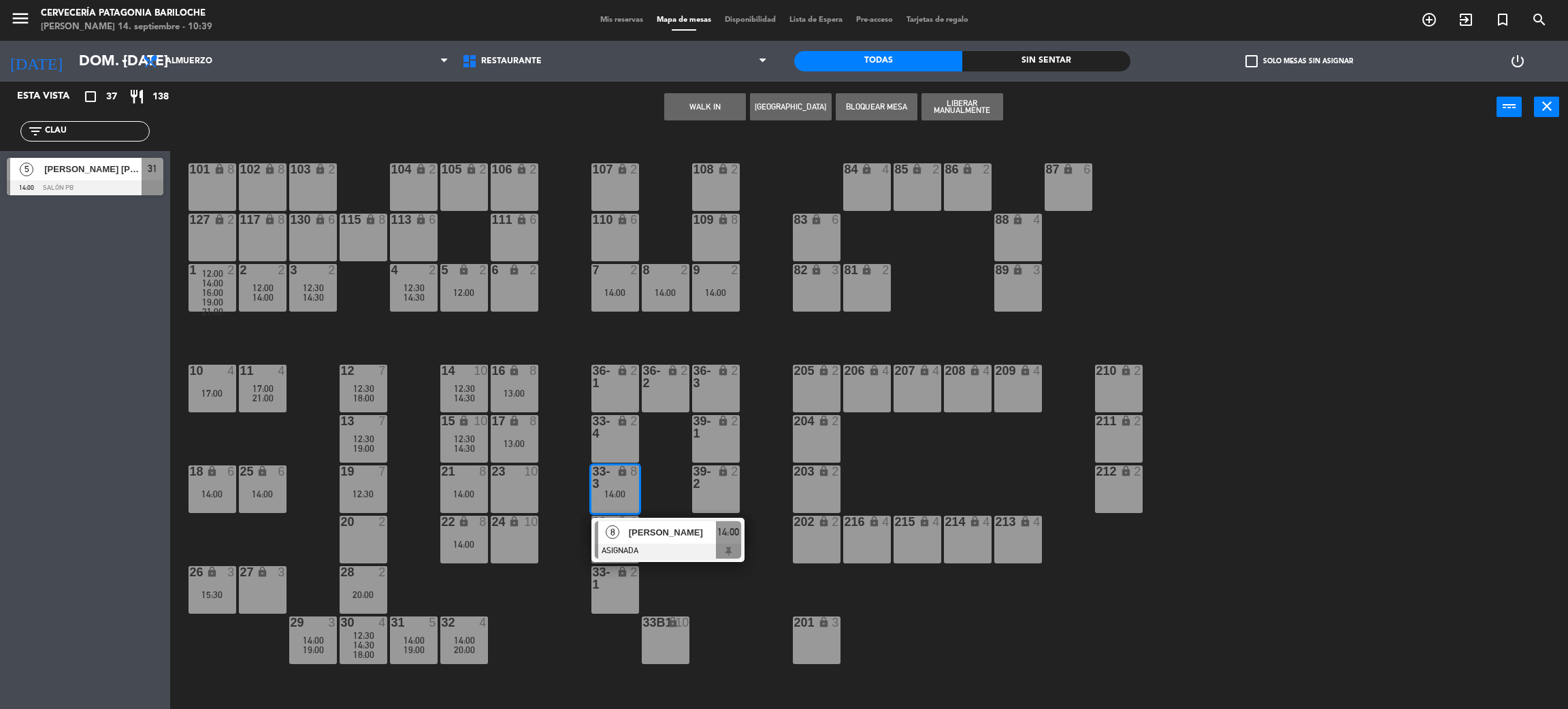
click at [651, 554] on div at bounding box center [668, 551] width 146 height 15
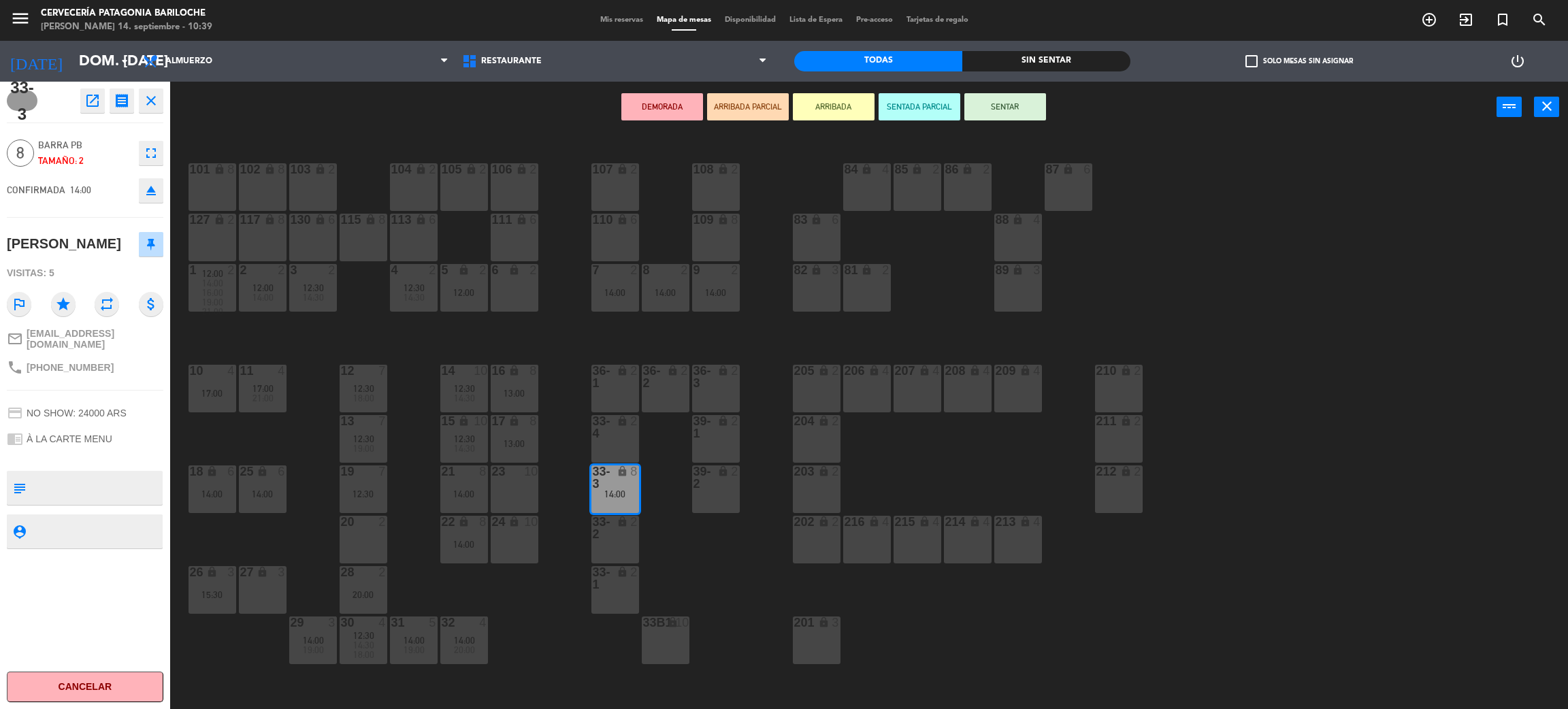
click at [522, 487] on div "23 10" at bounding box center [514, 489] width 47 height 47
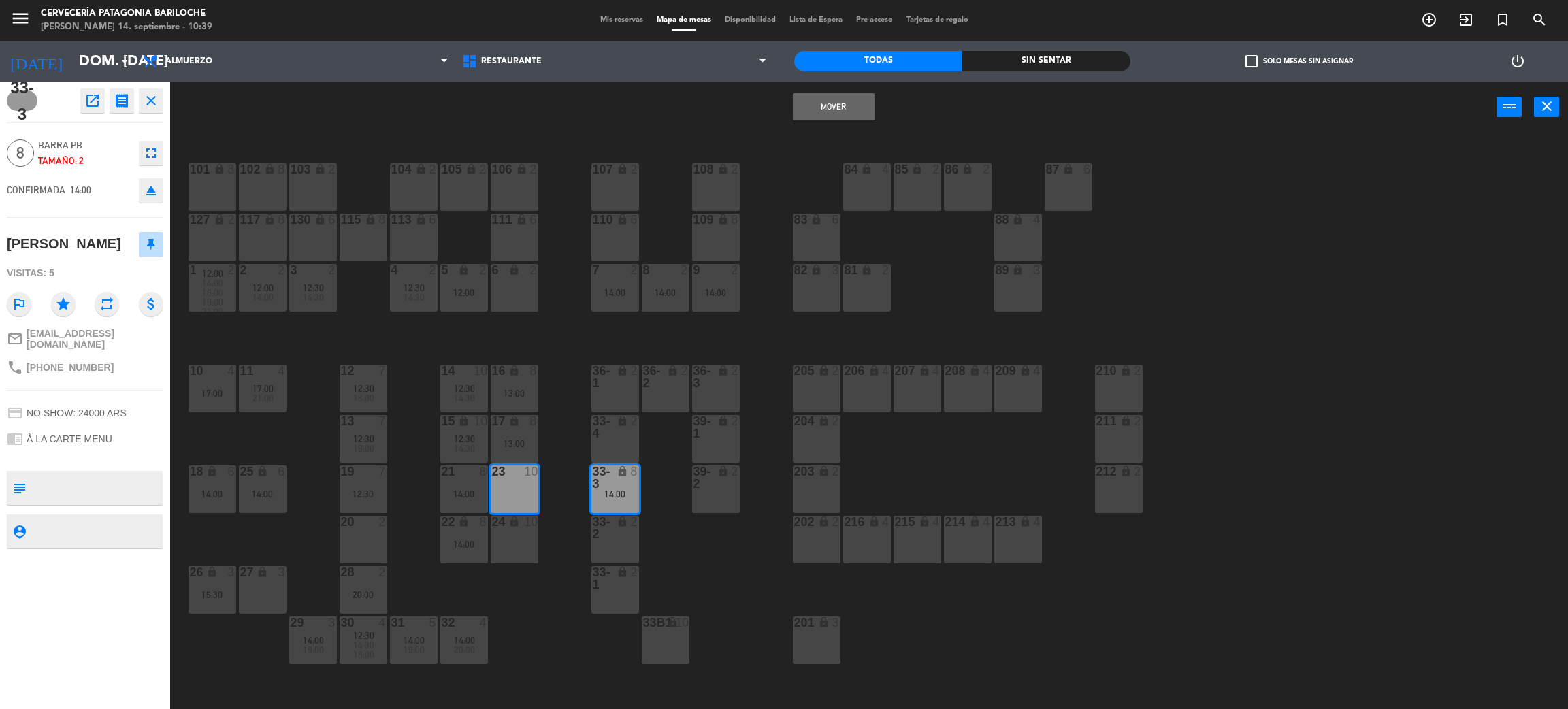
click at [525, 536] on div "24 lock 10" at bounding box center [514, 539] width 47 height 47
click at [847, 106] on button "Mover y Unir" at bounding box center [834, 106] width 82 height 27
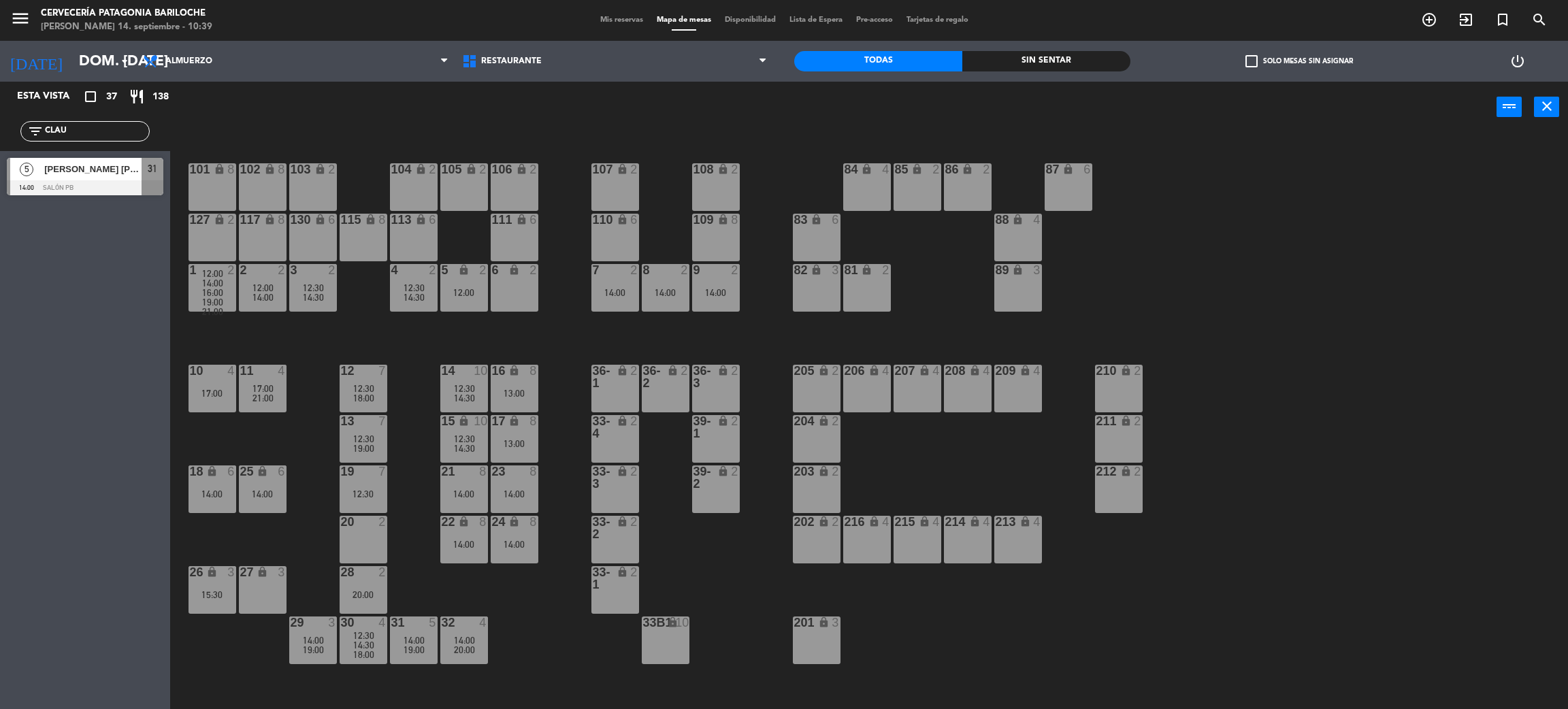
click at [366, 587] on div "28 2 20:00" at bounding box center [363, 589] width 47 height 47
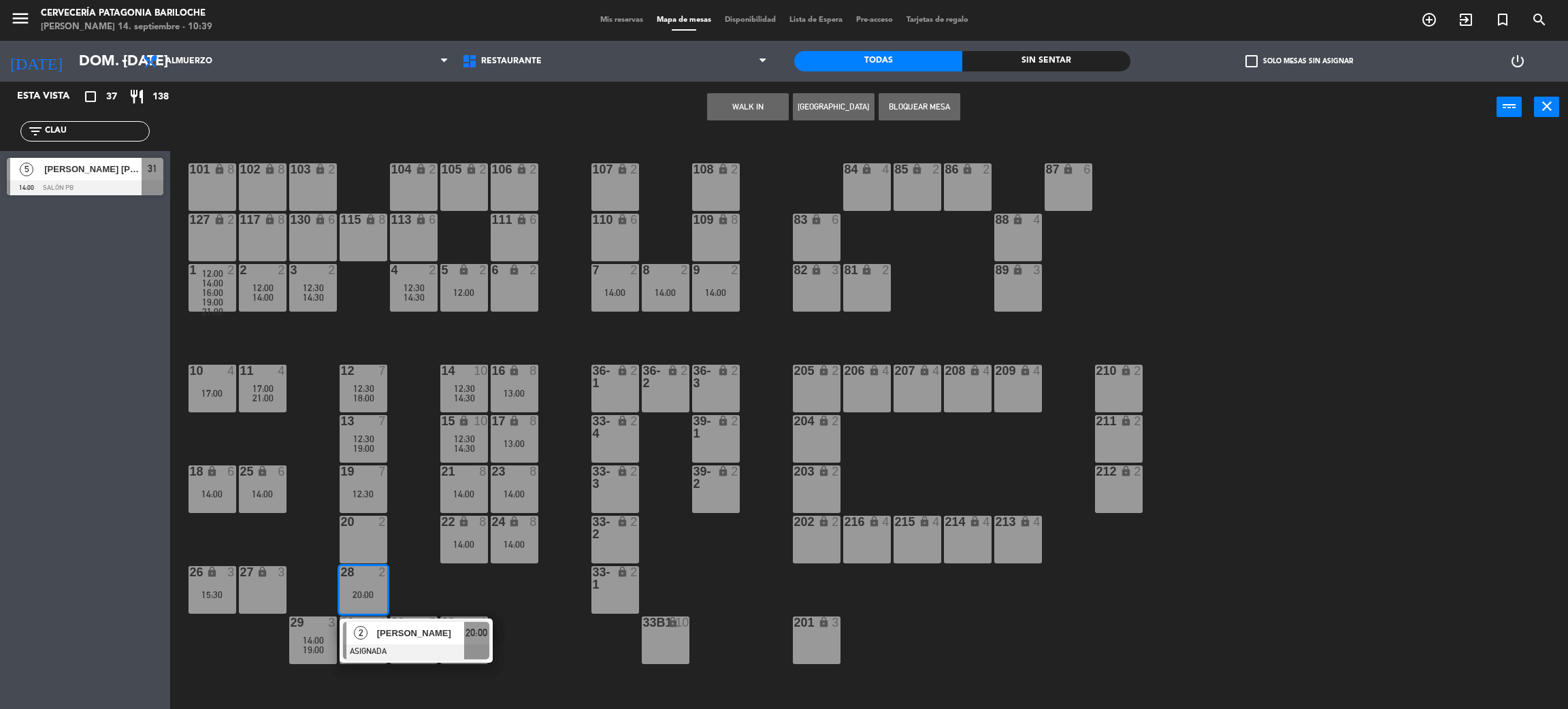
click at [386, 610] on div "28 2 20:00" at bounding box center [363, 589] width 47 height 47
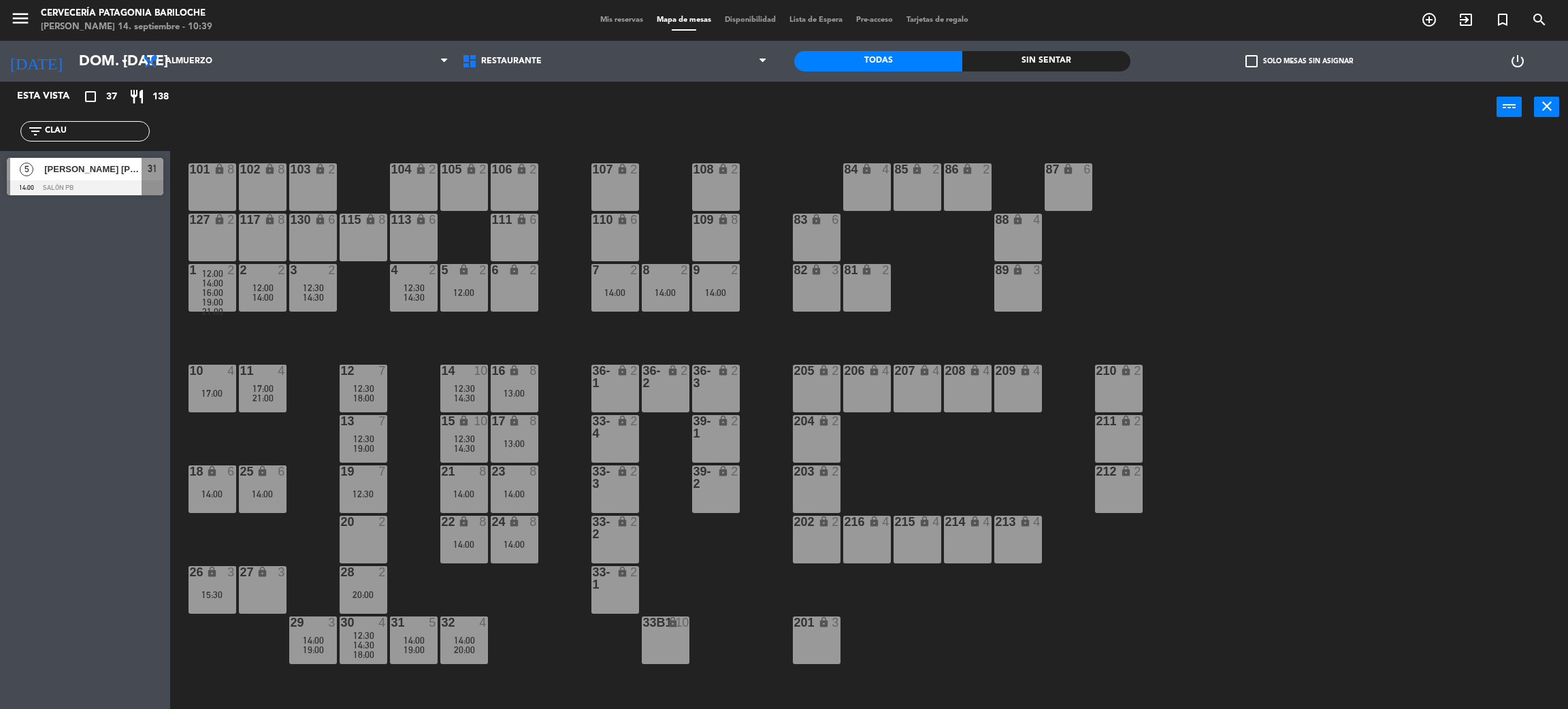
click at [356, 590] on div "20:00" at bounding box center [363, 594] width 47 height 9
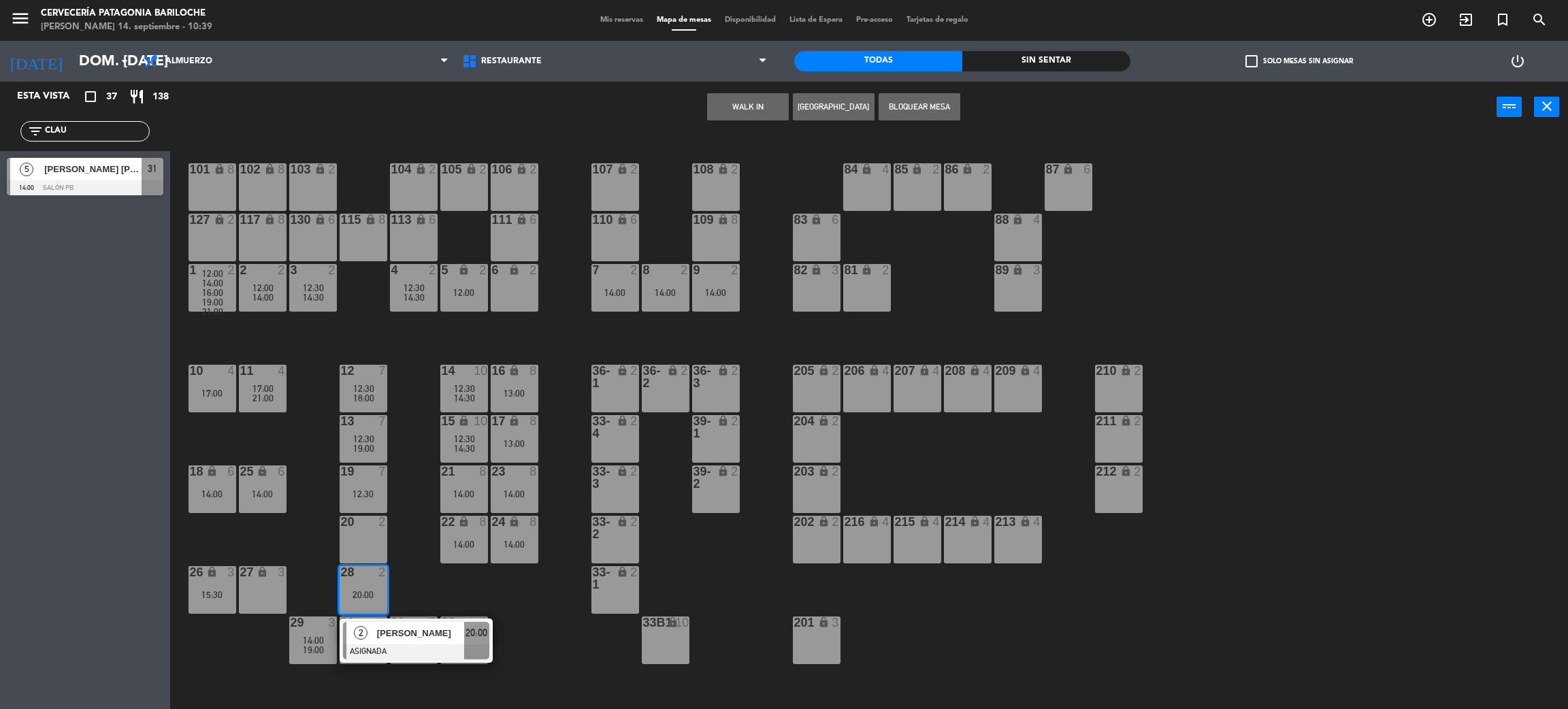
click at [384, 626] on span "[PERSON_NAME]" at bounding box center [420, 632] width 87 height 14
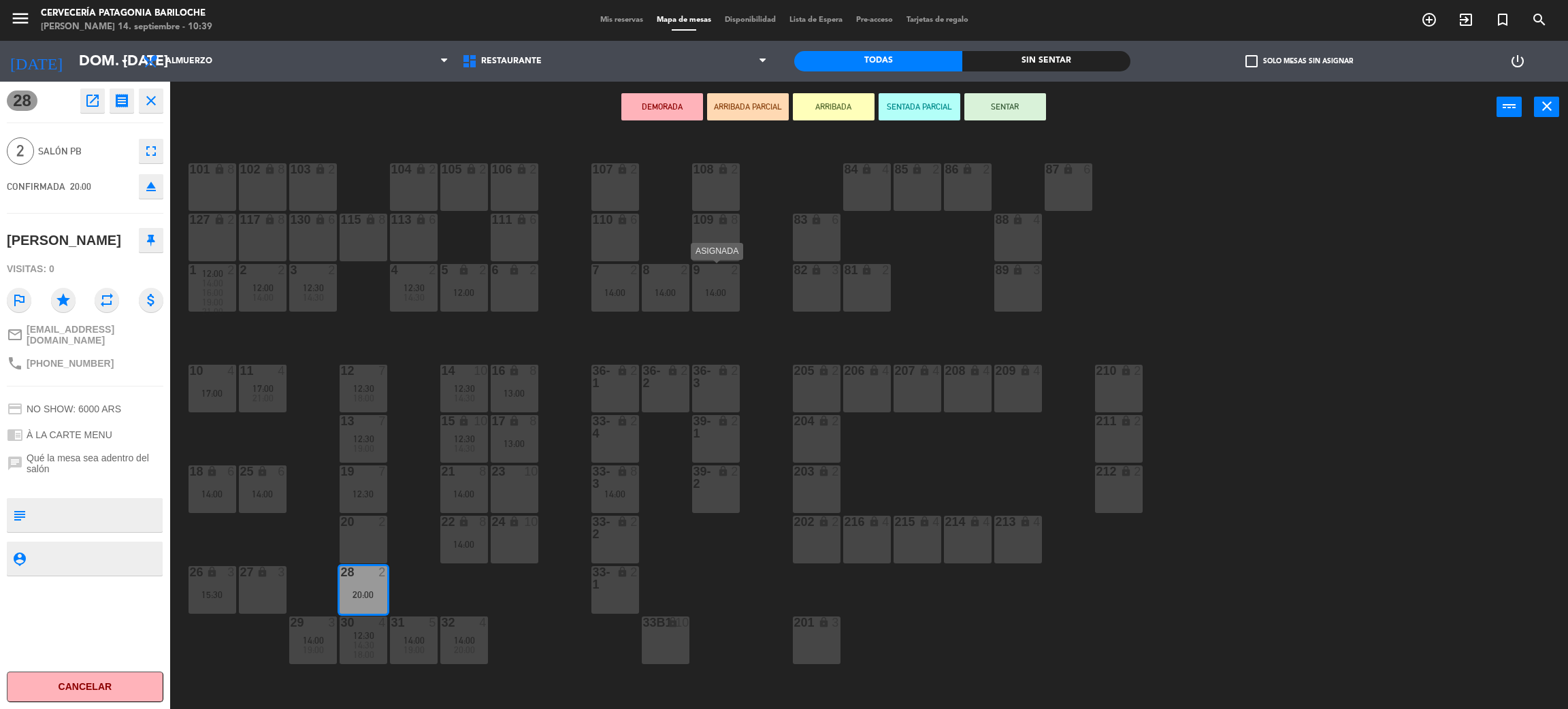
click at [703, 278] on div "9 2 14:00" at bounding box center [715, 287] width 47 height 47
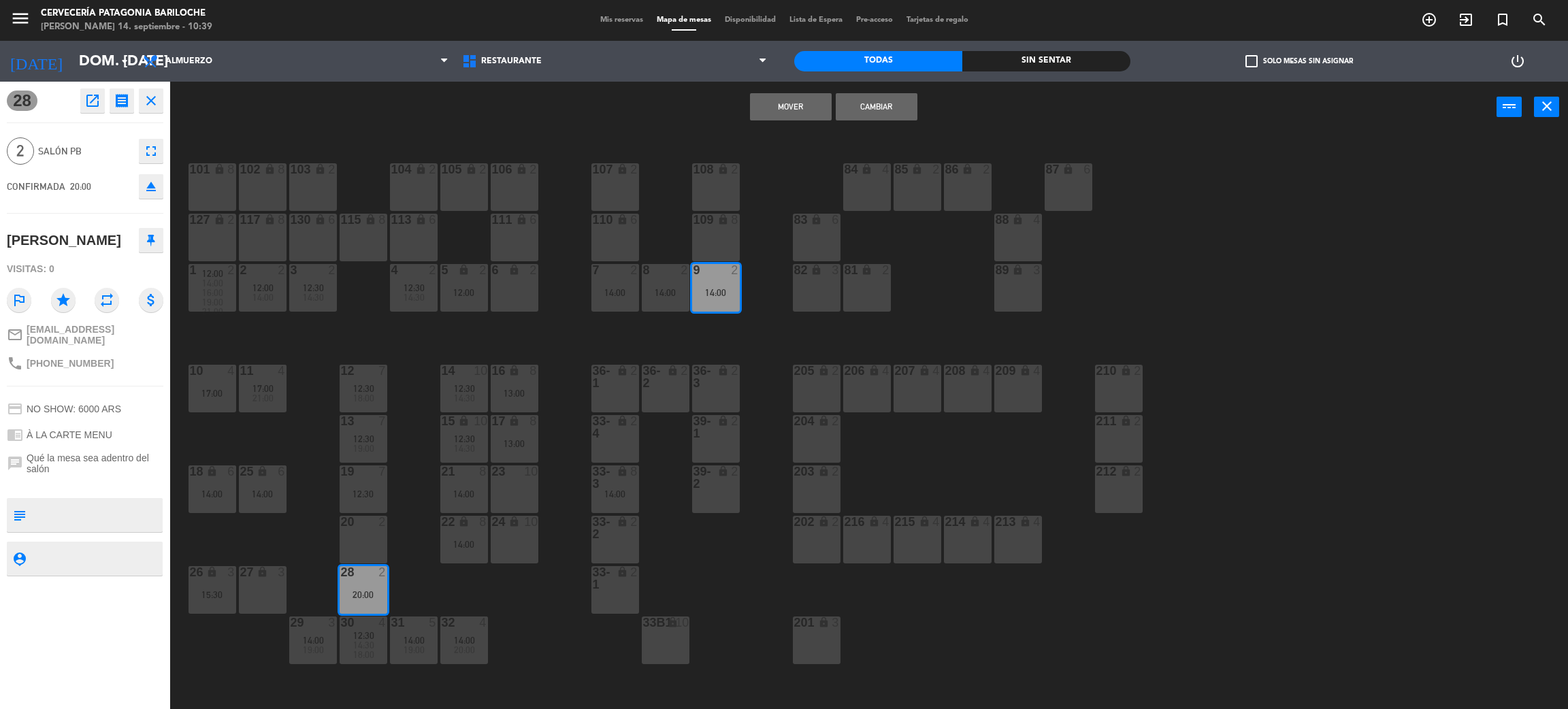
click at [774, 104] on button "Mover" at bounding box center [791, 106] width 82 height 27
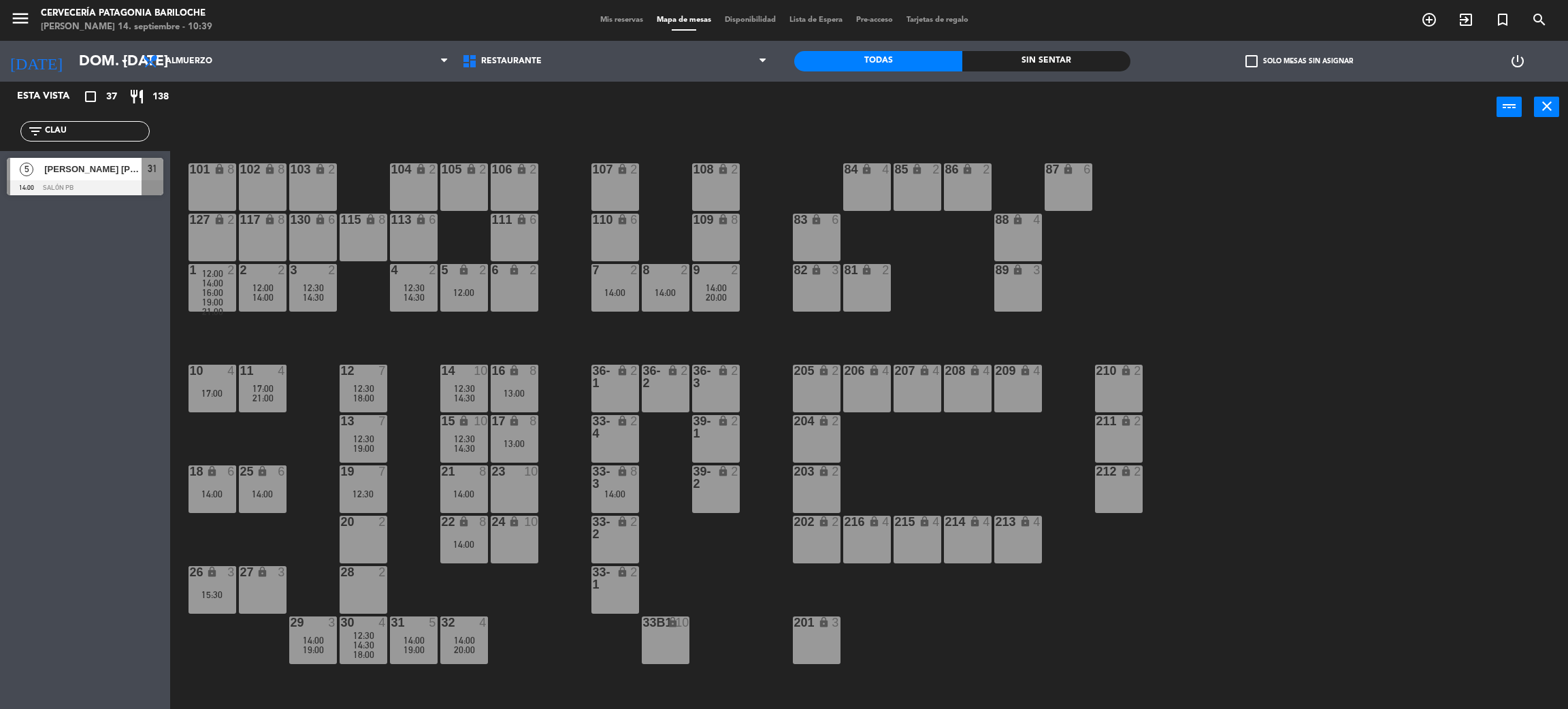
click at [353, 476] on div at bounding box center [363, 471] width 22 height 12
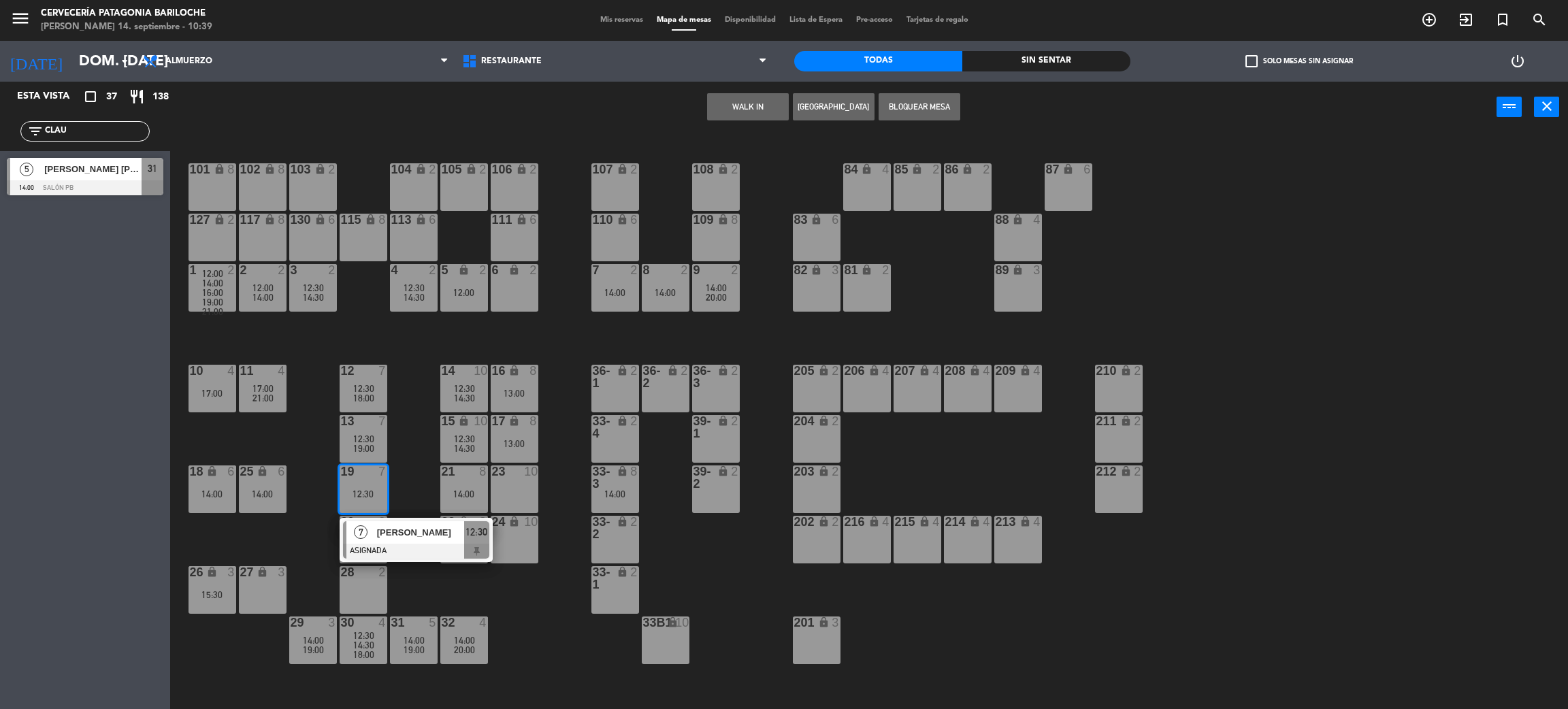
click at [402, 483] on div "101 lock 8 102 lock 8 104 lock 2 105 lock 2 106 lock 2 103 lock 2 107 lock 2 10…" at bounding box center [877, 427] width 1383 height 577
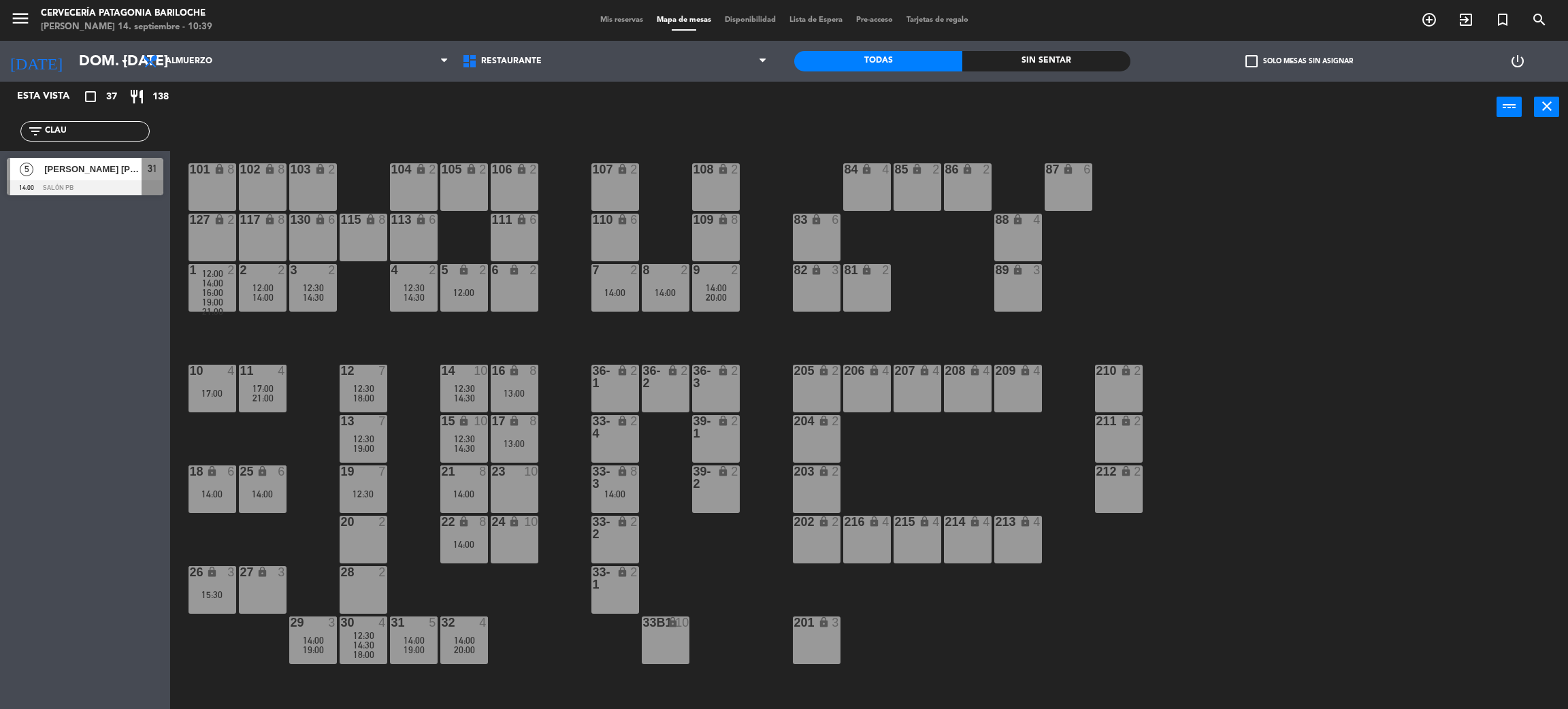
click at [263, 395] on span "21:00" at bounding box center [263, 398] width 21 height 11
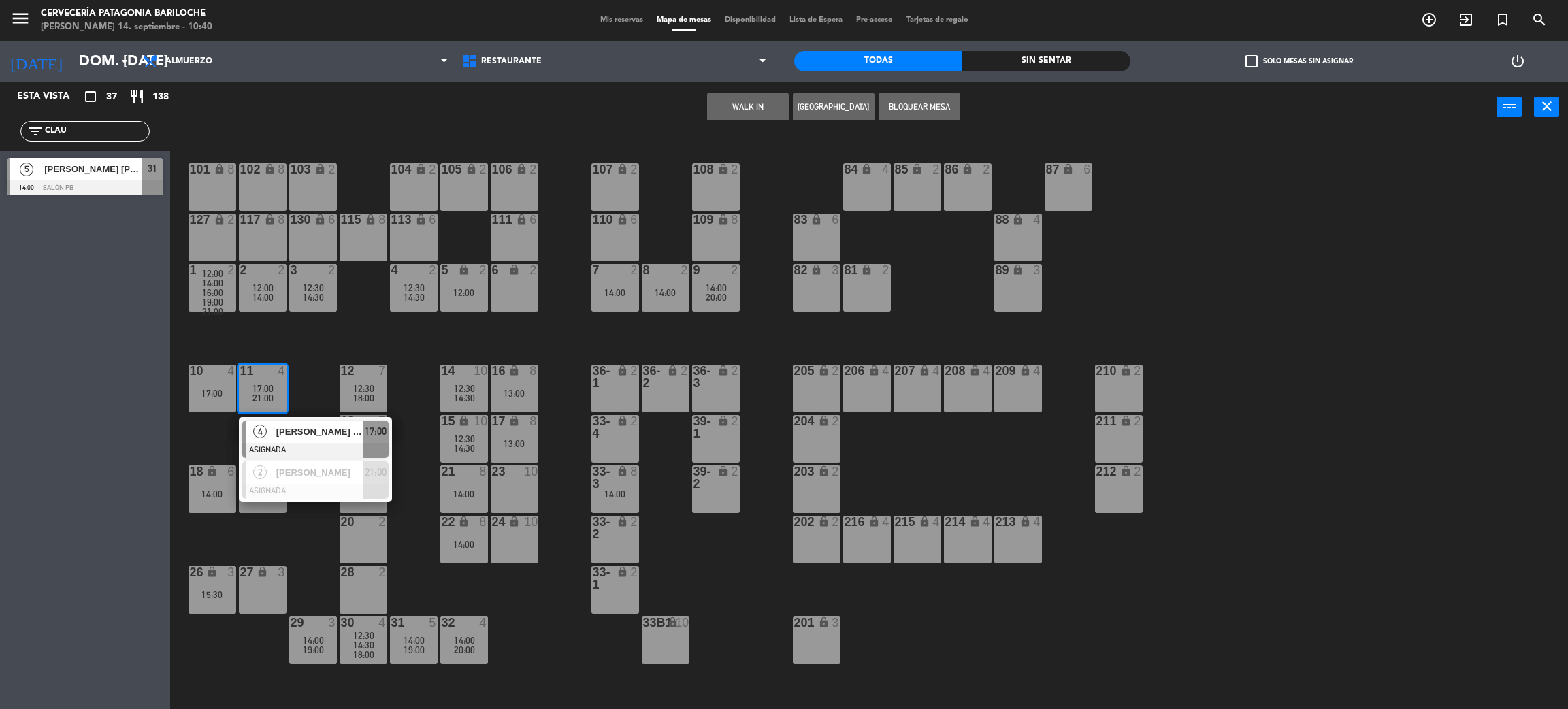
click at [288, 431] on span "[PERSON_NAME] [PERSON_NAME] [PERSON_NAME]" at bounding box center [320, 431] width 87 height 14
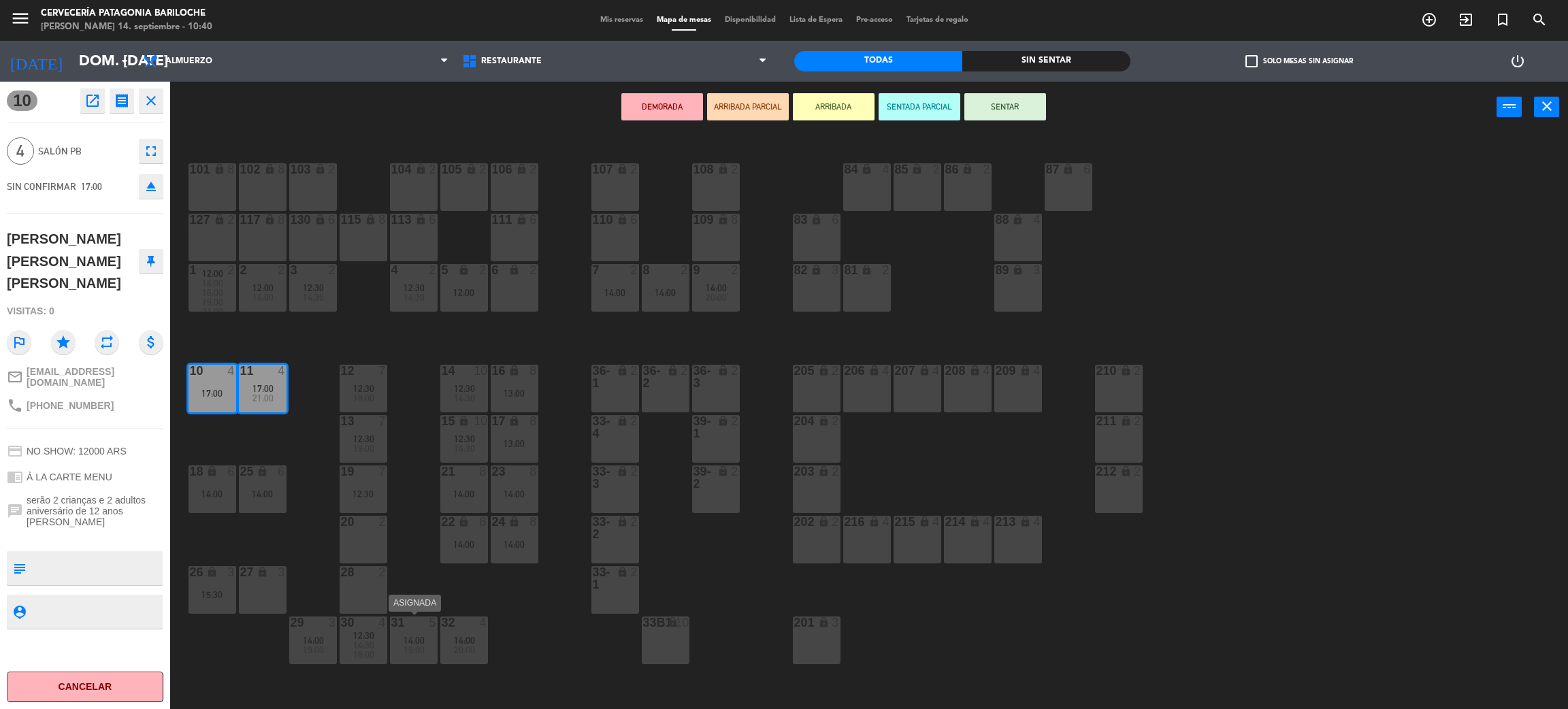
click at [415, 661] on div "31 5 14:00 19:00" at bounding box center [413, 640] width 47 height 47
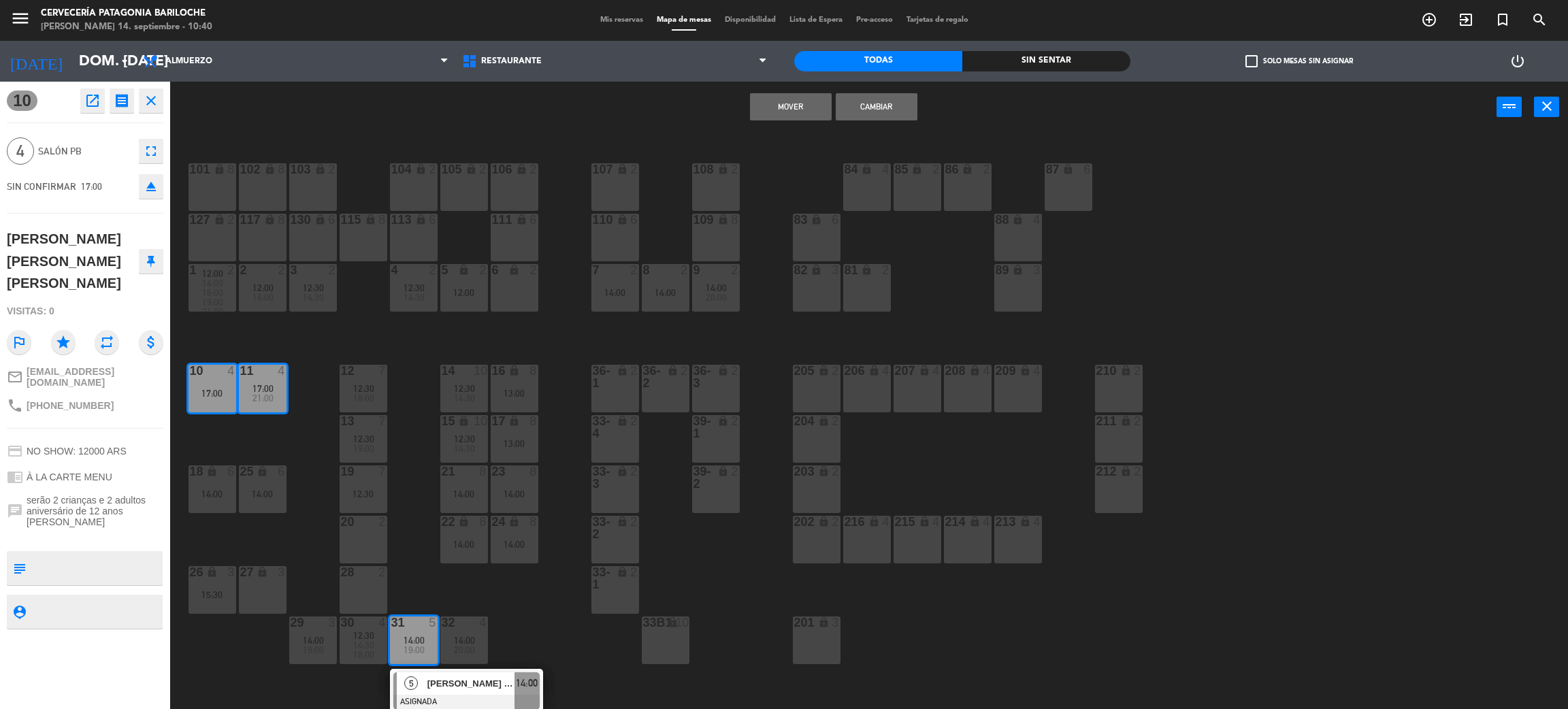
click at [804, 106] on button "Mover" at bounding box center [791, 106] width 82 height 27
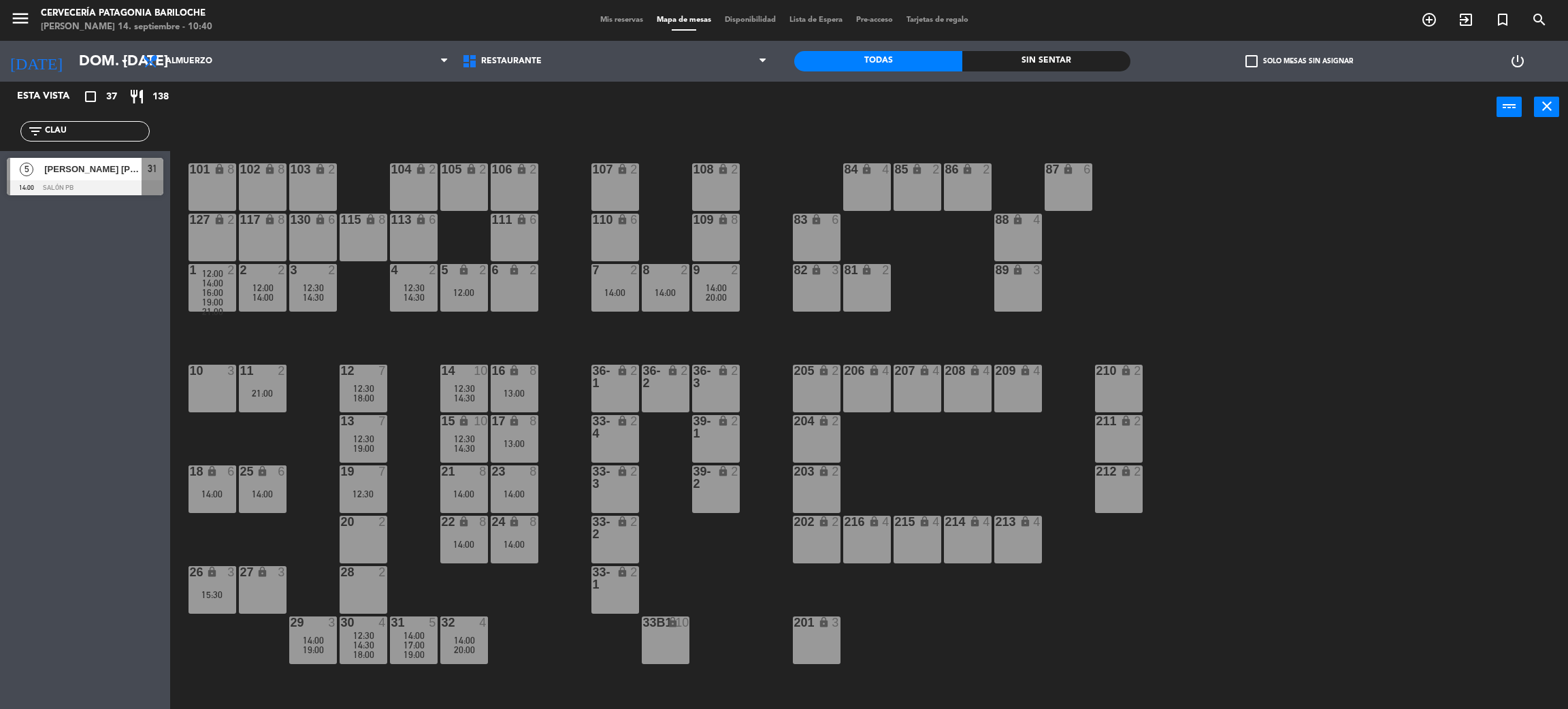
click at [343, 644] on div "14:30" at bounding box center [363, 645] width 47 height 9
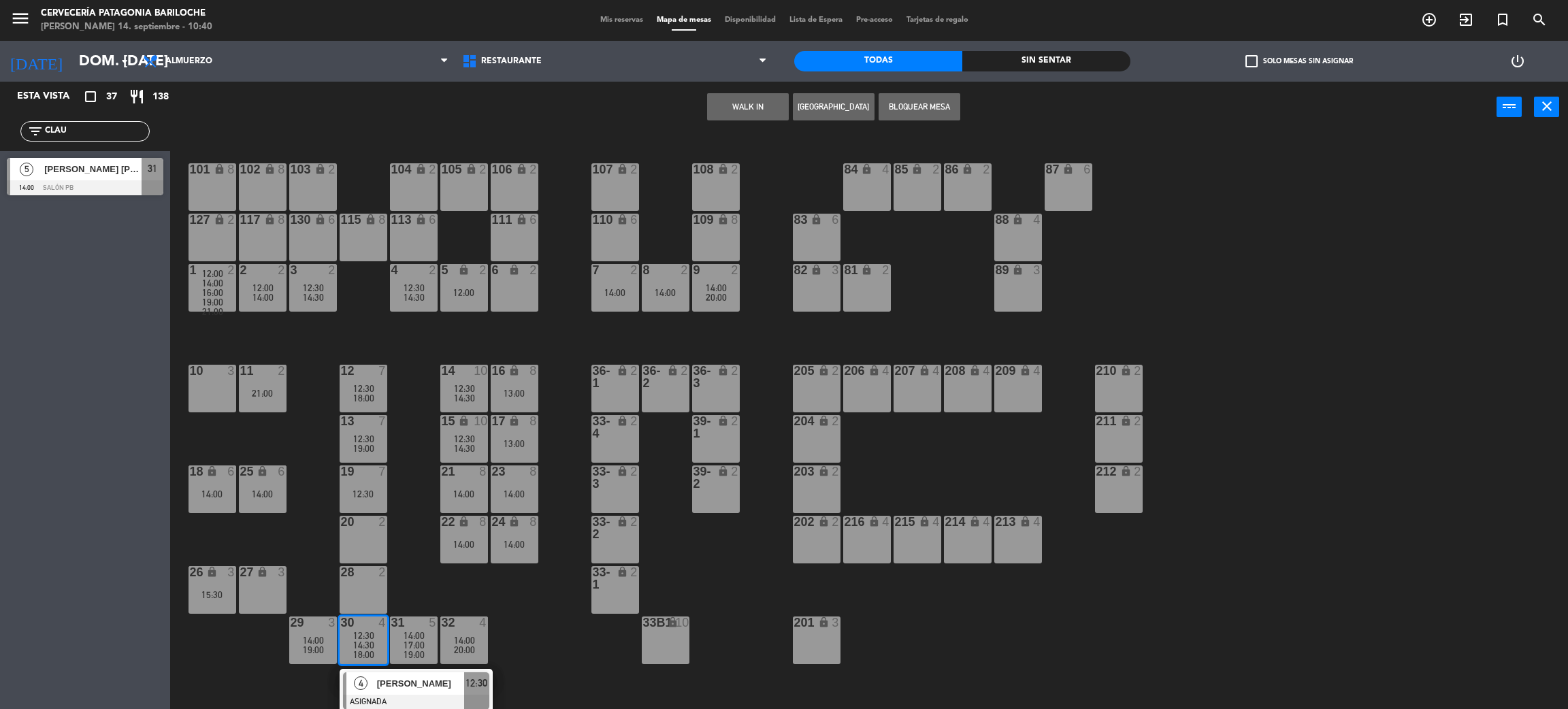
click at [415, 587] on div "101 lock 8 102 lock 8 104 lock 2 105 lock 2 106 lock 2 103 lock 2 107 lock 2 10…" at bounding box center [877, 427] width 1383 height 577
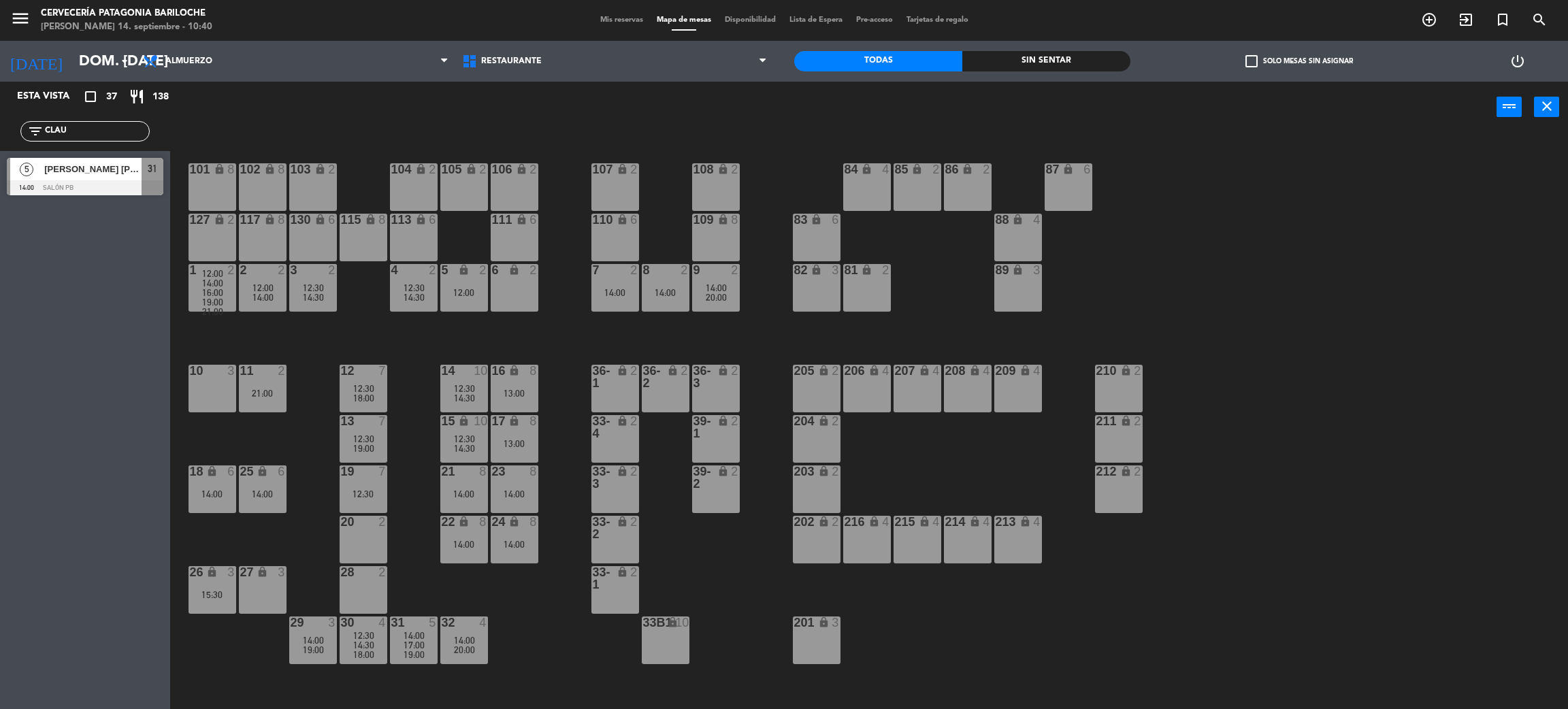
drag, startPoint x: 118, startPoint y: 134, endPoint x: 0, endPoint y: 153, distance: 119.5
click at [4, 153] on div "Esta vista crop_square 37 restaurant 138 filter_list CLAU 5 [PERSON_NAME] [PERS…" at bounding box center [85, 142] width 170 height 120
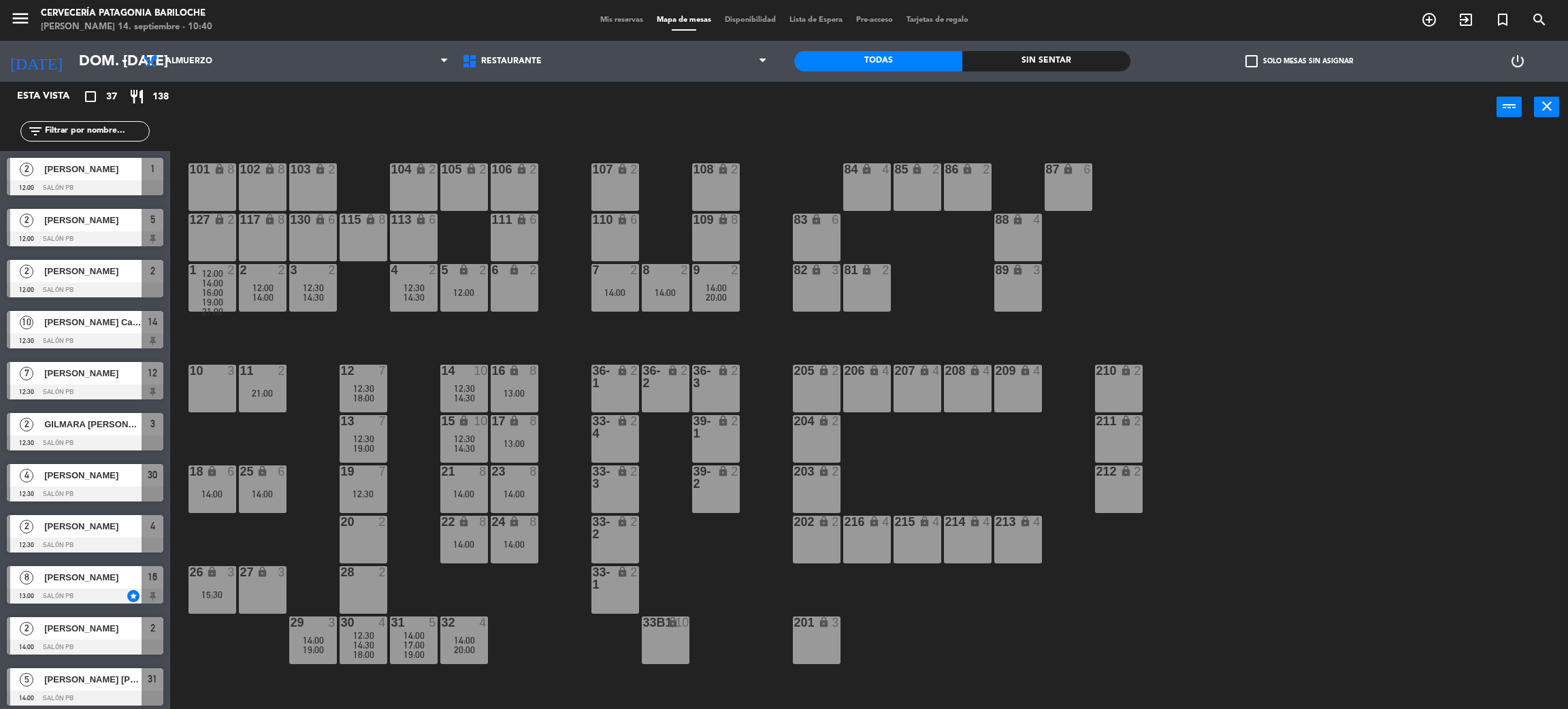
click at [997, 52] on div "Sin sentar" at bounding box center [1047, 61] width 169 height 20
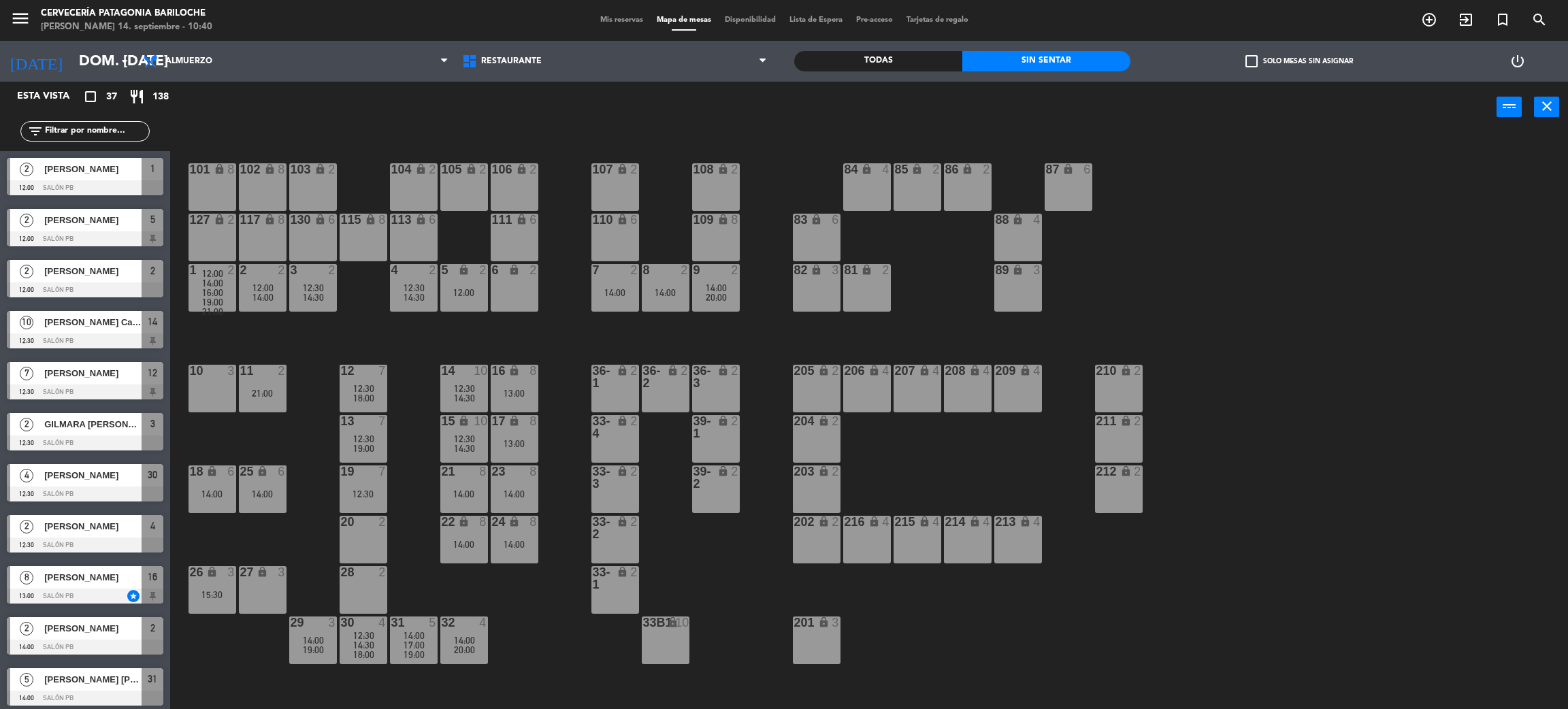
click at [102, 177] on div "[PERSON_NAME]" at bounding box center [92, 169] width 99 height 22
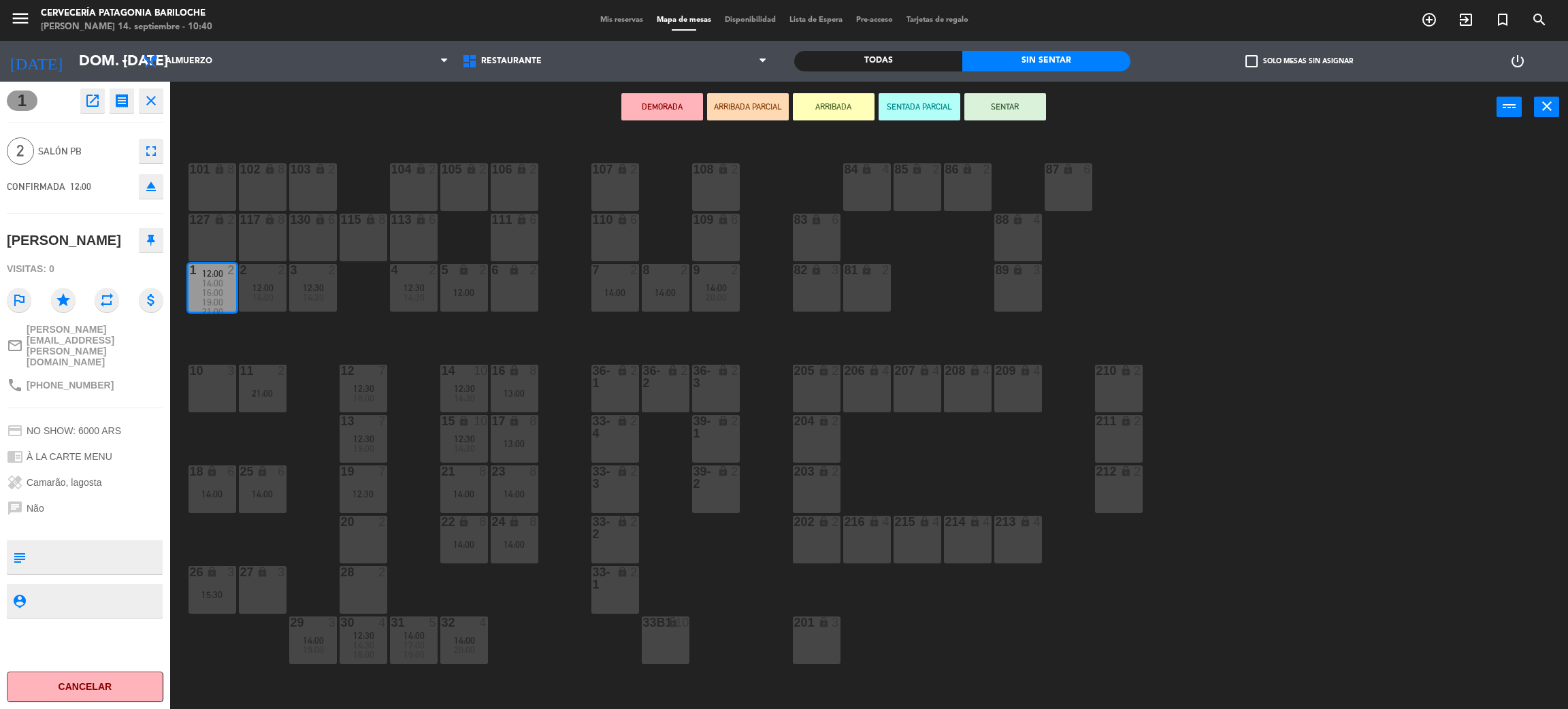
click at [320, 349] on div "101 lock 8 102 lock 8 104 lock 2 105 lock 2 106 lock 2 103 lock 2 107 lock 2 10…" at bounding box center [877, 427] width 1383 height 577
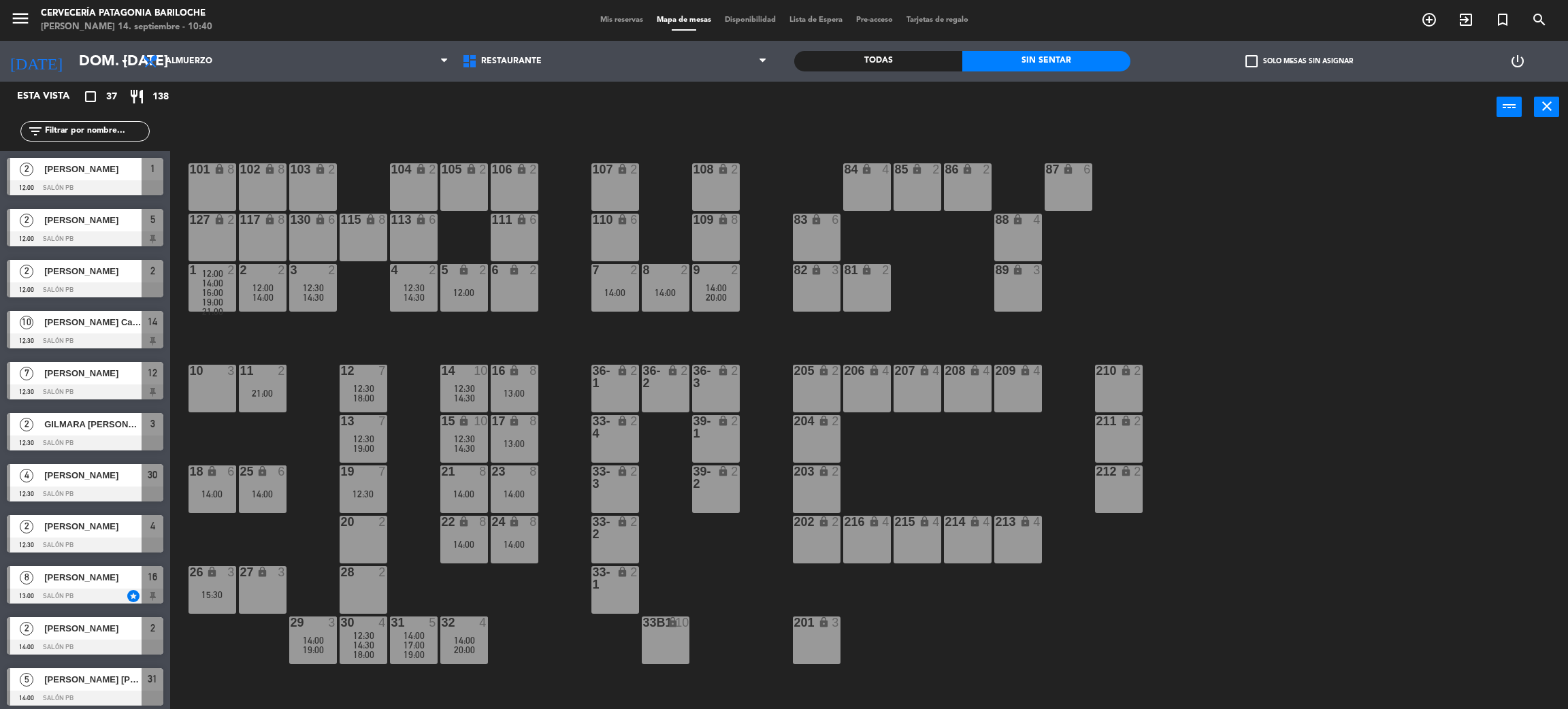
click at [120, 241] on div at bounding box center [84, 239] width 157 height 15
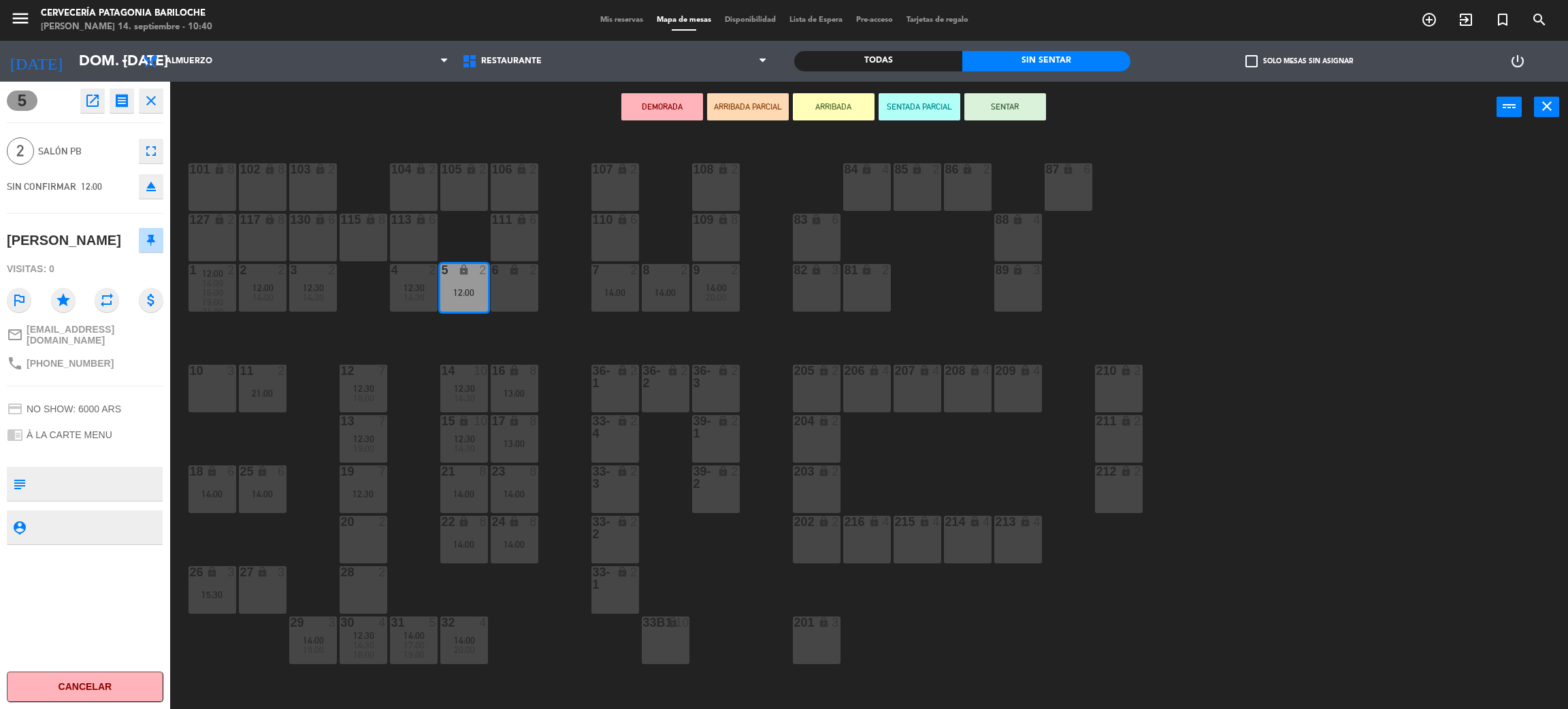
click at [268, 330] on div "101 lock 8 102 lock 8 104 lock 2 105 lock 2 106 lock 2 103 lock 2 107 lock 2 10…" at bounding box center [877, 427] width 1383 height 577
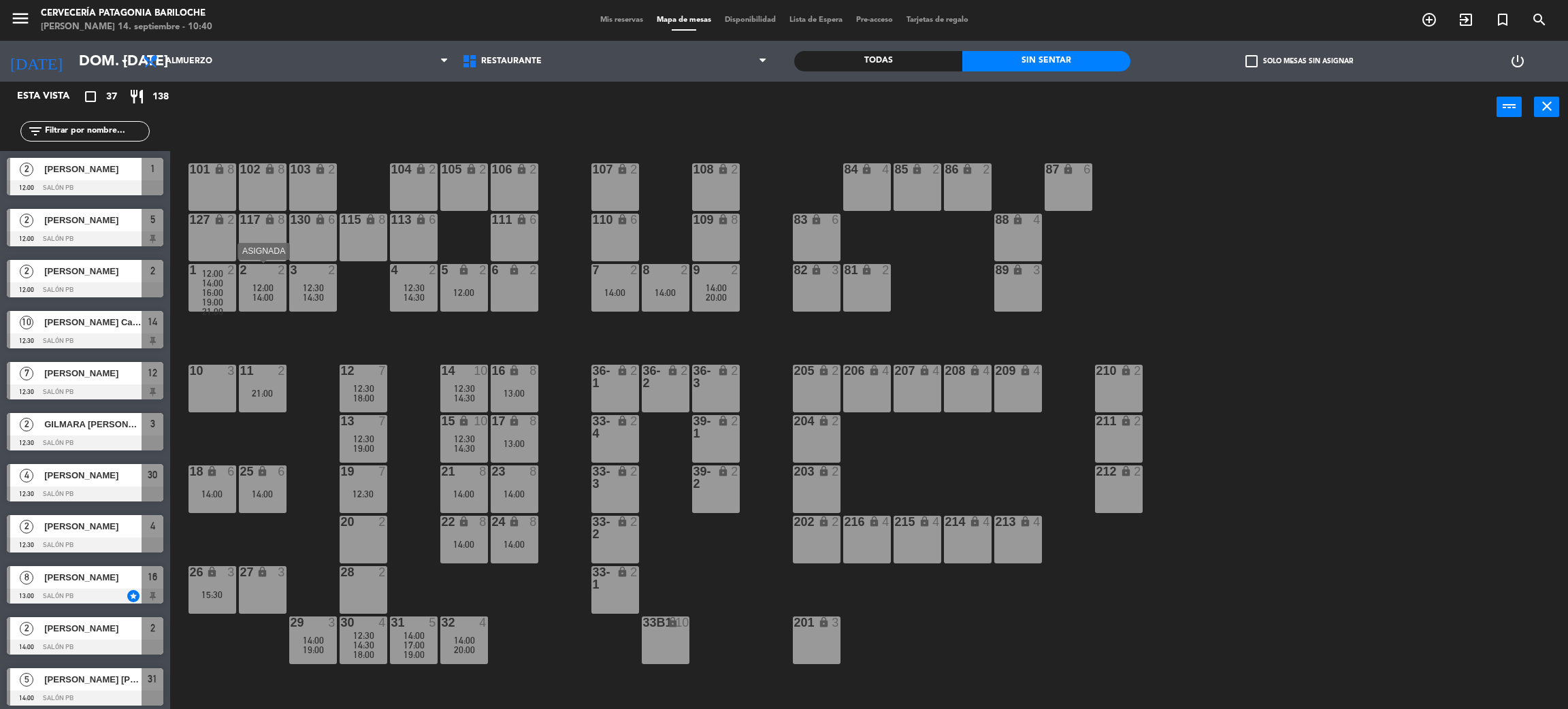
click at [222, 294] on div "16:00" at bounding box center [212, 292] width 47 height 9
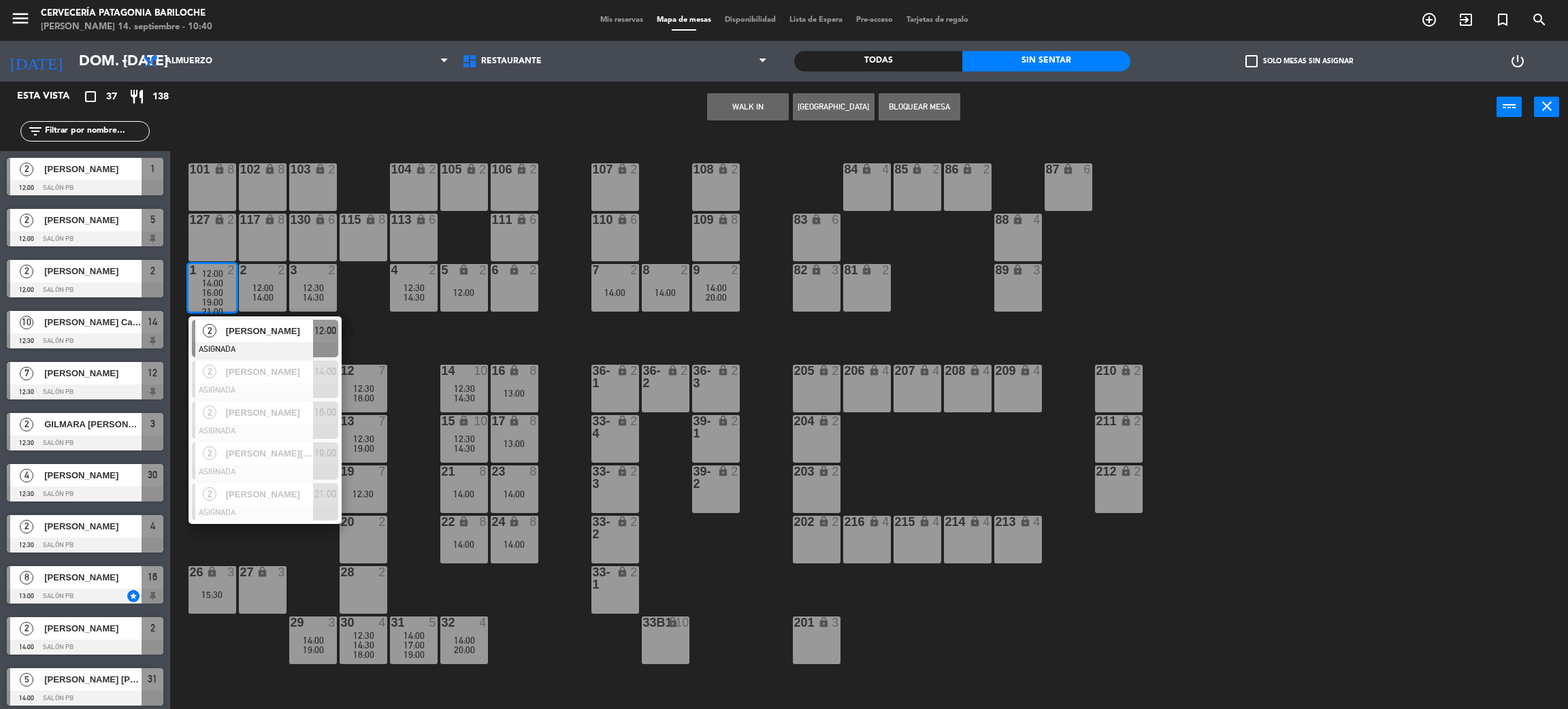
click at [256, 330] on span "[PERSON_NAME]" at bounding box center [270, 330] width 87 height 14
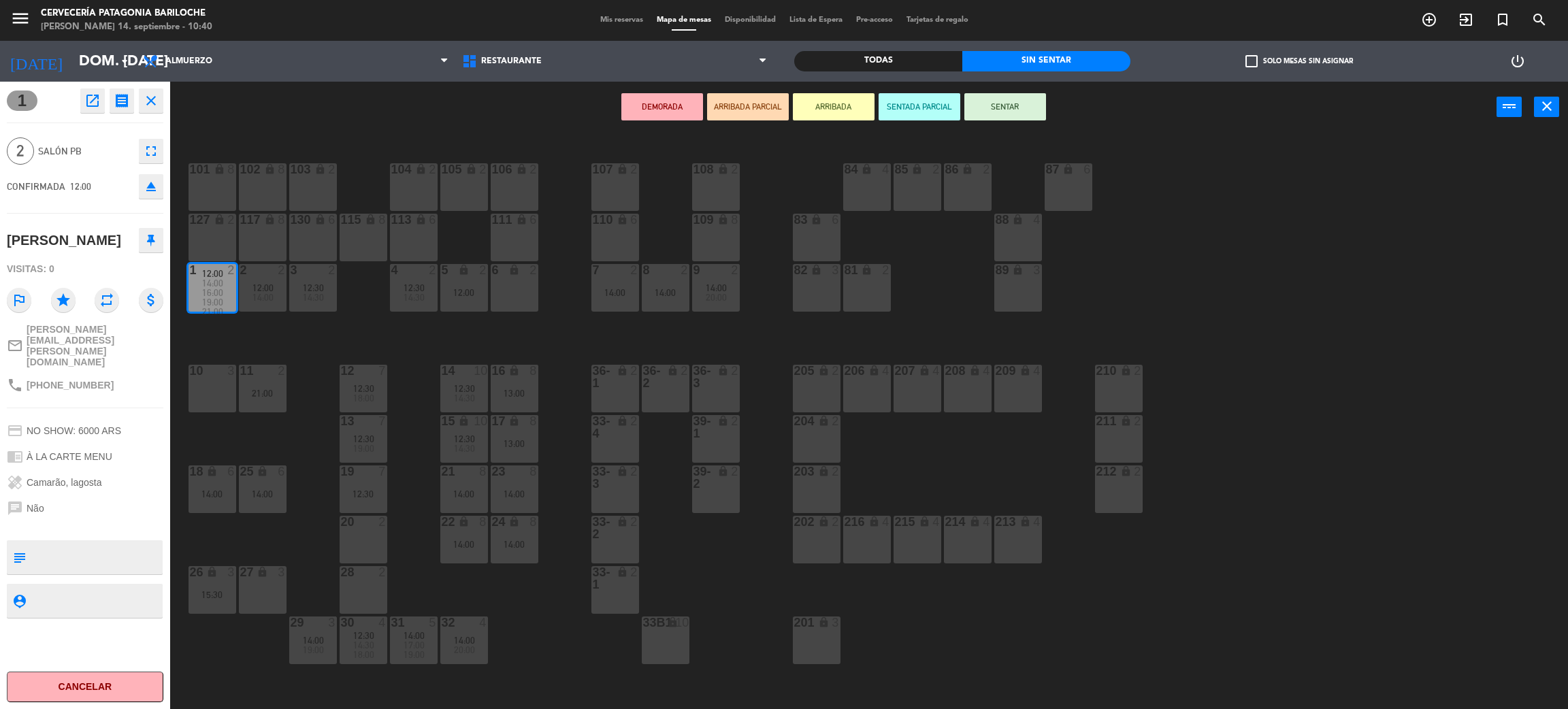
click at [505, 293] on div "6 lock 2" at bounding box center [514, 287] width 47 height 47
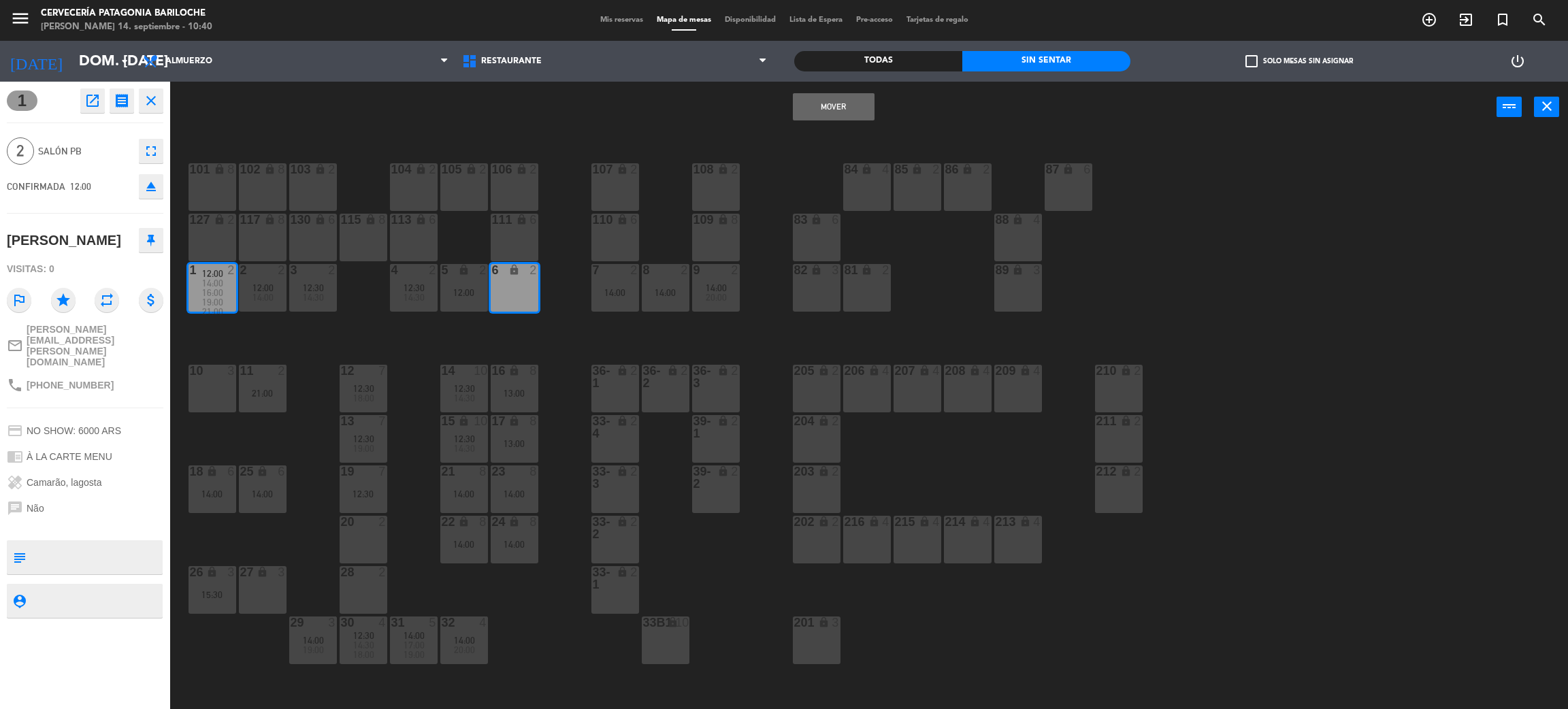
click at [854, 112] on button "Mover" at bounding box center [834, 106] width 82 height 27
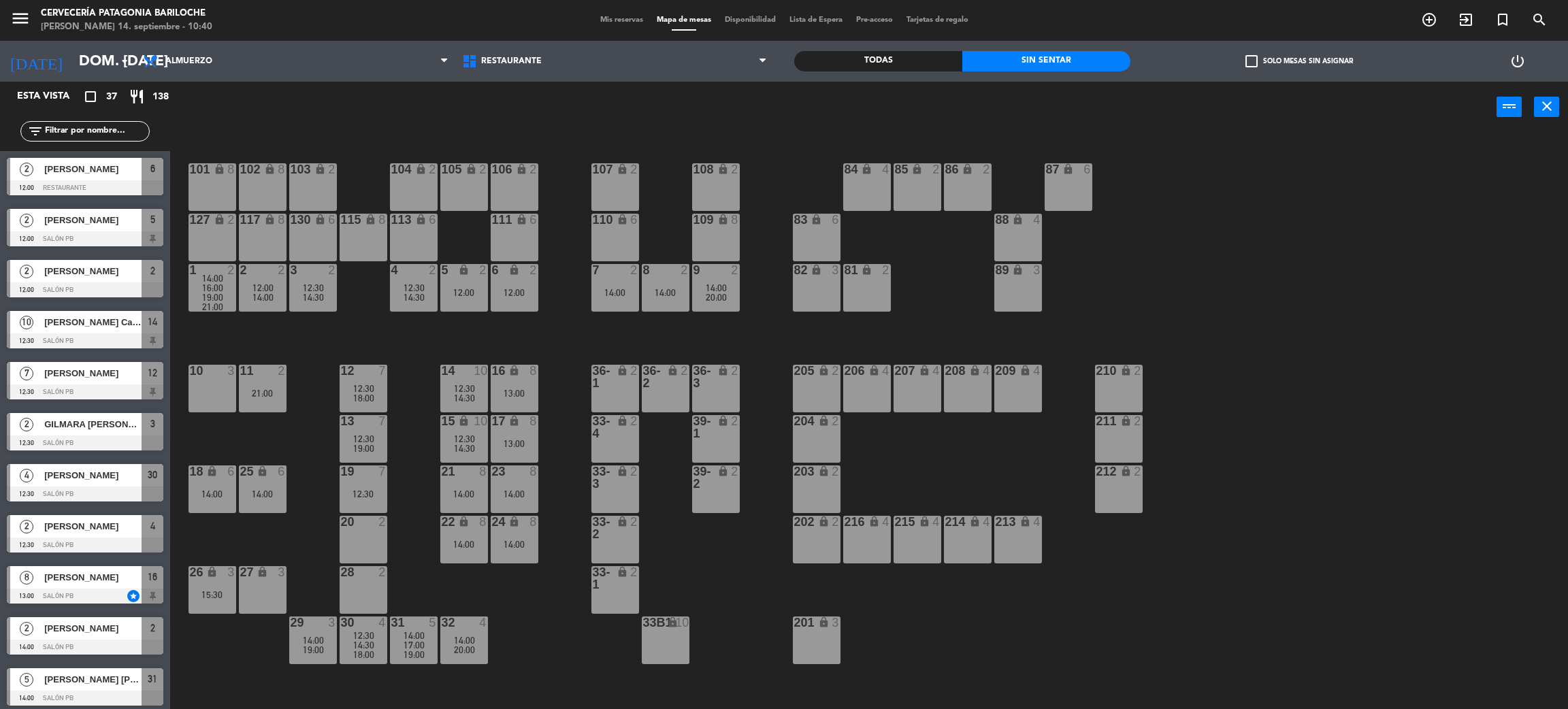
click at [103, 327] on span "[PERSON_NAME] Cajueiro [PERSON_NAME]" at bounding box center [93, 321] width 97 height 14
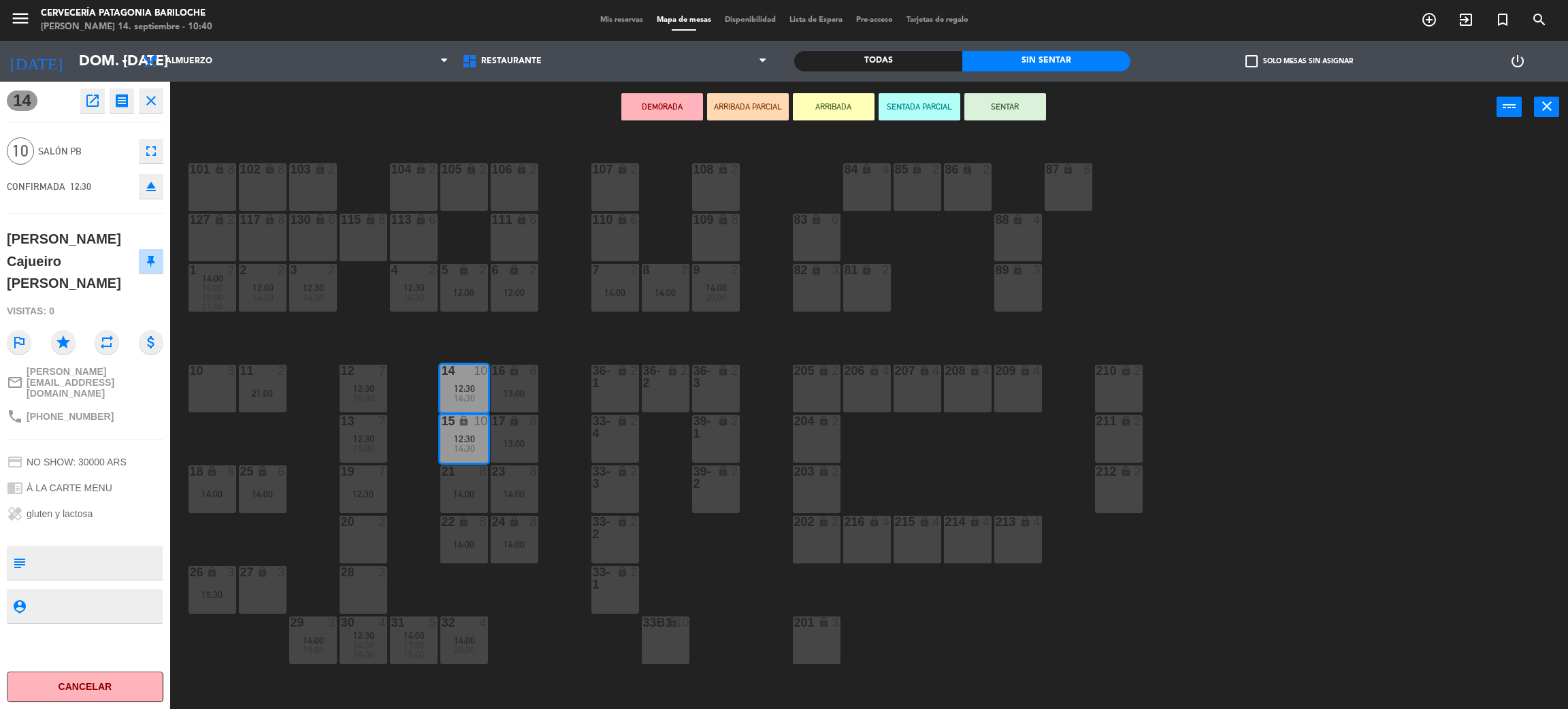
click at [409, 383] on div "101 lock 8 102 lock 8 104 lock 2 105 lock 2 106 lock 2 103 lock 2 107 lock 2 10…" at bounding box center [877, 427] width 1383 height 577
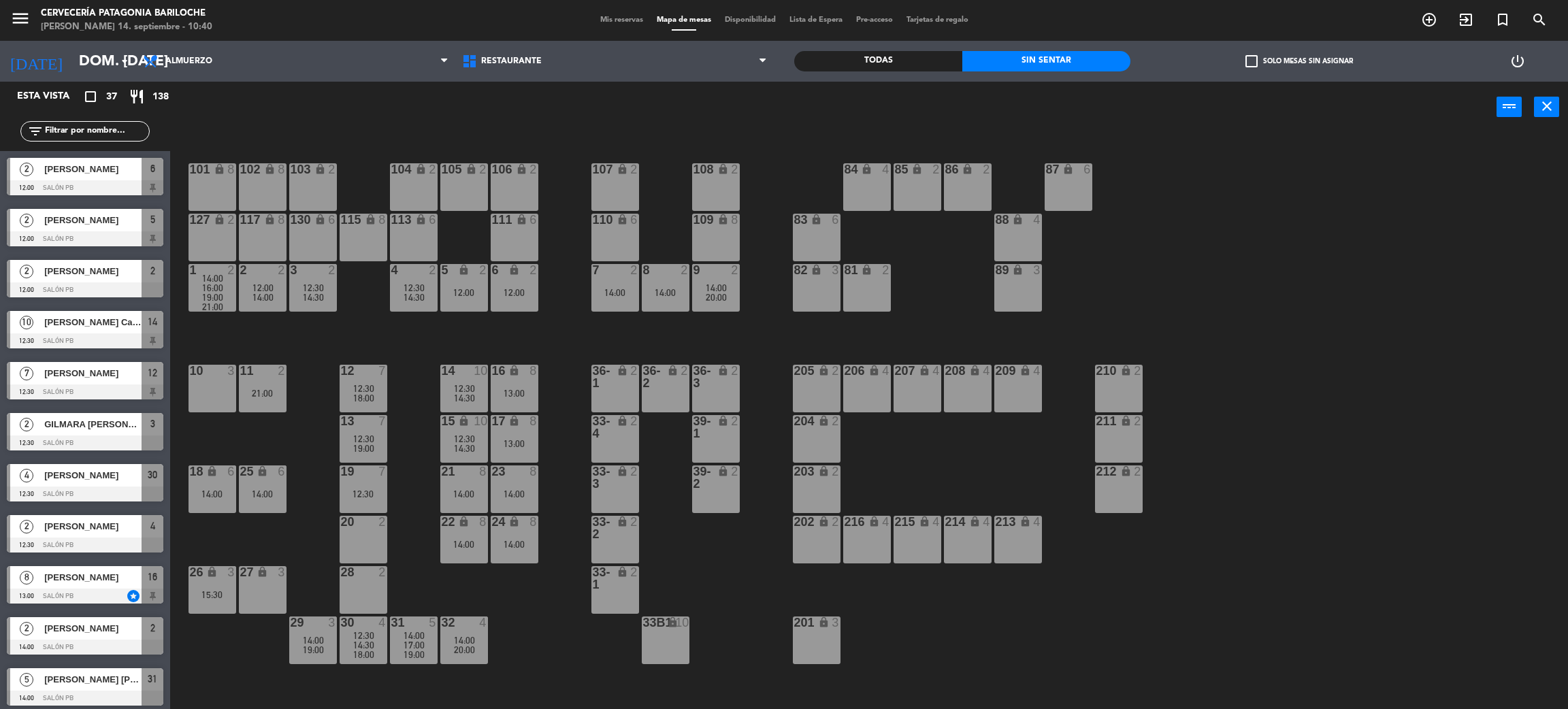
click at [267, 390] on div "21:00" at bounding box center [262, 393] width 47 height 9
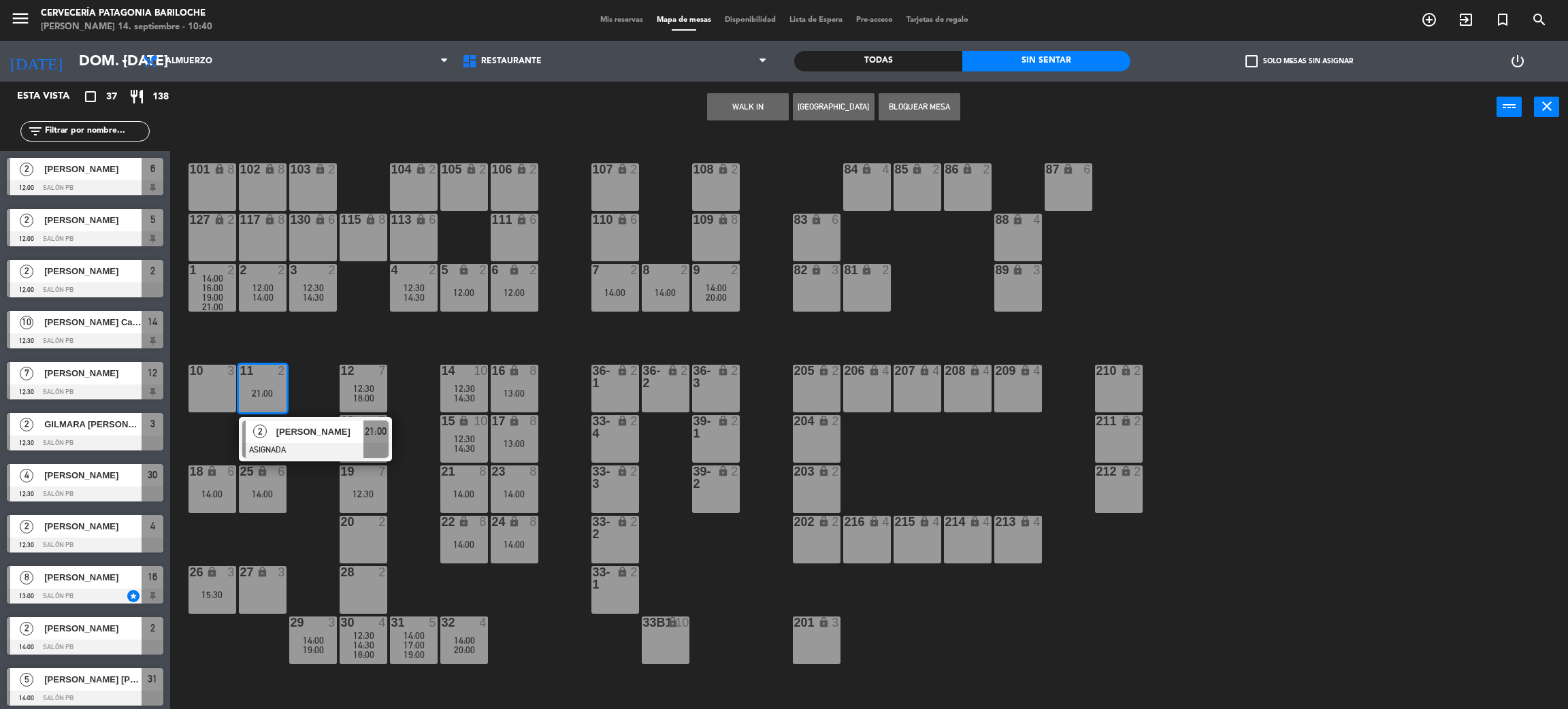
click at [291, 428] on span "[PERSON_NAME]" at bounding box center [320, 431] width 87 height 14
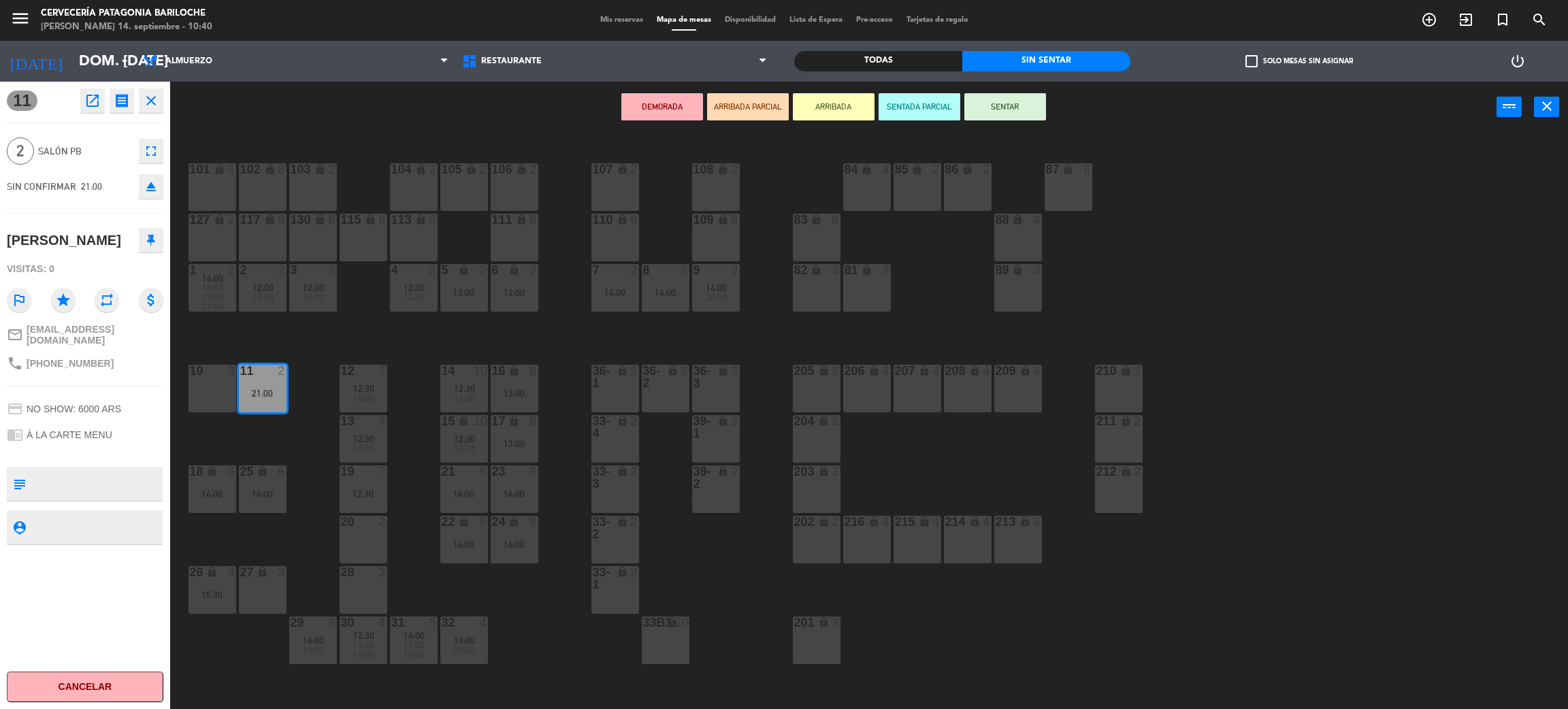
click at [648, 300] on div "8 2 14:00" at bounding box center [665, 287] width 47 height 47
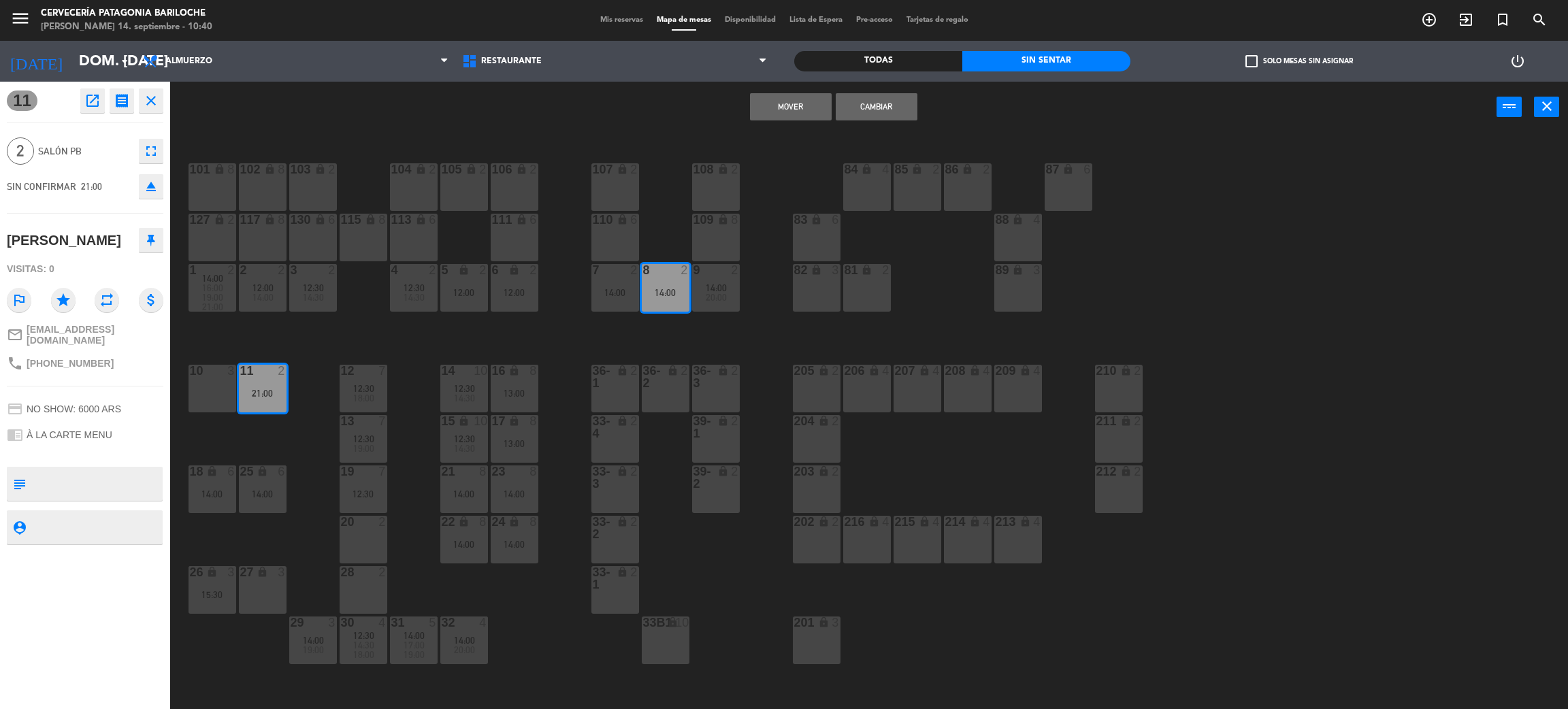
click at [792, 109] on button "Mover" at bounding box center [791, 106] width 82 height 27
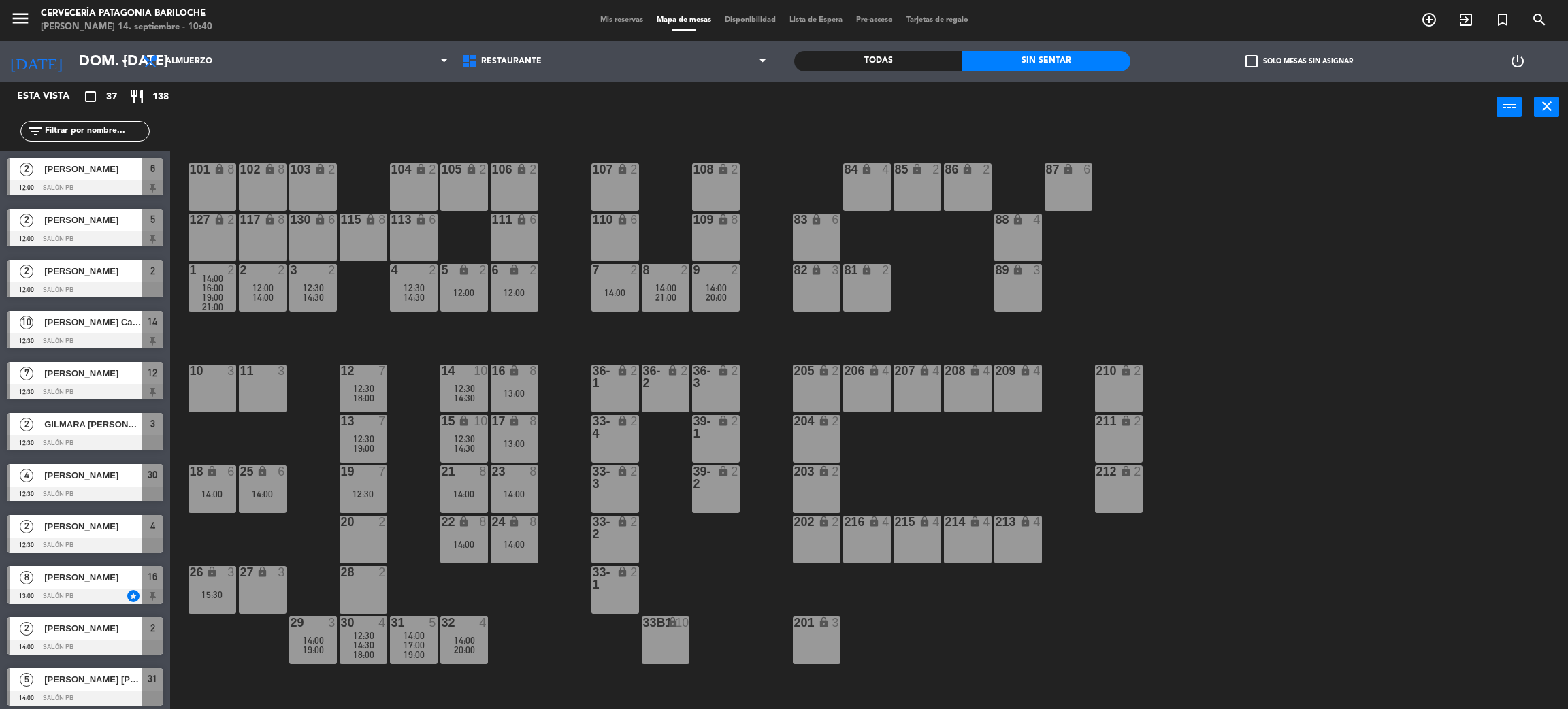
scroll to position [615, 0]
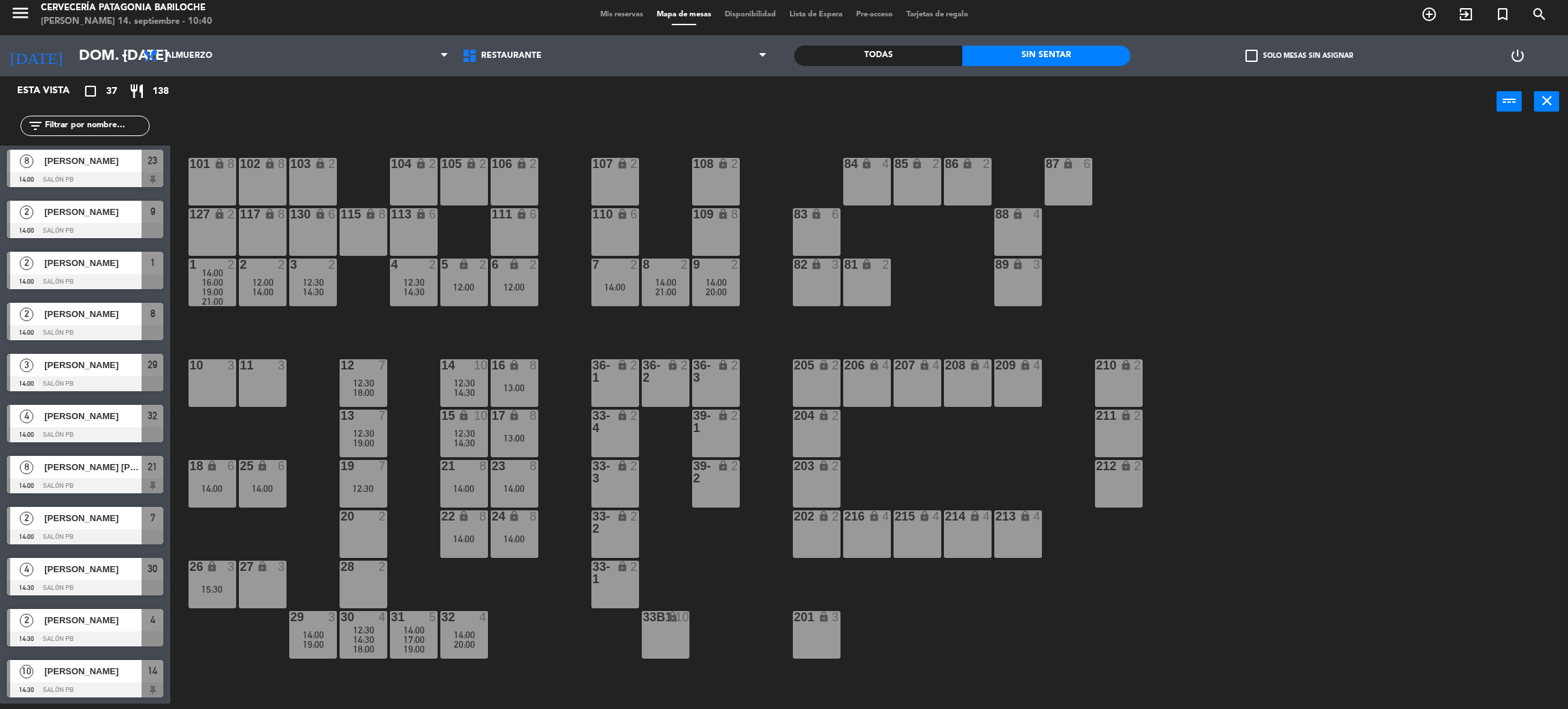
click at [207, 584] on div "15:30" at bounding box center [212, 589] width 47 height 9
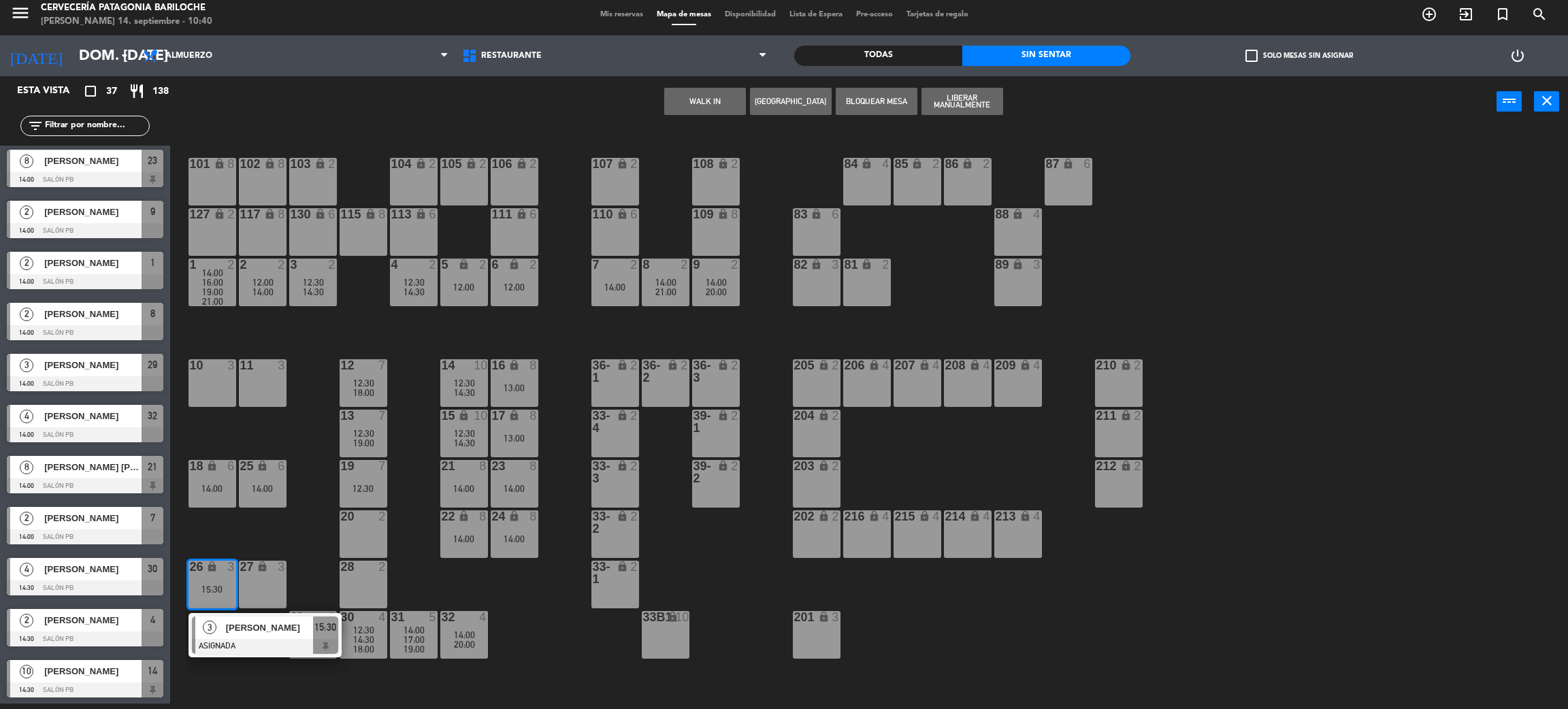
click at [269, 646] on div at bounding box center [265, 646] width 146 height 15
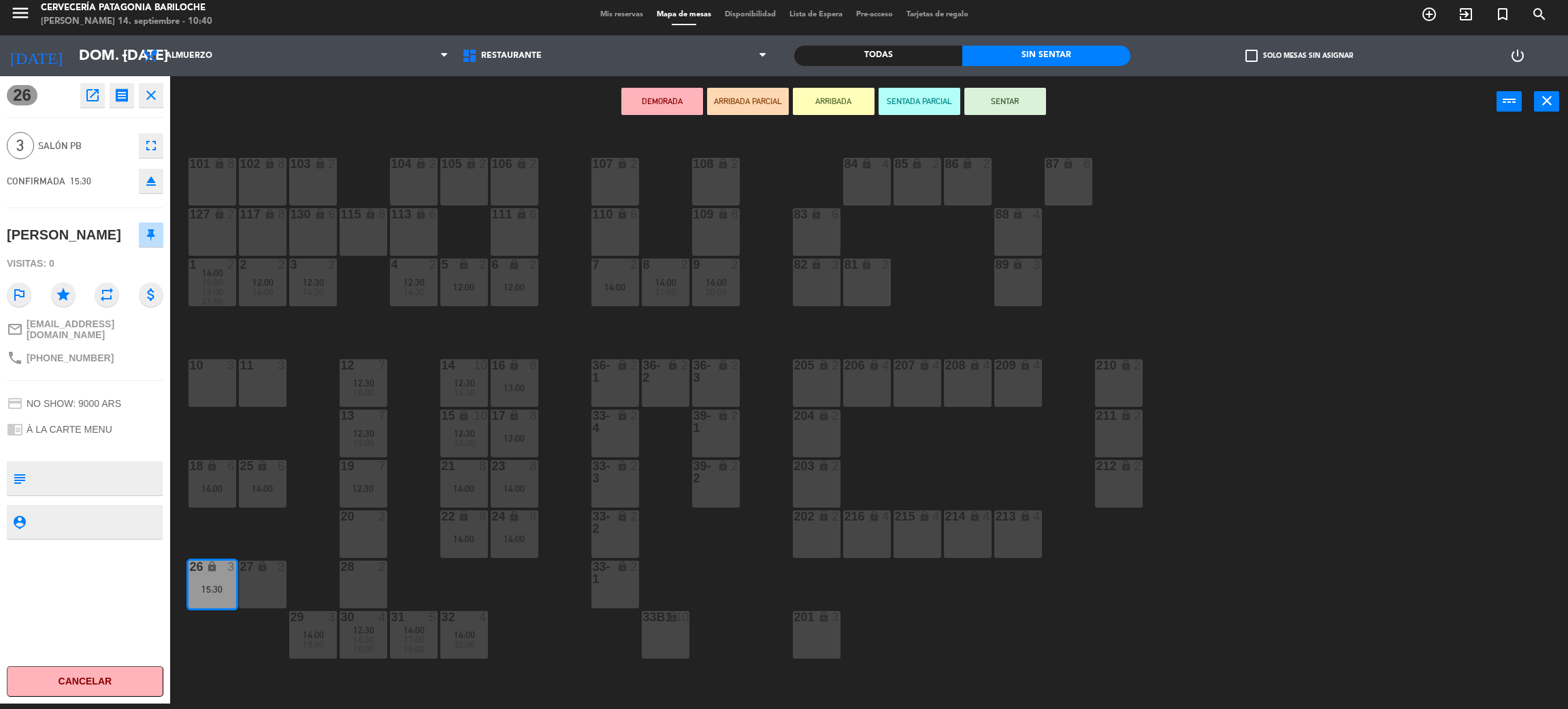
click at [213, 386] on div "10 3" at bounding box center [212, 382] width 47 height 47
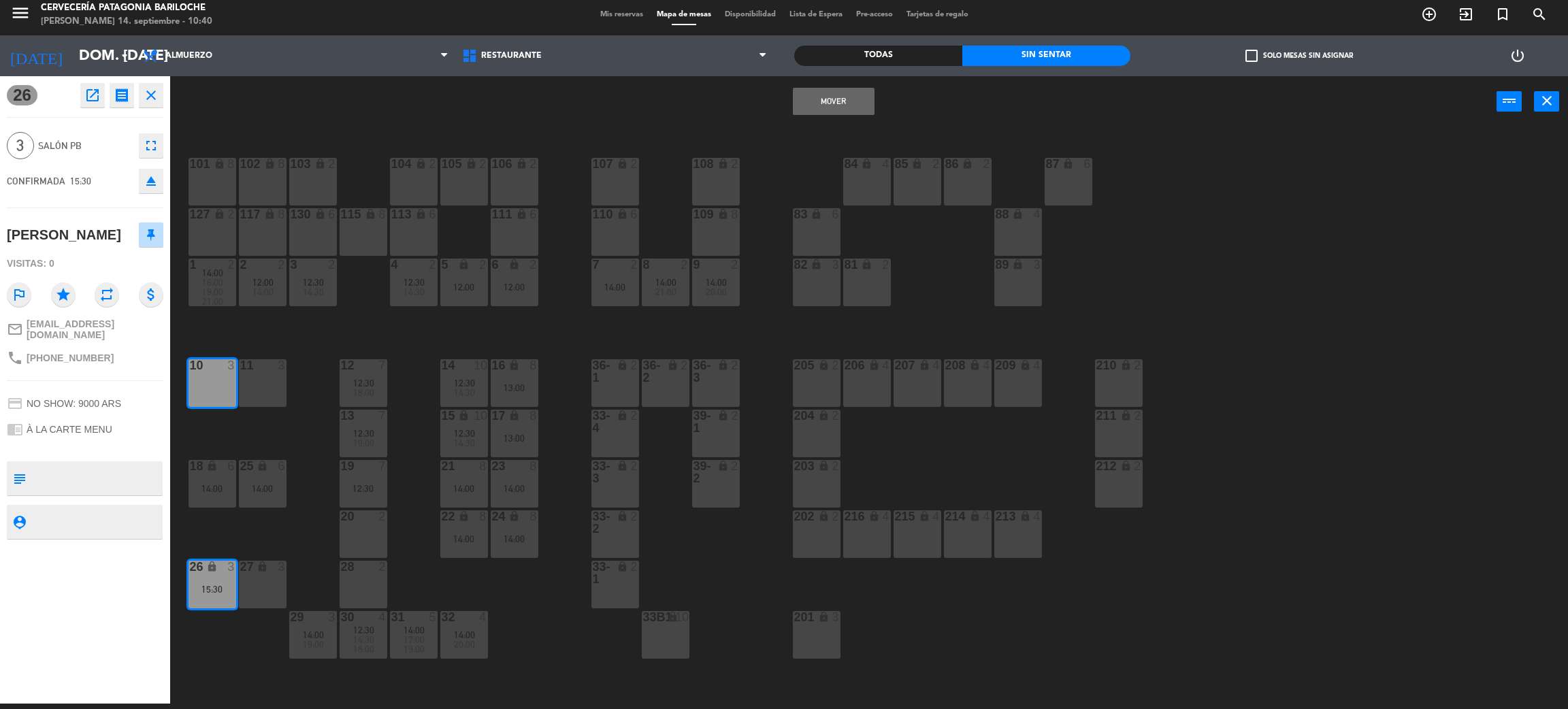
click at [834, 97] on button "Mover" at bounding box center [834, 101] width 82 height 27
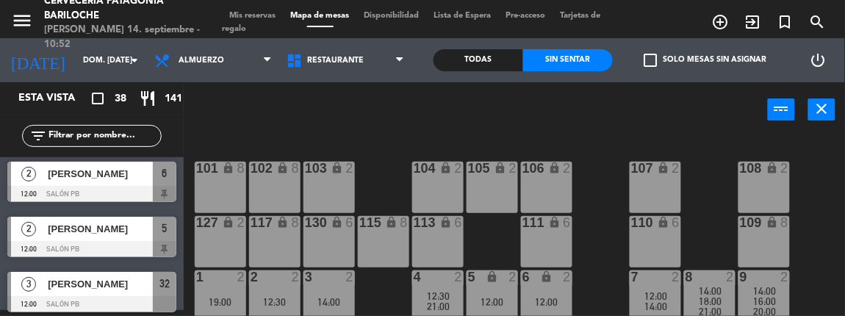
scroll to position [448, 0]
